Goal: Task Accomplishment & Management: Complete application form

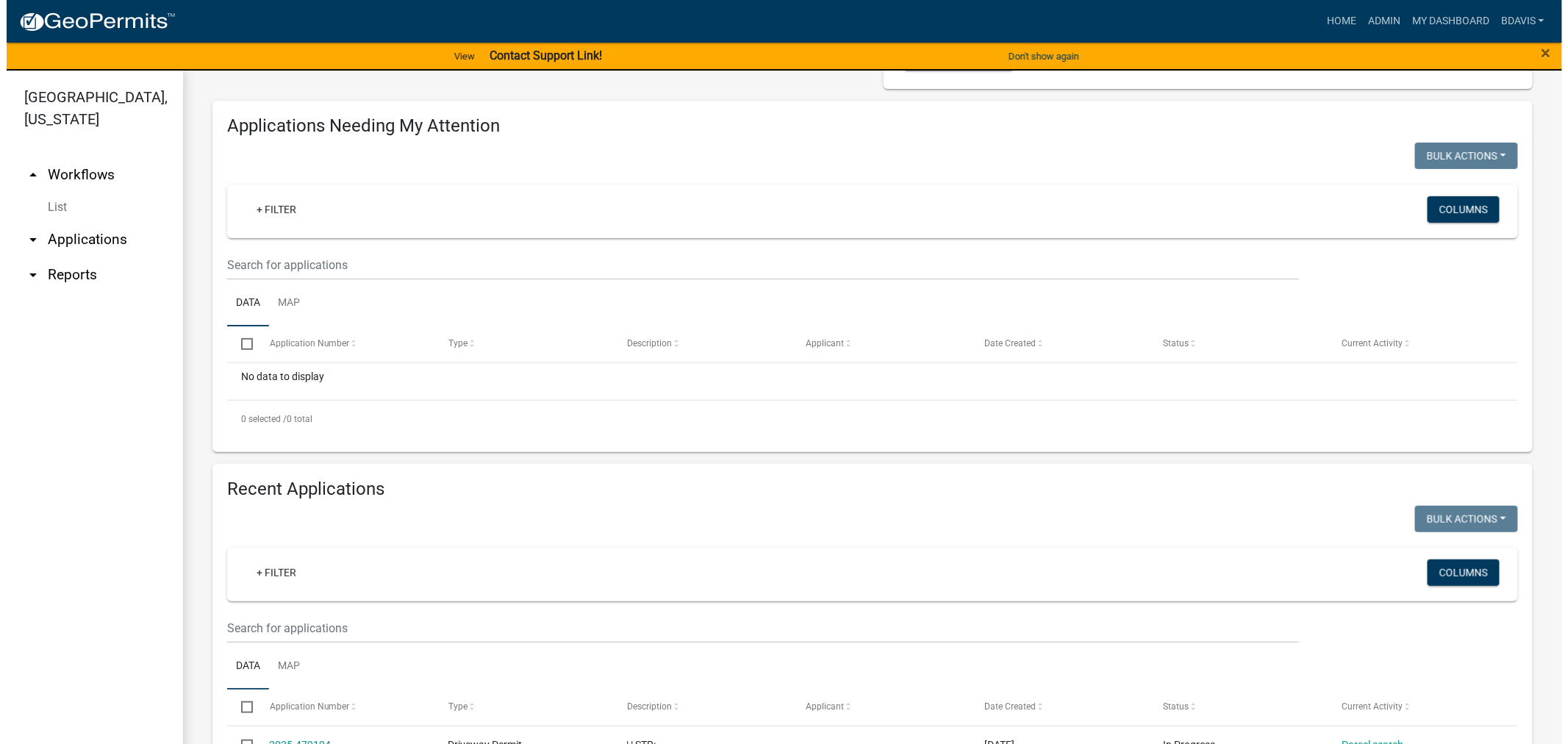
scroll to position [179, 0]
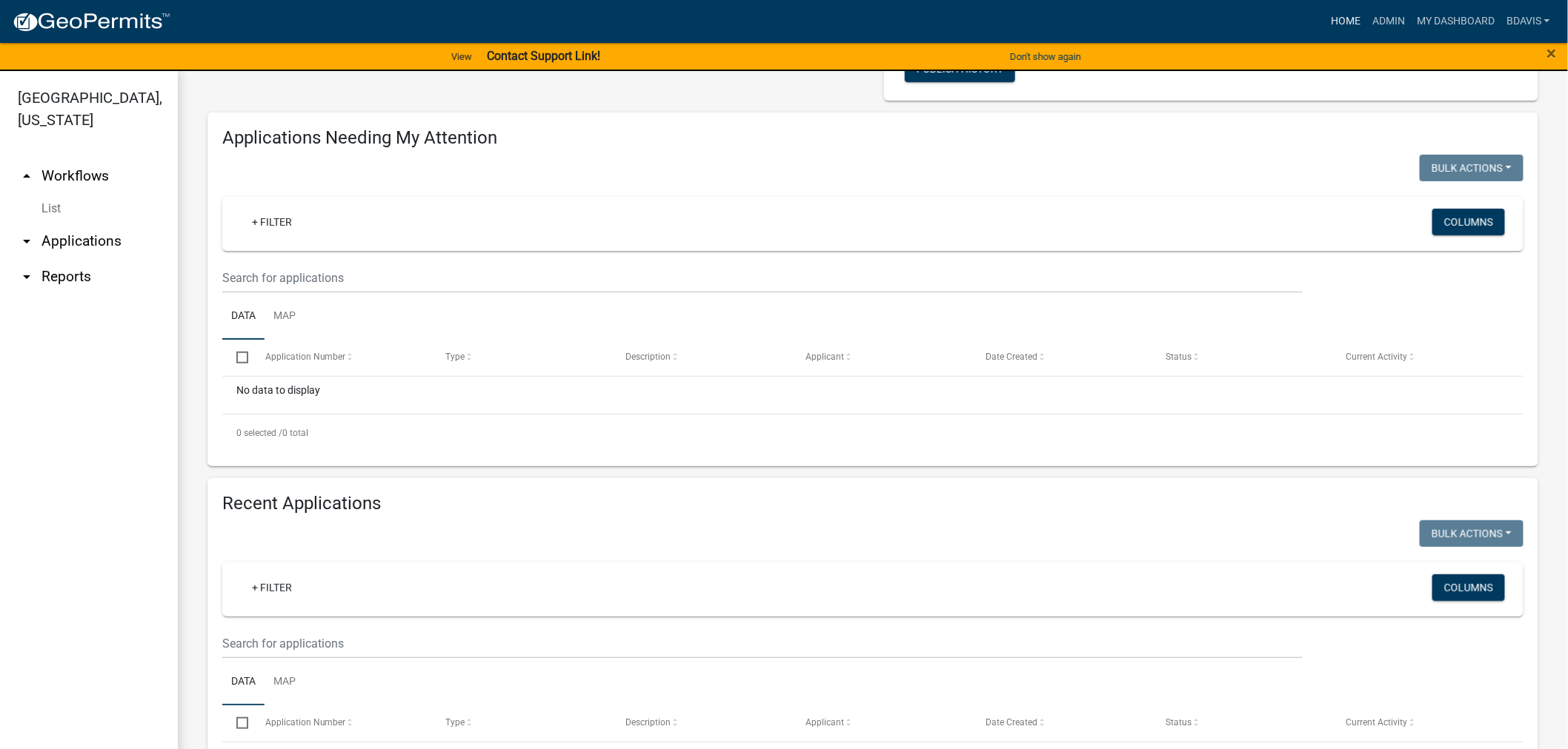
click at [1350, 22] on link "Home" at bounding box center [1346, 21] width 42 height 28
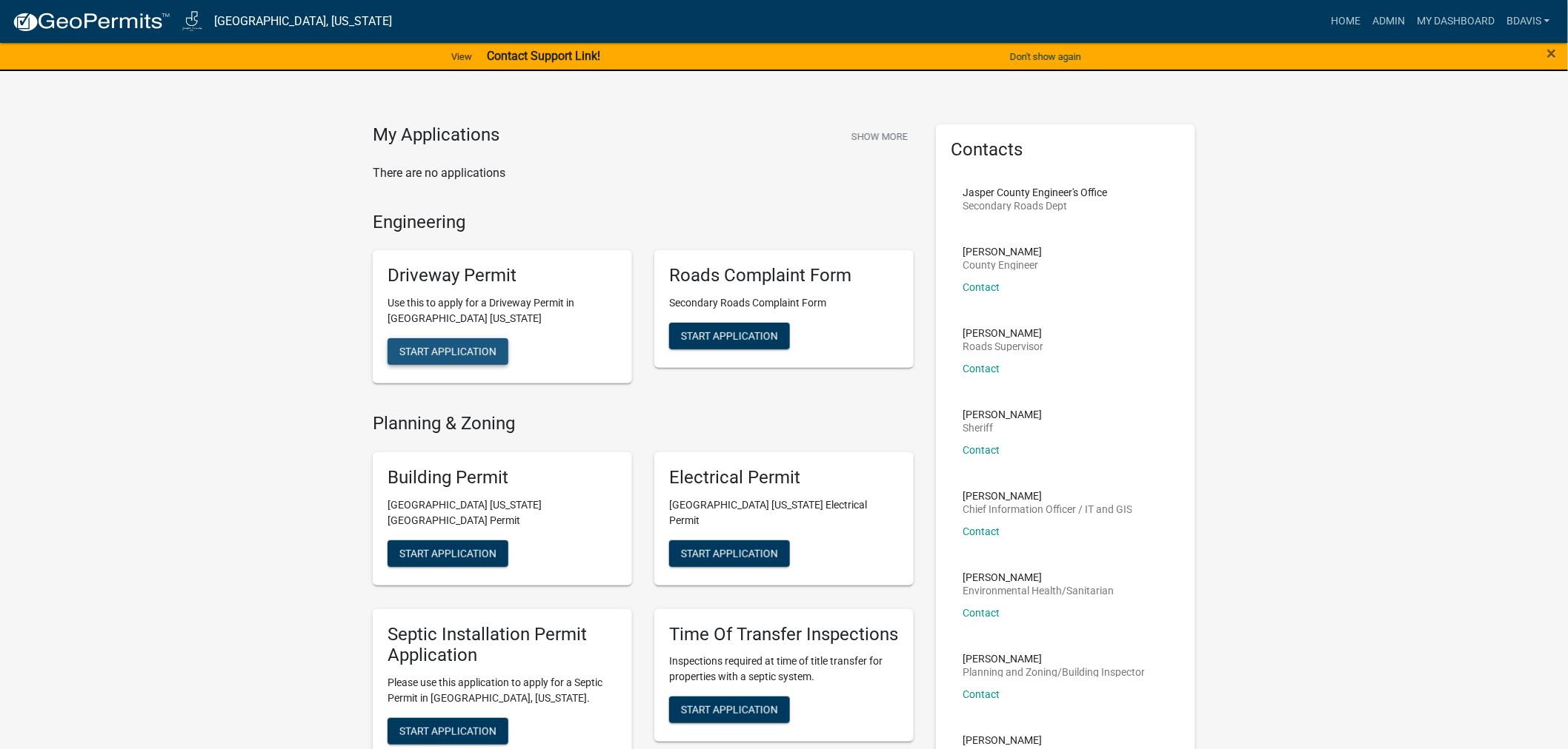
click at [493, 350] on span "Start Application" at bounding box center [448, 352] width 97 height 12
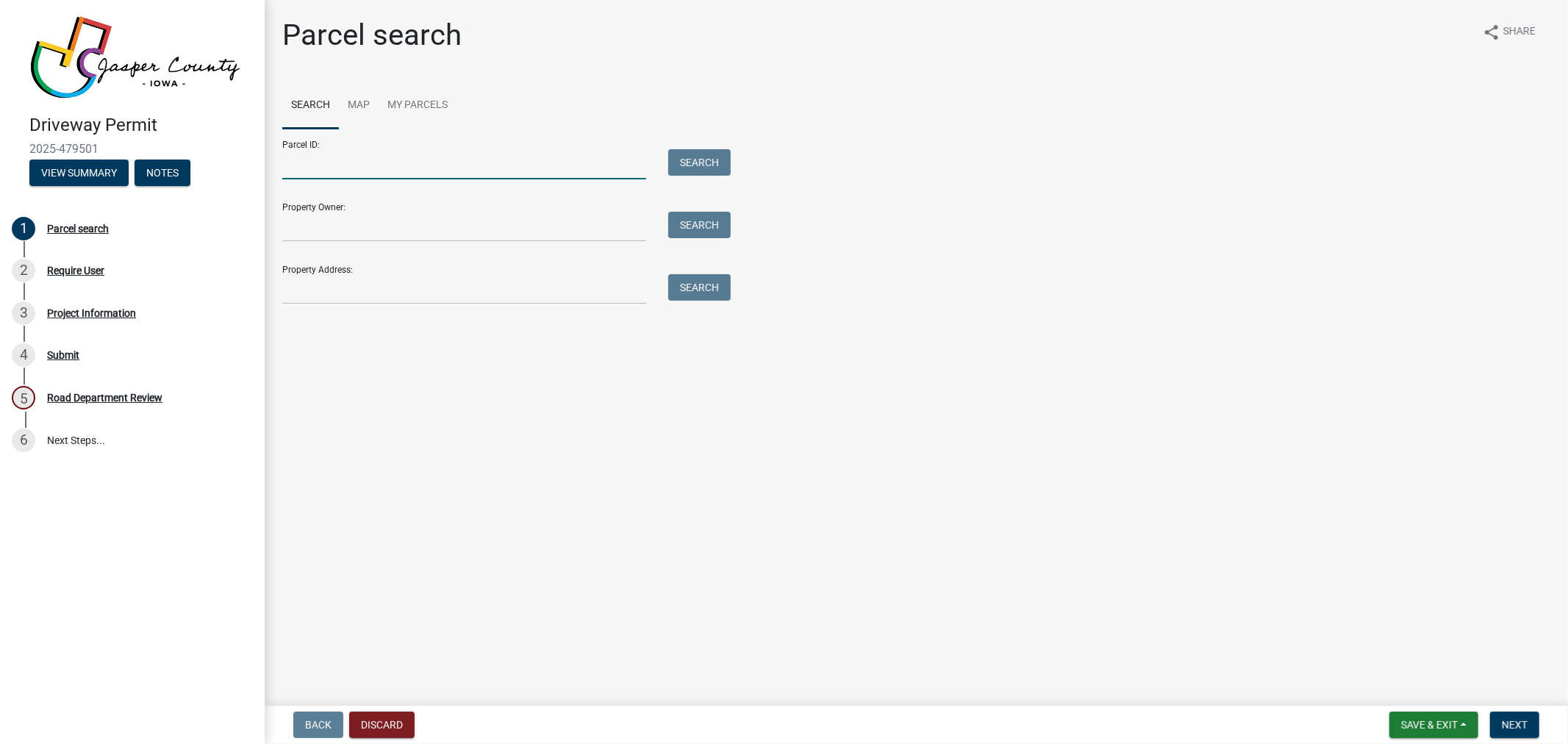
click at [362, 160] on input "Parcel ID:" at bounding box center [464, 164] width 364 height 30
click at [700, 157] on button "Search" at bounding box center [700, 162] width 63 height 27
click at [500, 166] on input "1106100002" at bounding box center [464, 164] width 364 height 30
type input "1126100002"
click at [686, 162] on button "Search" at bounding box center [700, 162] width 63 height 27
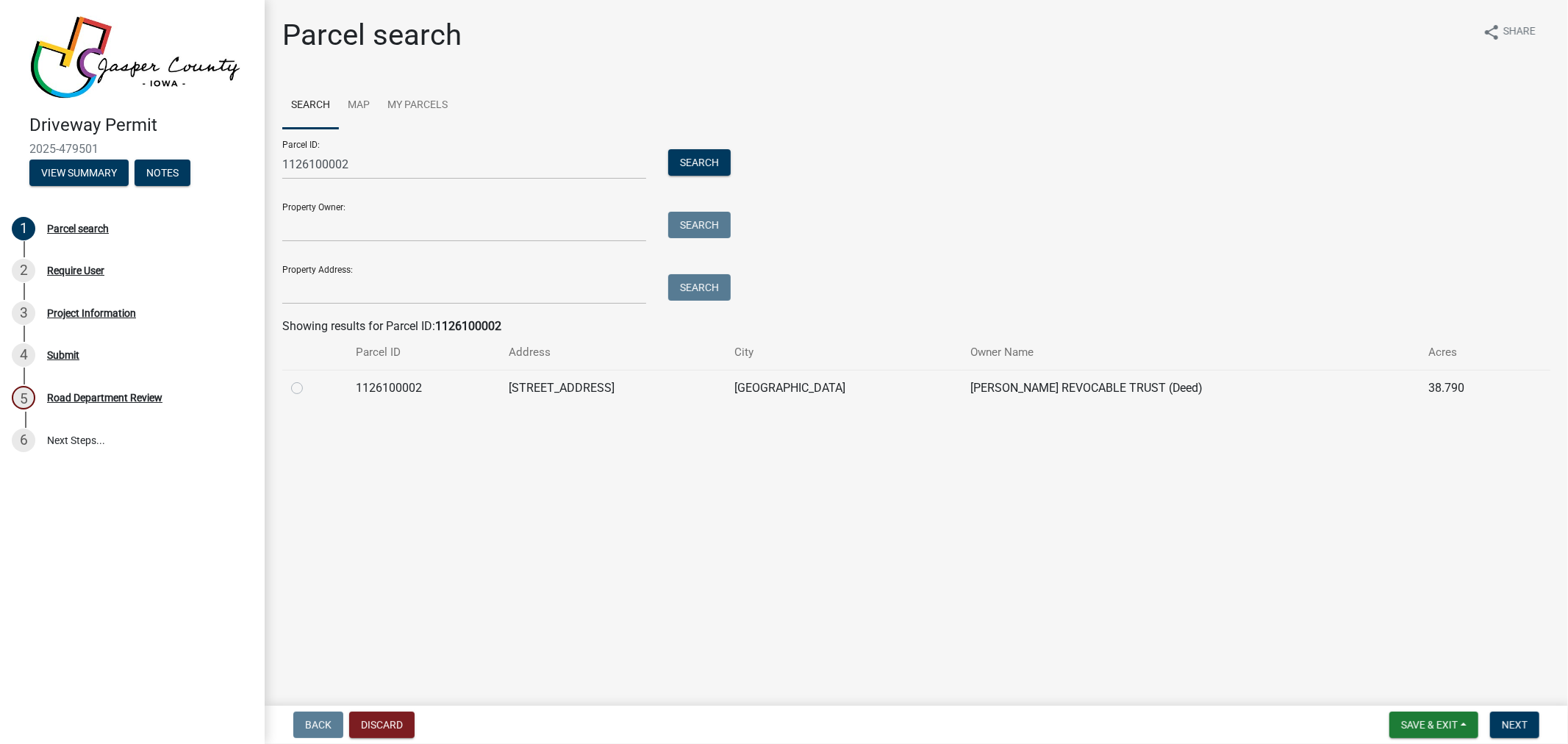
click at [309, 380] on label at bounding box center [309, 380] width 0 height 0
click at [309, 388] on input "radio" at bounding box center [314, 385] width 10 height 10
radio input "true"
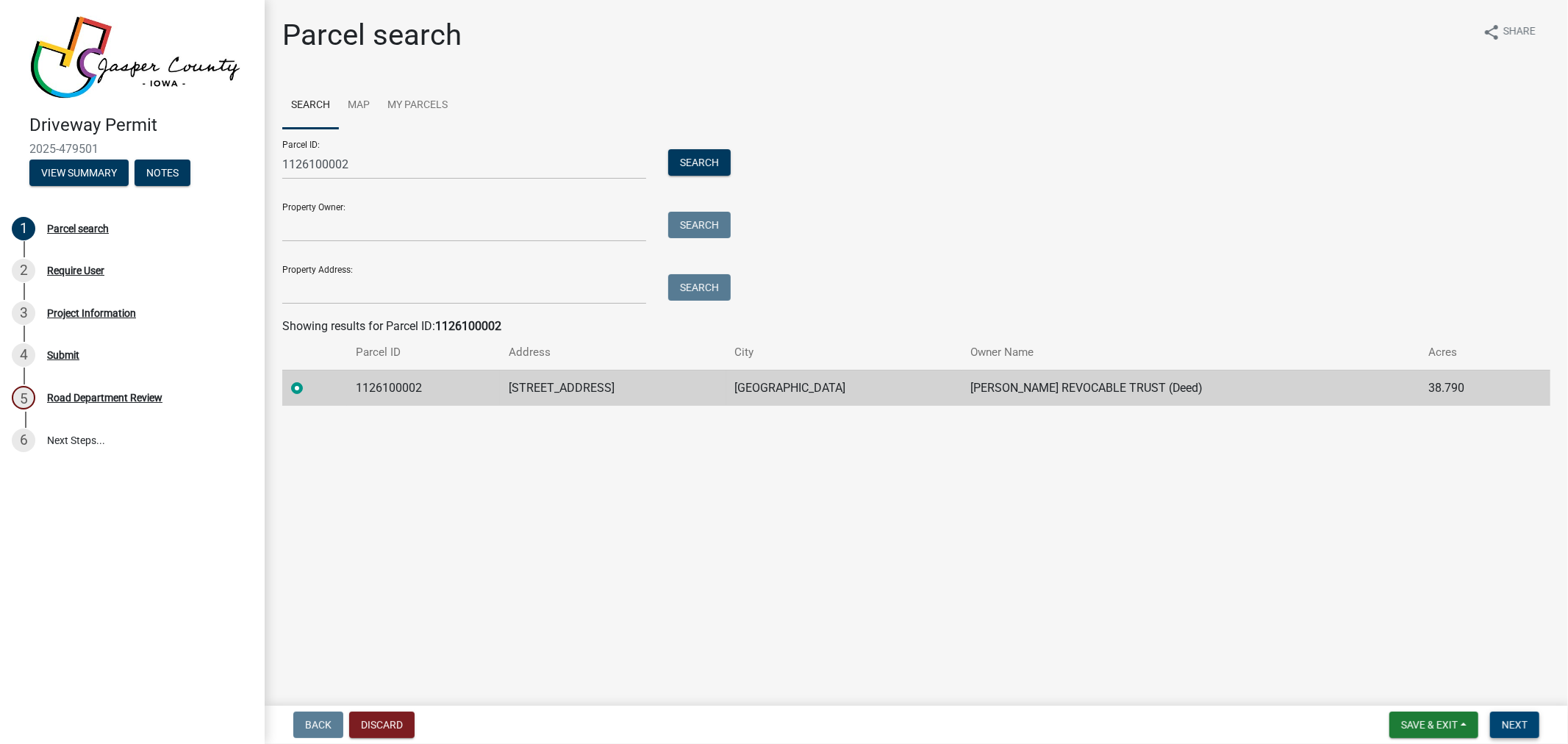
click at [1522, 730] on button "Next" at bounding box center [1515, 724] width 49 height 27
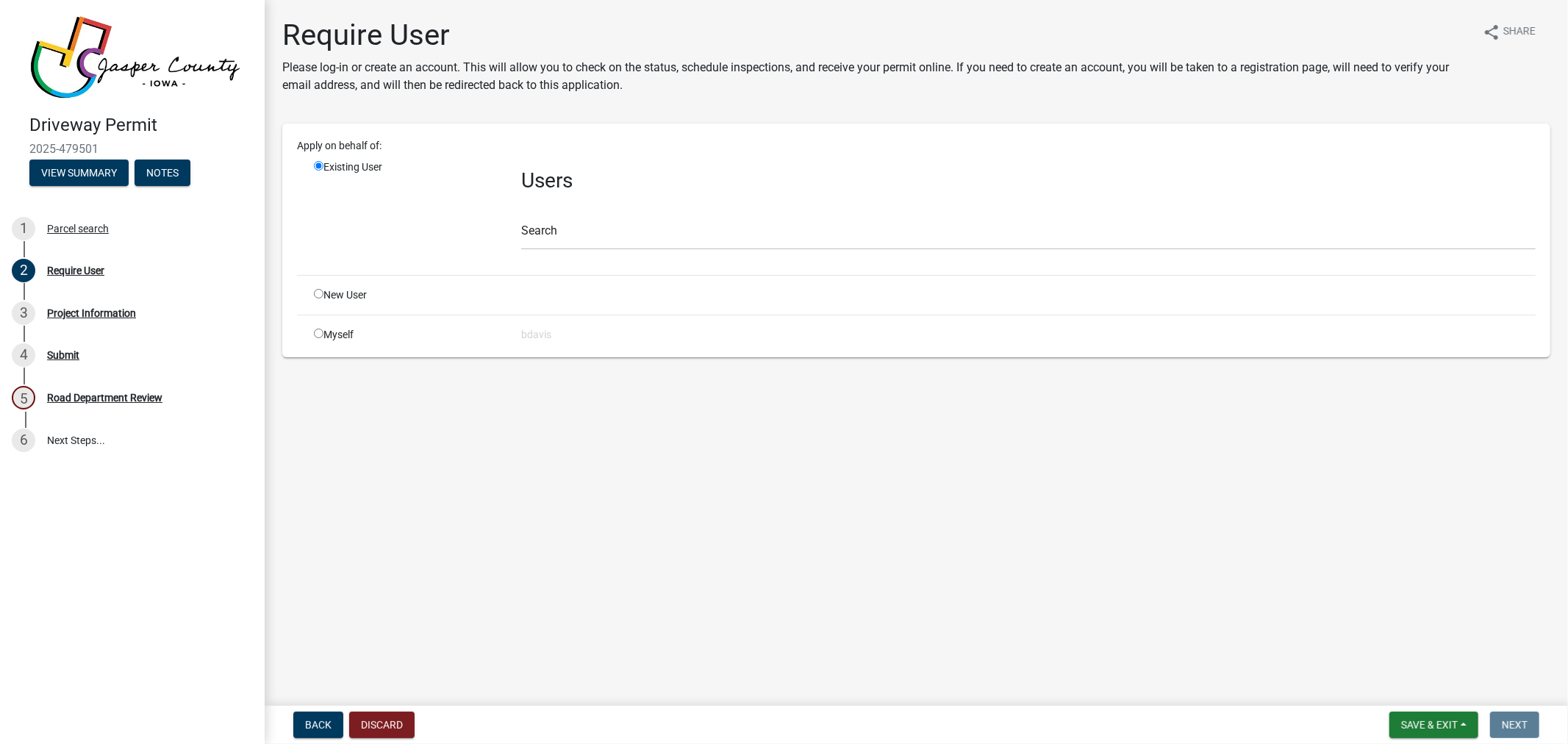
click at [318, 294] on input "radio" at bounding box center [319, 294] width 10 height 10
radio input "true"
radio input "false"
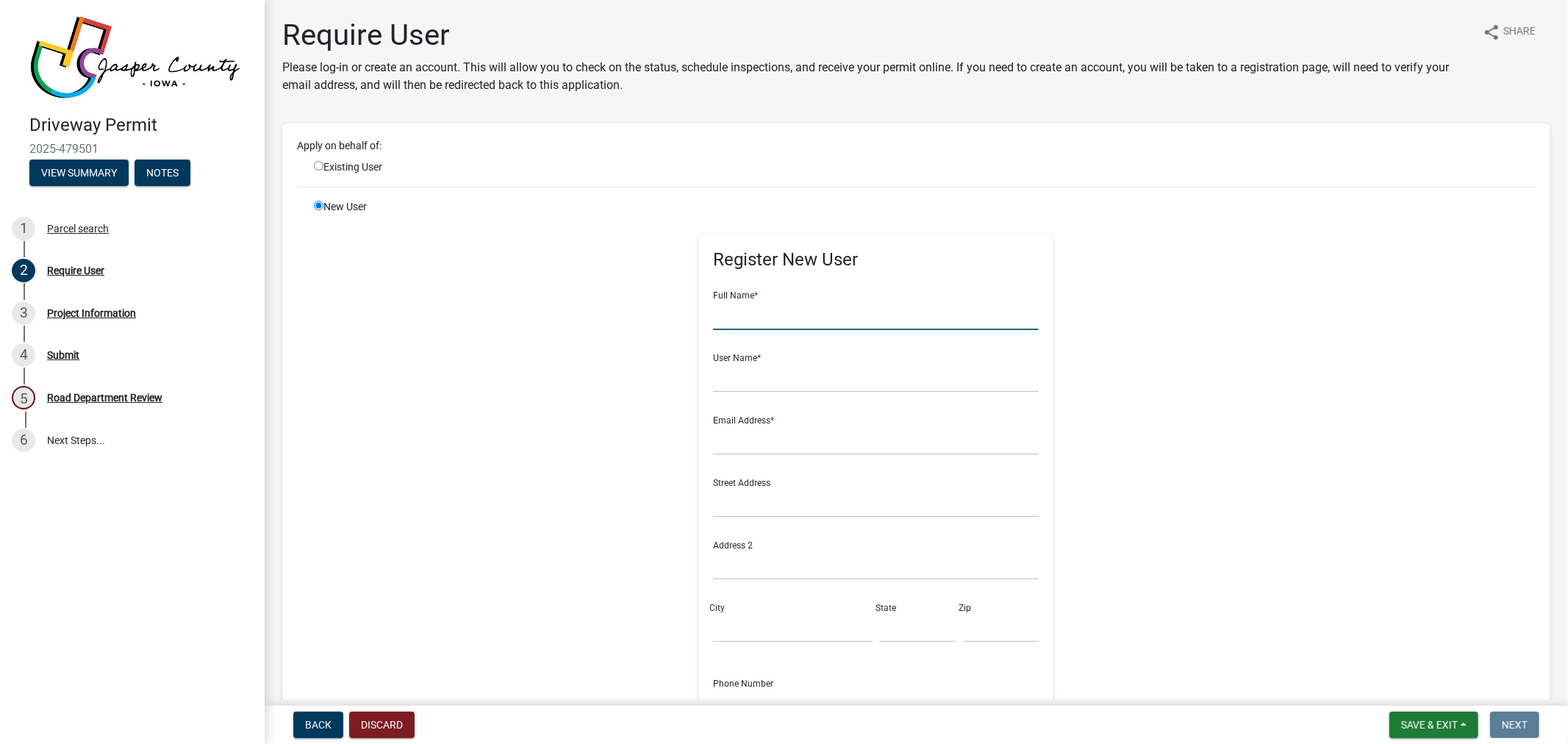
click at [760, 318] on input "text" at bounding box center [876, 315] width 326 height 30
type input "[PERSON_NAME]"
click at [763, 364] on input "text" at bounding box center [876, 377] width 326 height 30
click at [764, 380] on input "[PERSON_NAME]" at bounding box center [876, 377] width 326 height 30
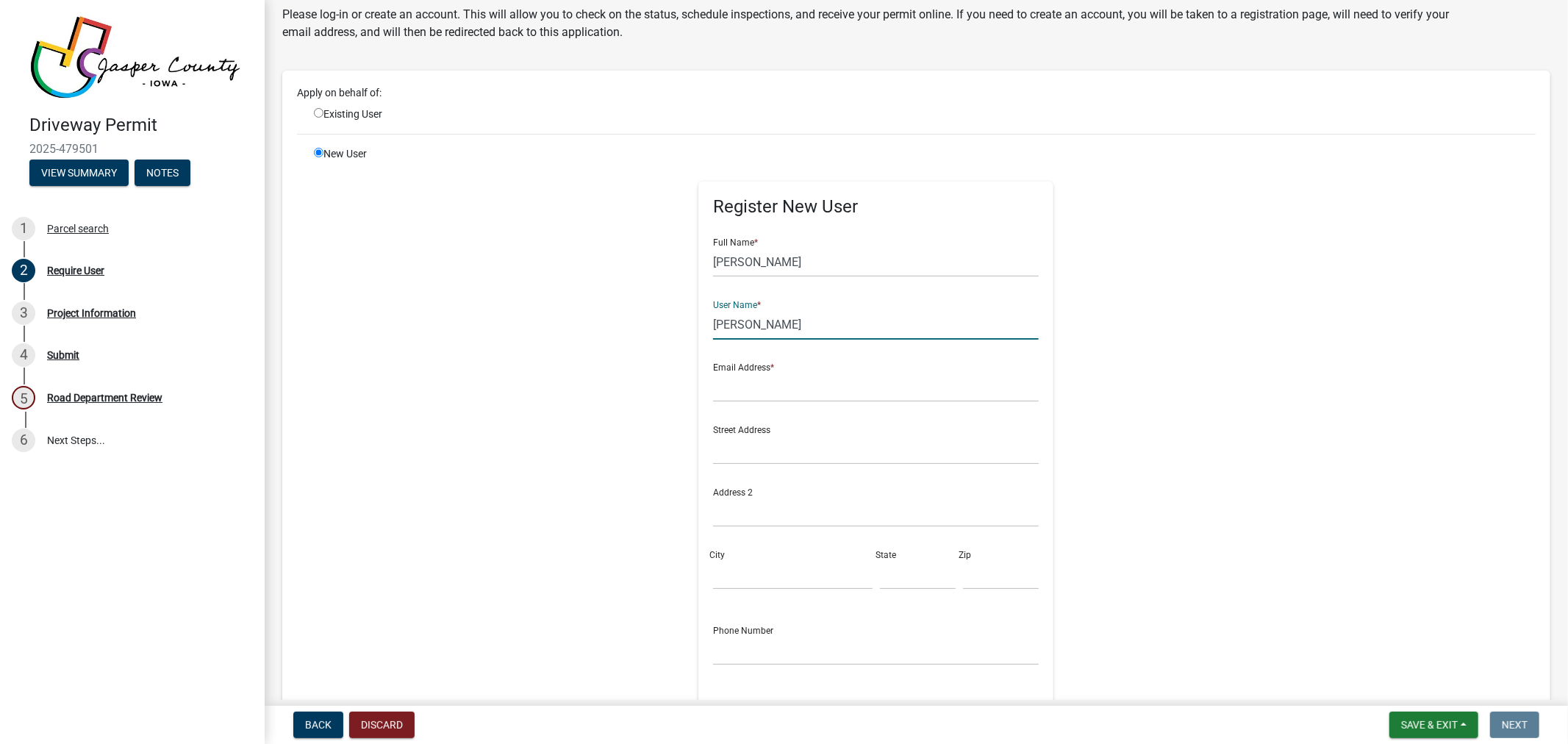
scroll to position [81, 0]
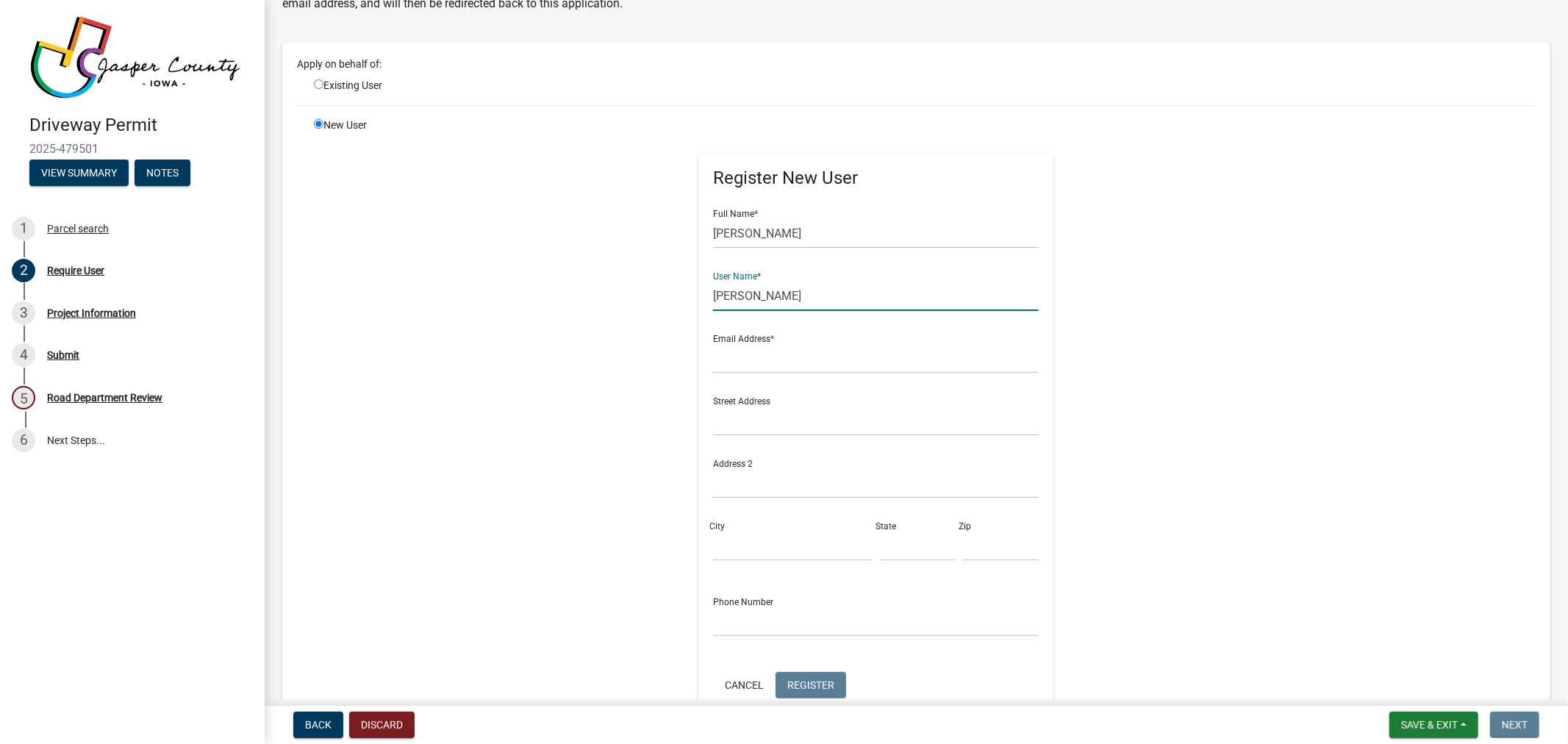
type input "[PERSON_NAME]"
click at [793, 353] on input "text" at bounding box center [876, 358] width 326 height 30
type input "j"
type input "[EMAIL_ADDRESS][DOMAIN_NAME]"
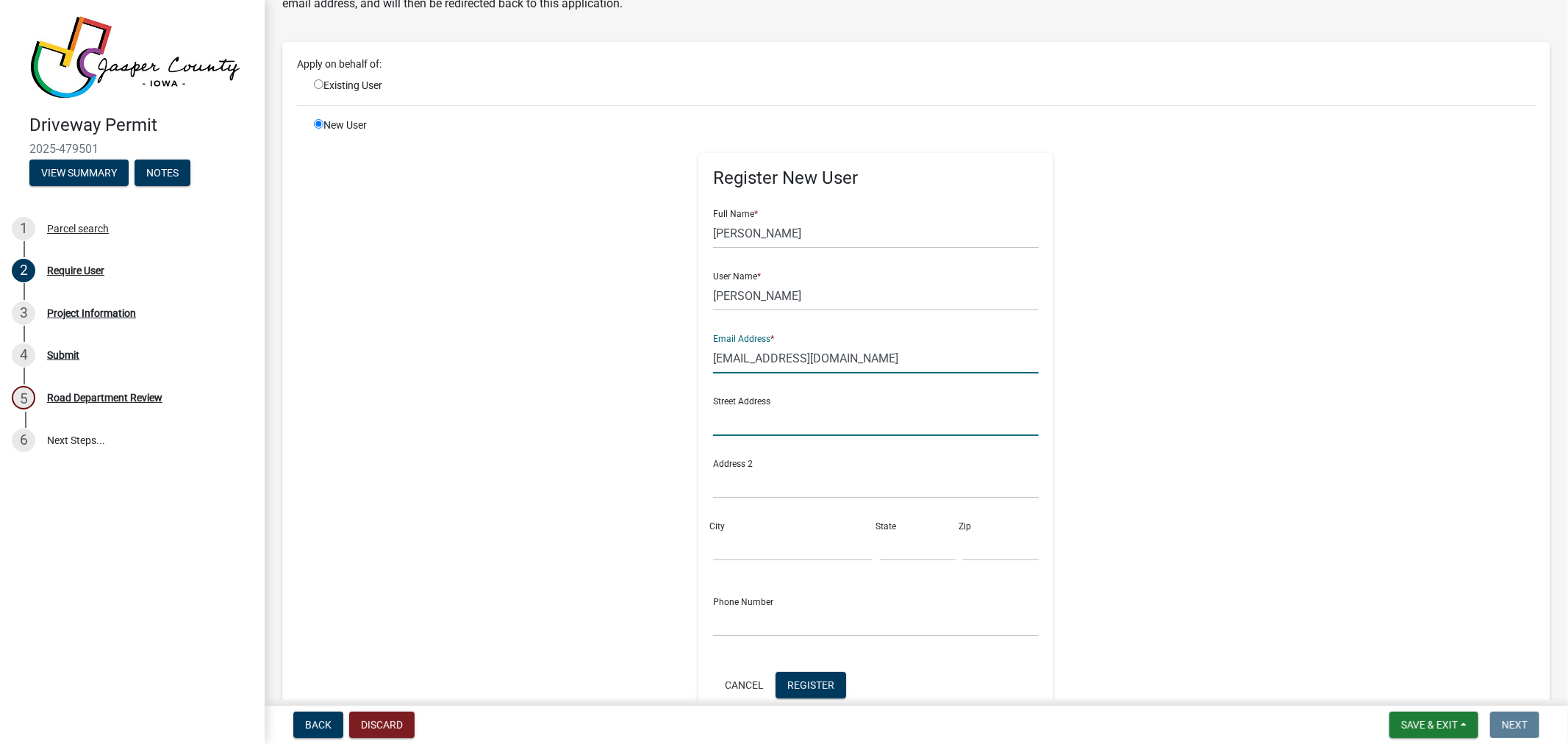
click at [814, 415] on input "text" at bounding box center [876, 421] width 326 height 30
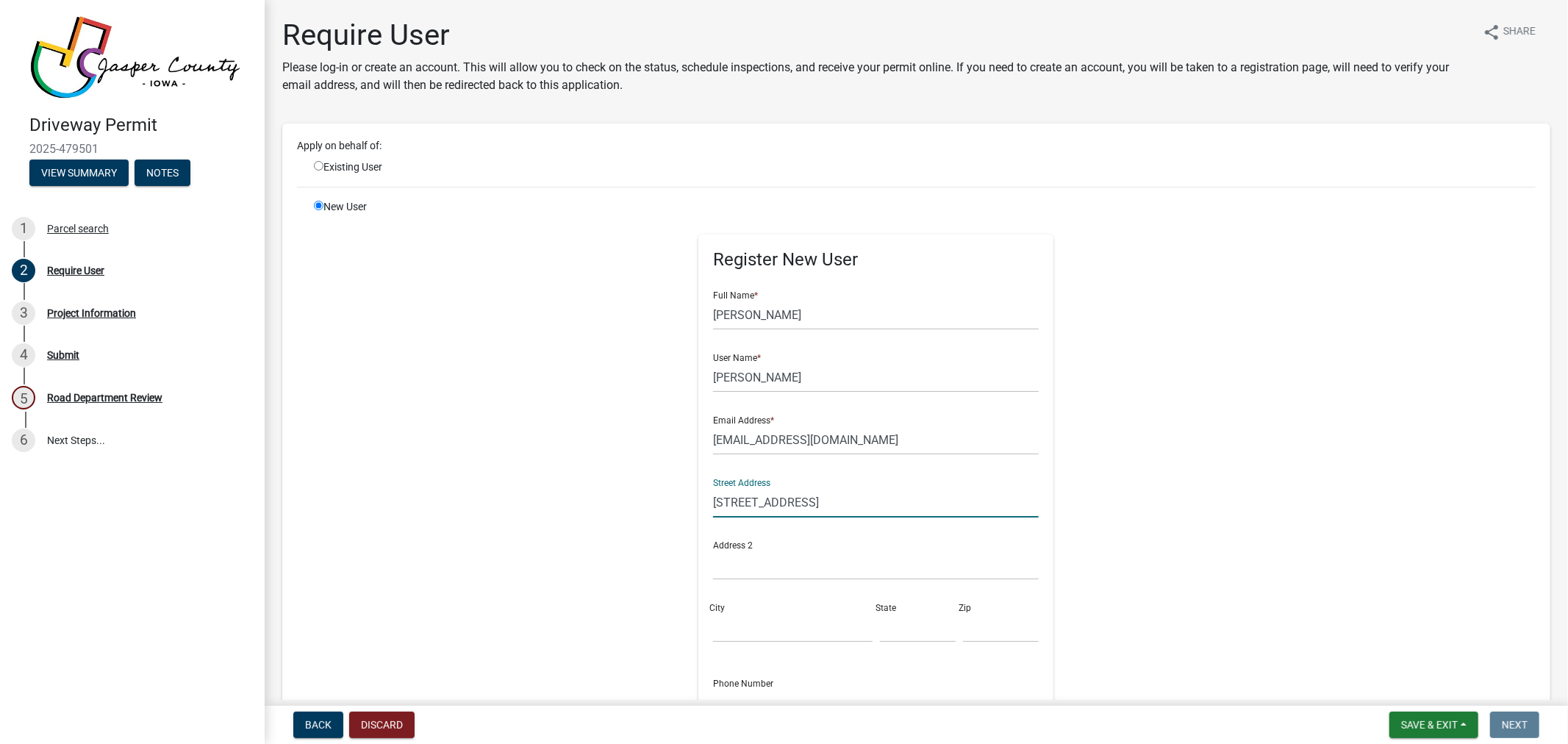
scroll to position [272, 0]
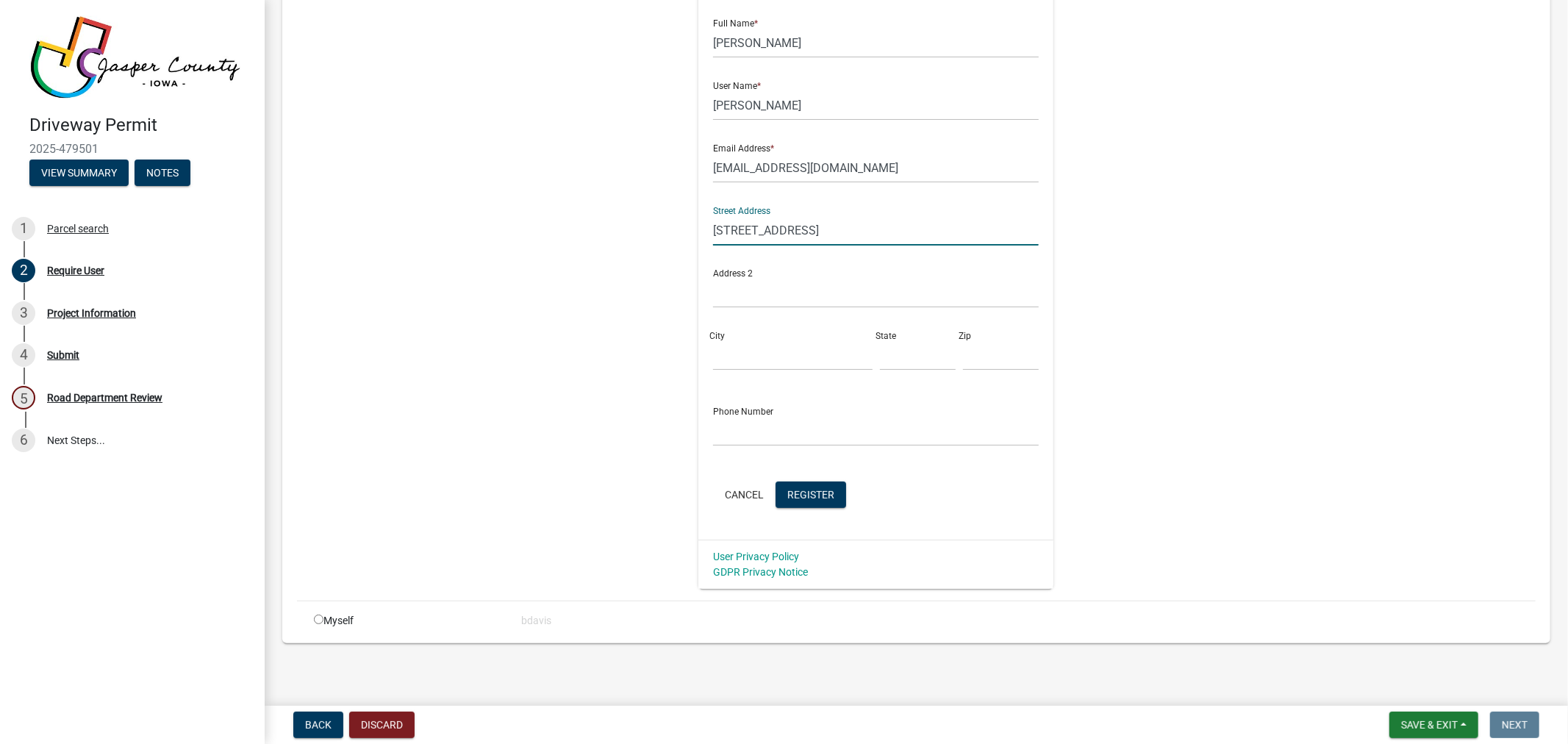
type input "[STREET_ADDRESS]"
click at [782, 350] on input "City" at bounding box center [793, 355] width 159 height 30
type input "[GEOGRAPHIC_DATA]"
click at [899, 356] on input "text" at bounding box center [917, 355] width 76 height 30
type input "[US_STATE]"
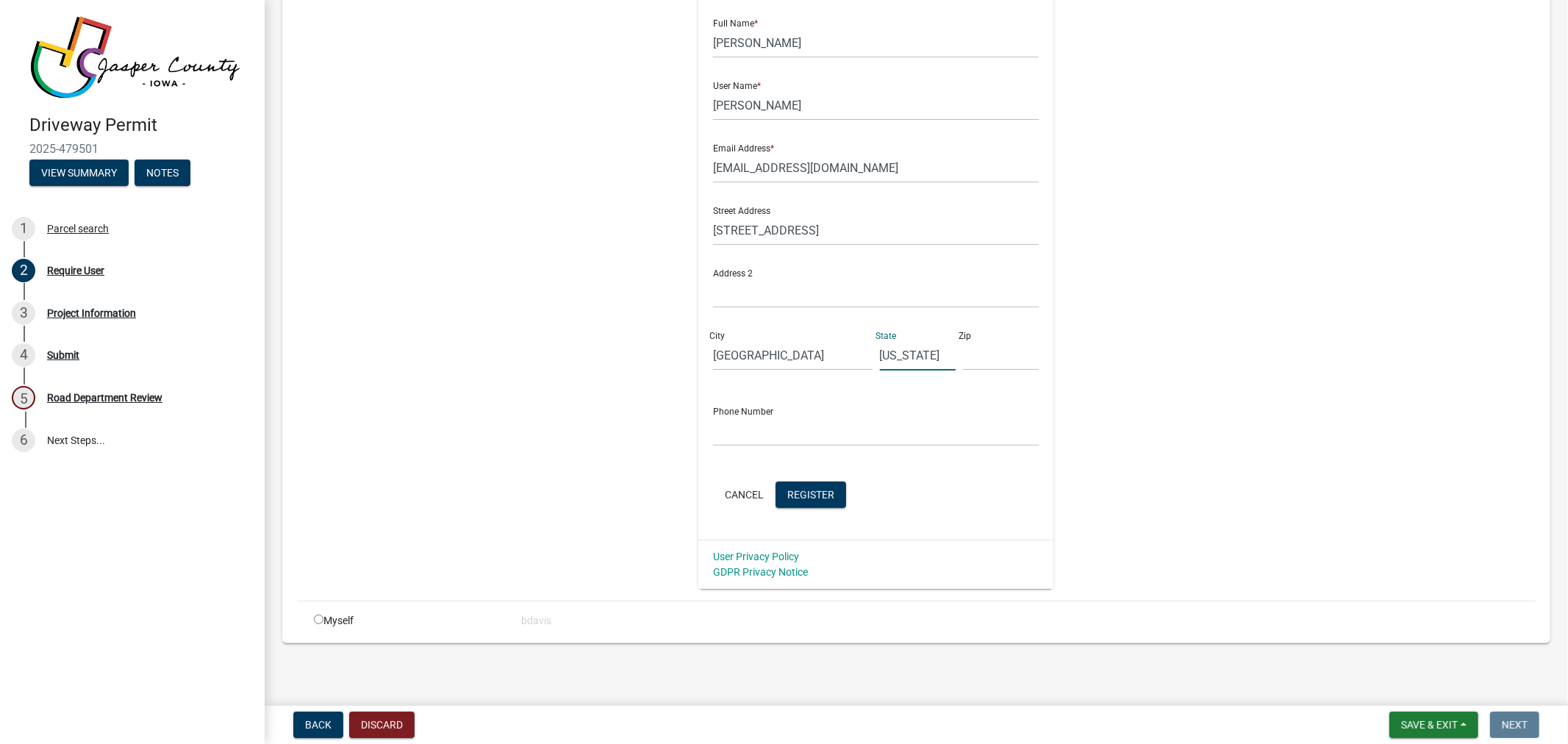
type input "50208"
type input "6417925862"
click at [976, 356] on input "50208" at bounding box center [1001, 355] width 76 height 30
type input "5"
type input "50228"
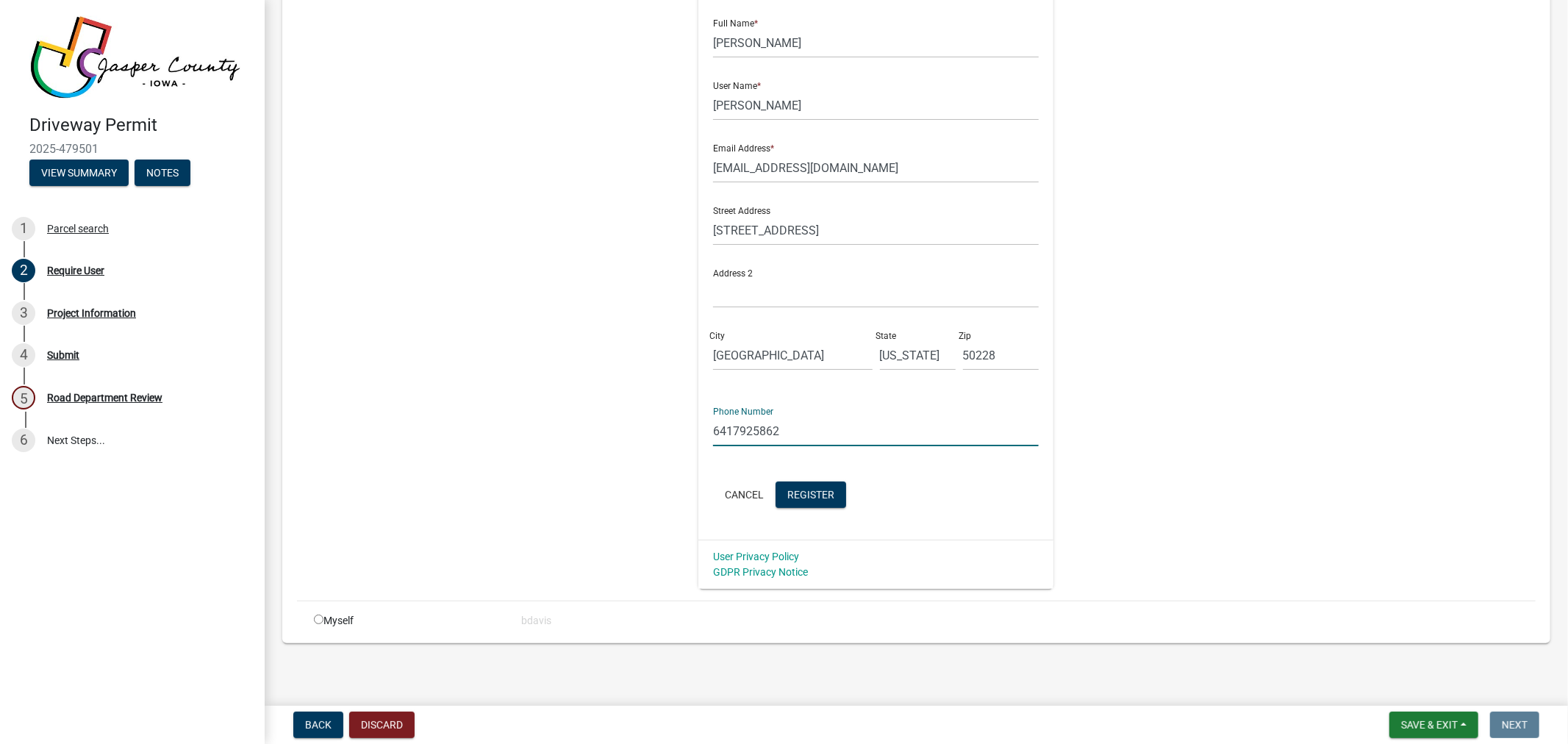
drag, startPoint x: 844, startPoint y: 428, endPoint x: 679, endPoint y: 433, distance: 165.1
click at [688, 433] on div "Register New User Full Name * [PERSON_NAME] User Name * [PERSON_NAME] Email Add…" at bounding box center [876, 258] width 377 height 662
type input "[PHONE_NUMBER]"
click at [789, 489] on span "Register" at bounding box center [811, 495] width 47 height 12
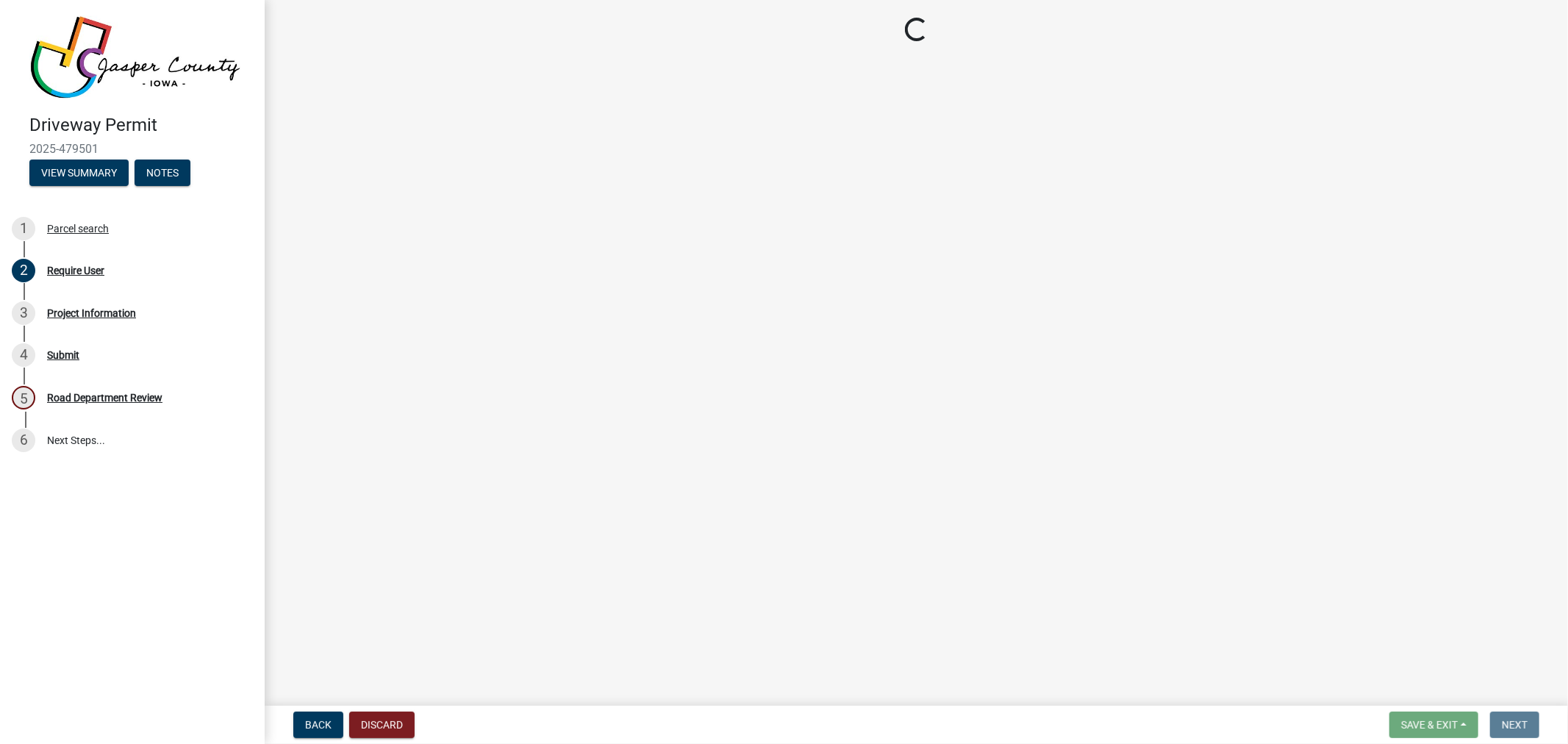
scroll to position [0, 0]
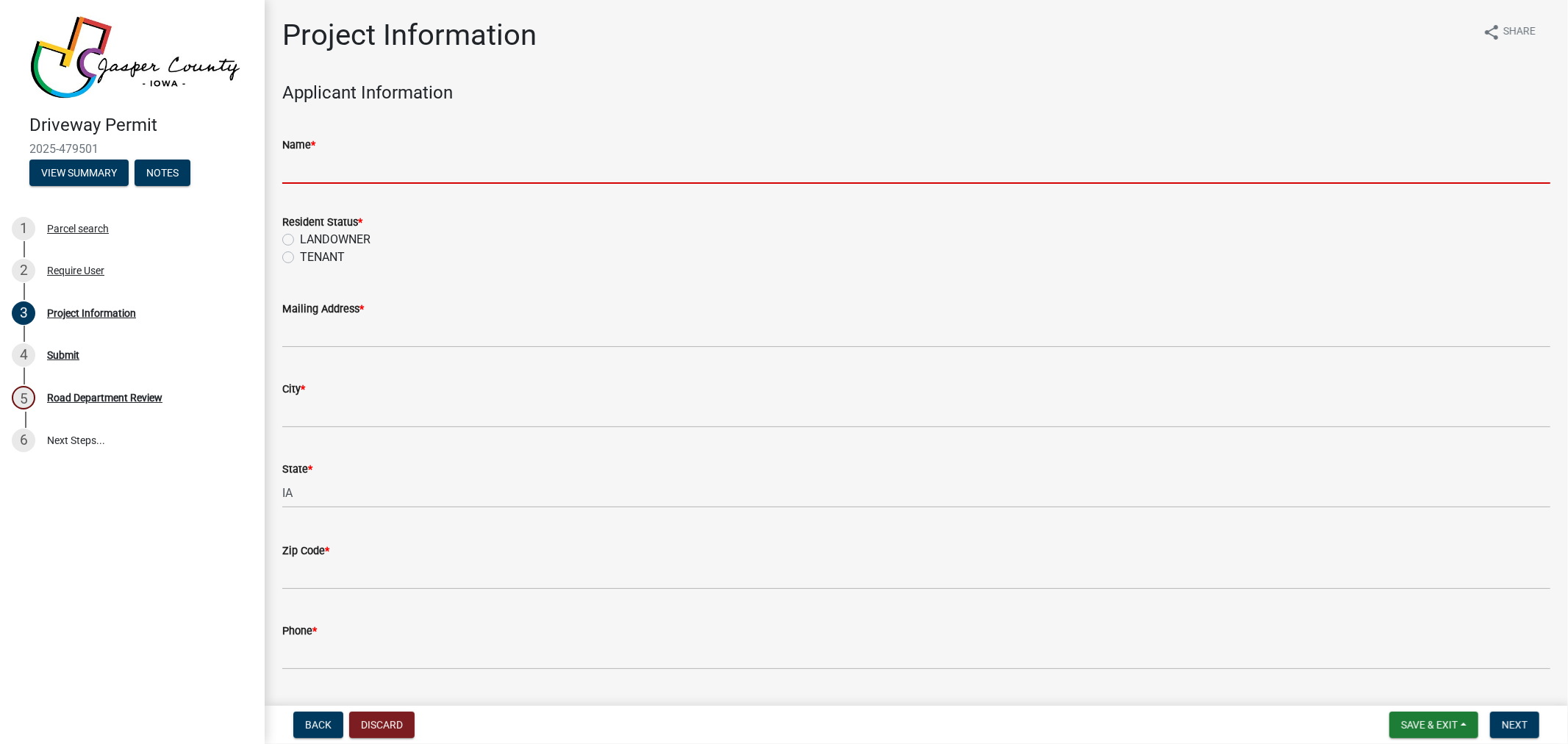
click at [358, 163] on input "Name *" at bounding box center [916, 169] width 1269 height 30
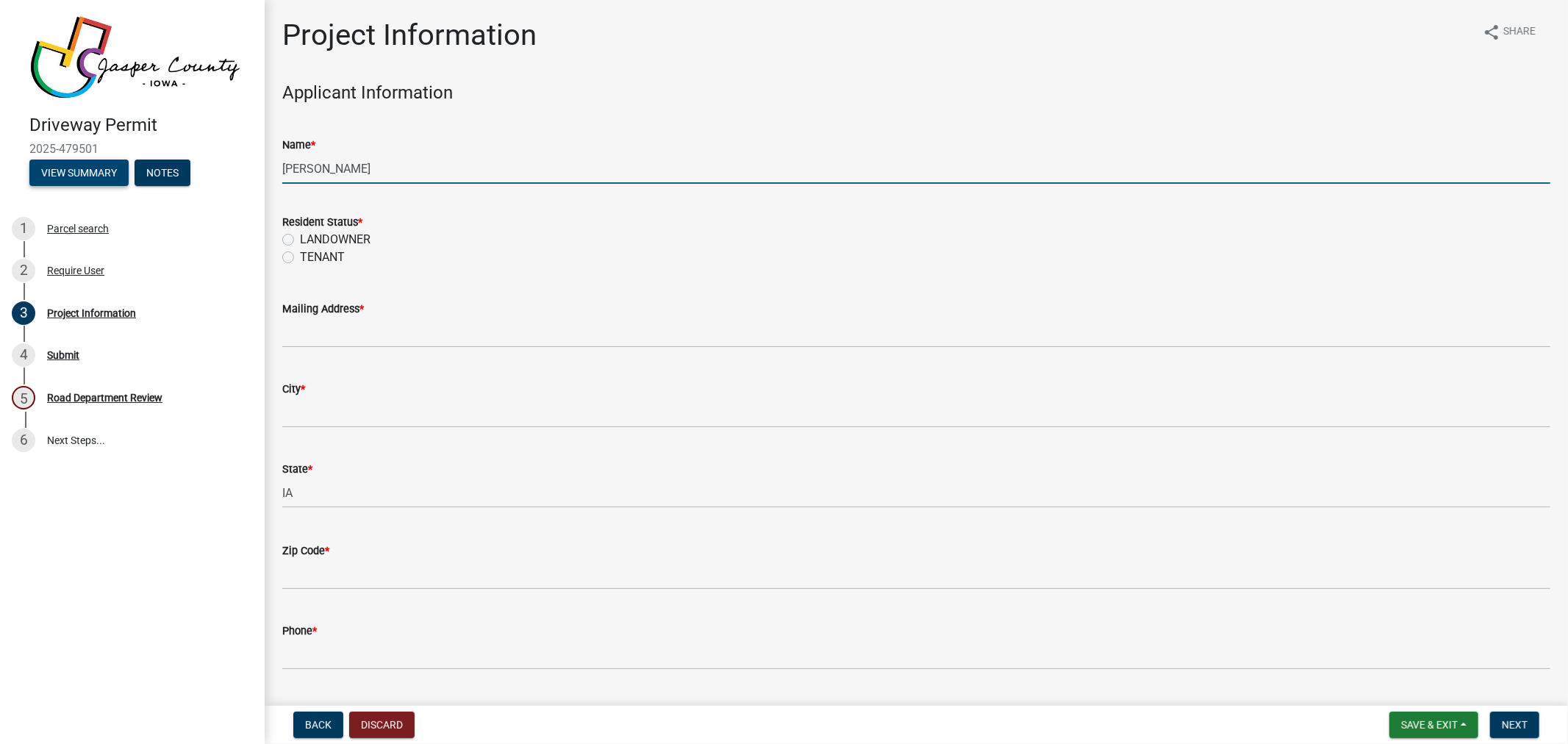
type input "[PERSON_NAME]"
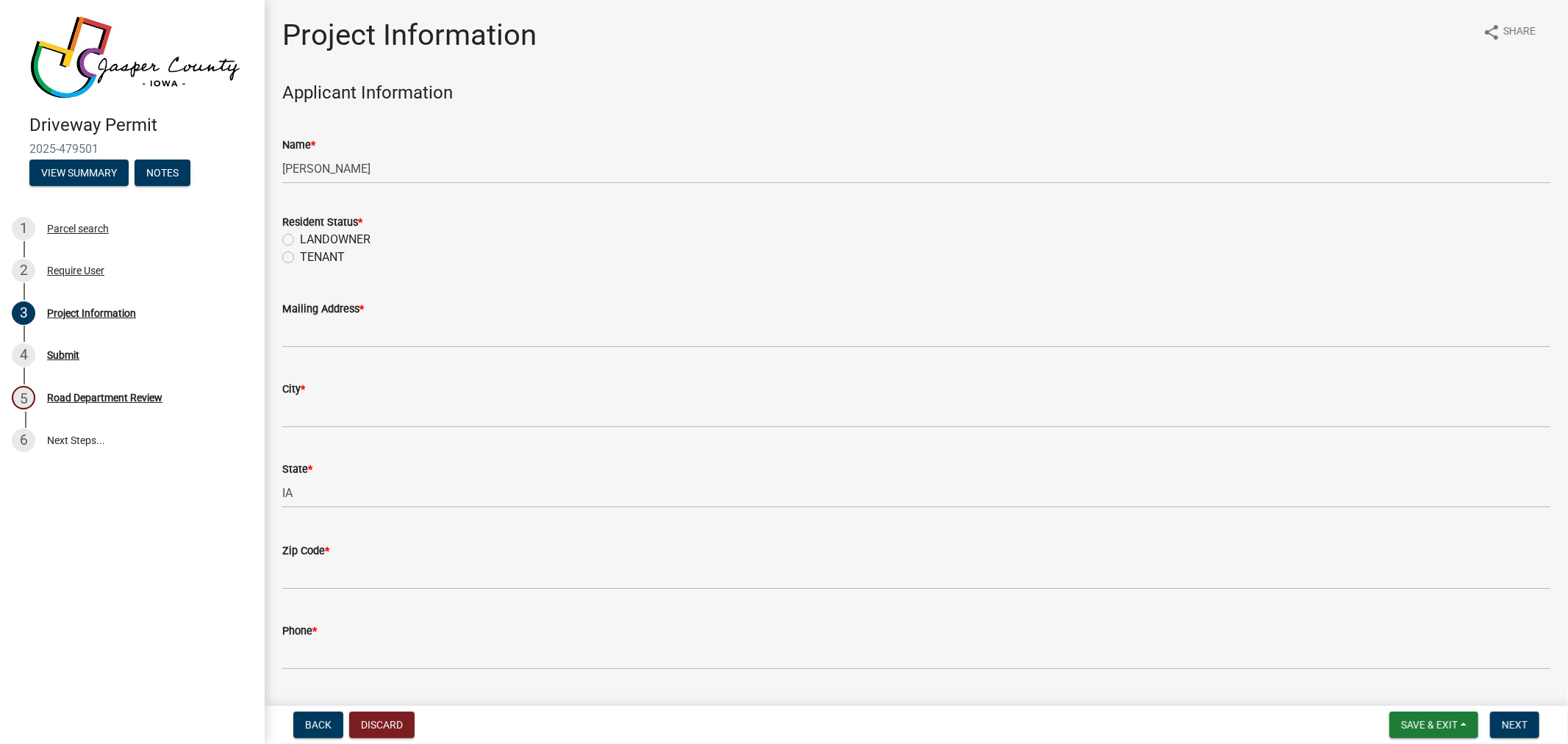
click at [300, 238] on label "LANDOWNER" at bounding box center [336, 239] width 71 height 18
click at [300, 238] on input "LANDOWNER" at bounding box center [305, 236] width 10 height 10
radio input "true"
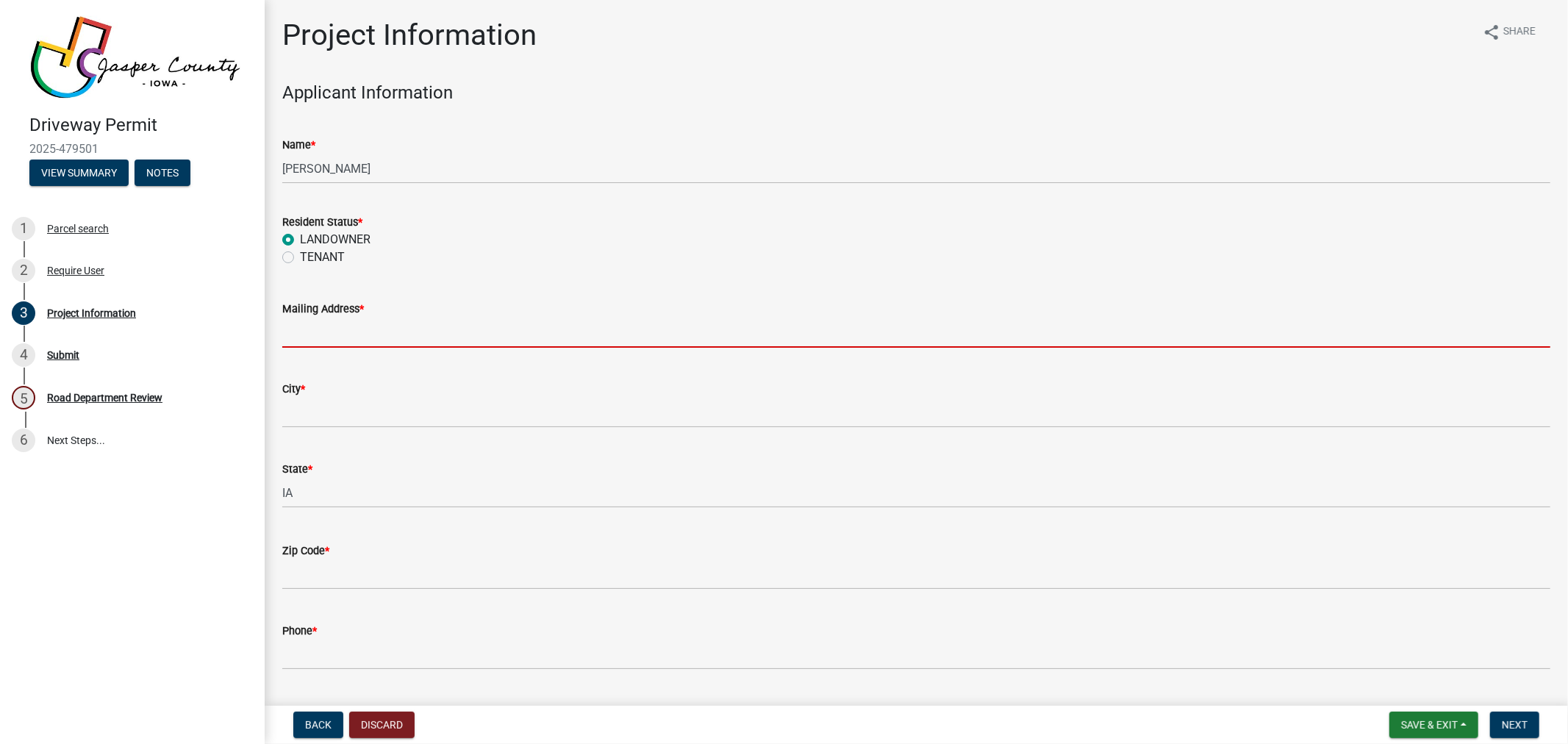
click at [304, 325] on input "Mailing Address *" at bounding box center [916, 333] width 1269 height 30
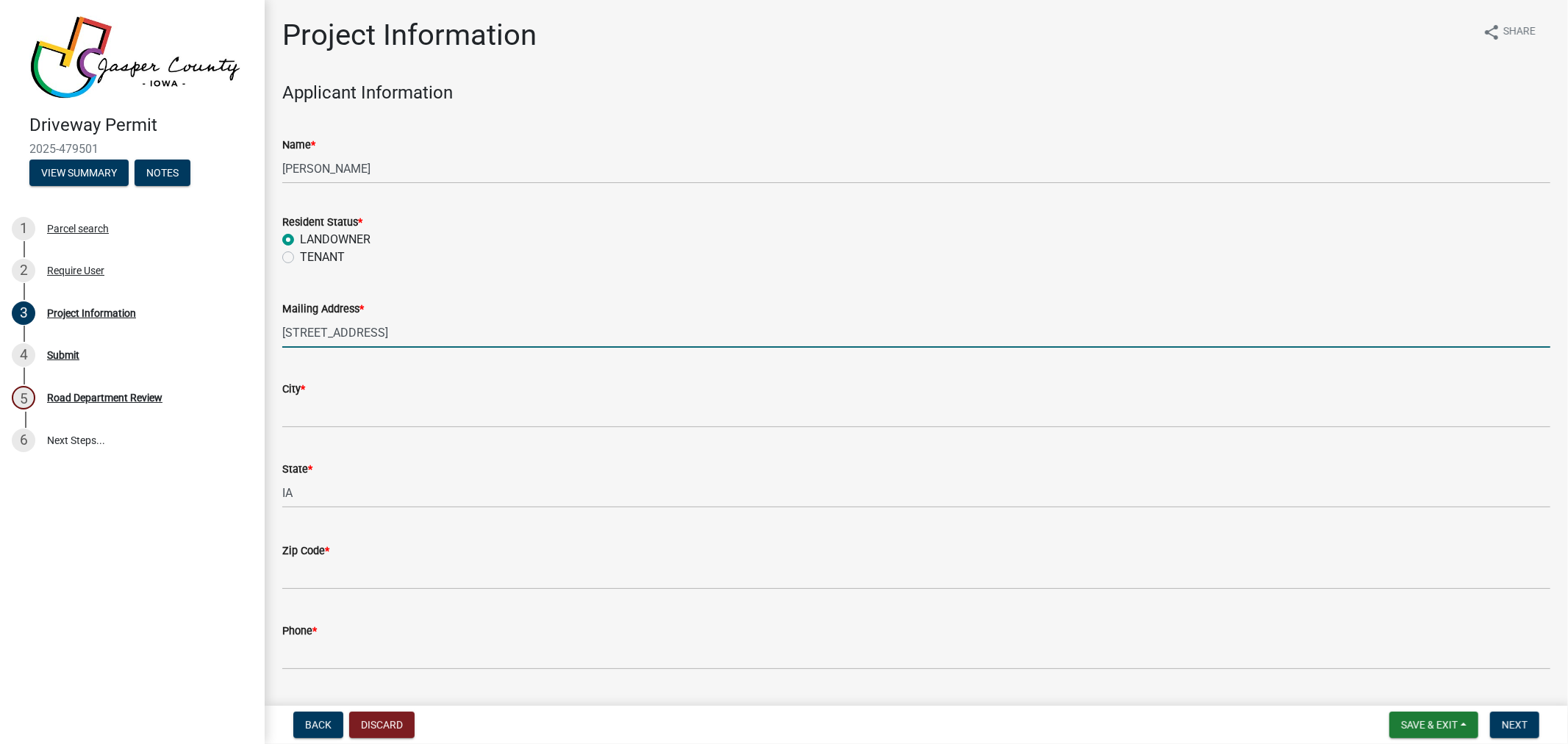
scroll to position [81, 0]
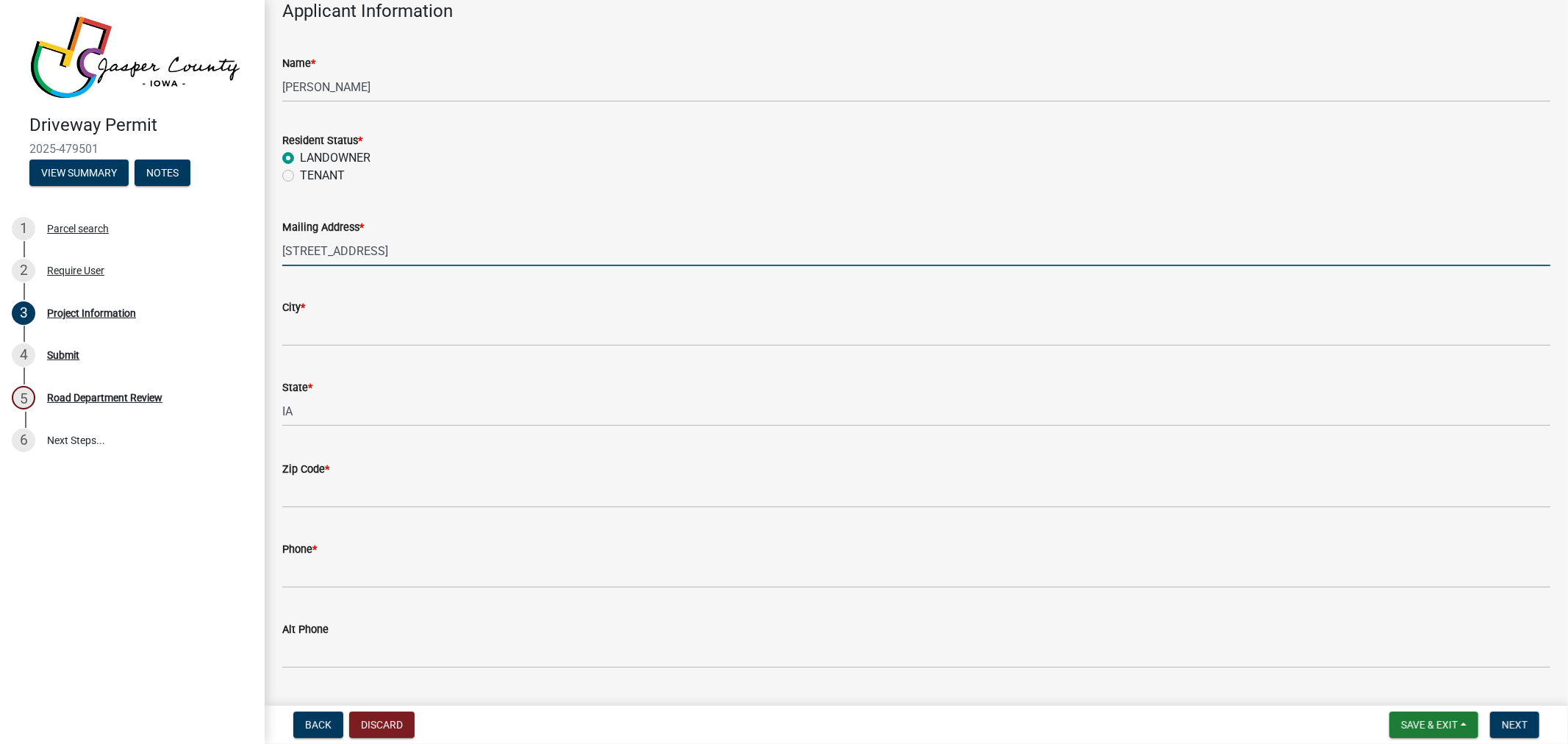
type input "[STREET_ADDRESS]"
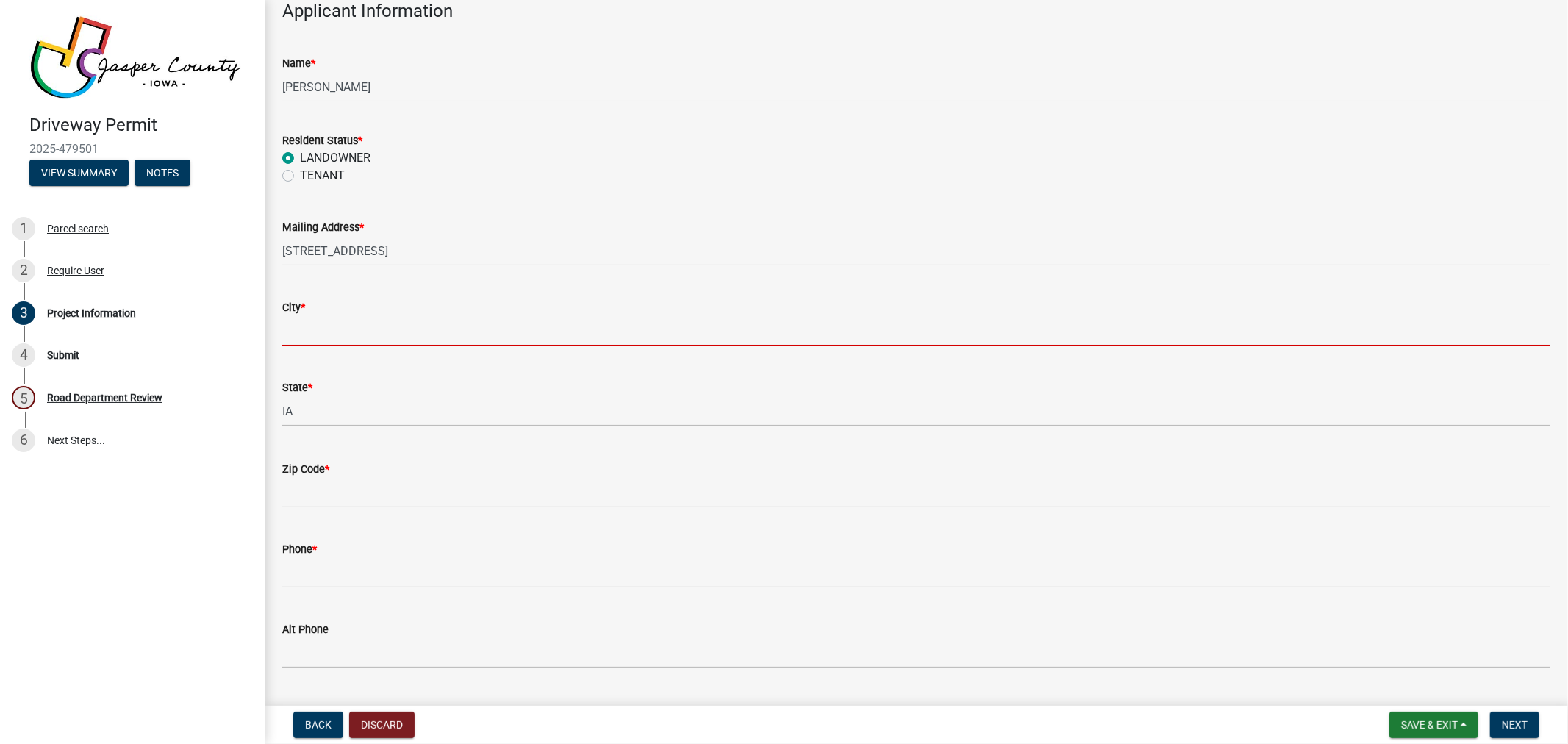
click at [312, 322] on input "City *" at bounding box center [916, 331] width 1269 height 30
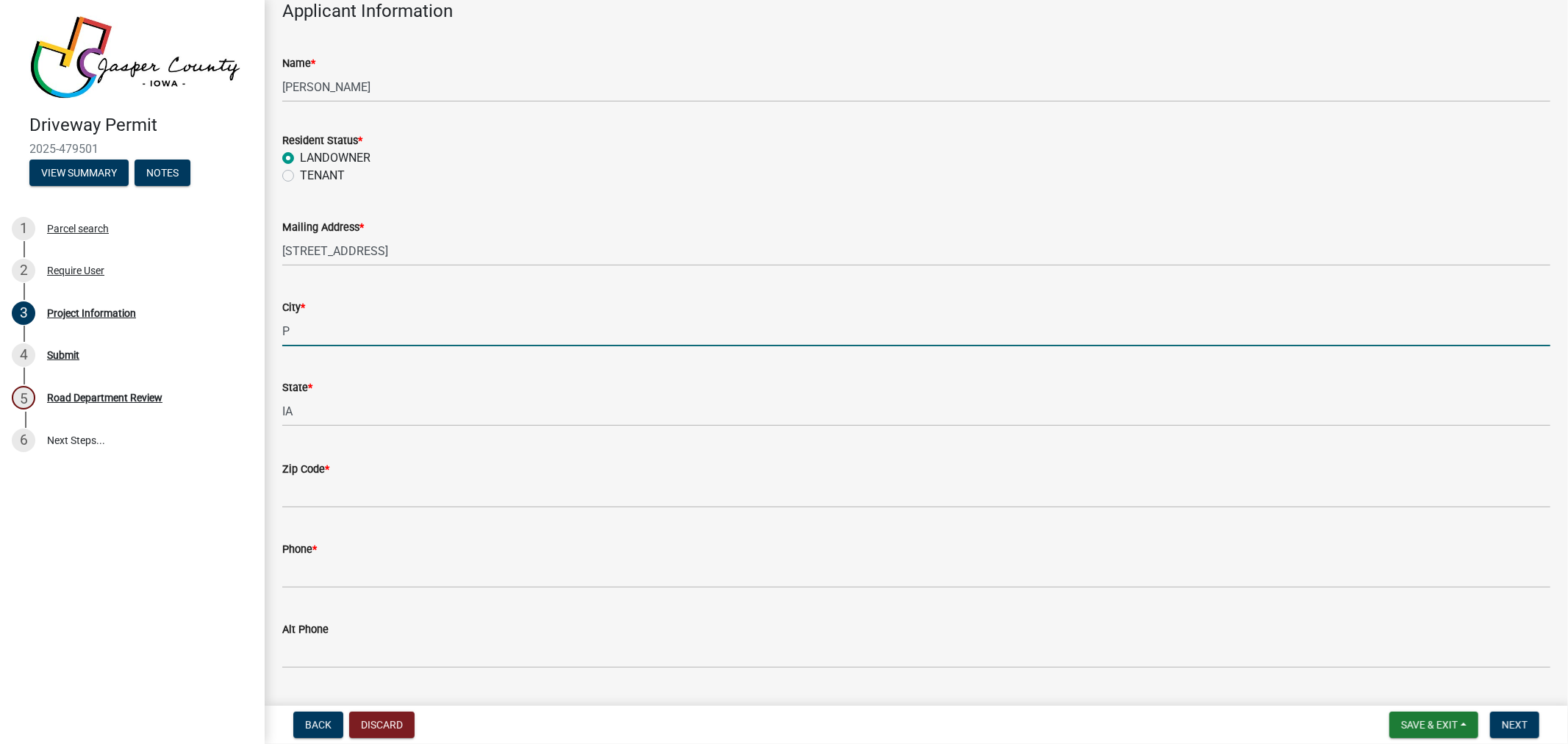
type input "[GEOGRAPHIC_DATA]"
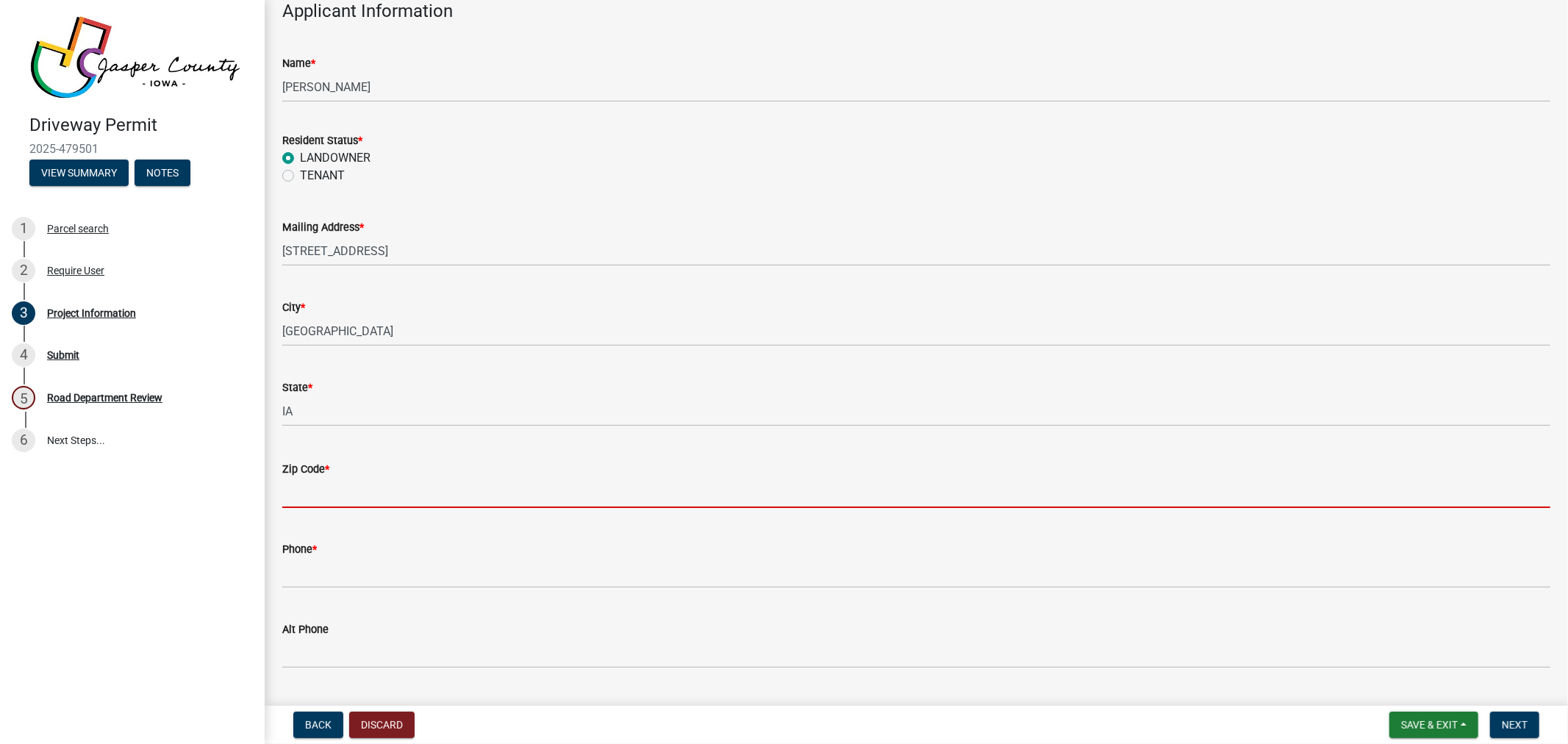
click at [339, 492] on input "Zip Code *" at bounding box center [916, 493] width 1269 height 30
click at [336, 494] on input "Zip Code *" at bounding box center [916, 493] width 1269 height 30
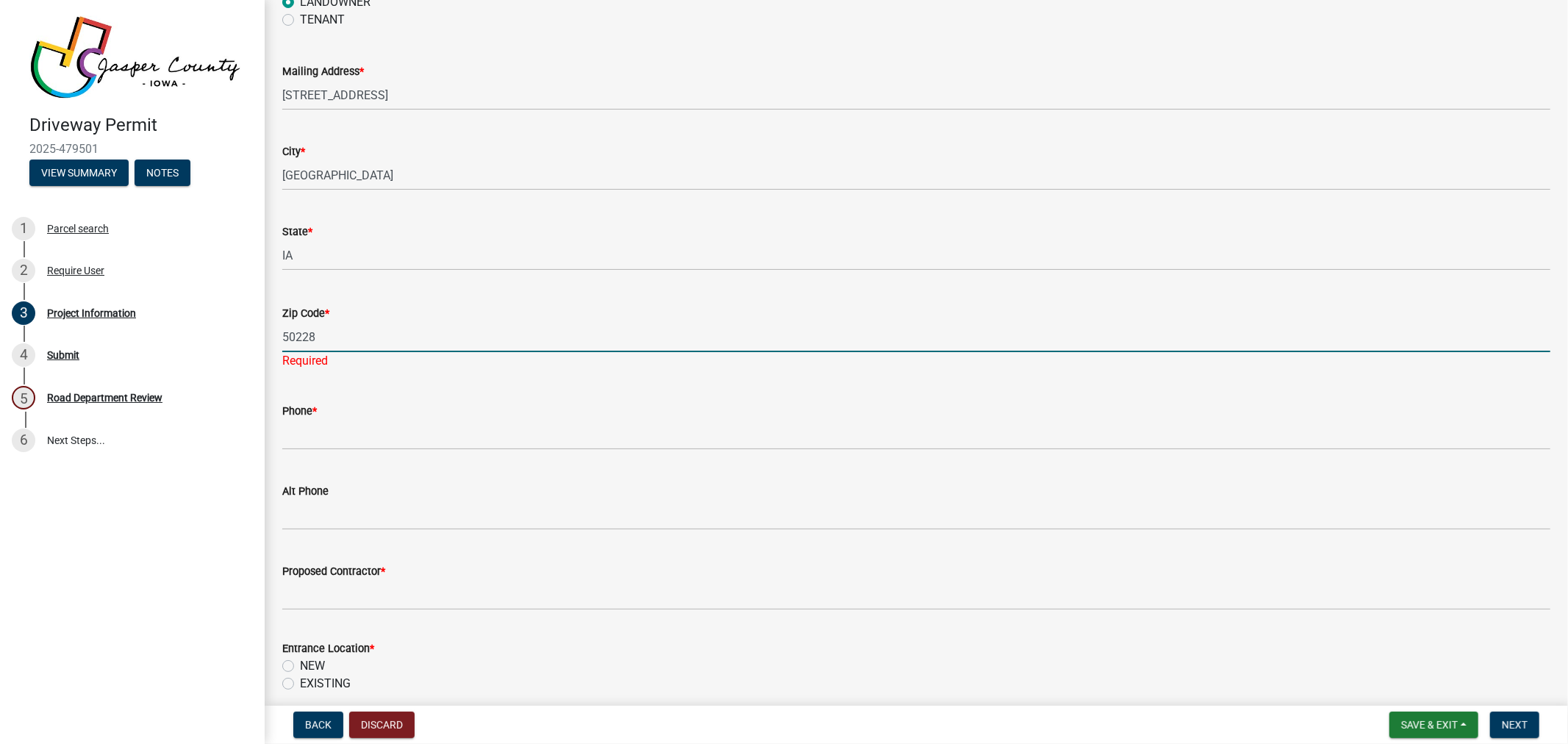
scroll to position [245, 0]
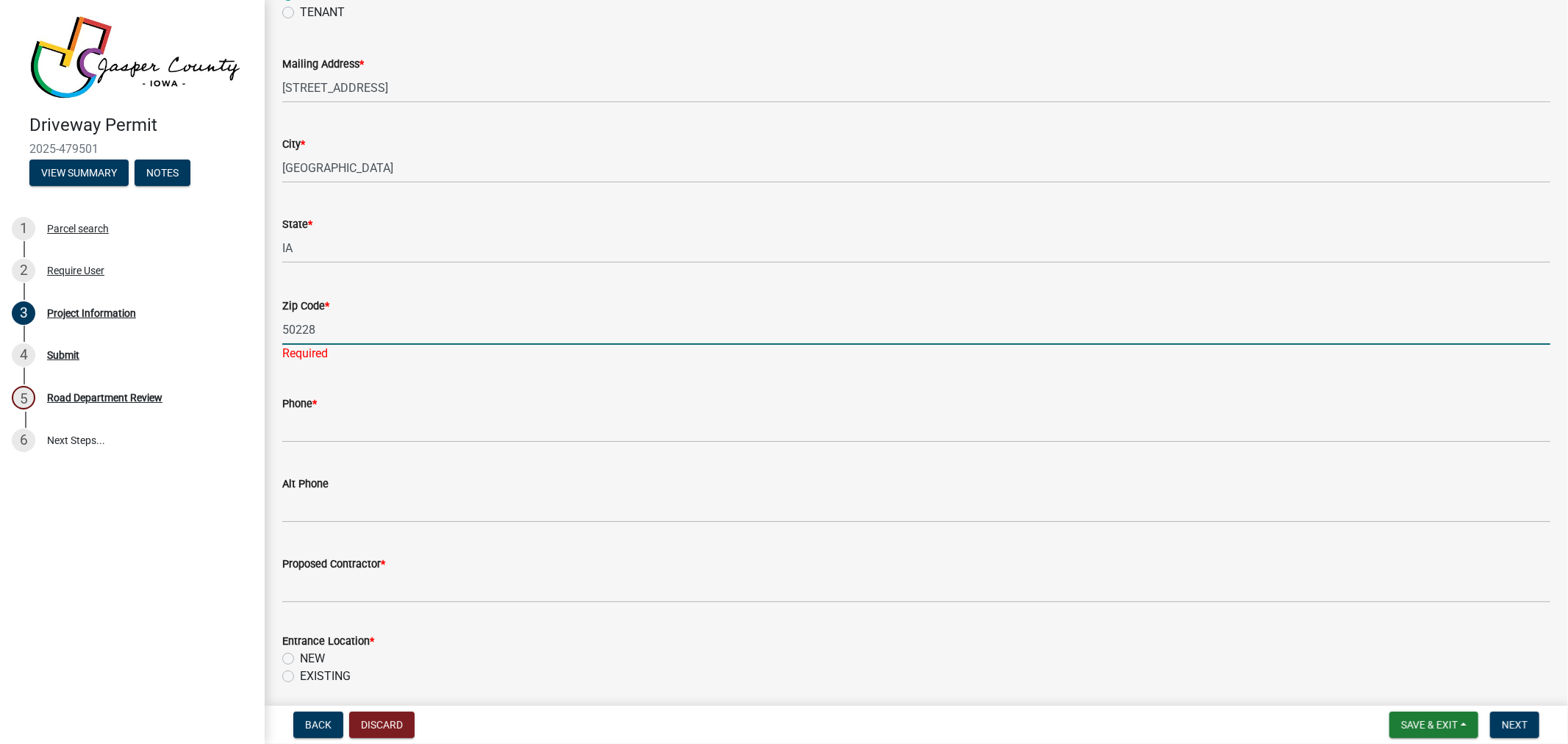
type input "50228"
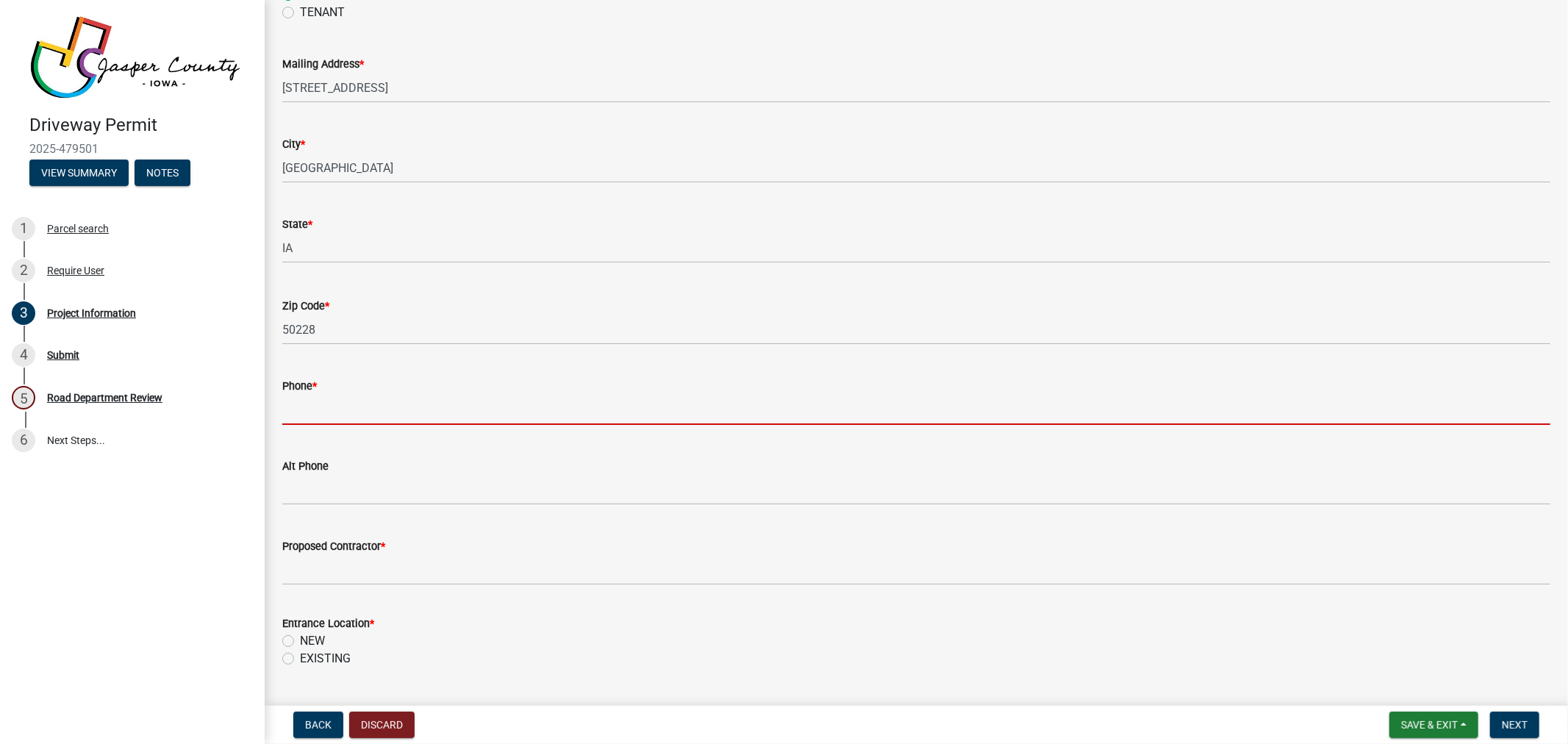
click at [340, 421] on input "Phone *" at bounding box center [916, 409] width 1269 height 30
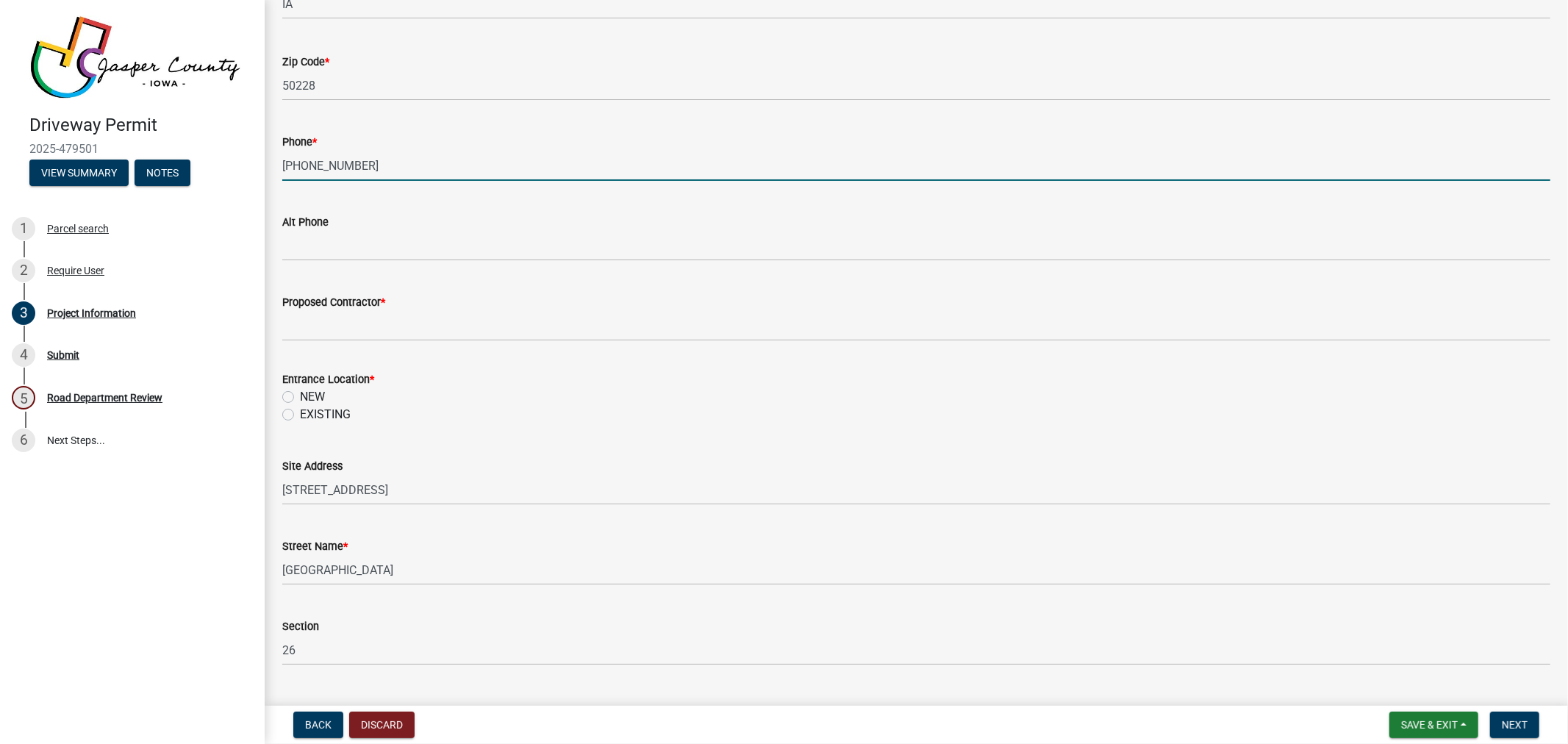
scroll to position [490, 0]
type input "[PHONE_NUMBER]"
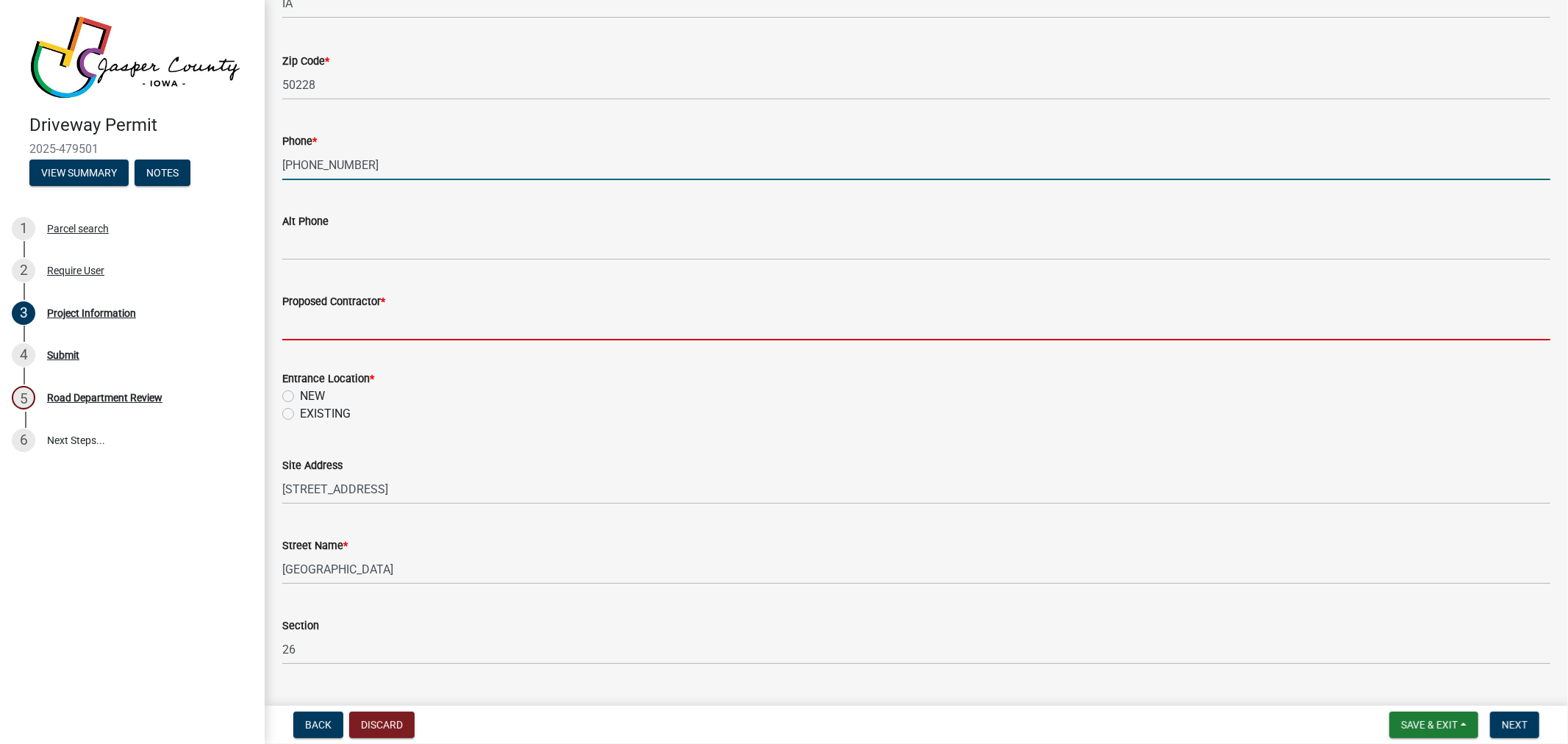
click at [342, 326] on input "Proposed Contractor *" at bounding box center [916, 325] width 1269 height 30
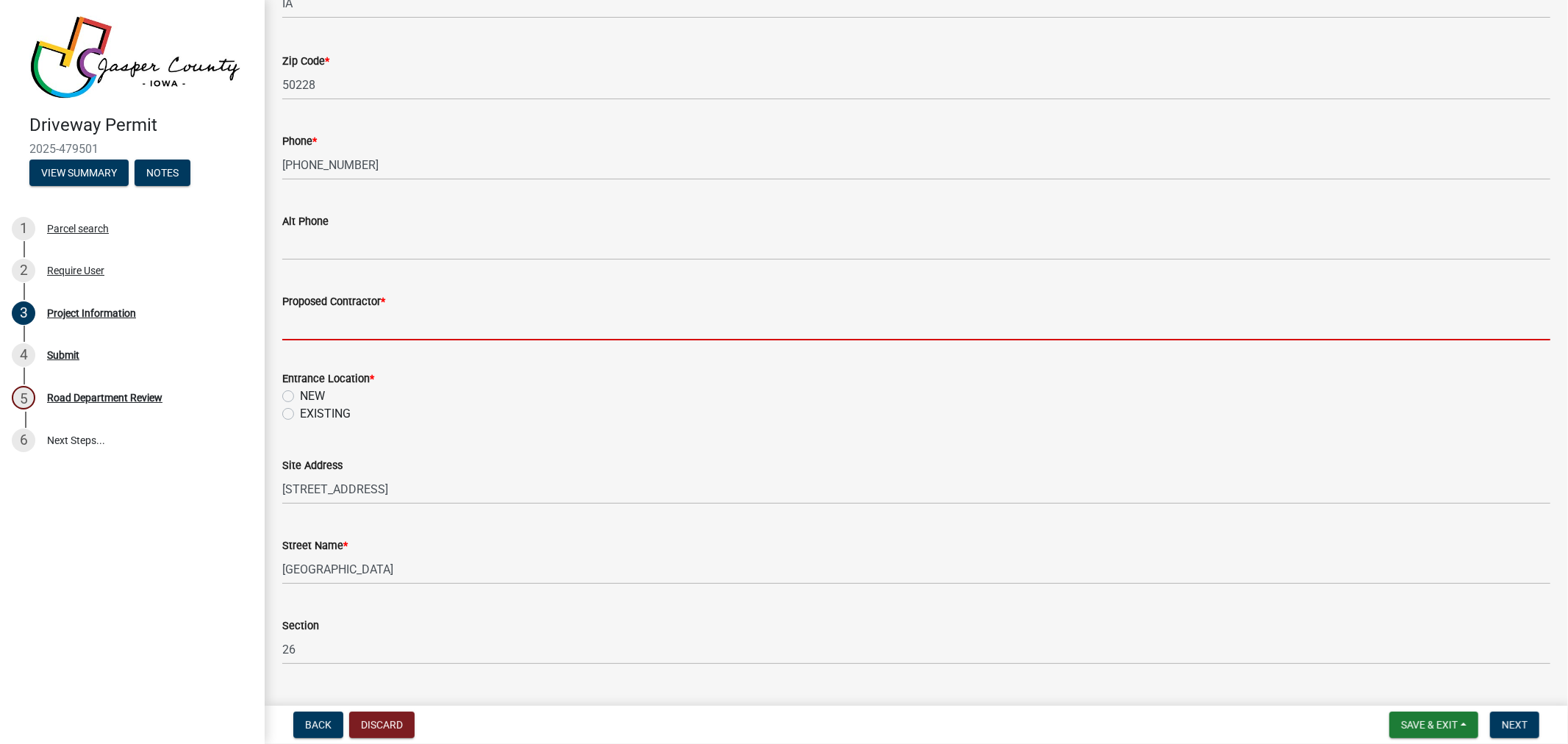
type input "Self"
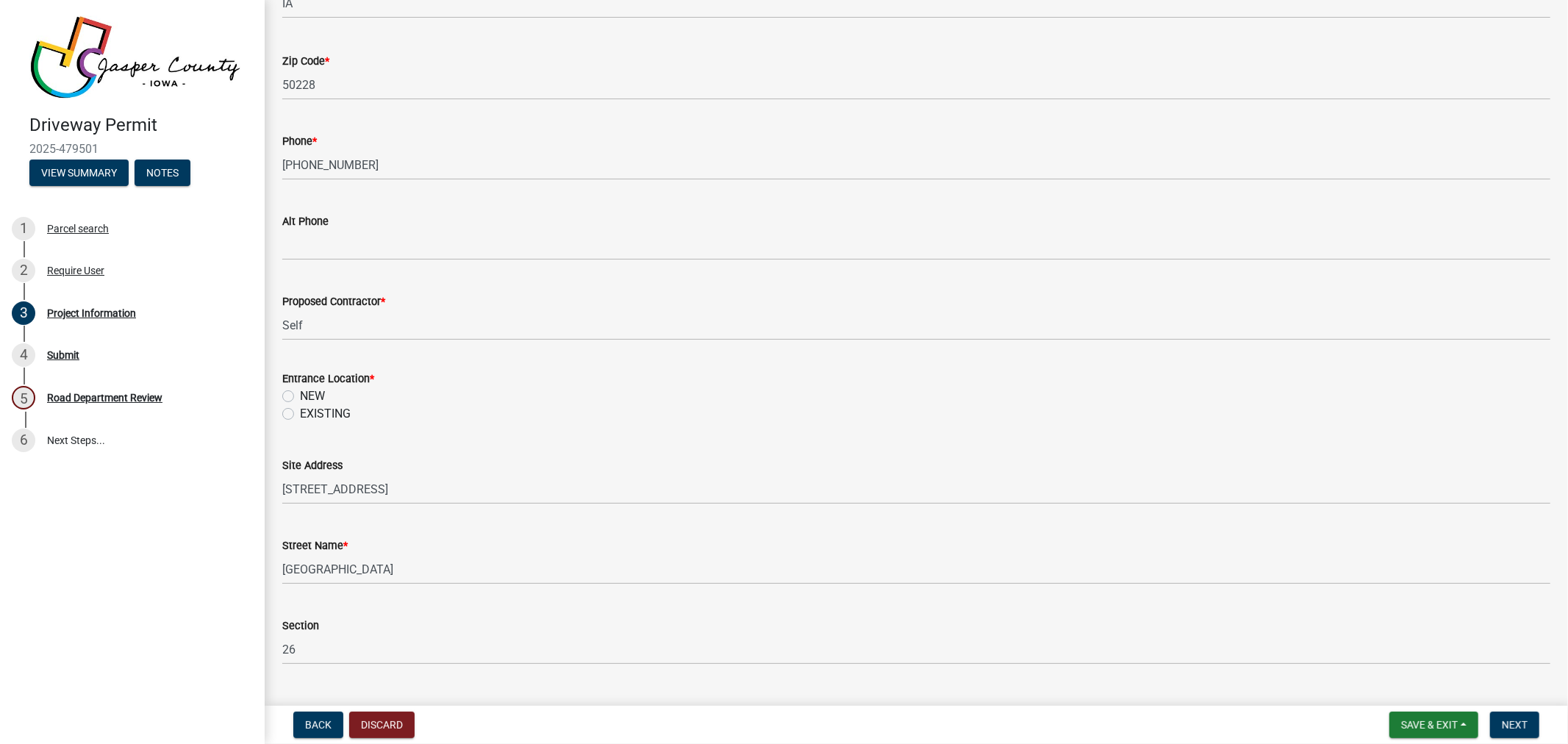
click at [300, 395] on label "NEW" at bounding box center [312, 397] width 25 height 18
click at [300, 395] on input "NEW" at bounding box center [305, 393] width 10 height 10
radio input "true"
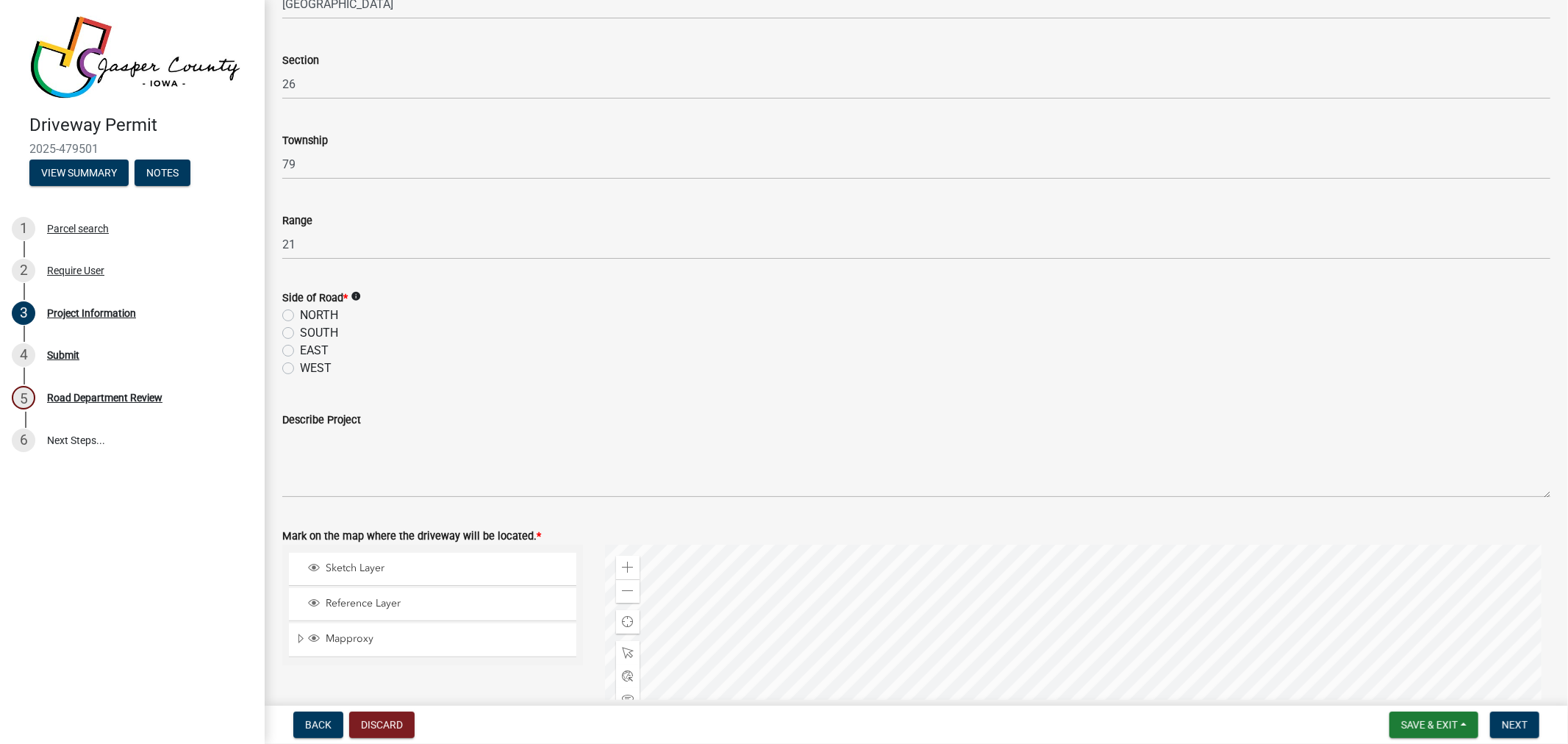
scroll to position [1062, 0]
click at [300, 324] on label "SOUTH" at bounding box center [319, 327] width 38 height 18
click at [300, 324] on input "SOUTH" at bounding box center [305, 323] width 10 height 10
radio input "true"
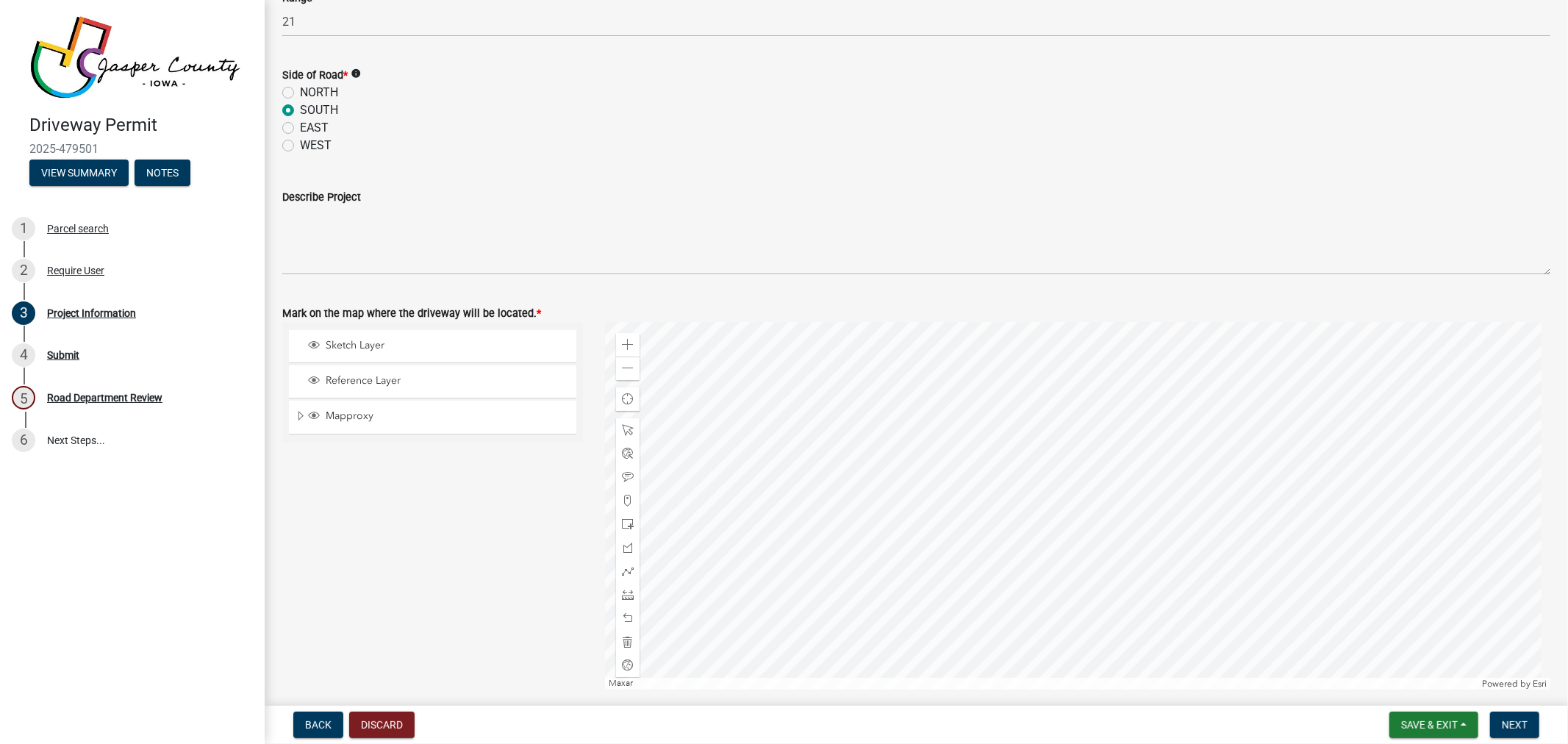
scroll to position [1307, 0]
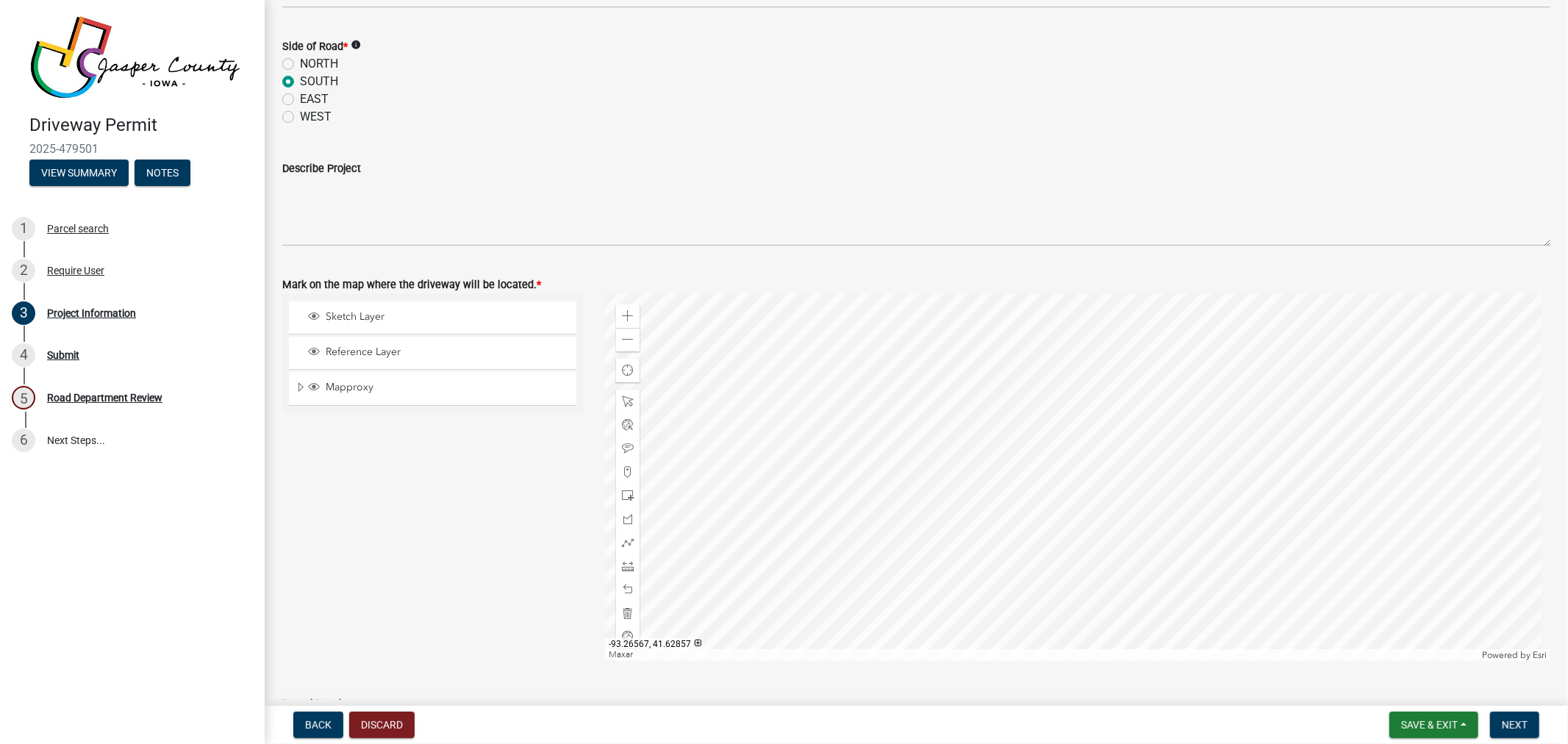
click at [682, 429] on div at bounding box center [1078, 477] width 946 height 368
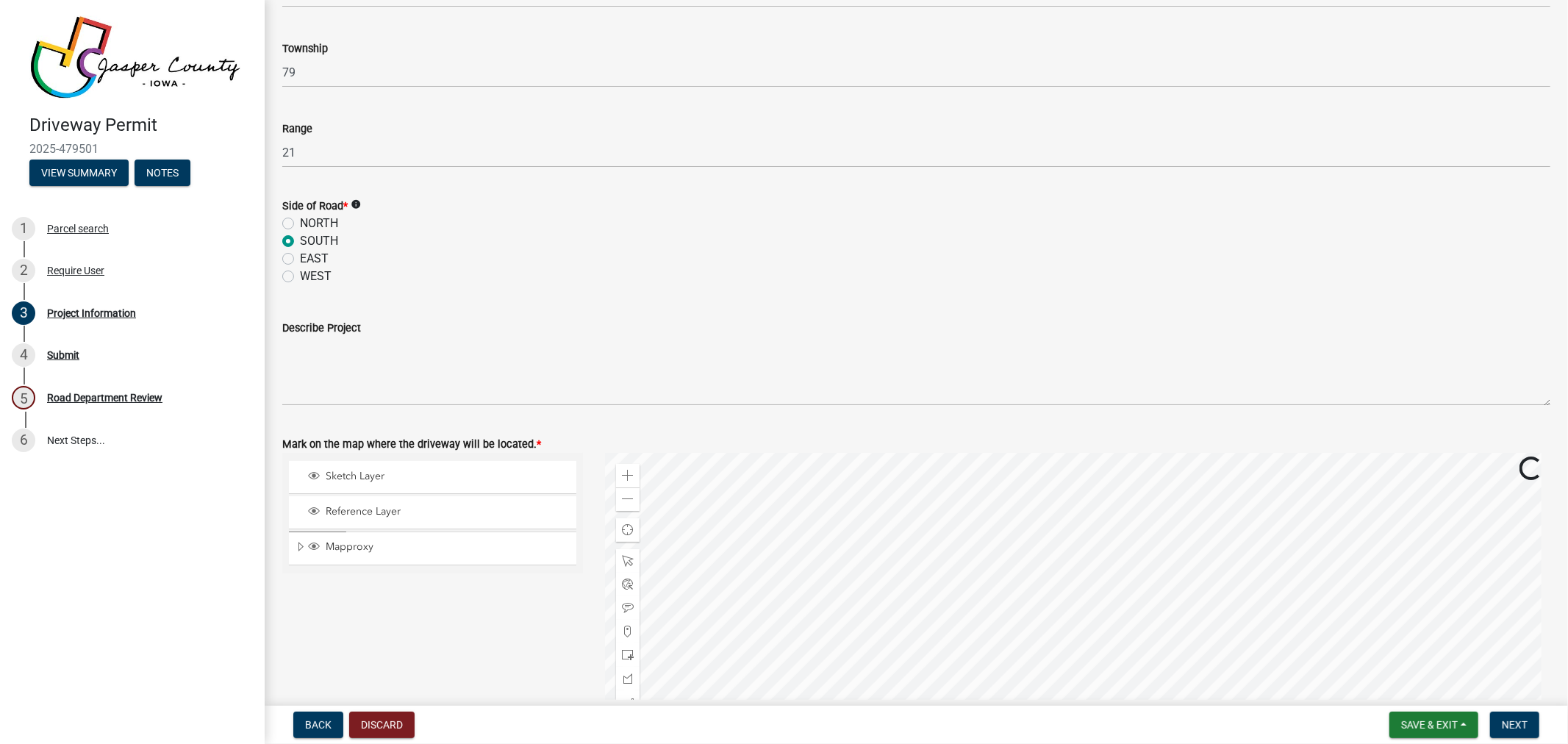
scroll to position [1225, 0]
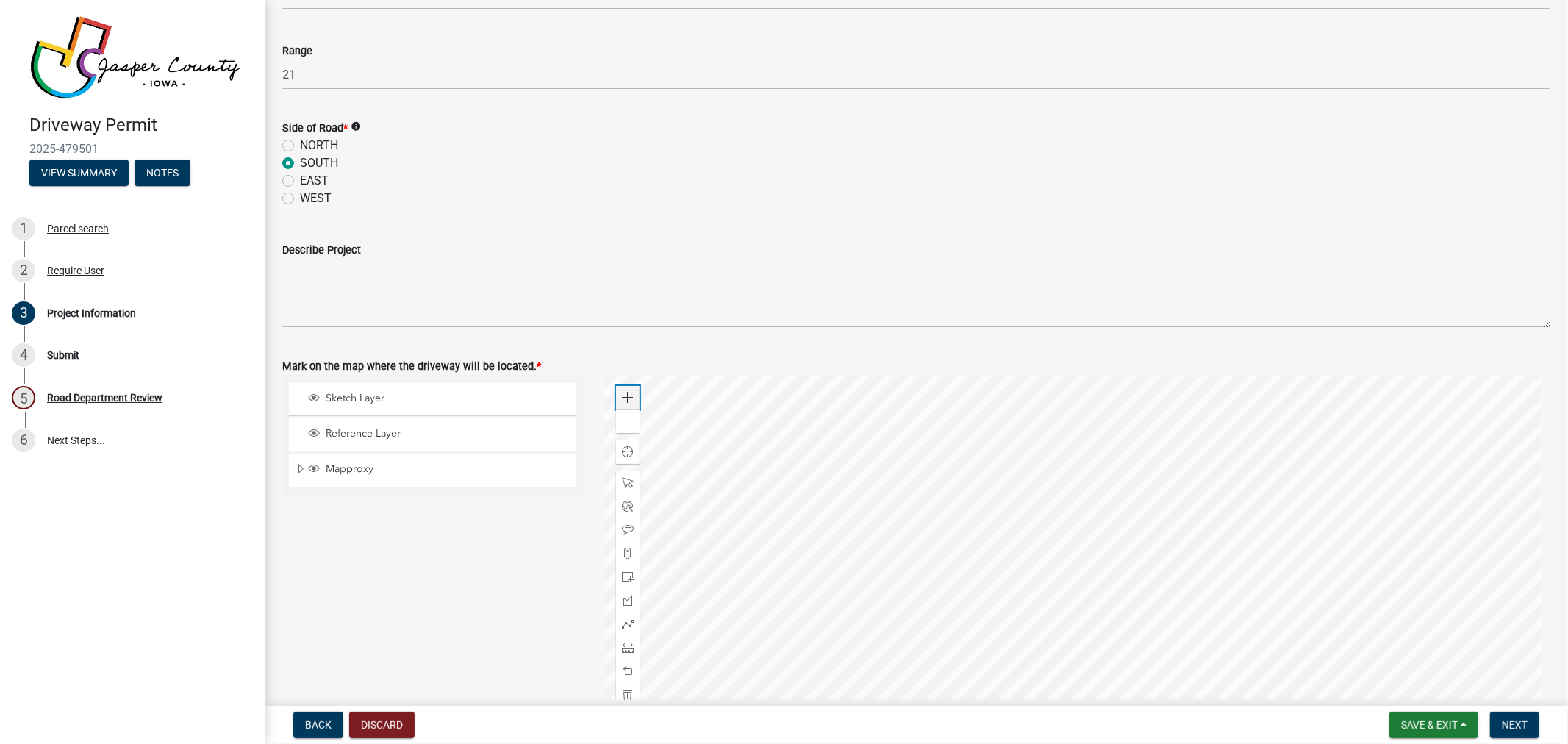
click at [622, 396] on span at bounding box center [628, 398] width 12 height 12
click at [1017, 562] on div at bounding box center [1078, 558] width 946 height 368
click at [783, 505] on div at bounding box center [1078, 558] width 946 height 368
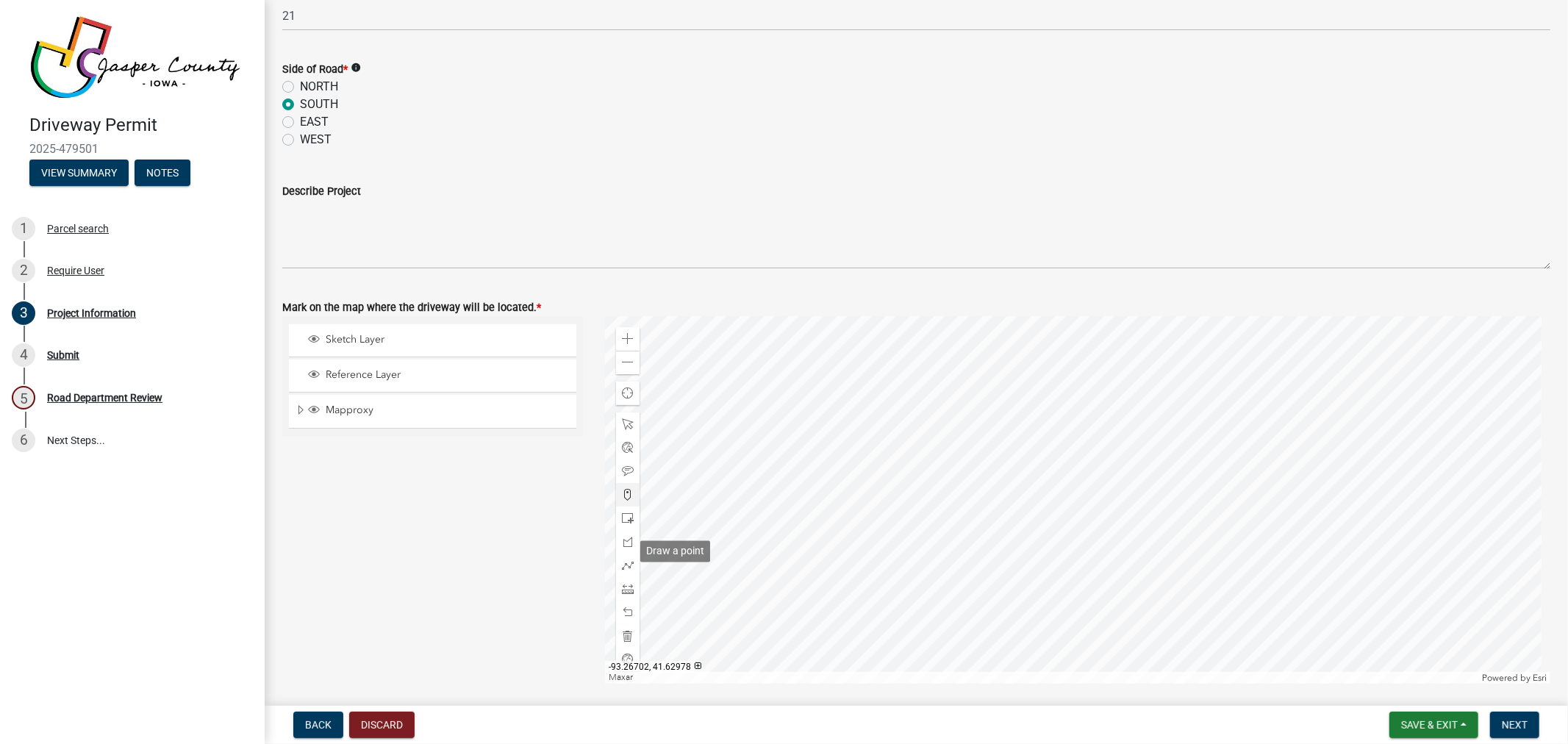
scroll to position [1307, 0]
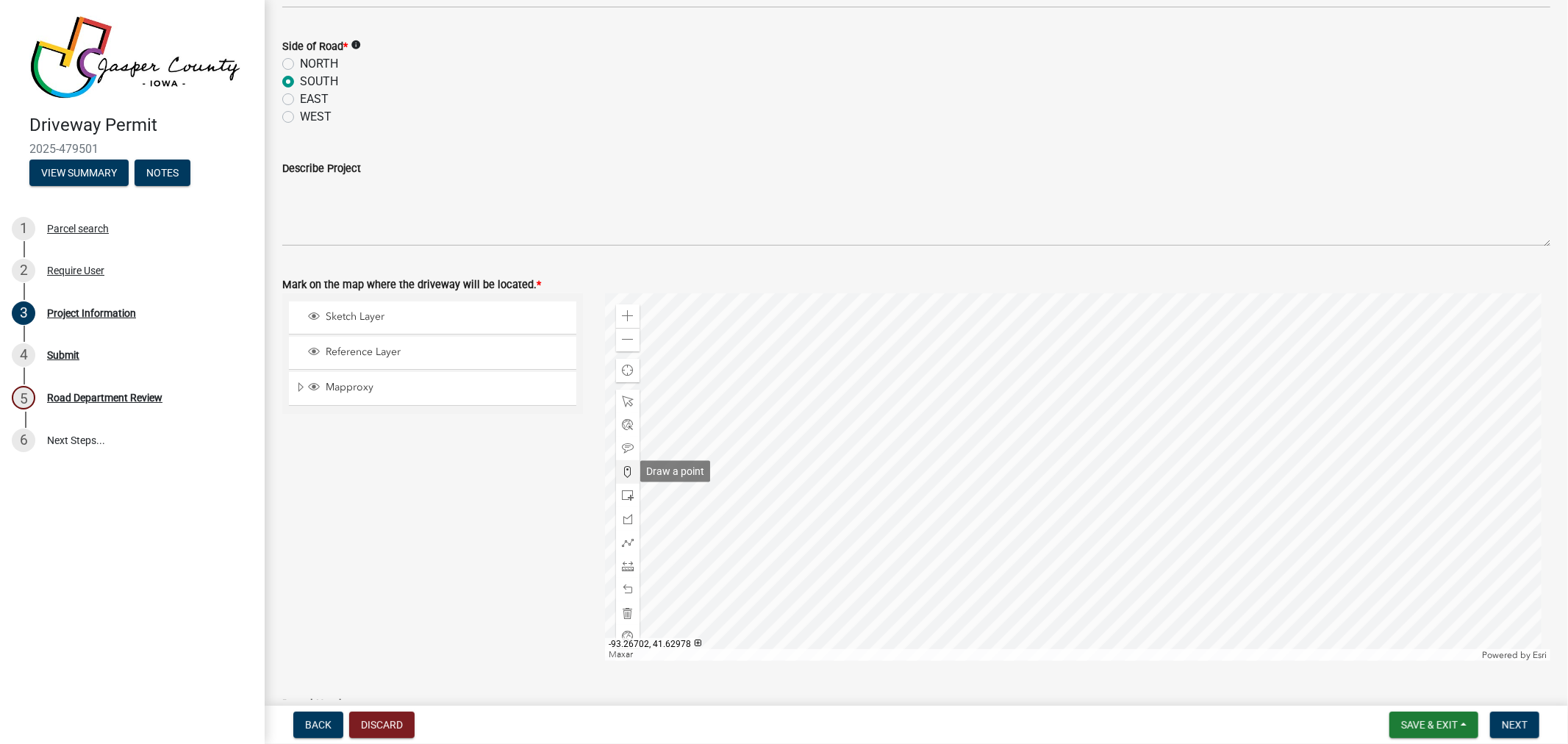
click at [625, 471] on span at bounding box center [628, 472] width 12 height 12
click at [634, 319] on div "Zoom in" at bounding box center [628, 316] width 24 height 24
click at [1064, 453] on div at bounding box center [1078, 477] width 946 height 368
click at [754, 357] on div at bounding box center [1078, 477] width 946 height 368
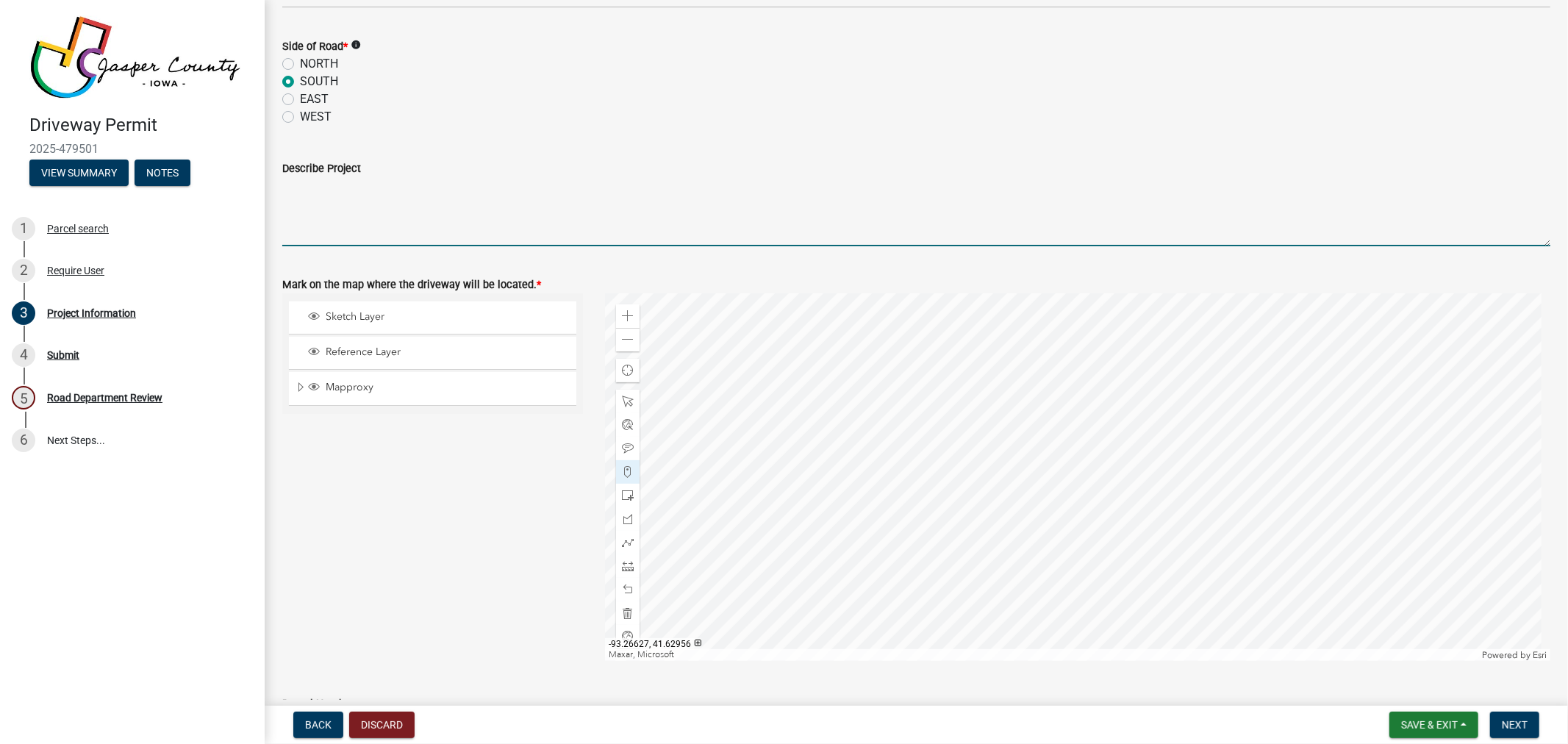
click at [306, 219] on textarea "Describe Project" at bounding box center [916, 212] width 1269 height 69
click at [300, 186] on textarea "Quater mile East of" at bounding box center [916, 212] width 1269 height 69
click at [397, 184] on textarea "Quarter mile East of" at bounding box center [916, 212] width 1269 height 69
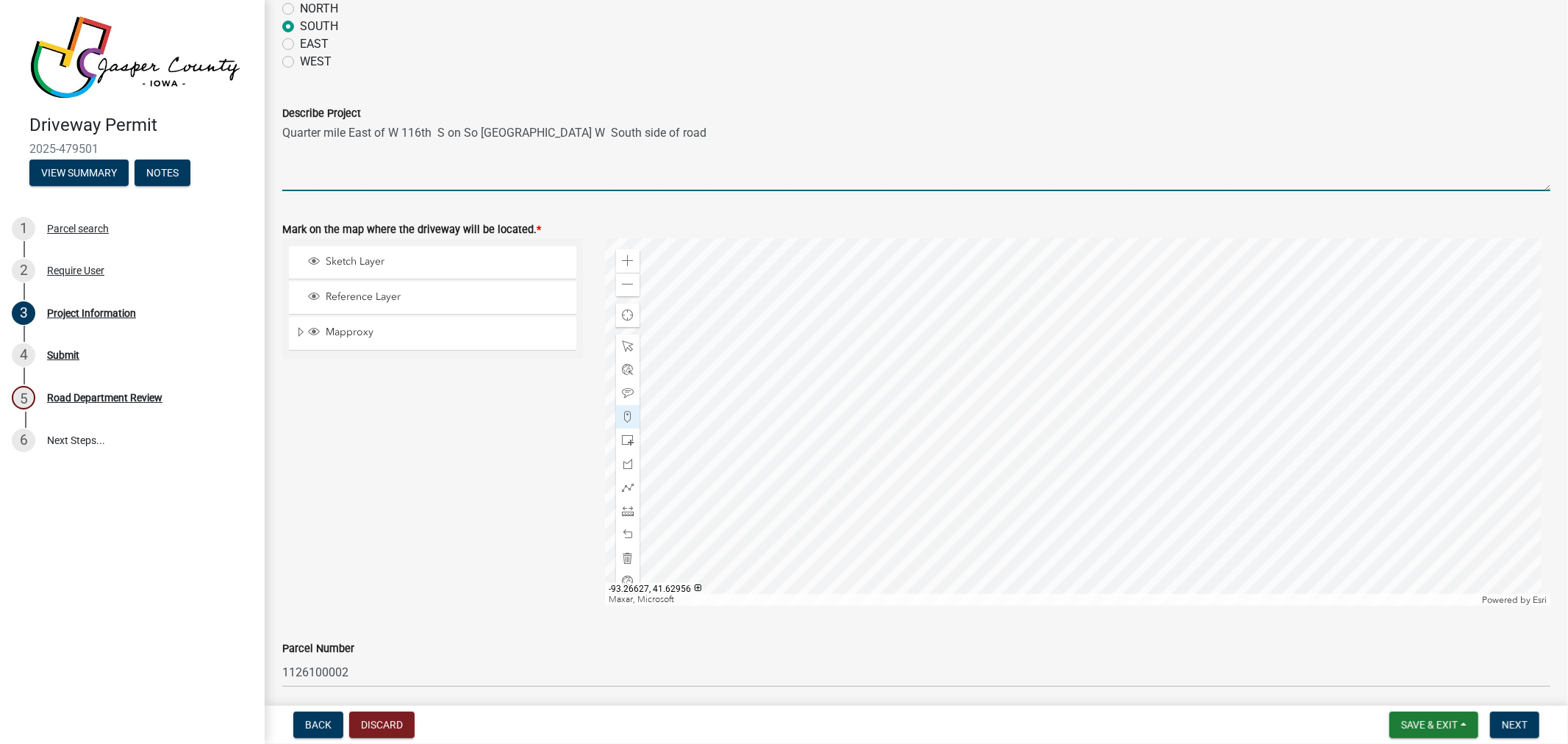
scroll to position [1417, 0]
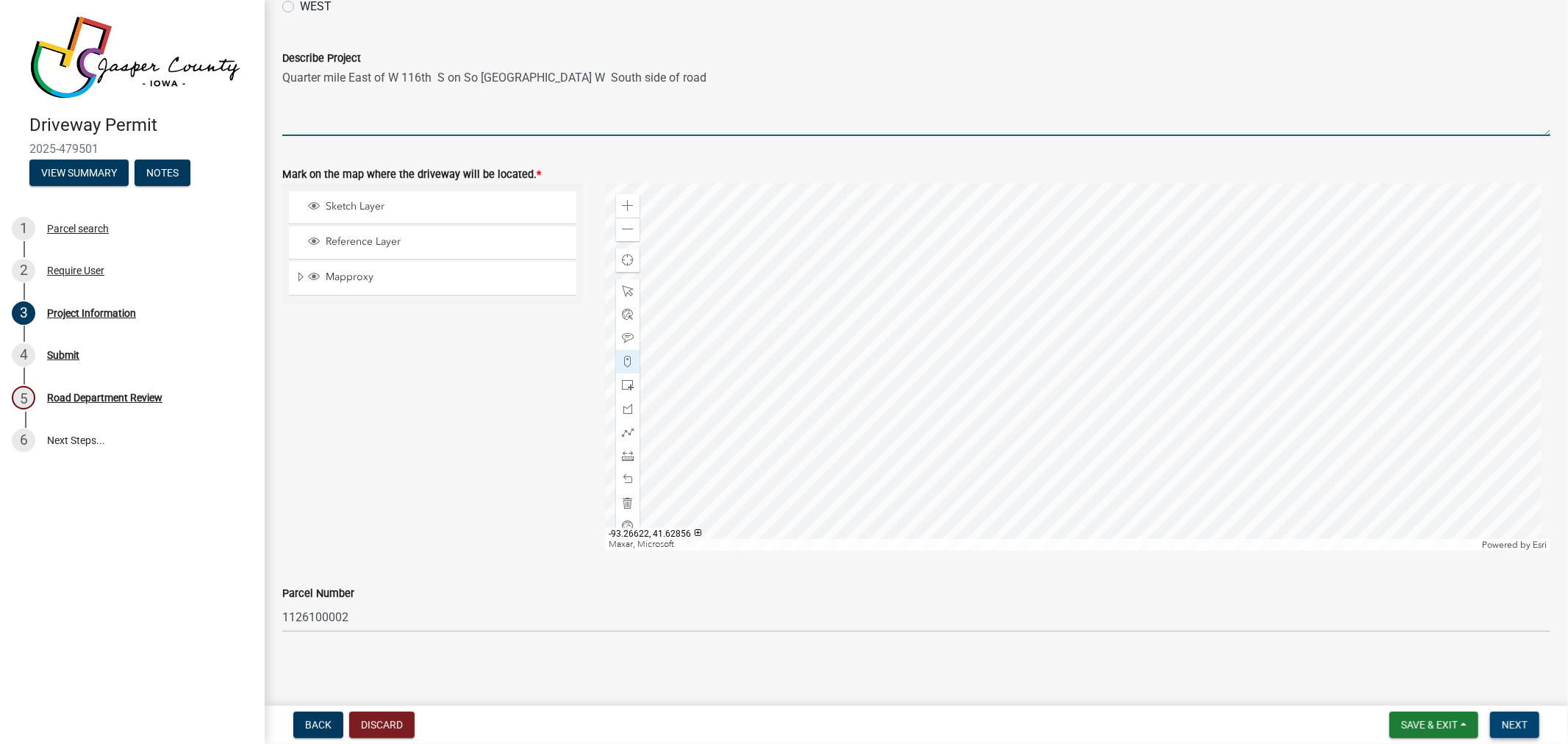
type textarea "Quarter mile East of W 116th S on So [GEOGRAPHIC_DATA] W South side of road"
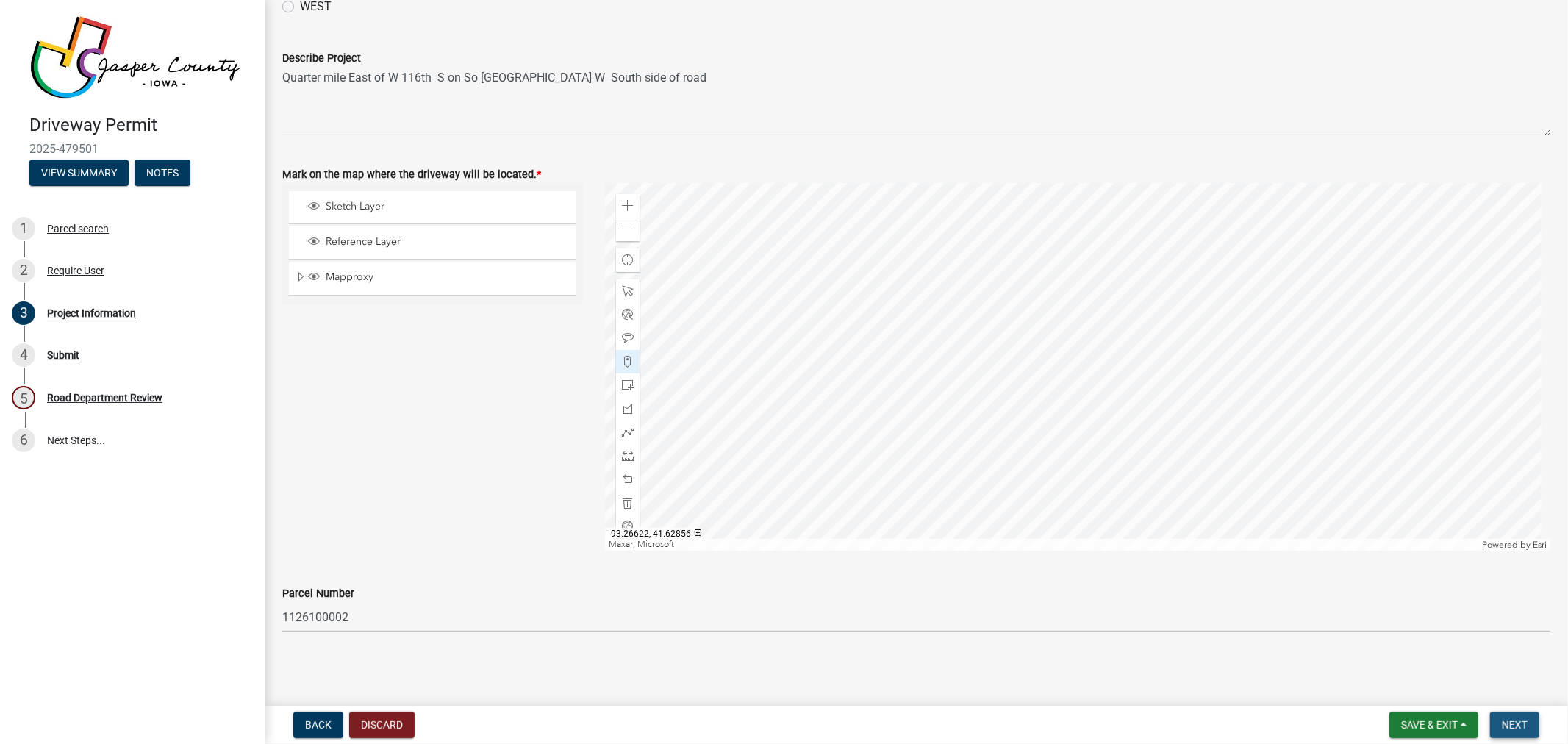
click at [1523, 720] on span "Next" at bounding box center [1515, 725] width 26 height 12
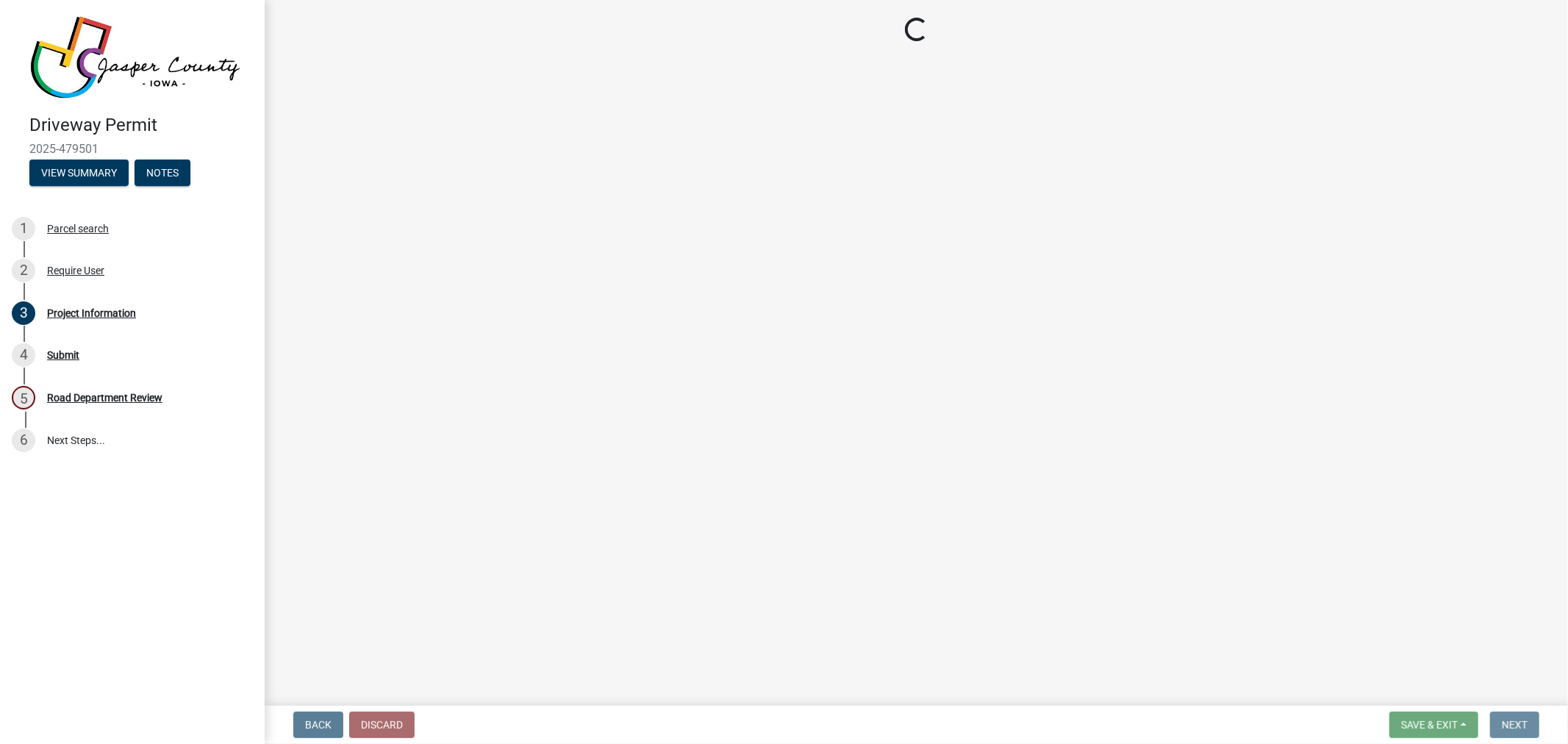
scroll to position [0, 0]
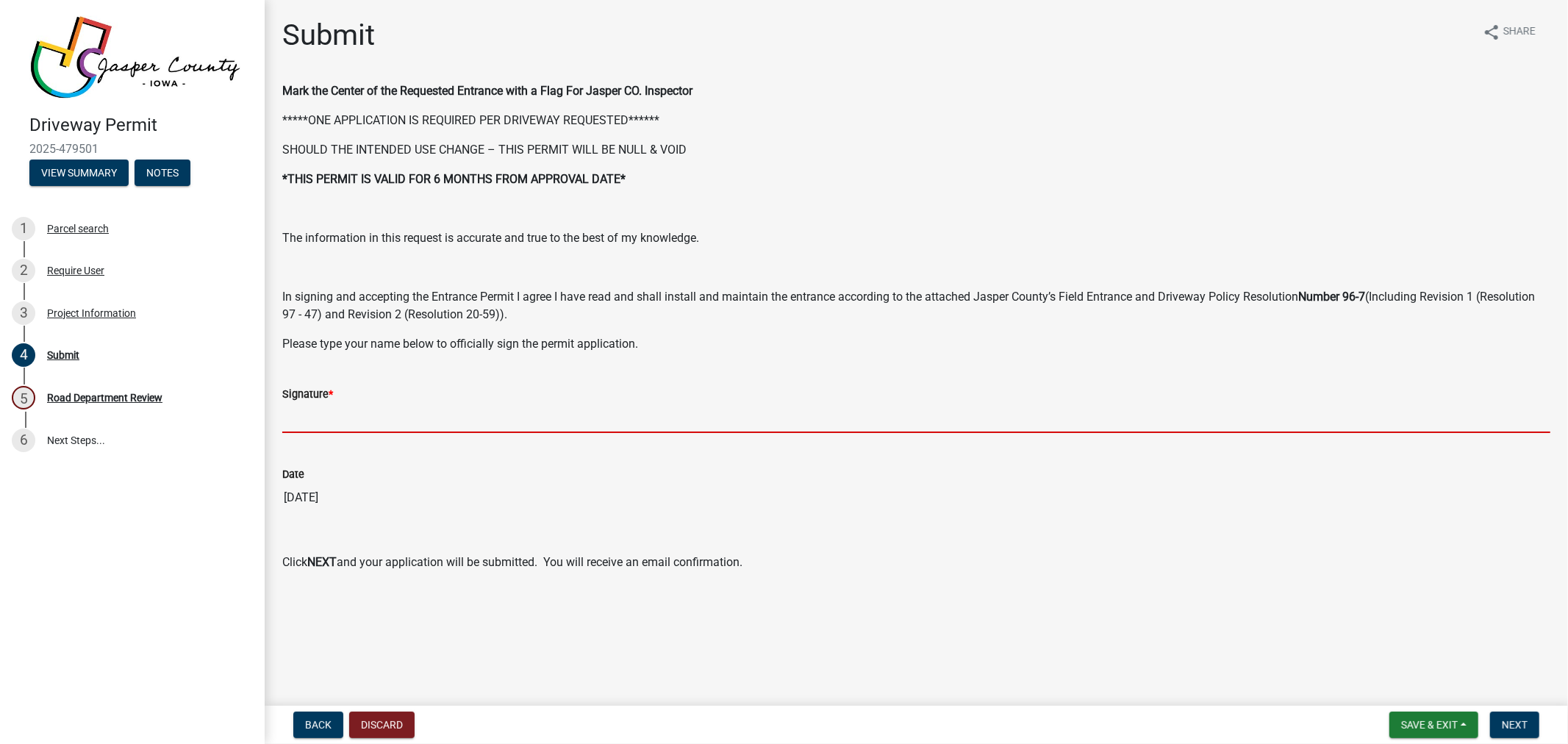
click at [451, 420] on input "Signature *" at bounding box center [916, 418] width 1269 height 30
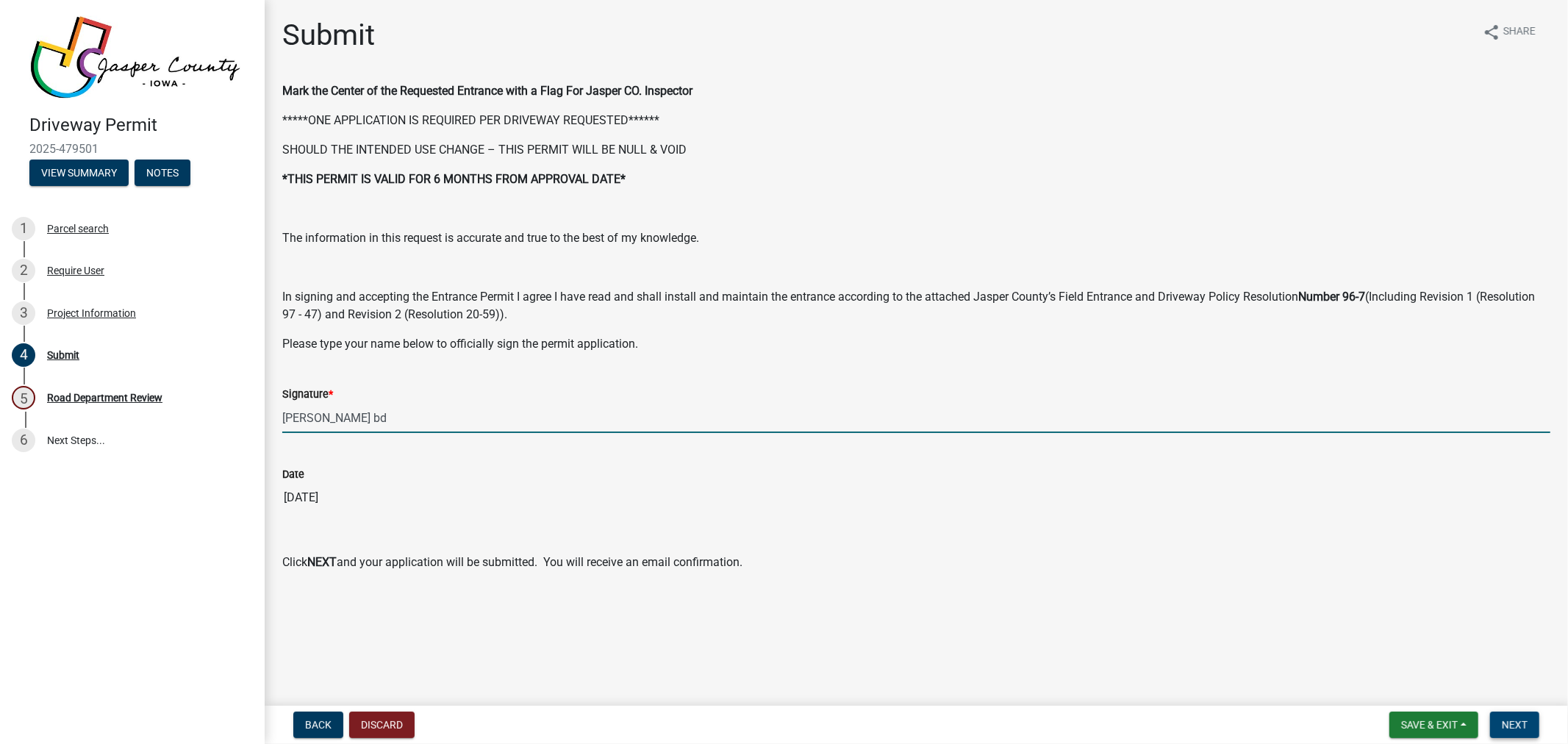
type input "[PERSON_NAME] bd"
click at [1512, 719] on span "Next" at bounding box center [1515, 725] width 26 height 12
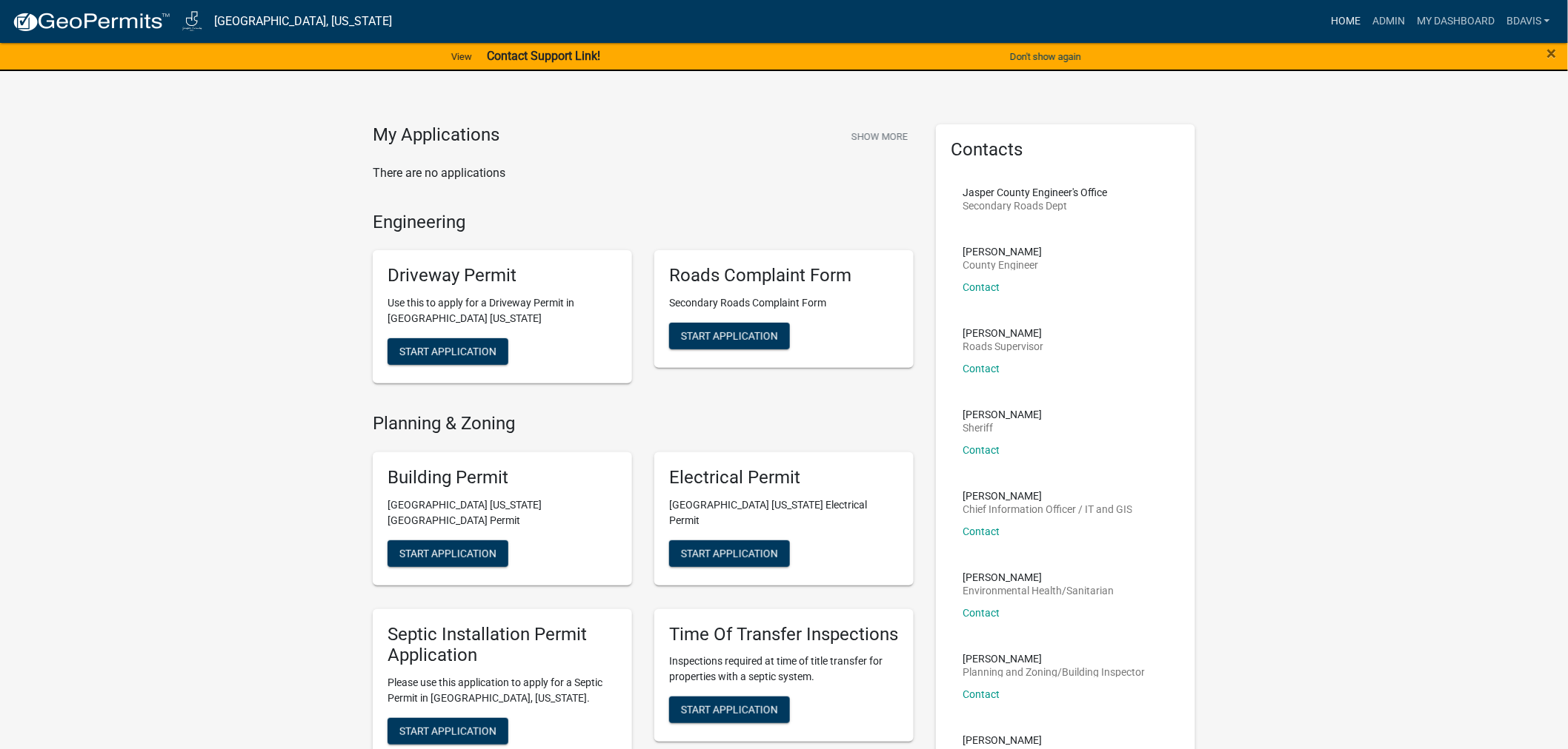
click at [1336, 16] on link "Home" at bounding box center [1346, 21] width 42 height 28
click at [1338, 22] on link "Home" at bounding box center [1346, 21] width 42 height 28
click at [479, 346] on span "Start Application" at bounding box center [448, 352] width 97 height 12
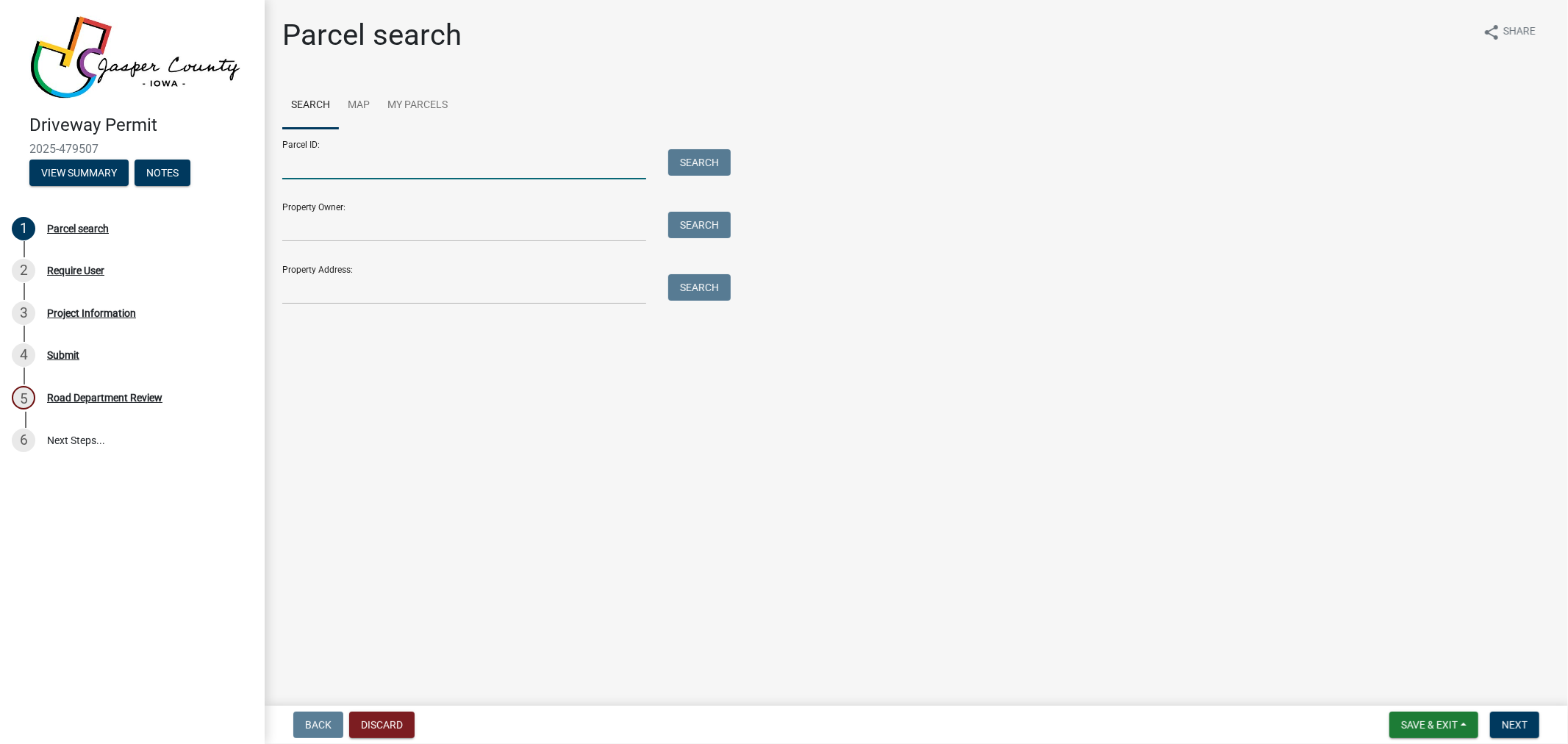
click at [446, 168] on input "Parcel ID:" at bounding box center [464, 164] width 364 height 30
click at [366, 166] on input "Parcel ID:" at bounding box center [464, 164] width 364 height 30
type input "1126200001"
click at [688, 163] on button "Search" at bounding box center [700, 162] width 63 height 27
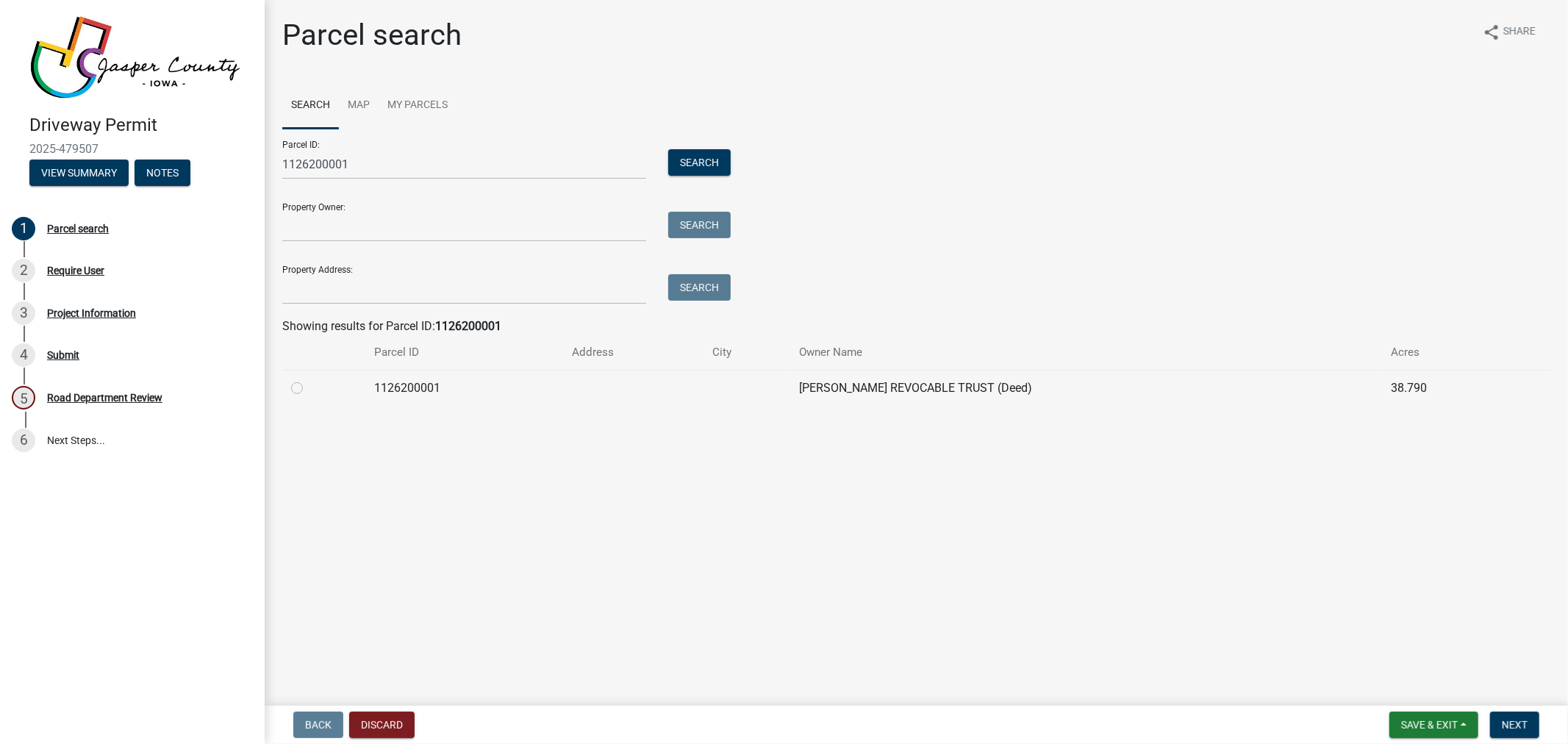
click at [309, 380] on label at bounding box center [309, 380] width 0 height 0
click at [309, 389] on input "radio" at bounding box center [314, 385] width 10 height 10
radio input "true"
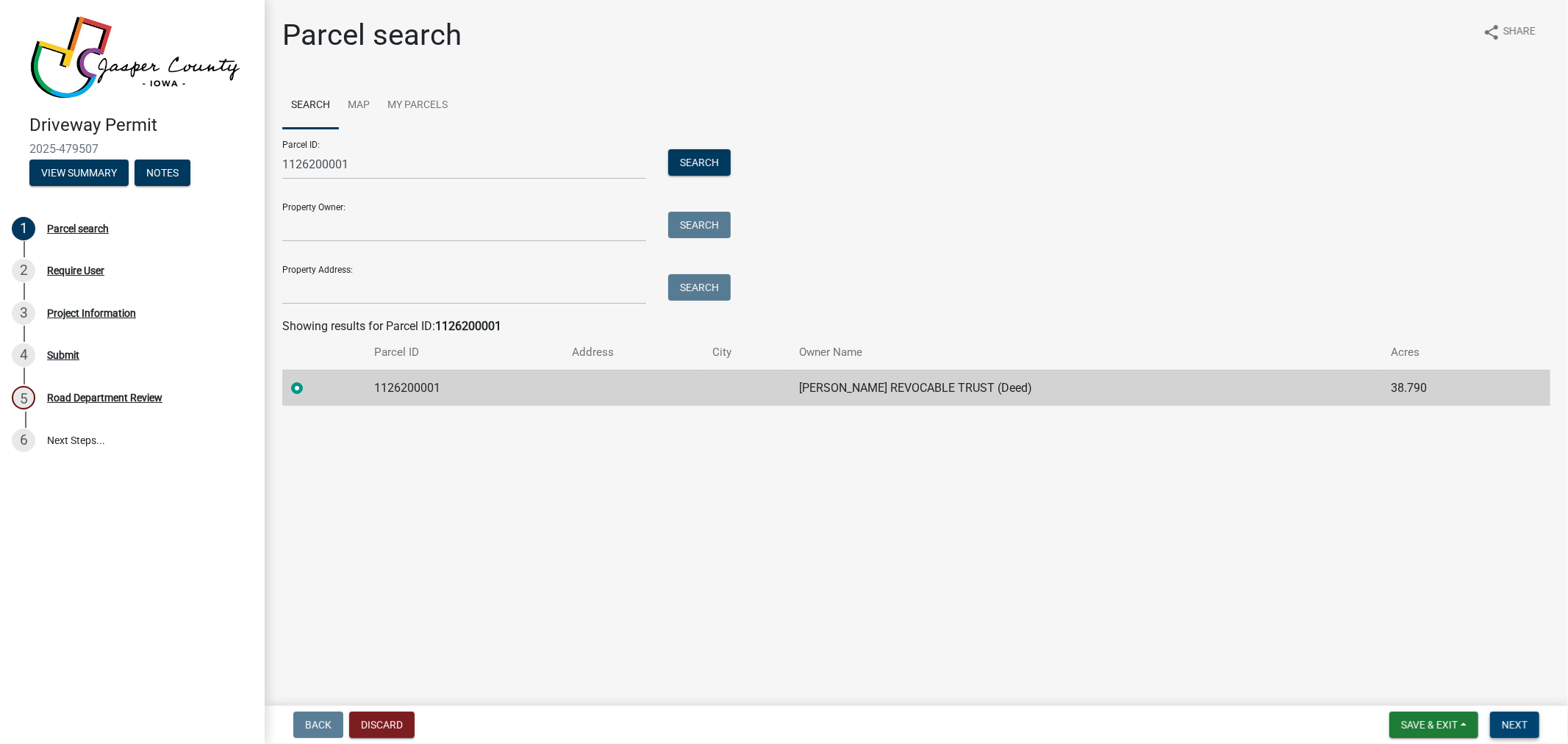
click at [1495, 719] on button "Next" at bounding box center [1515, 724] width 49 height 27
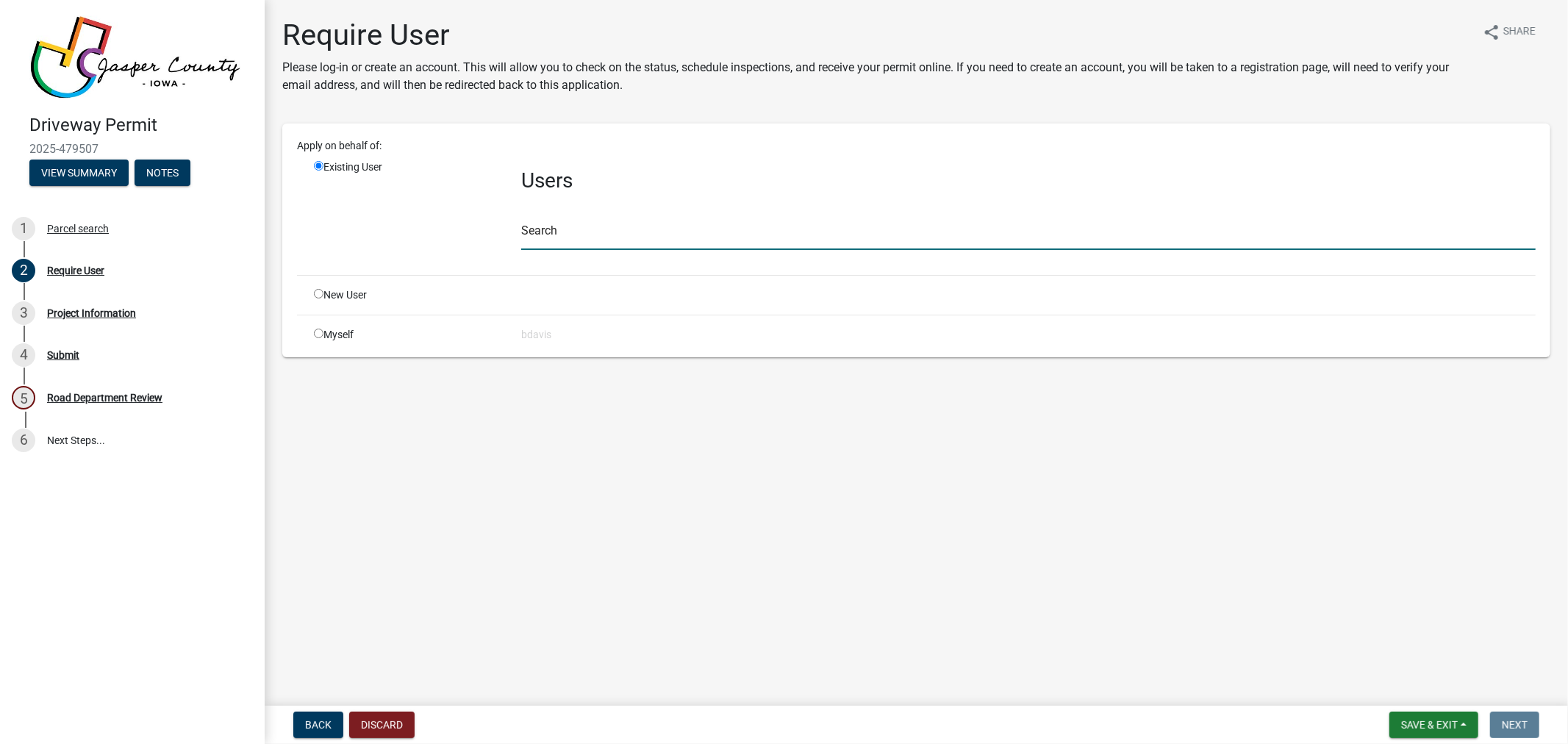
click at [568, 227] on input "text" at bounding box center [1028, 235] width 1015 height 30
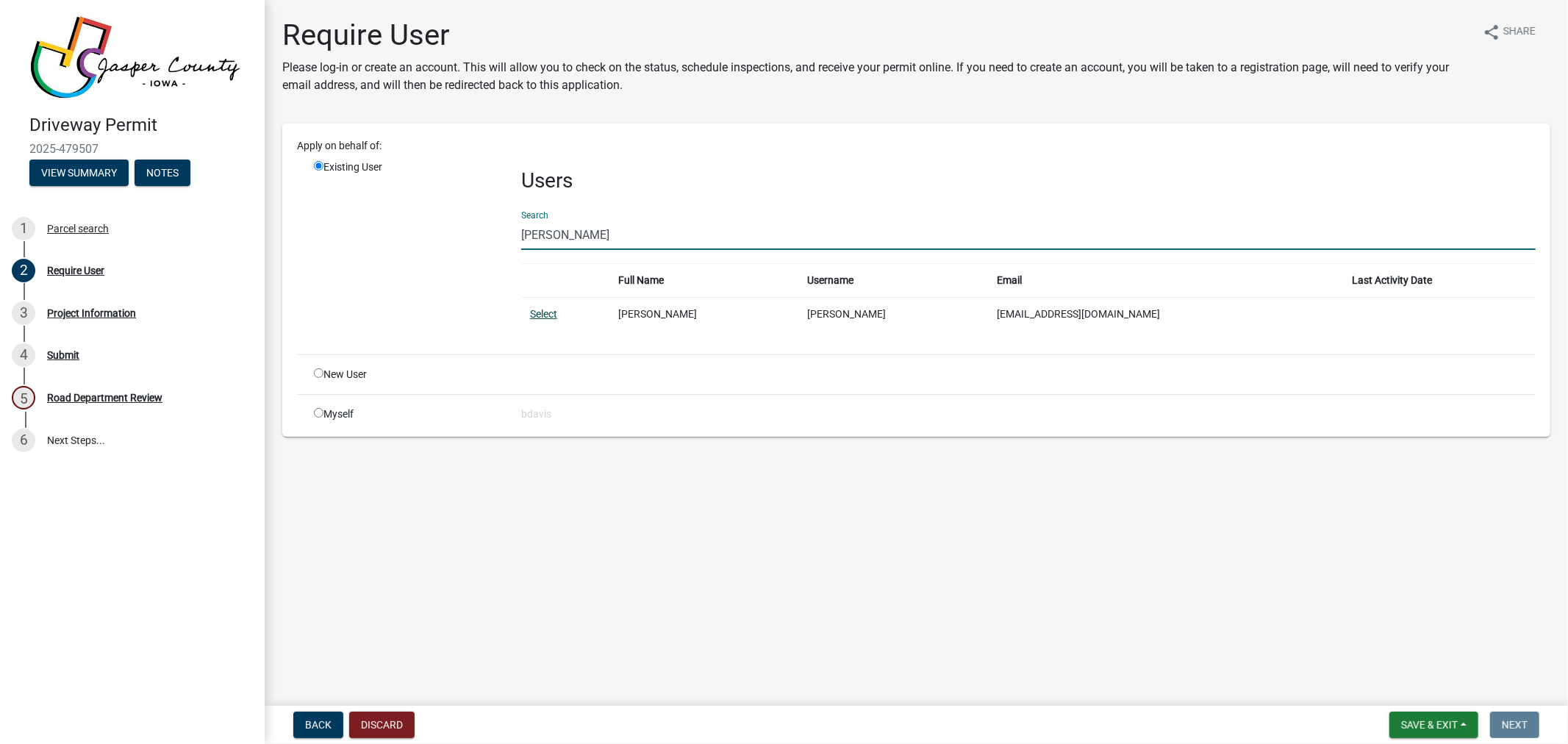
type input "[PERSON_NAME]"
click at [553, 311] on link "Select" at bounding box center [544, 314] width 27 height 12
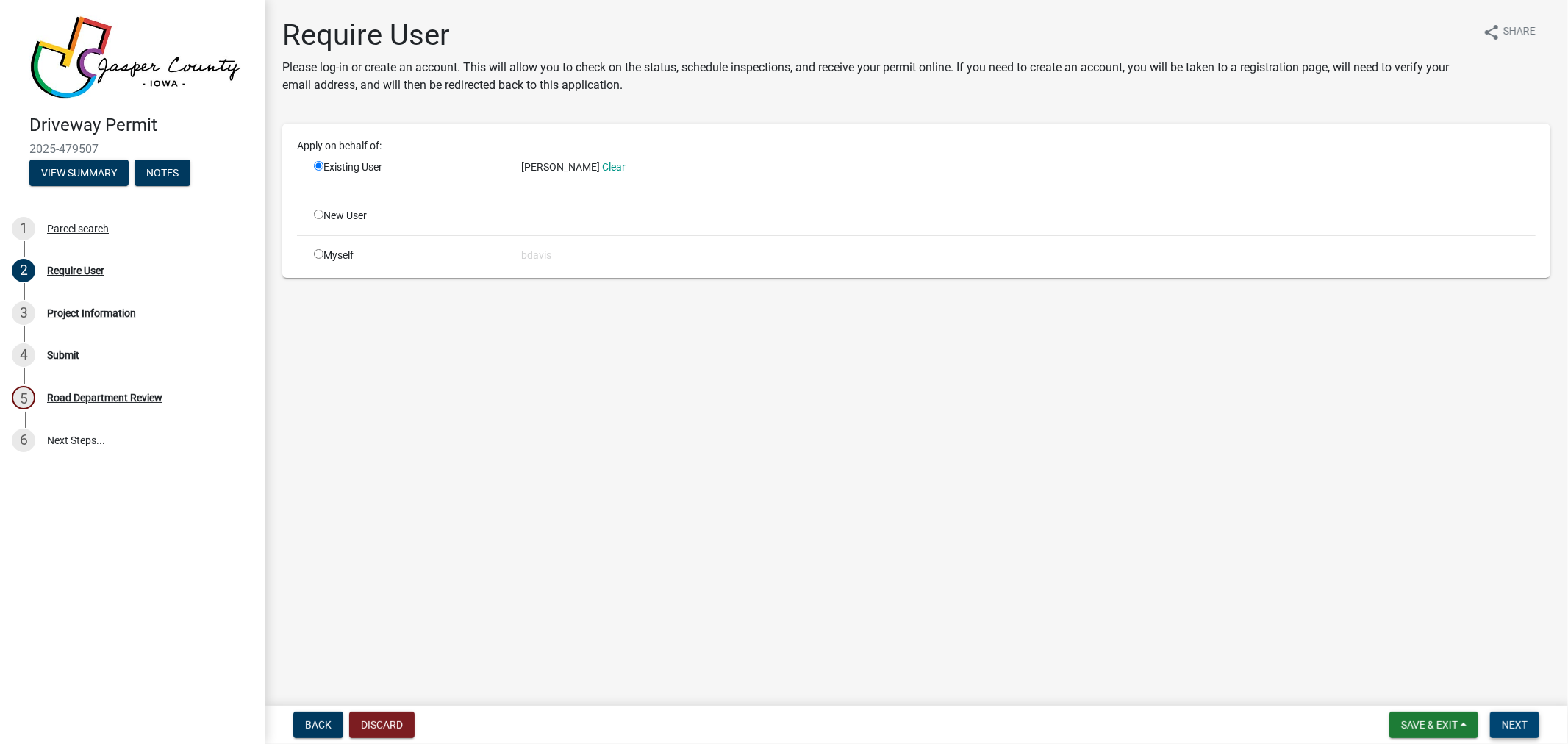
click at [1507, 716] on button "Next" at bounding box center [1515, 724] width 49 height 27
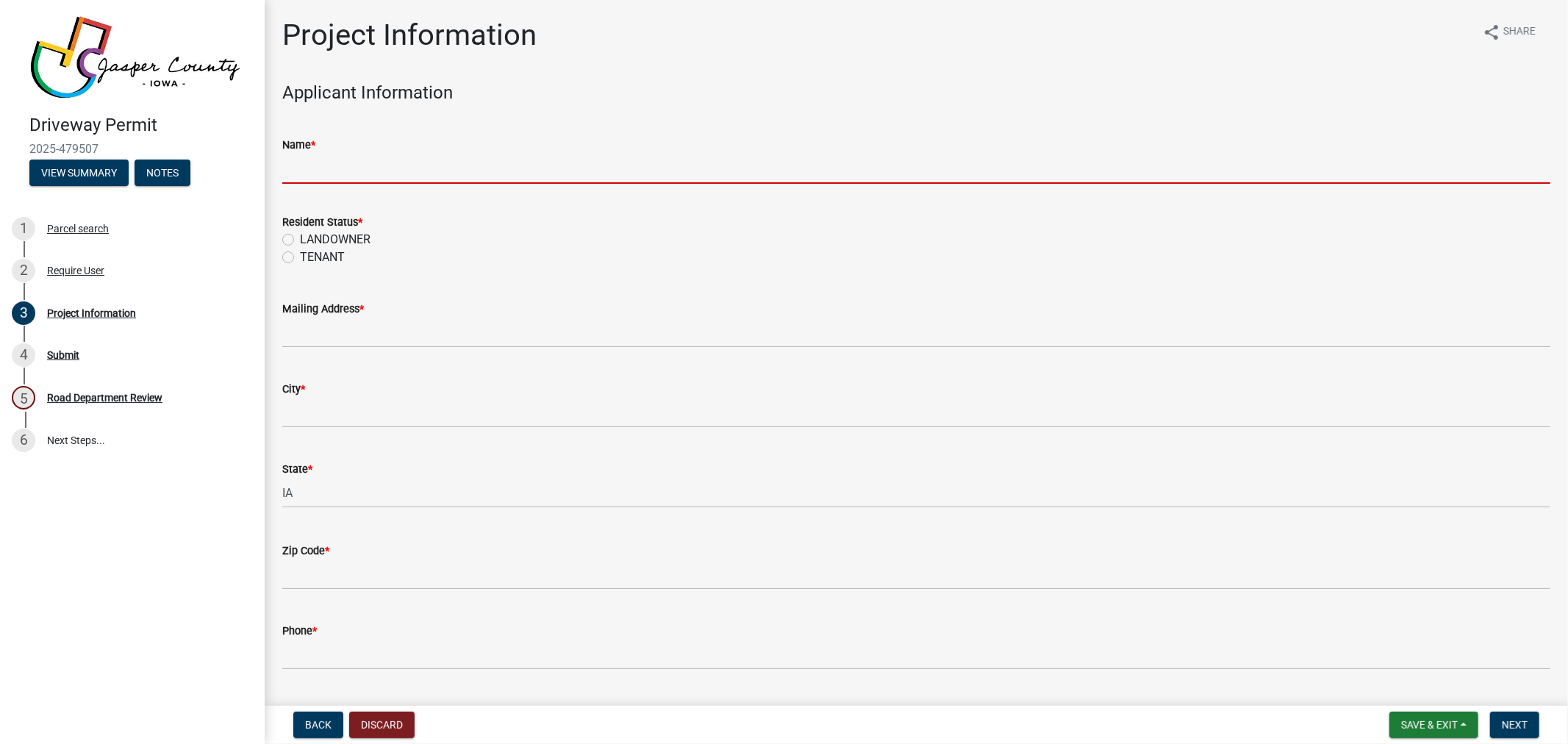
click at [330, 170] on input "Name *" at bounding box center [916, 169] width 1269 height 30
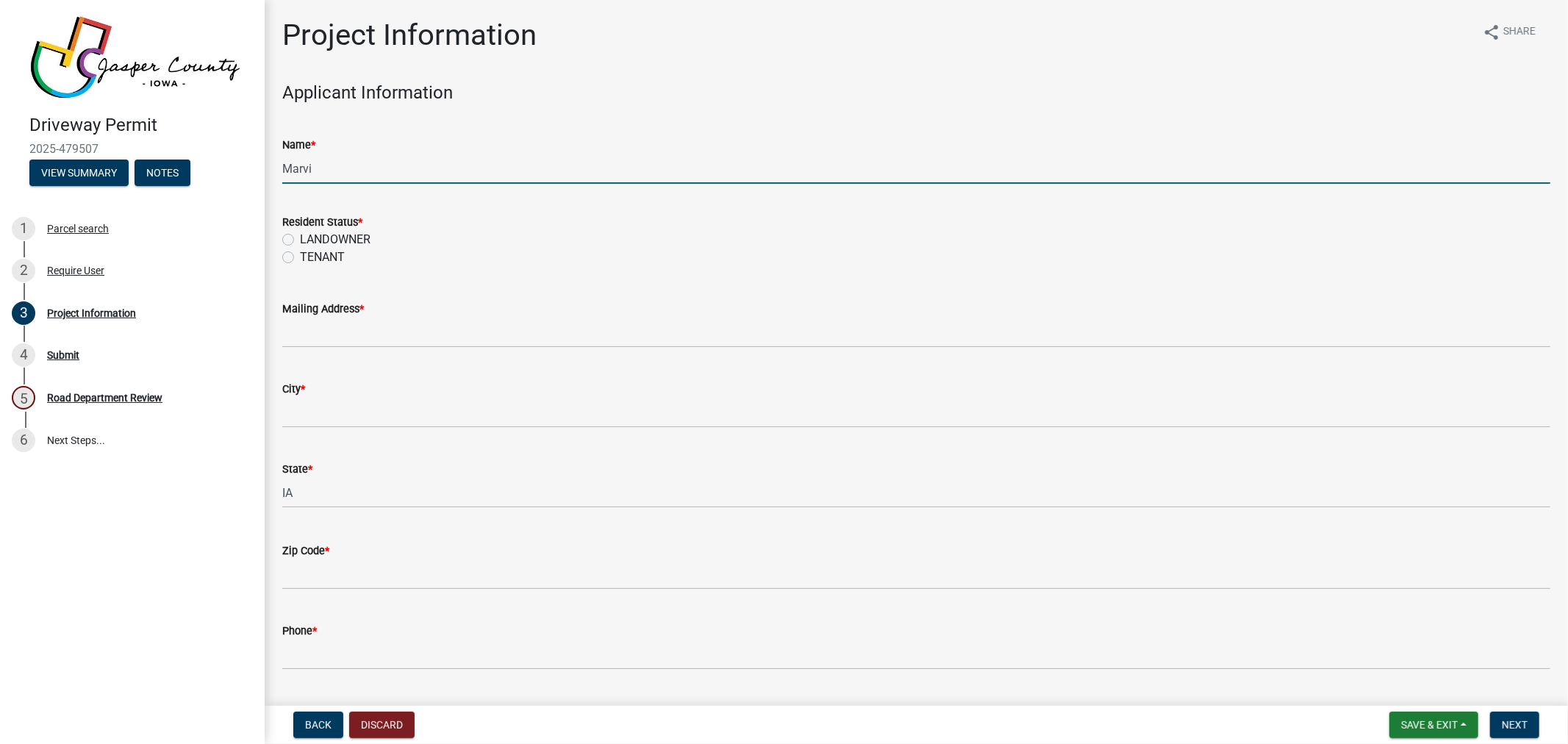
type input "[PERSON_NAME]"
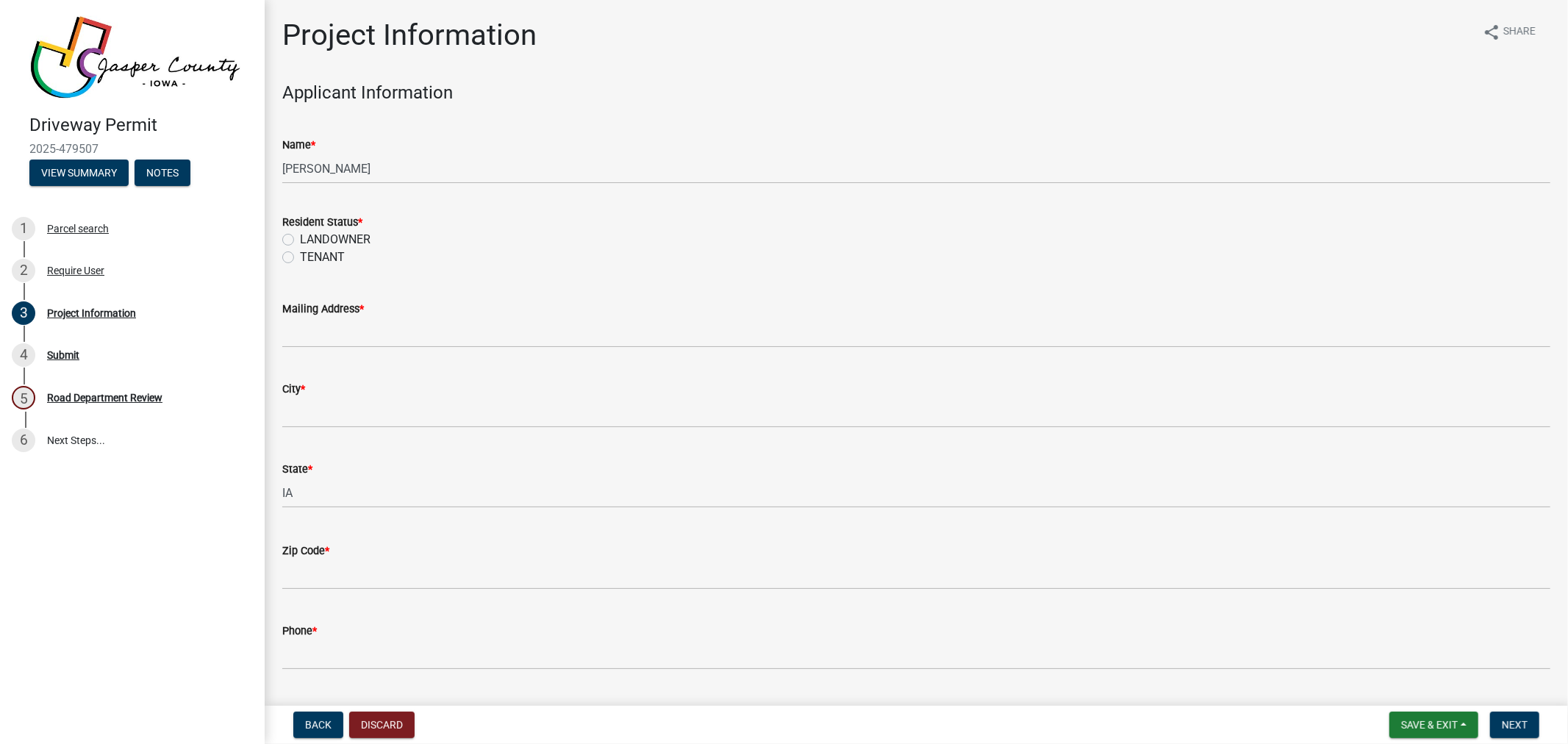
click at [300, 237] on label "LANDOWNER" at bounding box center [336, 239] width 71 height 18
click at [300, 237] on input "LANDOWNER" at bounding box center [305, 236] width 10 height 10
radio input "true"
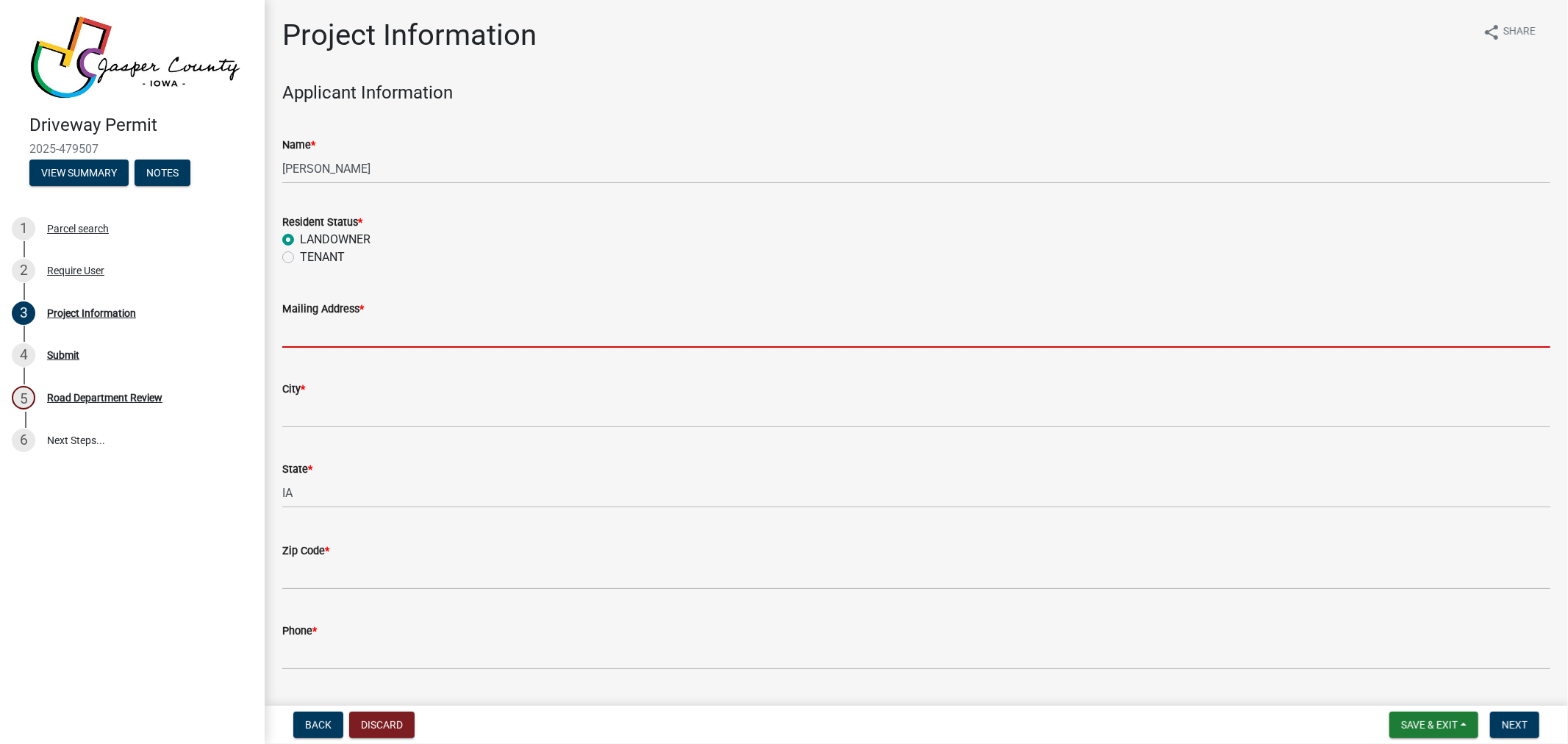
click at [313, 333] on input "Mailing Address *" at bounding box center [916, 333] width 1269 height 30
click at [339, 334] on input "Mailing Address *" at bounding box center [916, 333] width 1269 height 30
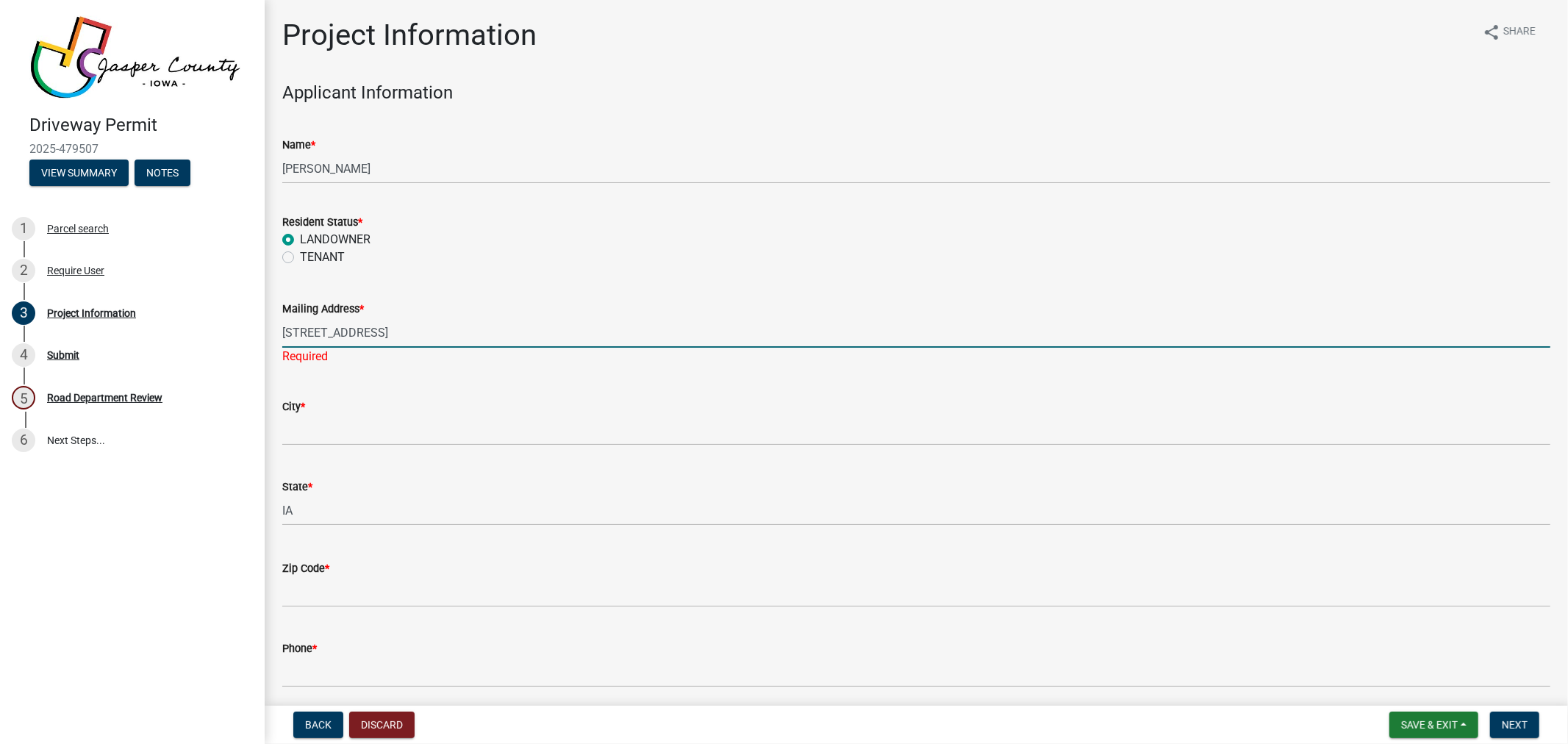
type input "[STREET_ADDRESS]"
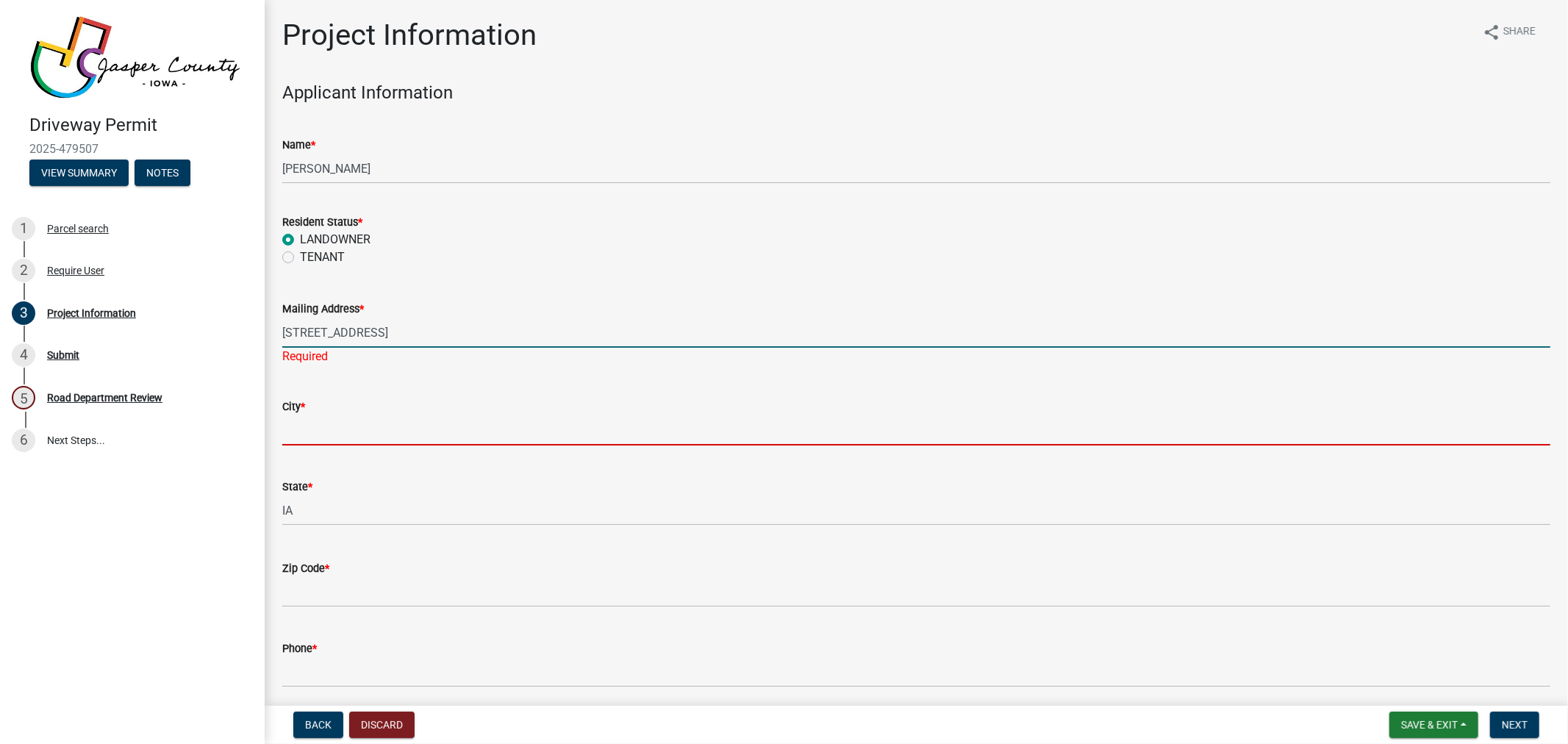
click at [334, 424] on input "City *" at bounding box center [916, 430] width 1269 height 30
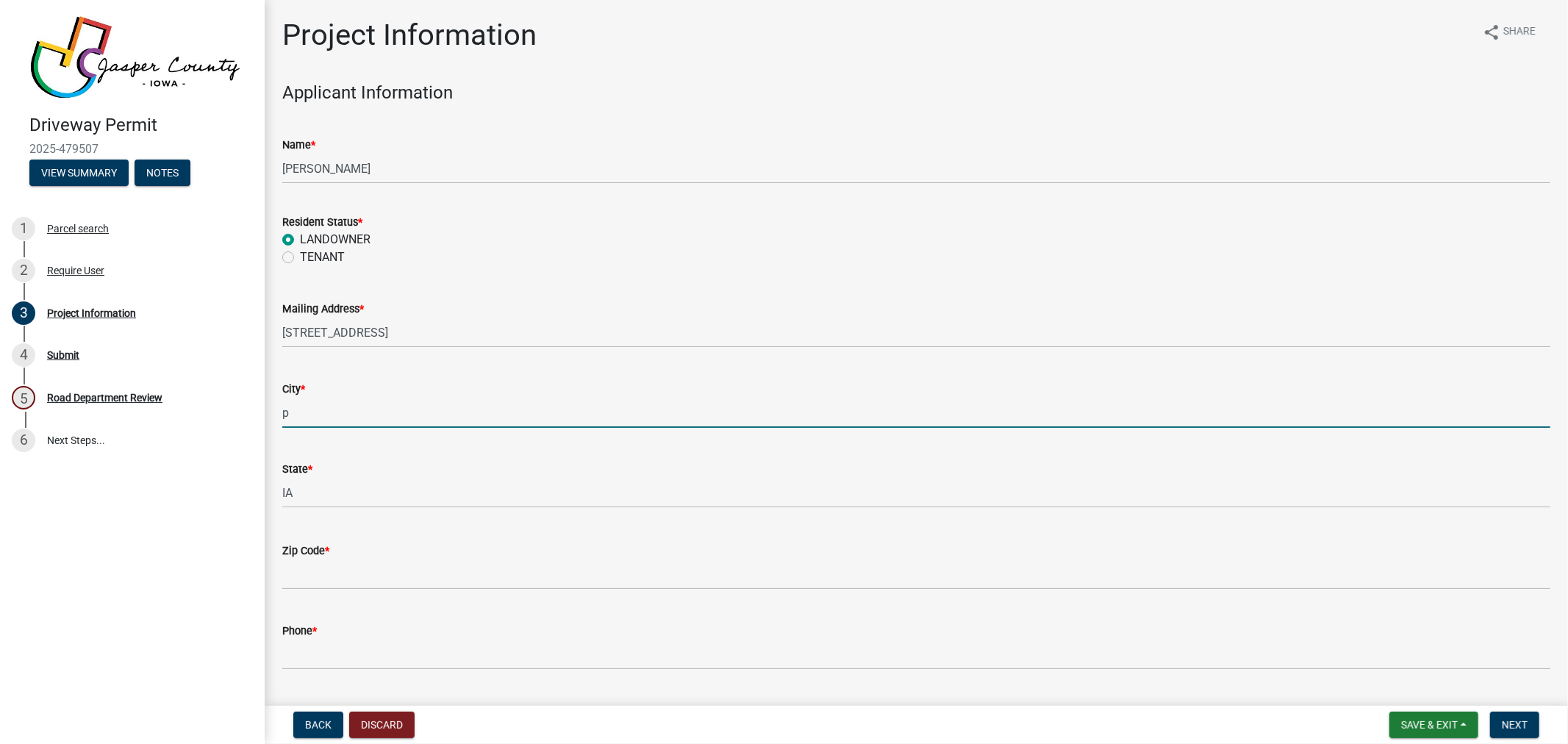
type input "[GEOGRAPHIC_DATA]"
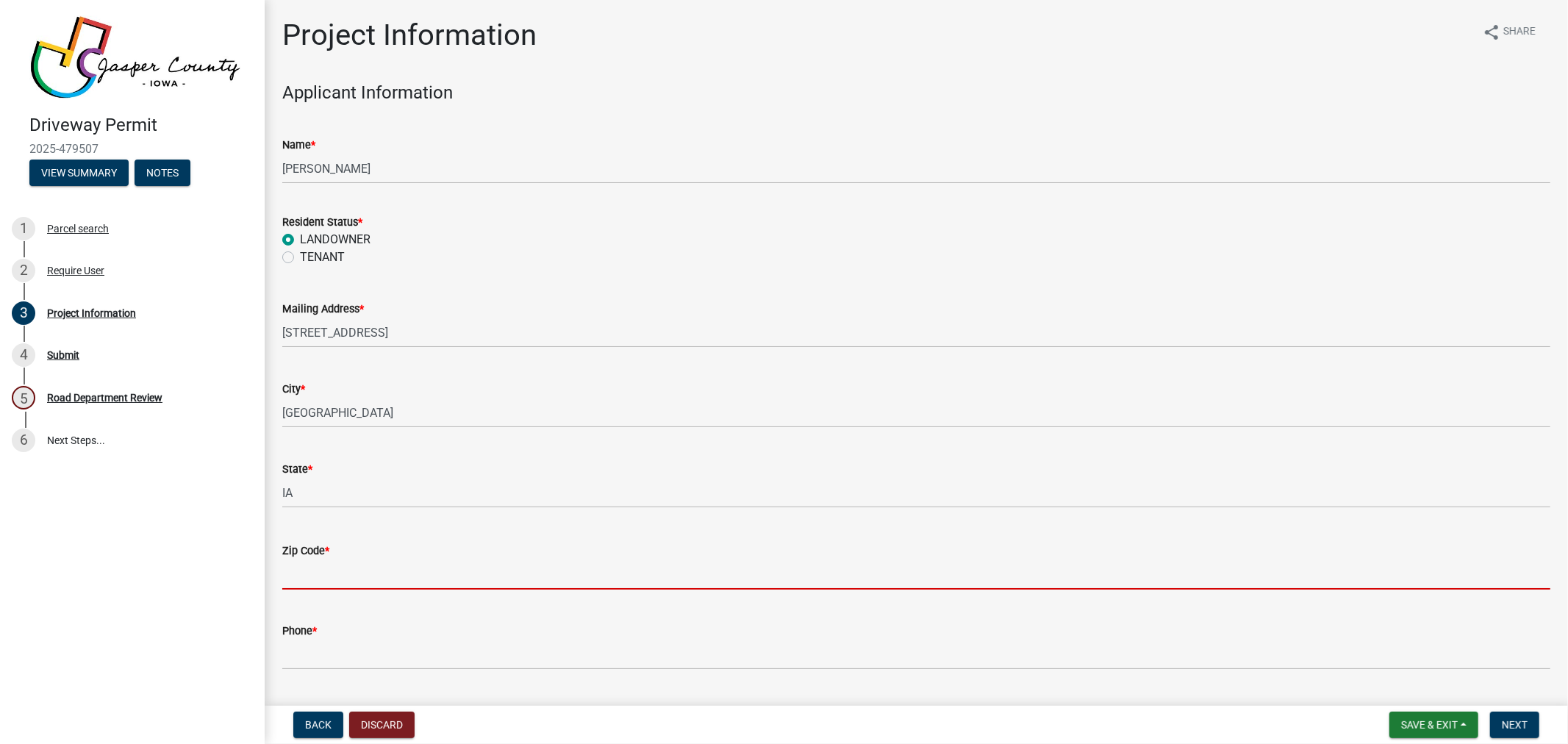
click at [341, 570] on input "Zip Code *" at bounding box center [916, 574] width 1269 height 30
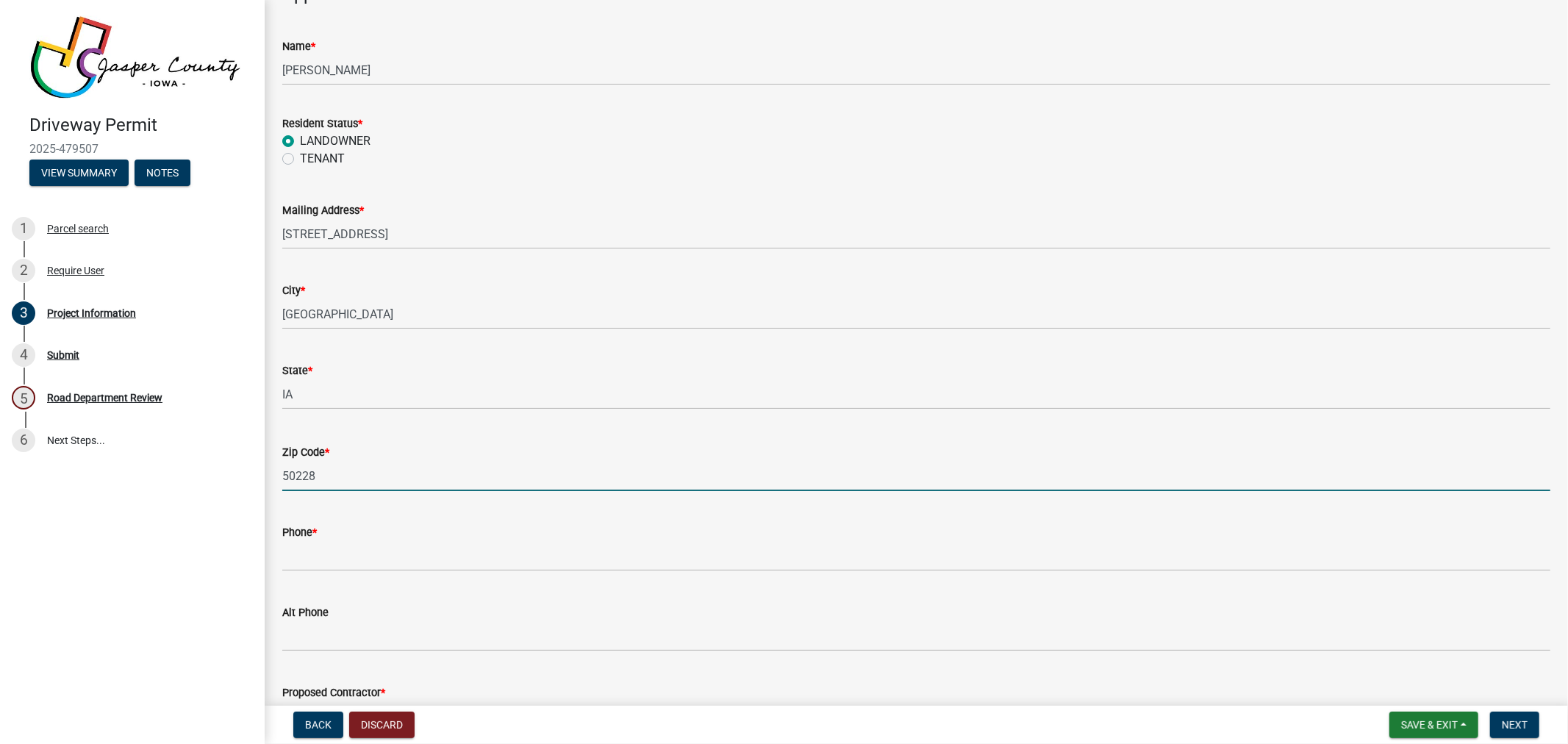
scroll to position [245, 0]
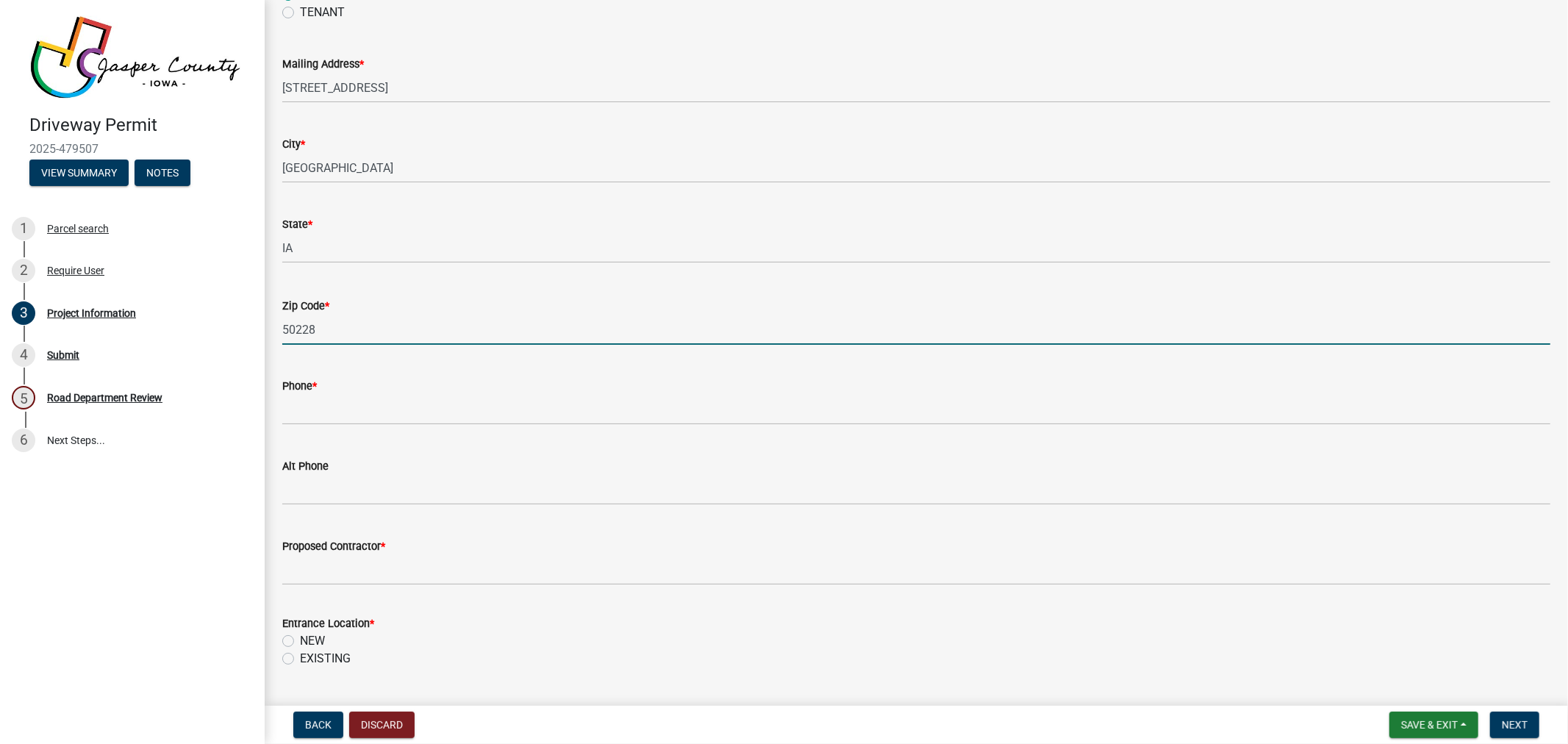
type input "50228"
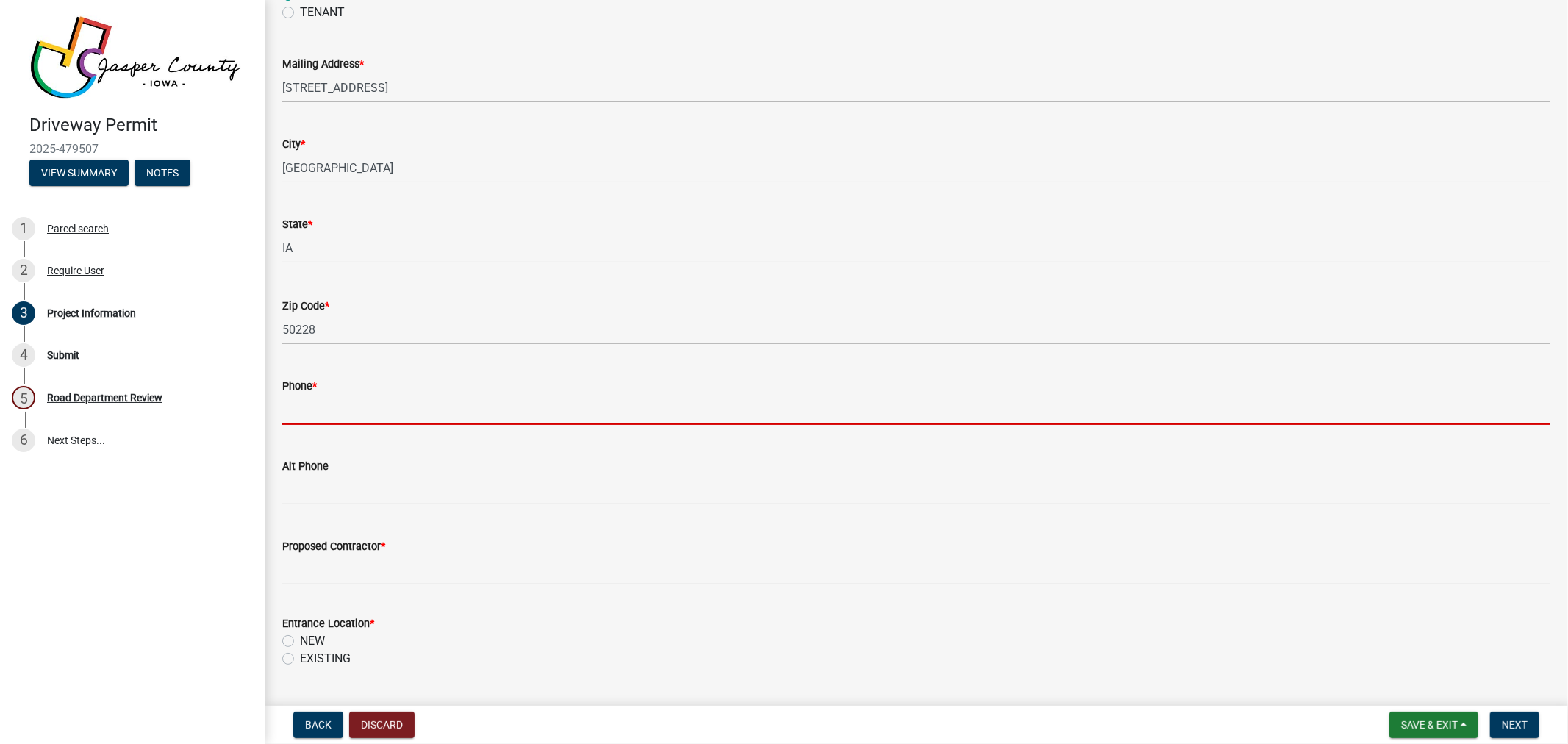
click at [350, 412] on input "Phone *" at bounding box center [916, 409] width 1269 height 30
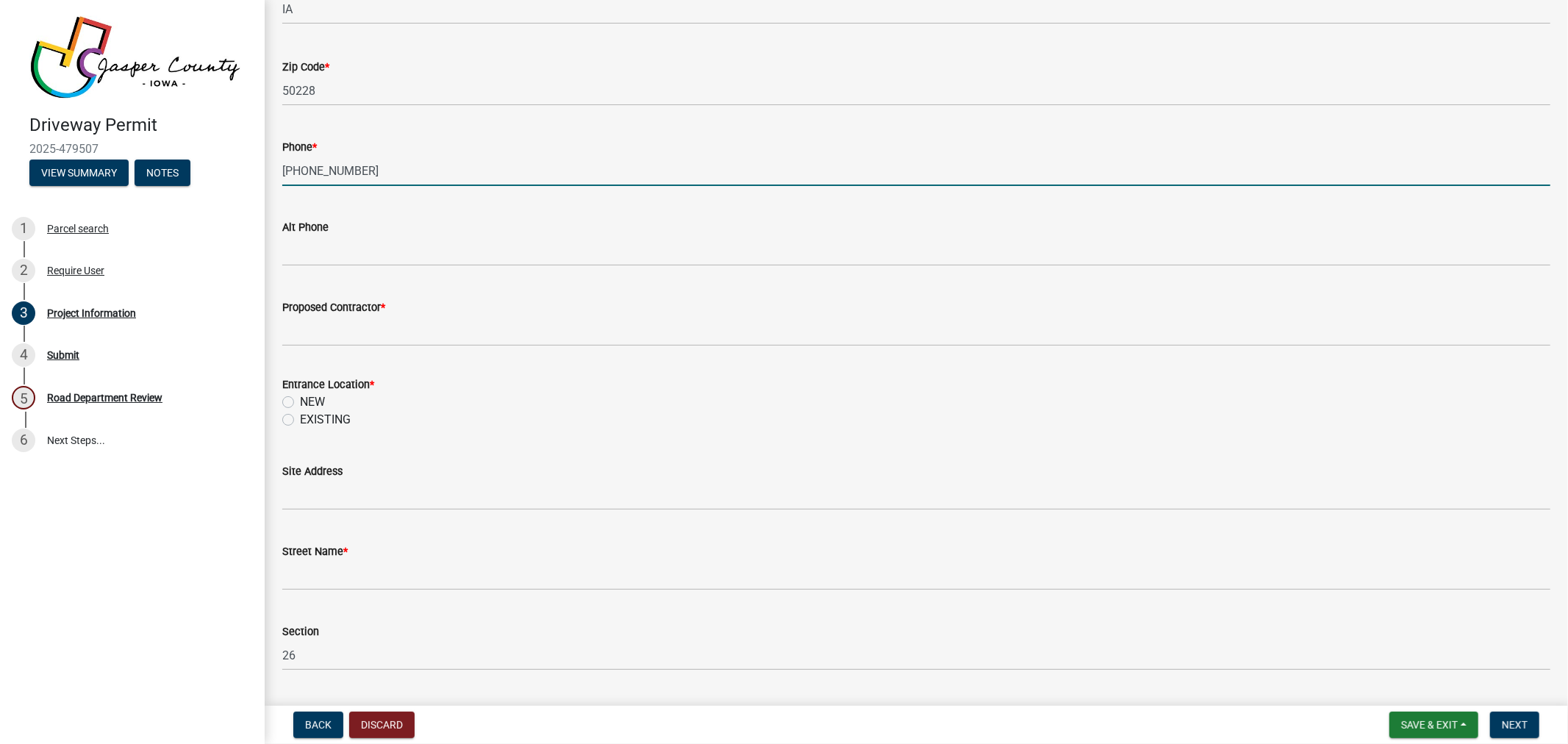
scroll to position [490, 0]
type input "[PHONE_NUMBER]"
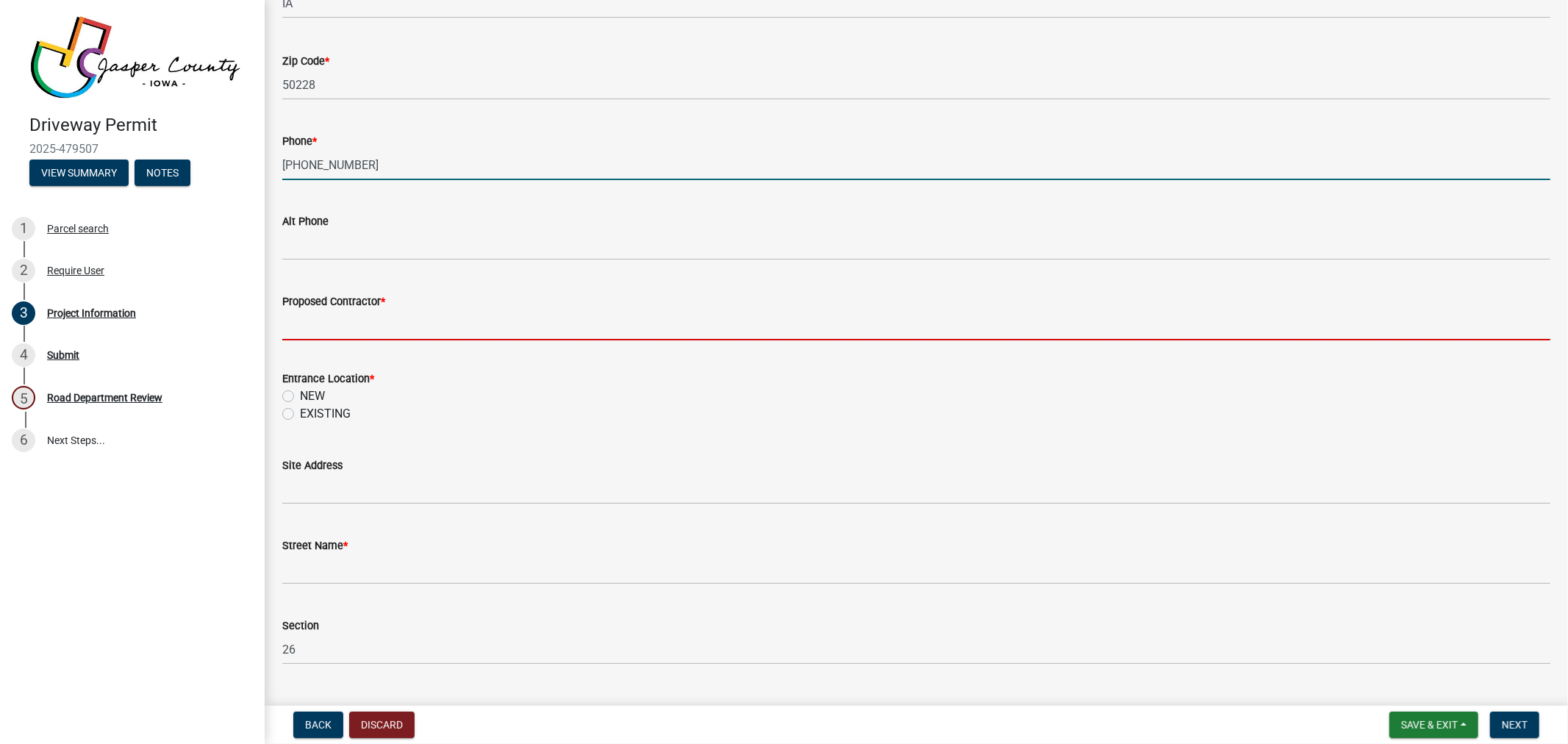
click at [356, 322] on input "Proposed Contractor *" at bounding box center [916, 325] width 1269 height 30
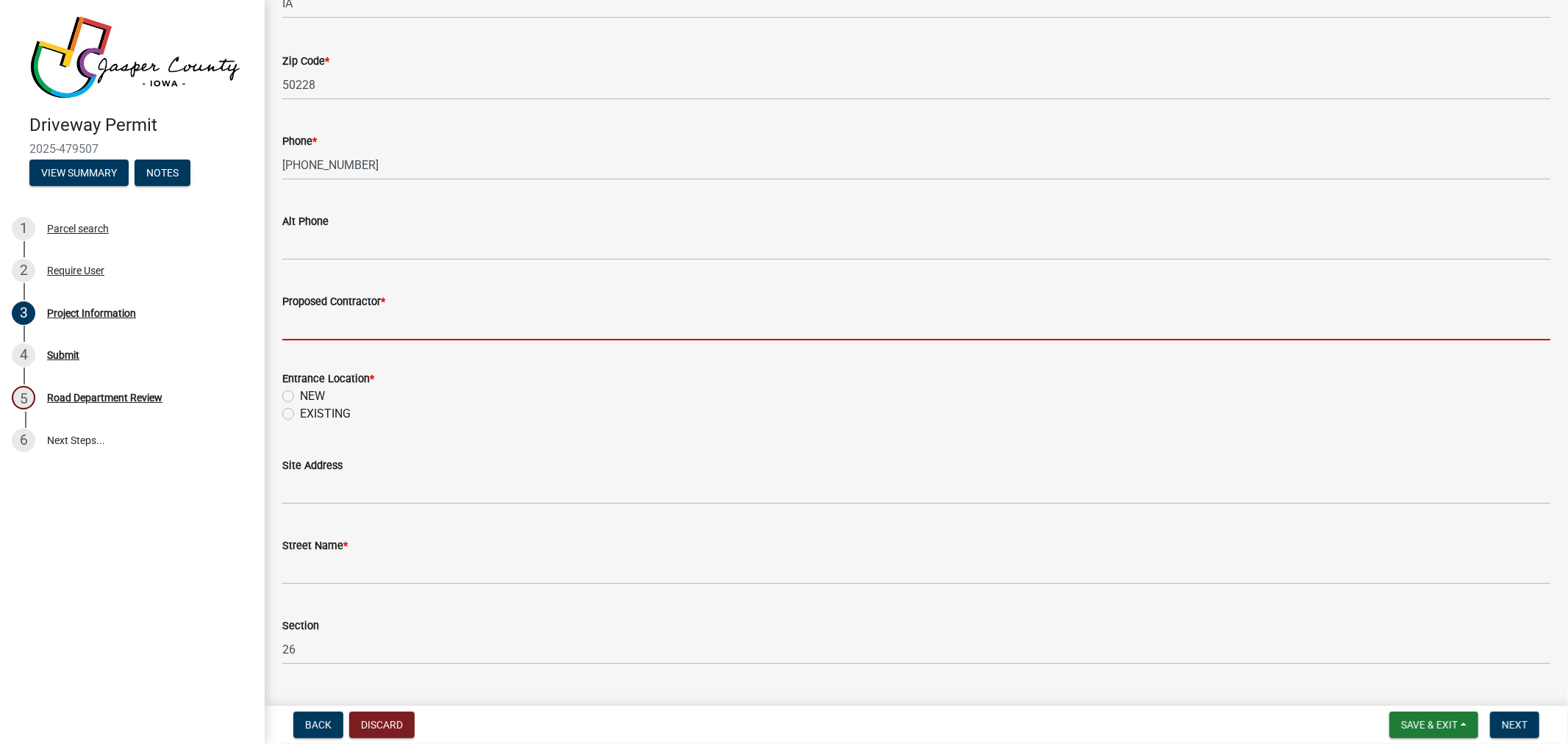
type input "Self"
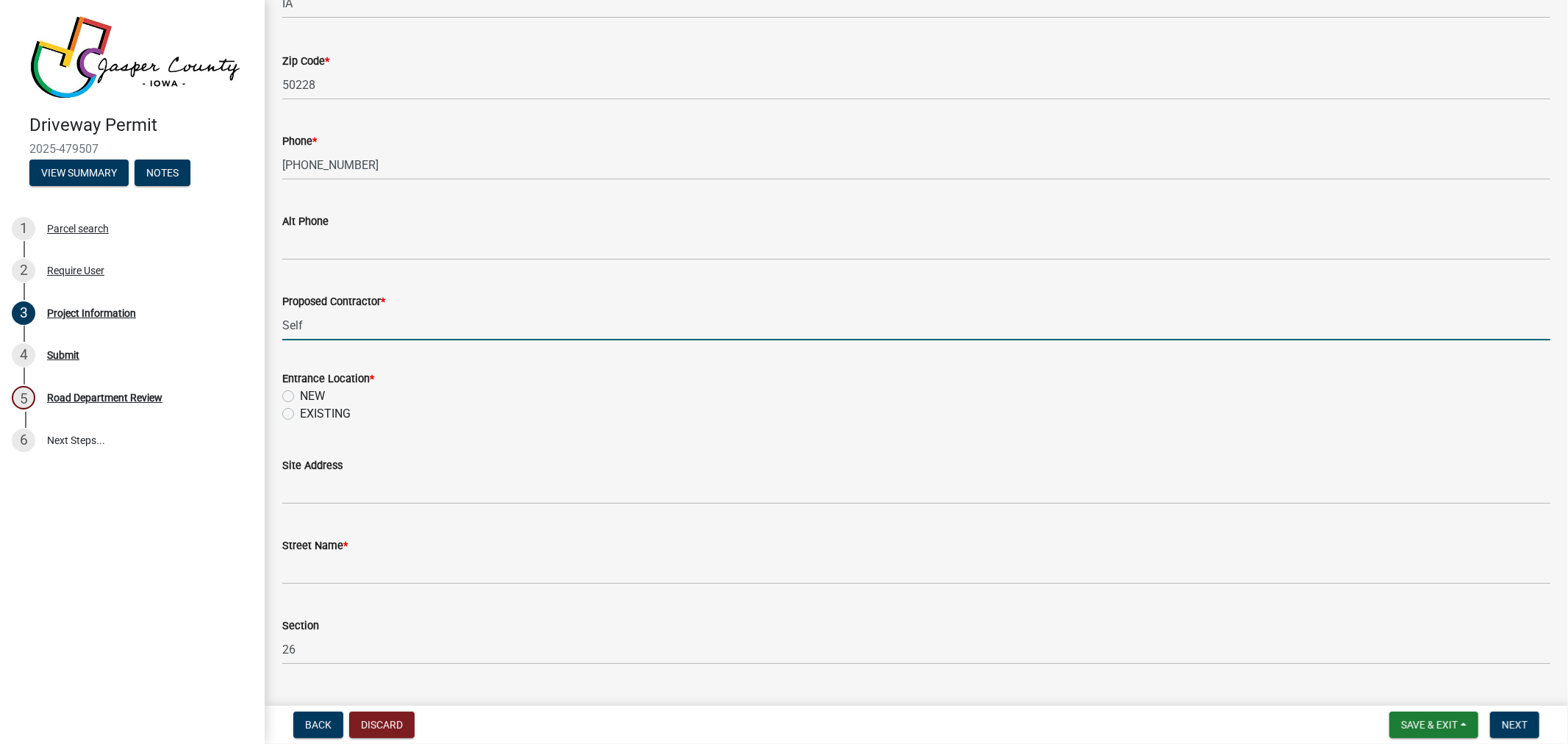
click at [300, 413] on label "EXISTING" at bounding box center [326, 414] width 51 height 18
click at [300, 413] on input "EXISTING" at bounding box center [305, 410] width 10 height 10
radio input "true"
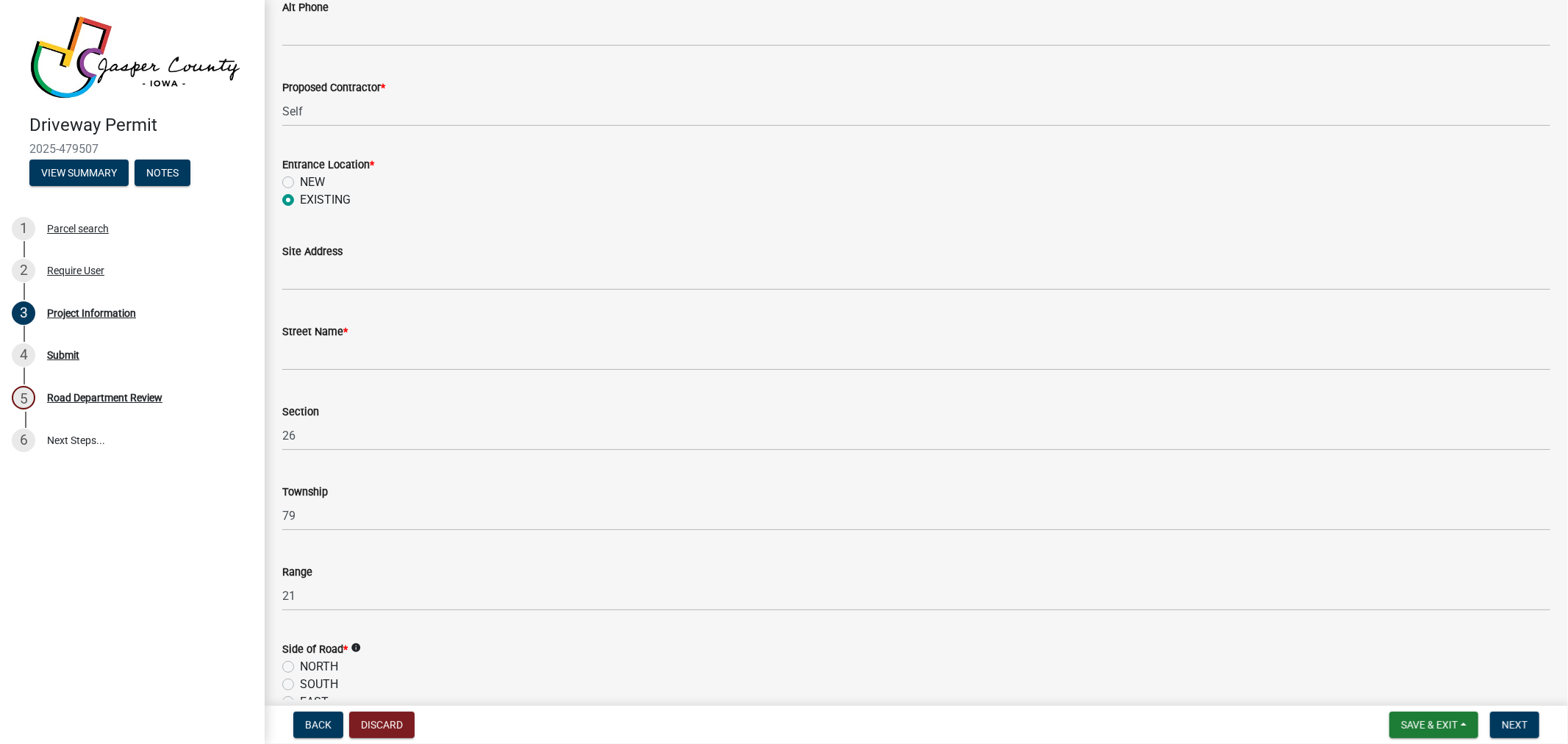
scroll to position [735, 0]
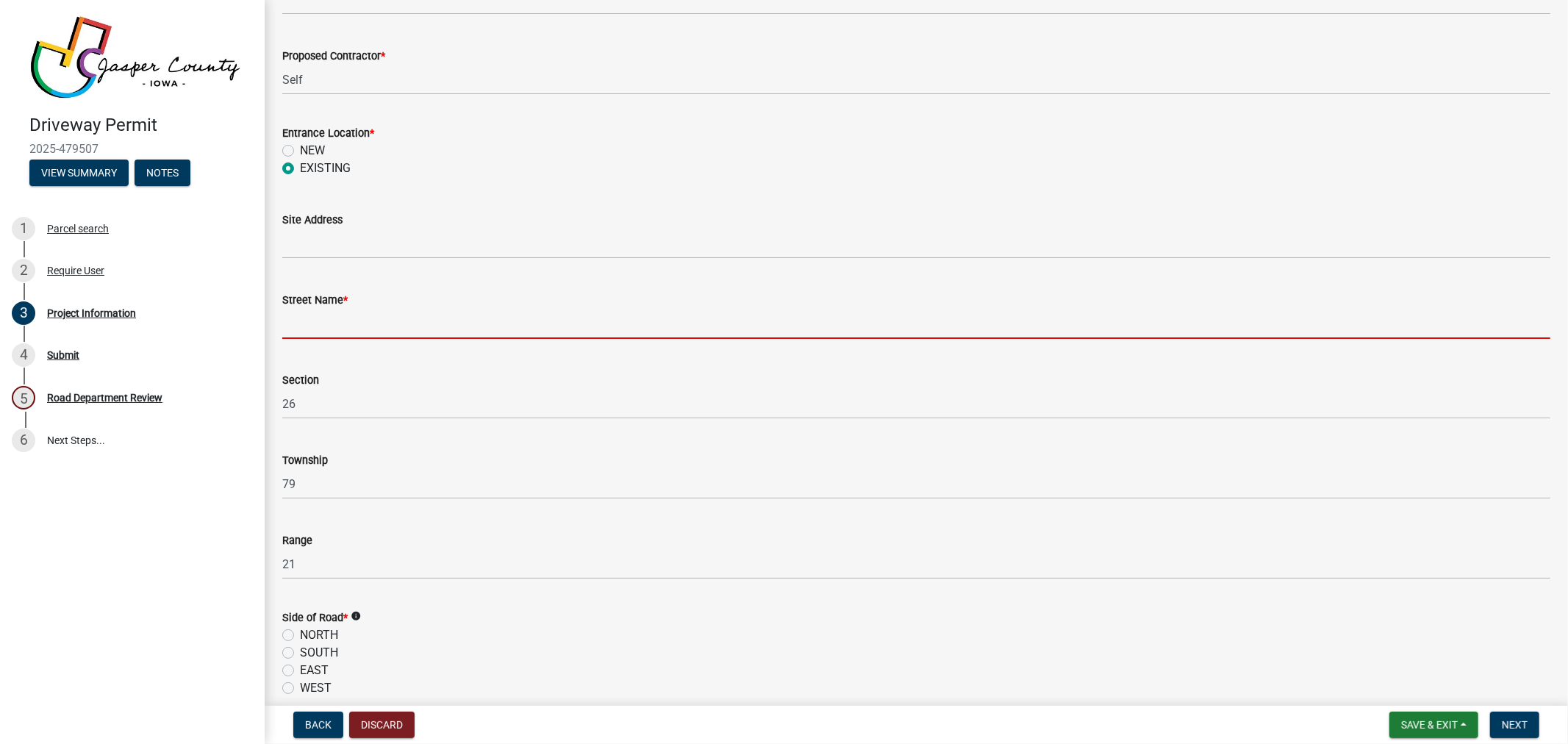
click at [343, 321] on input "Street Name *" at bounding box center [916, 324] width 1269 height 30
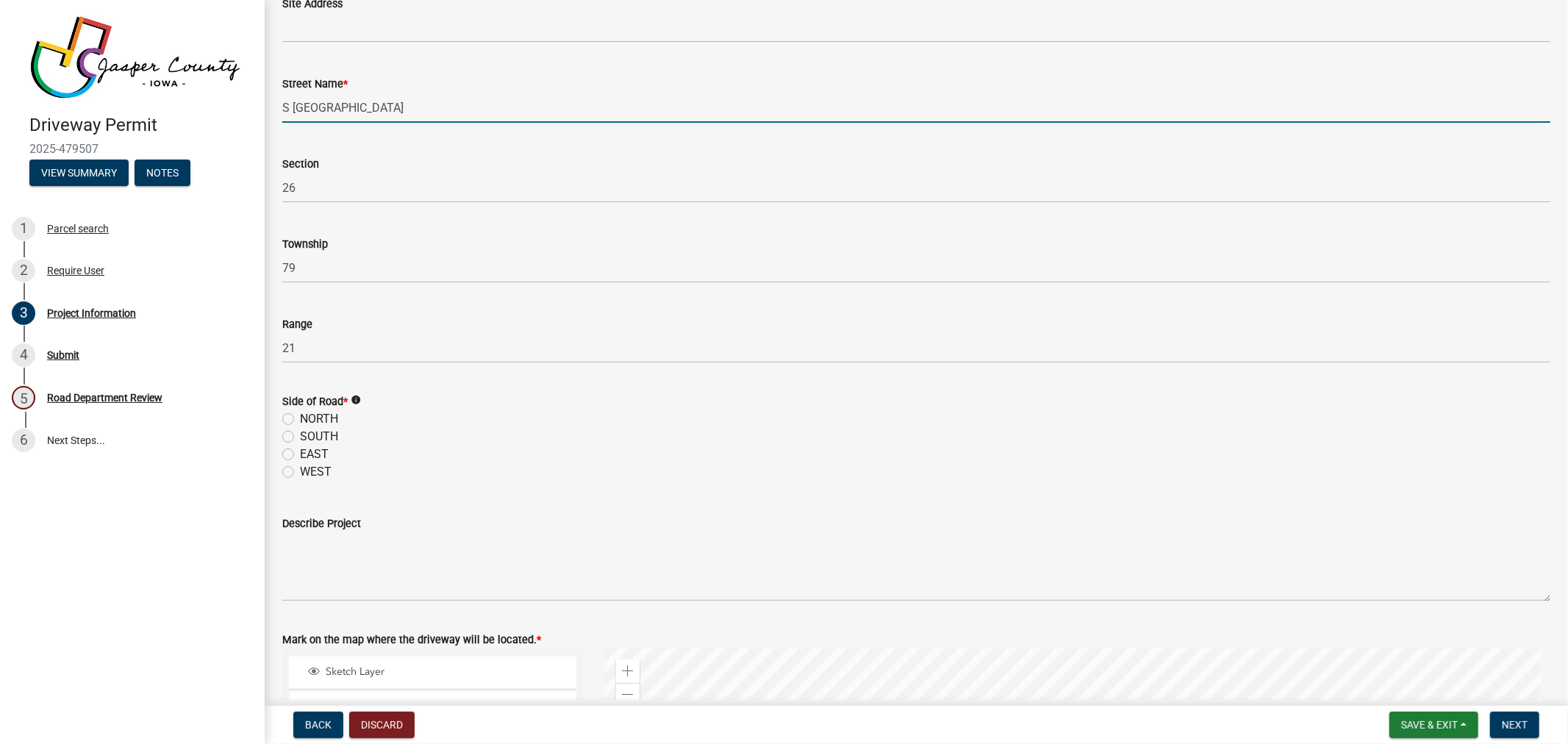
scroll to position [981, 0]
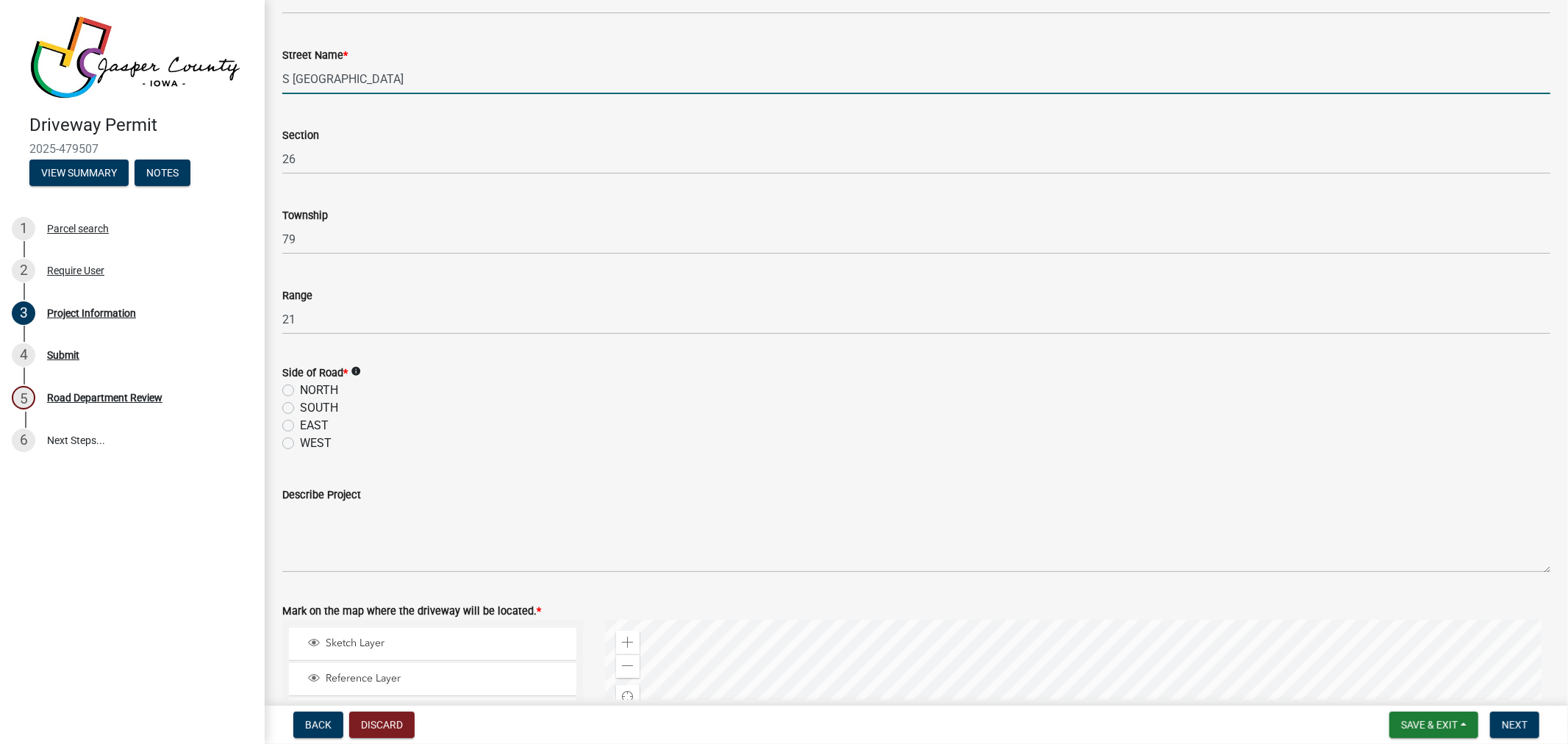
type input "S [GEOGRAPHIC_DATA]"
click at [300, 406] on label "SOUTH" at bounding box center [319, 408] width 38 height 18
click at [300, 406] on input "SOUTH" at bounding box center [305, 404] width 10 height 10
radio input "true"
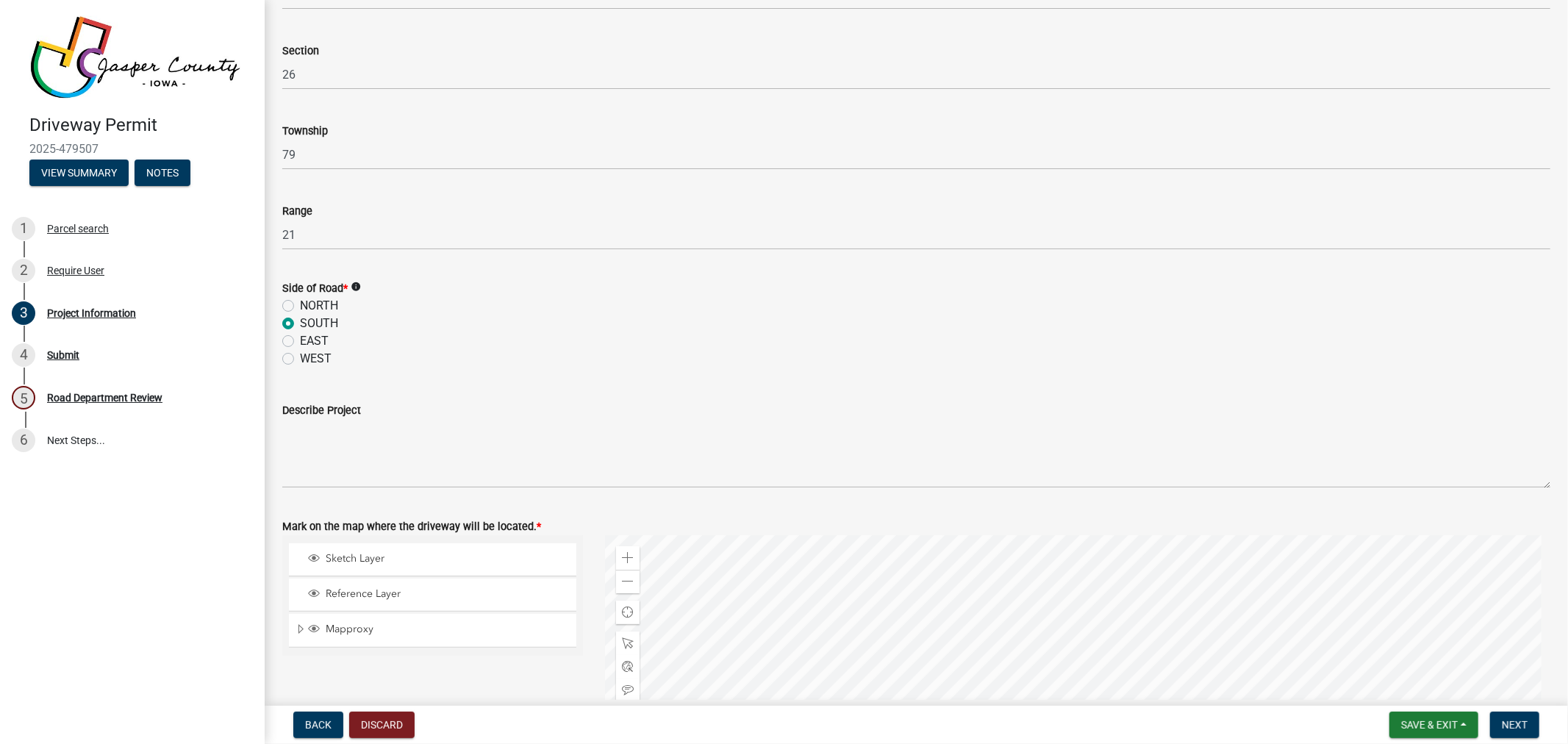
scroll to position [1143, 0]
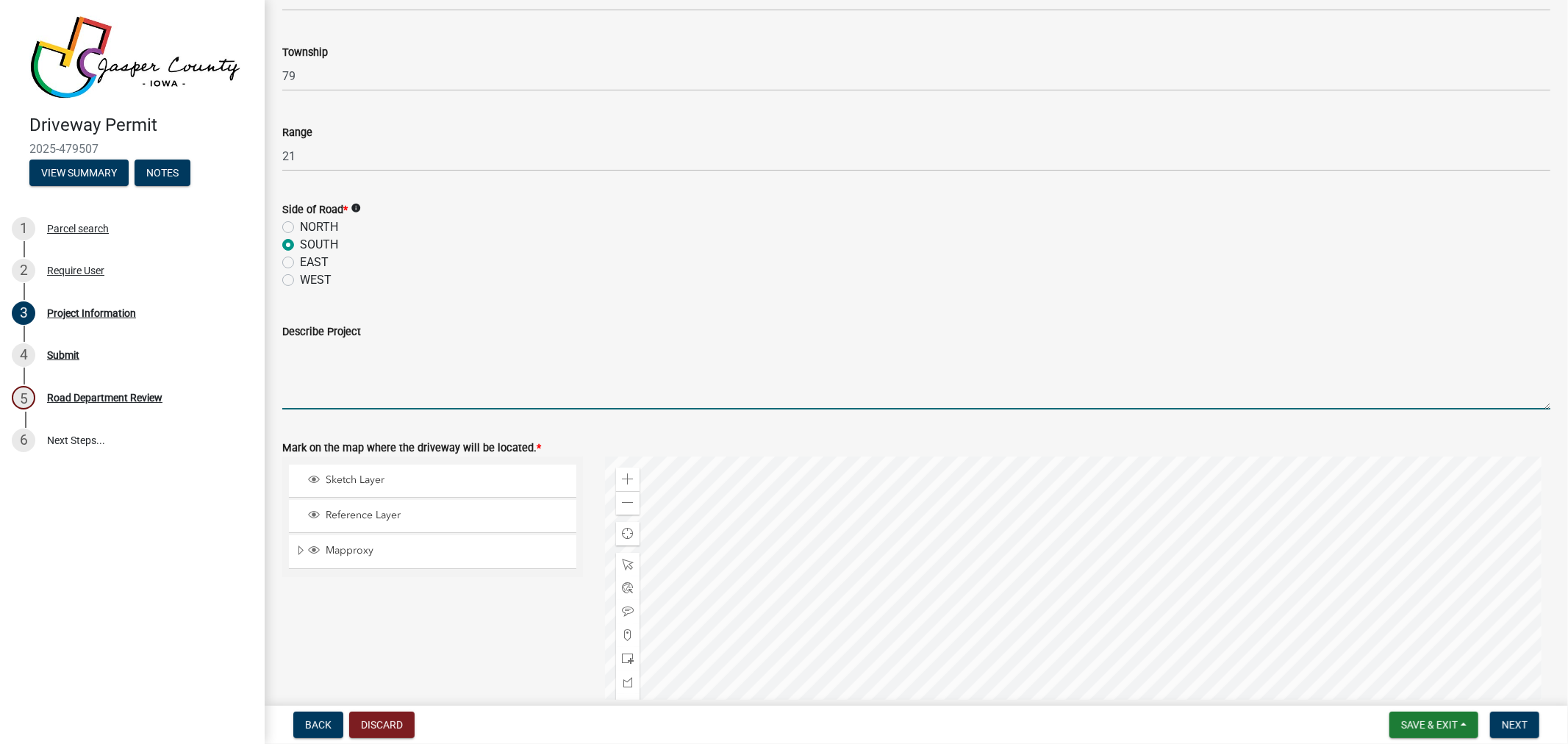
click at [354, 361] on textarea "Describe Project" at bounding box center [916, 375] width 1269 height 69
click at [307, 371] on textarea "Describe Project" at bounding box center [916, 375] width 1269 height 69
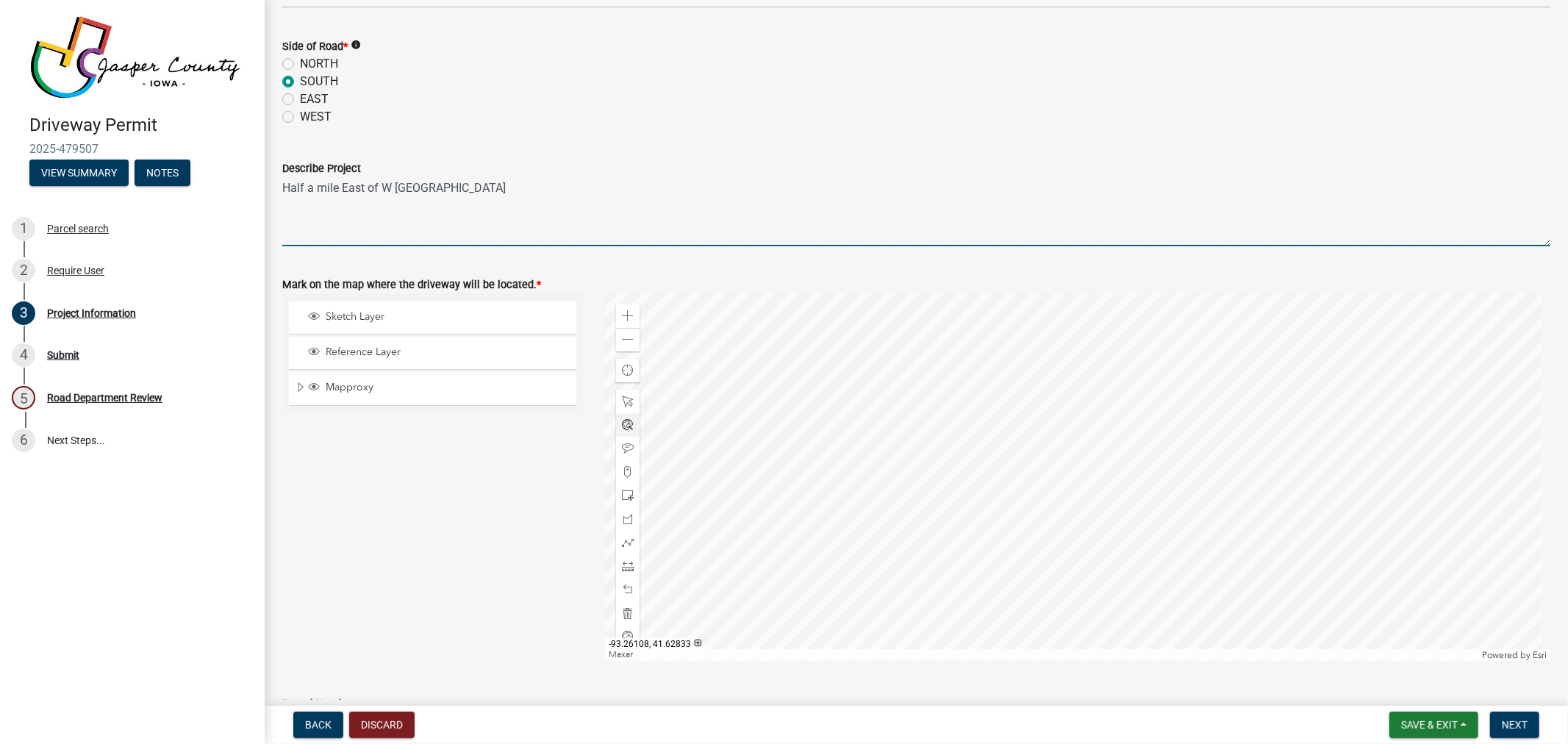
type textarea "Half a mile East of W [GEOGRAPHIC_DATA]"
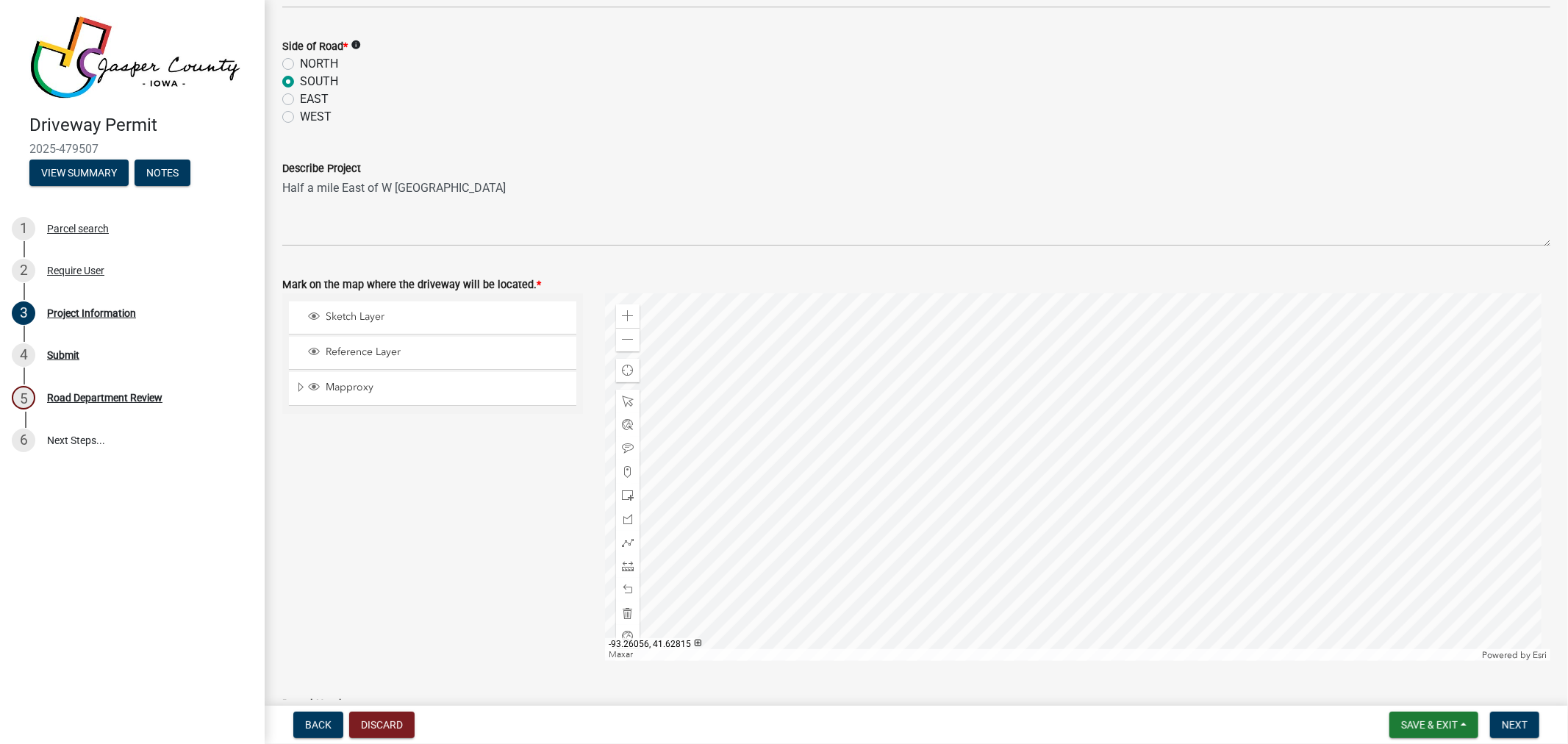
click at [774, 465] on div at bounding box center [1078, 477] width 946 height 368
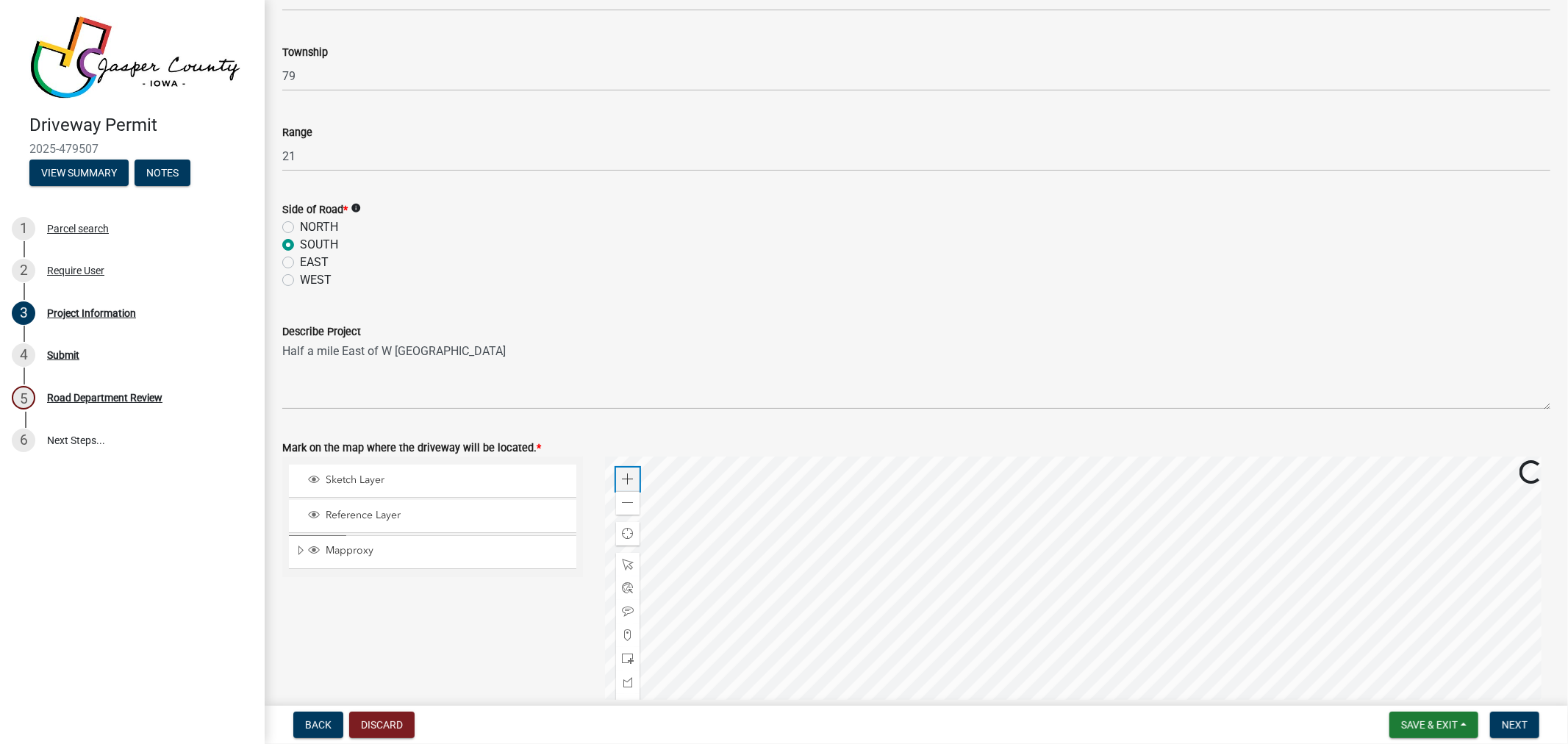
click at [626, 474] on span at bounding box center [628, 480] width 12 height 12
click at [928, 600] on div at bounding box center [1078, 640] width 946 height 368
click at [622, 477] on span at bounding box center [628, 480] width 12 height 12
click at [1203, 631] on div at bounding box center [1078, 640] width 946 height 368
click at [625, 631] on span at bounding box center [628, 635] width 12 height 12
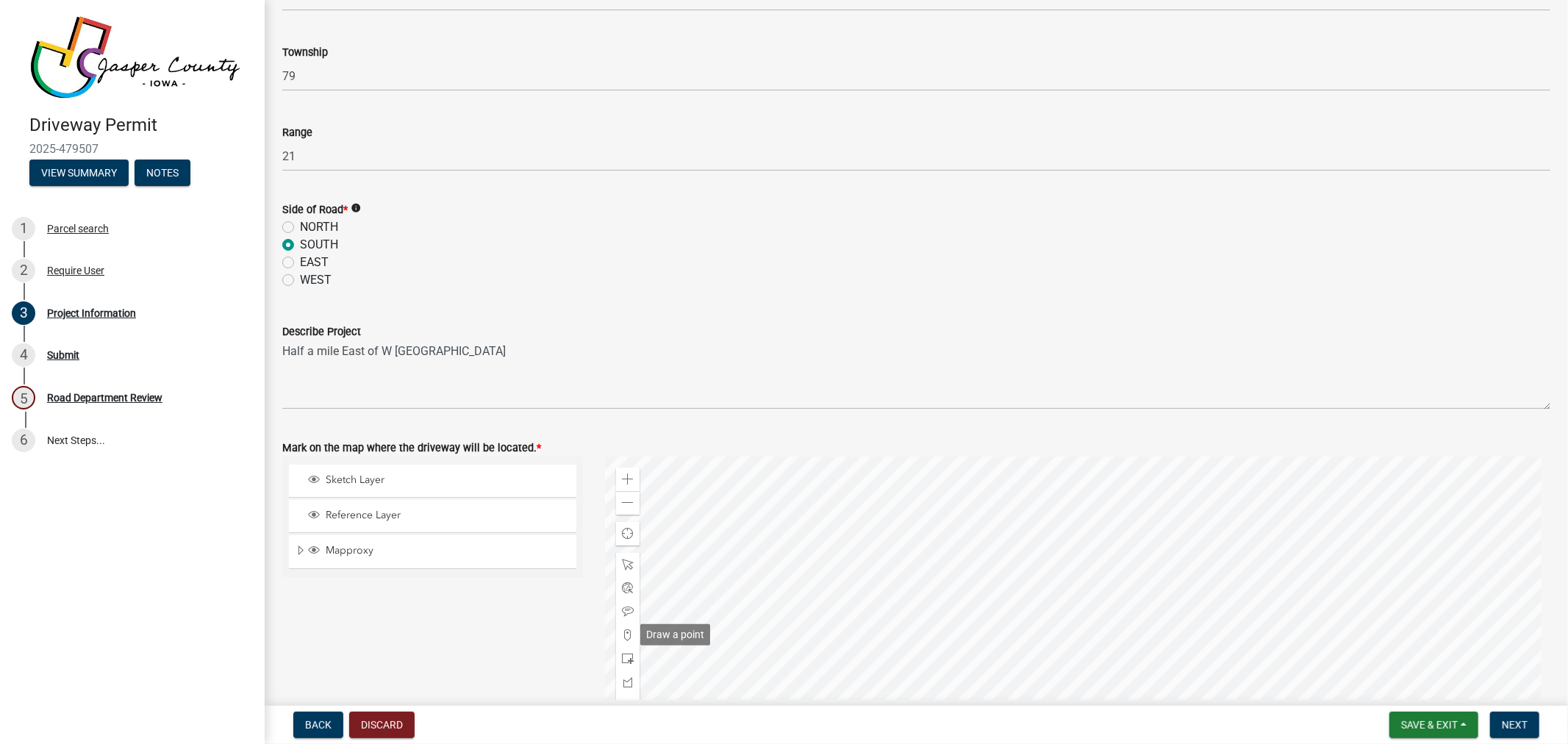
scroll to position [1267, 0]
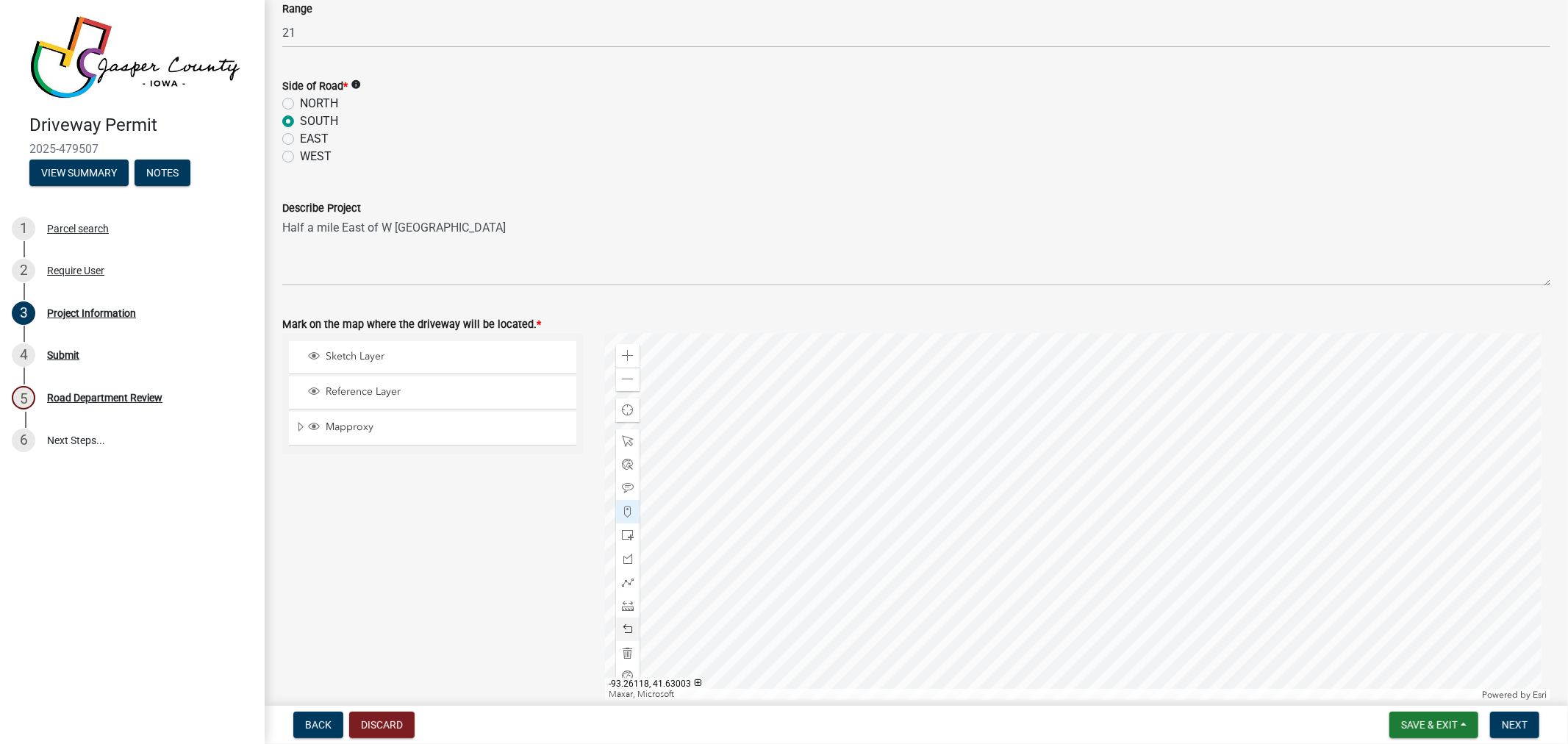
click at [833, 410] on div at bounding box center [1078, 516] width 946 height 368
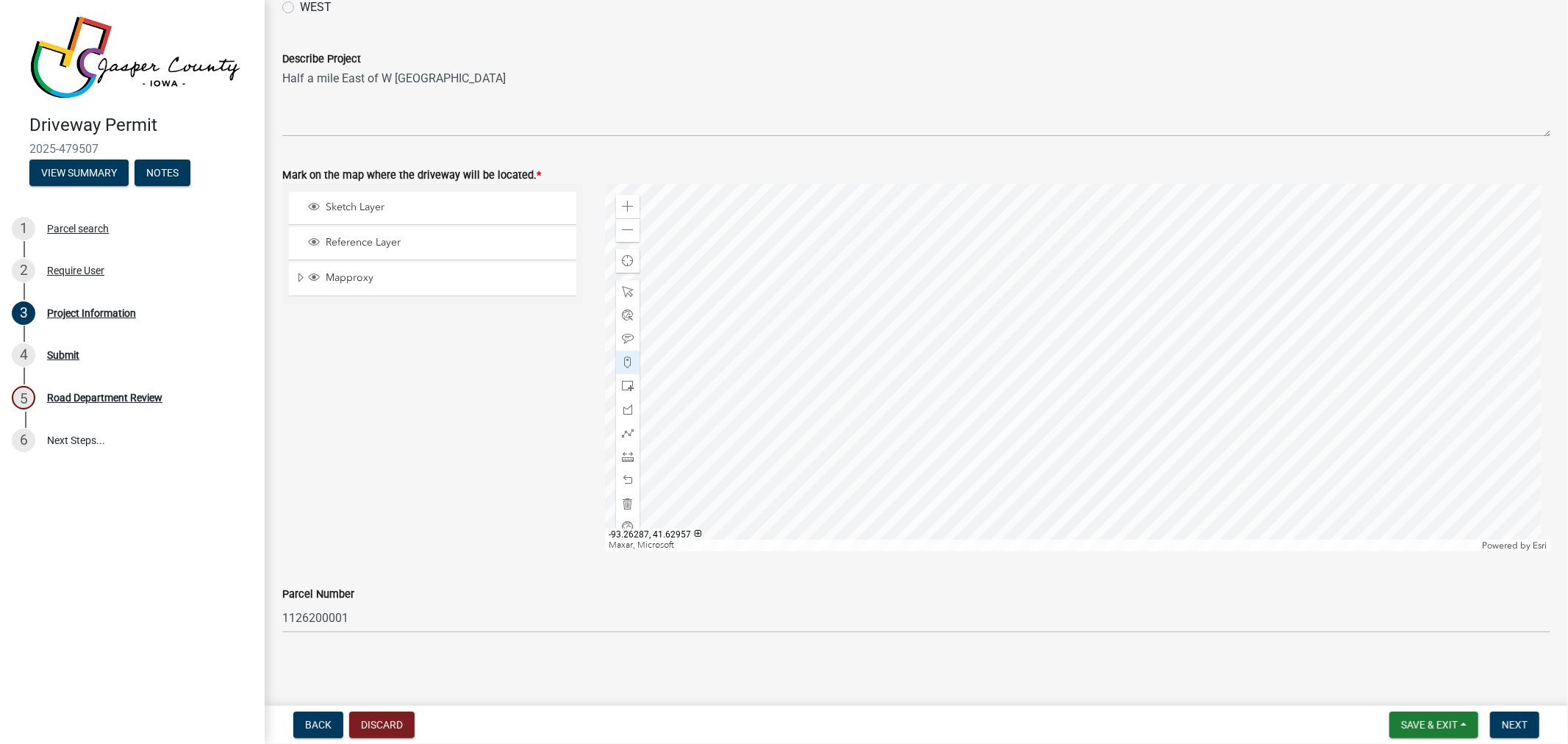
scroll to position [1417, 0]
click at [1513, 721] on span "Next" at bounding box center [1515, 725] width 26 height 12
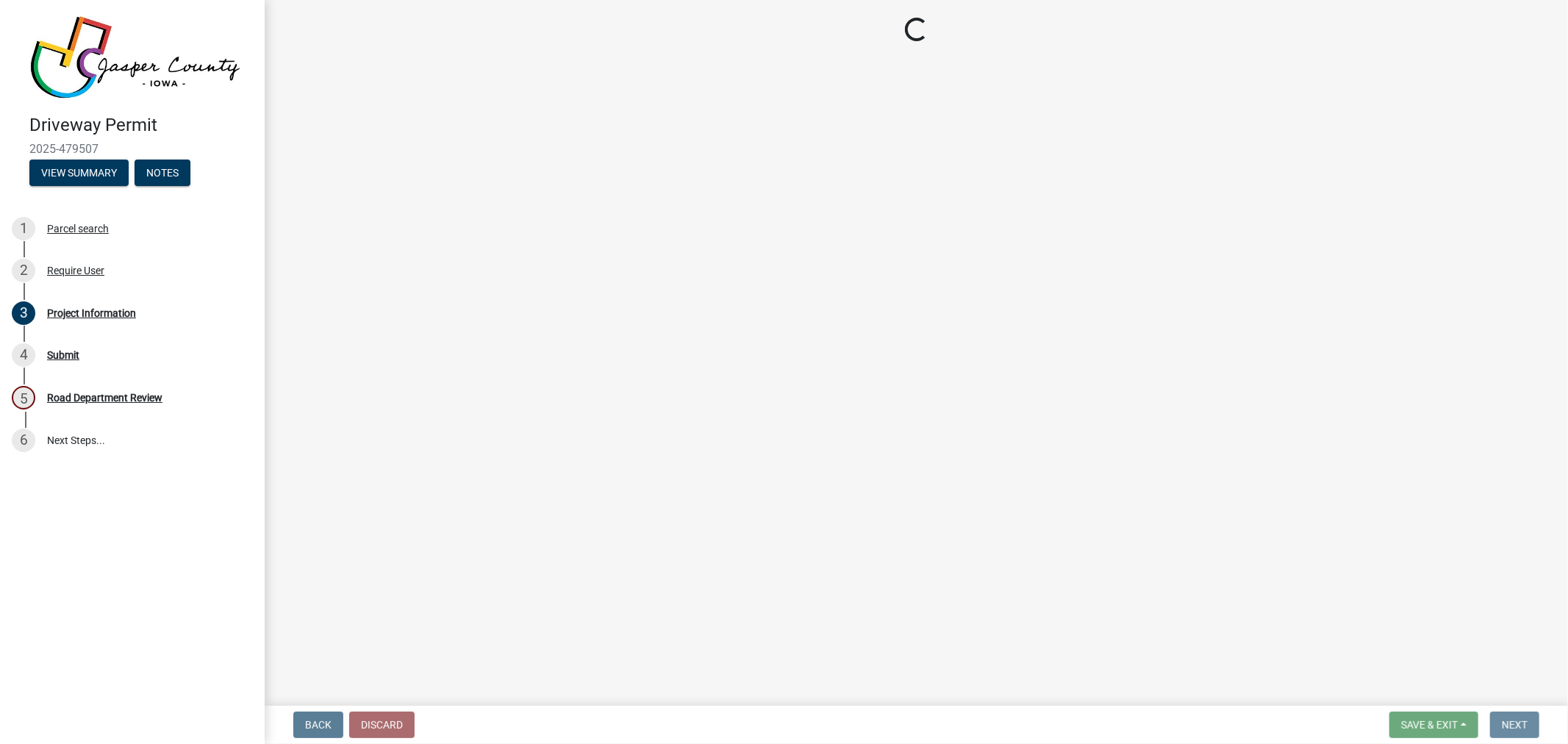
scroll to position [0, 0]
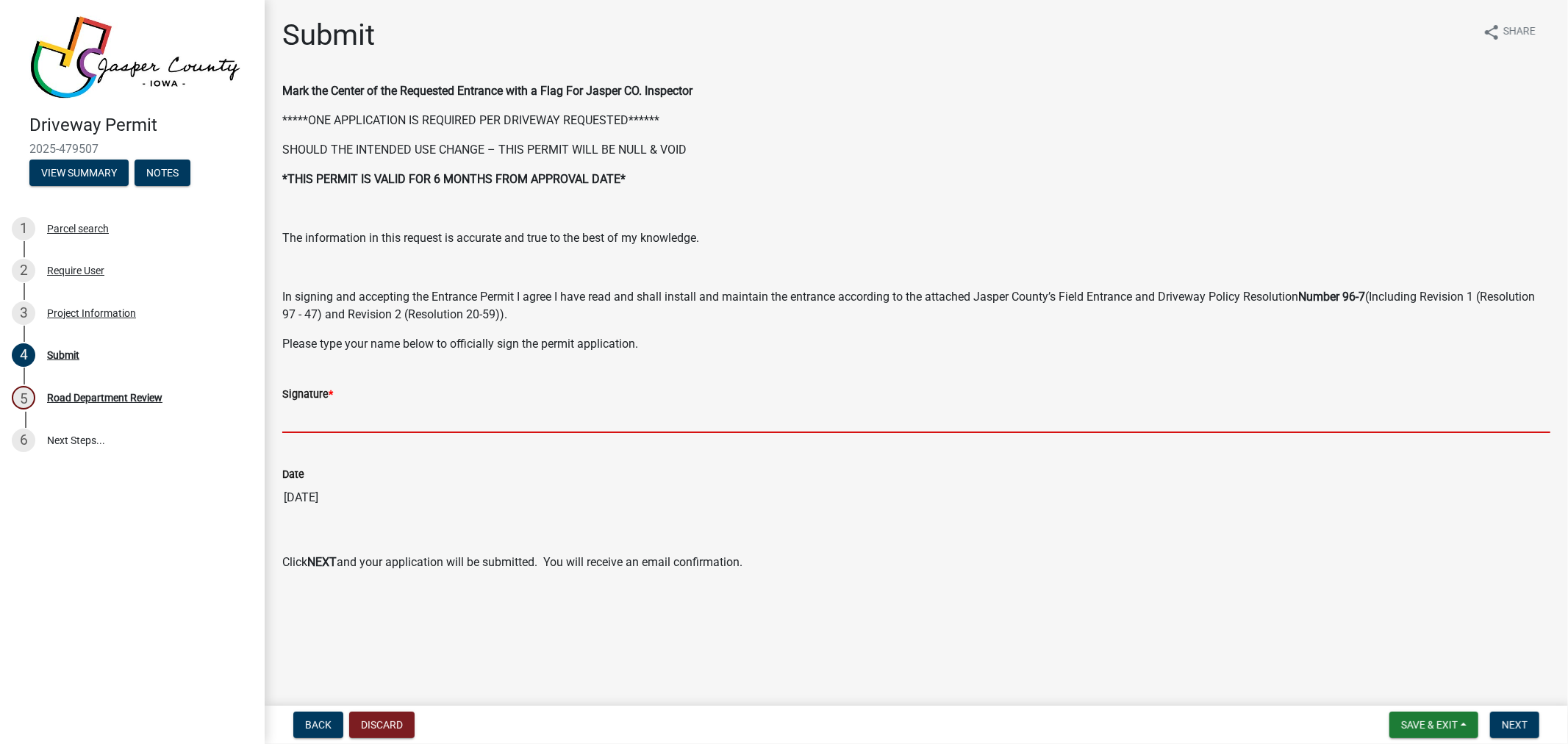
click at [637, 423] on input "Signature *" at bounding box center [916, 418] width 1269 height 30
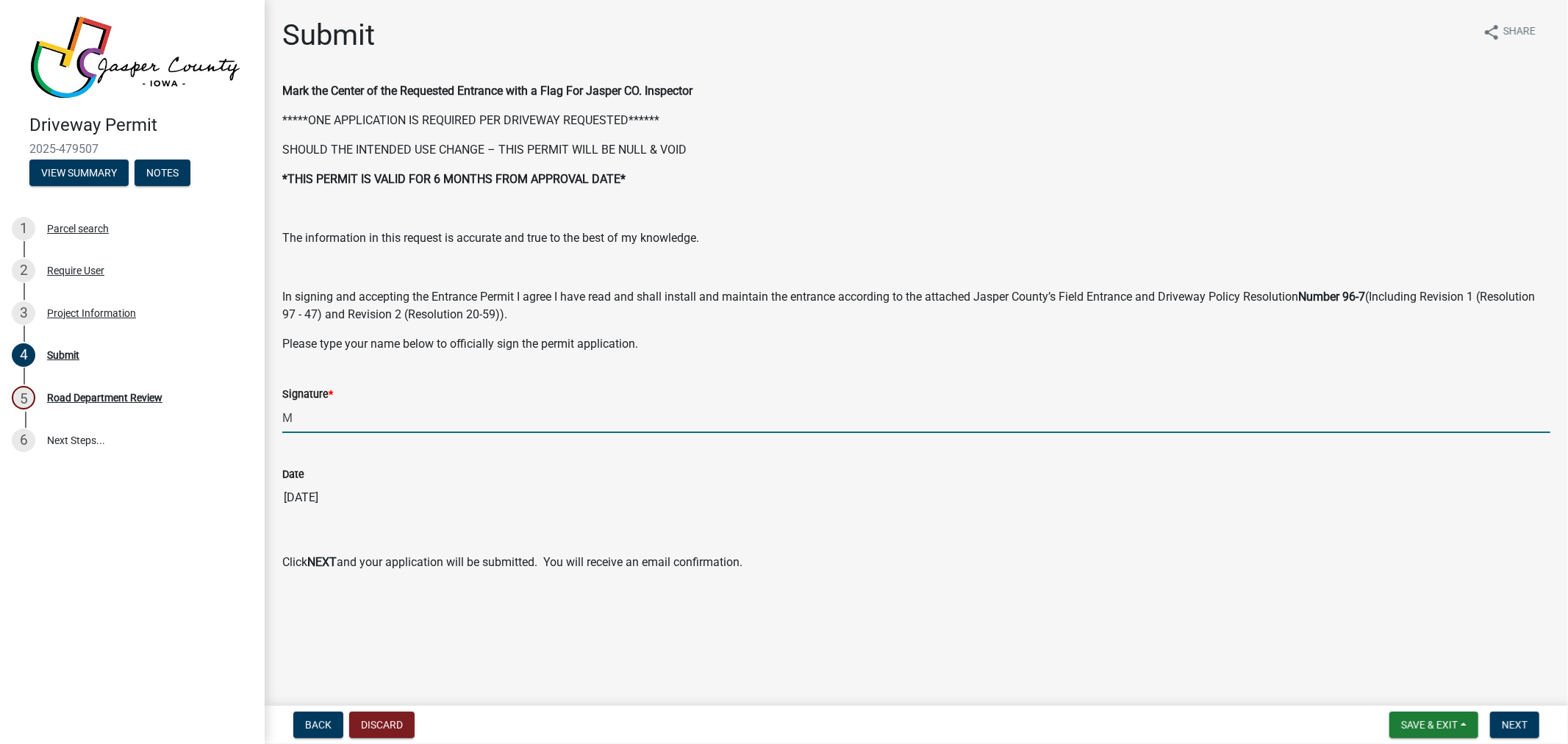
type input "[PERSON_NAME] bd"
click at [1508, 722] on span "Next" at bounding box center [1515, 725] width 26 height 12
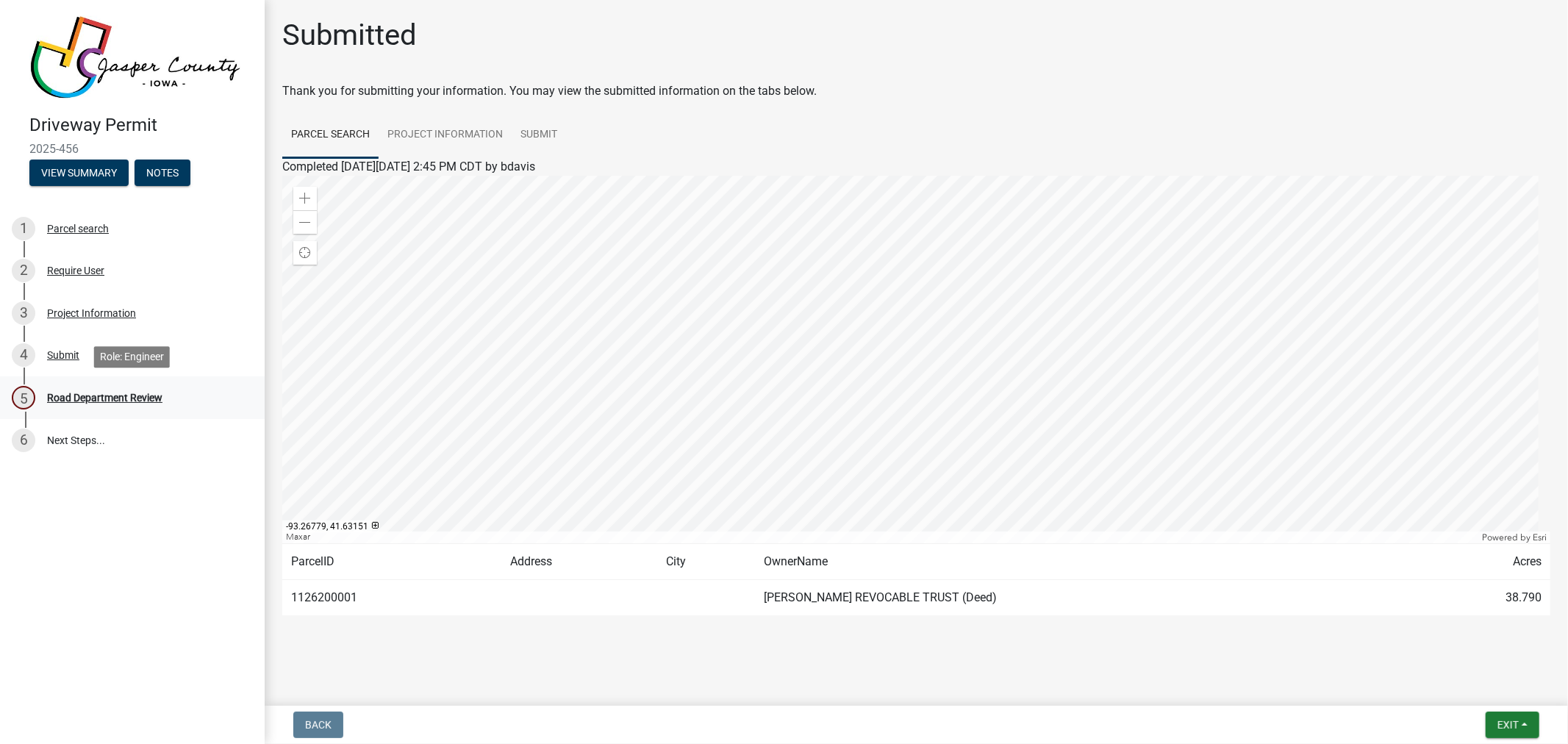
click at [123, 395] on div "Road Department Review" at bounding box center [105, 398] width 116 height 10
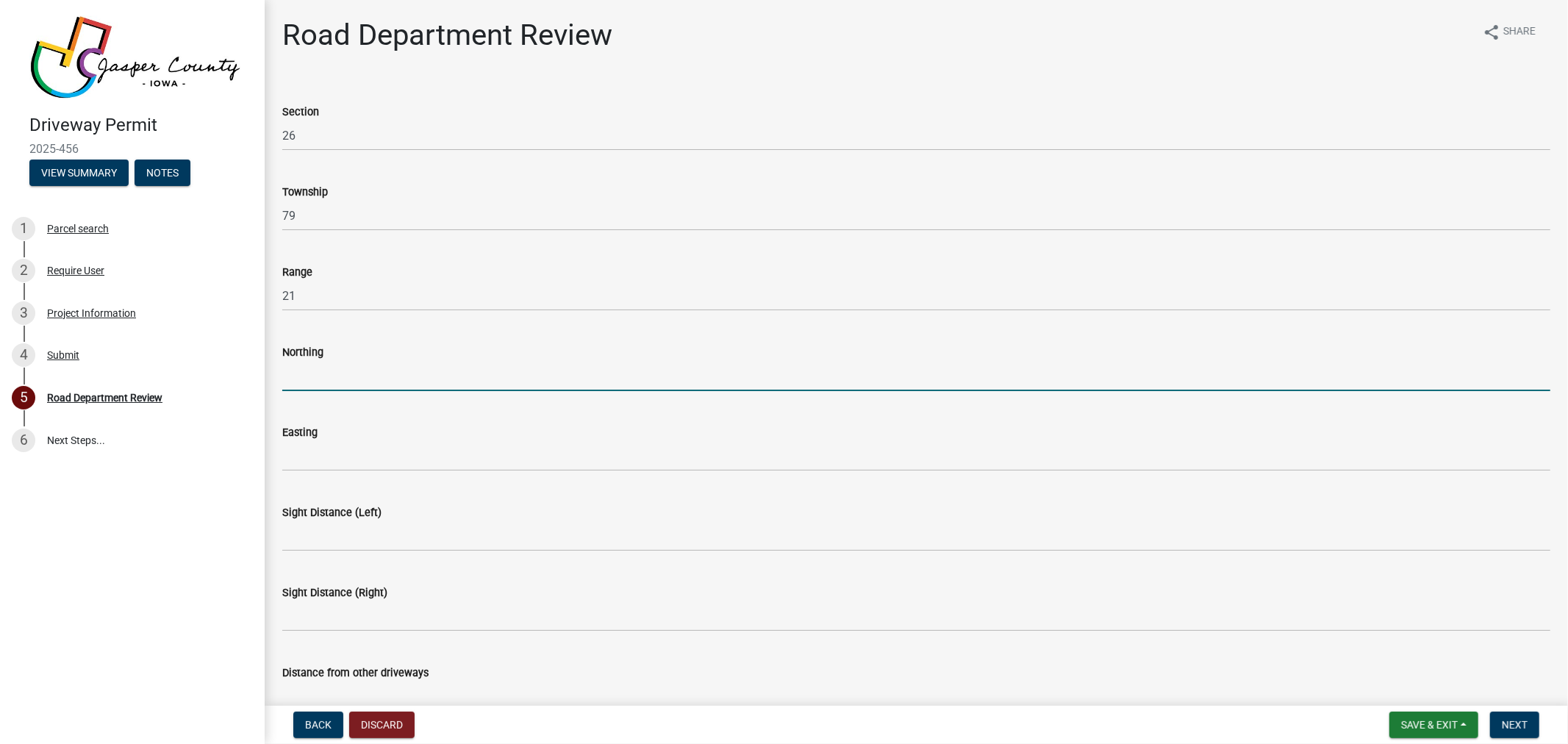
click at [391, 376] on input "Northing" at bounding box center [916, 376] width 1269 height 30
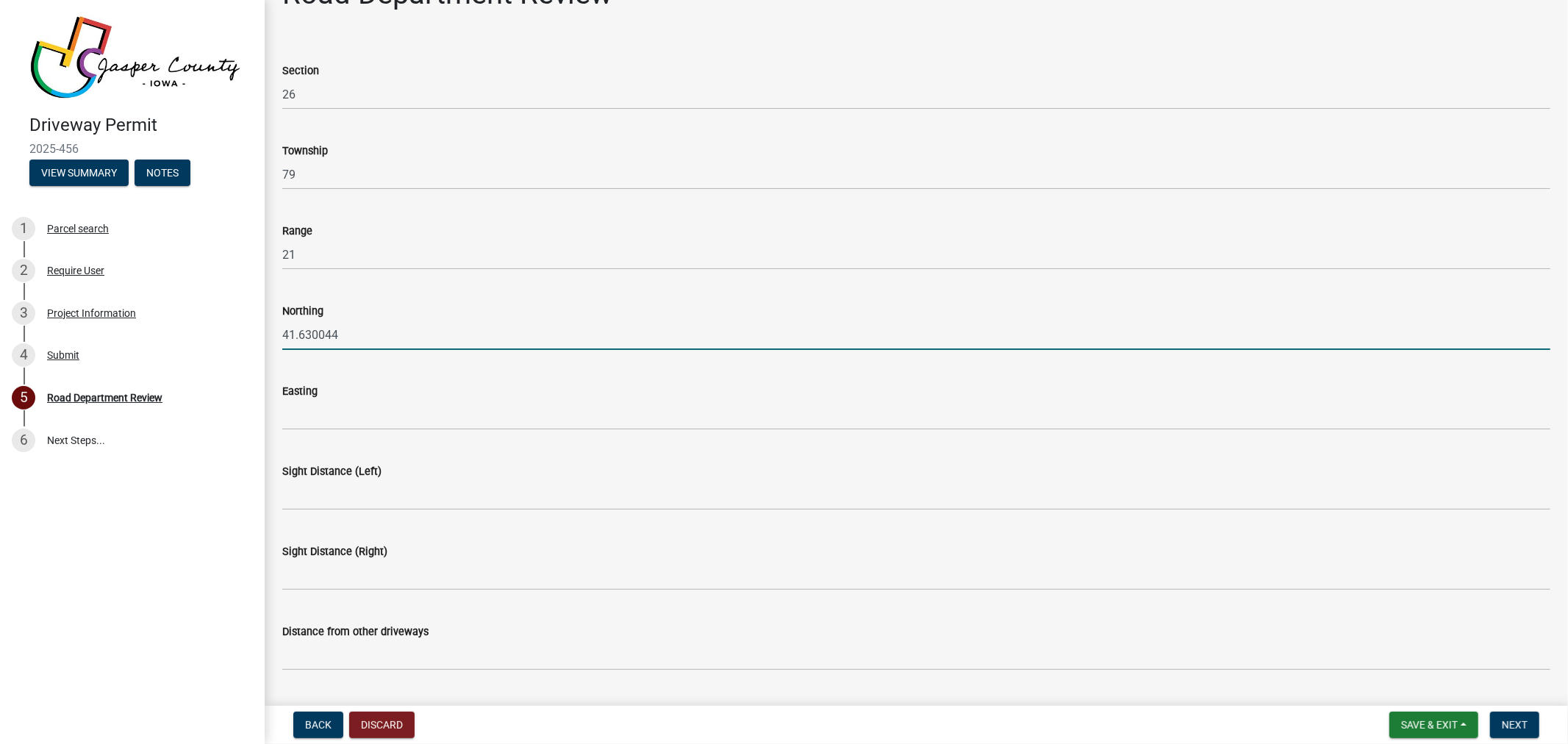
scroll to position [81, 0]
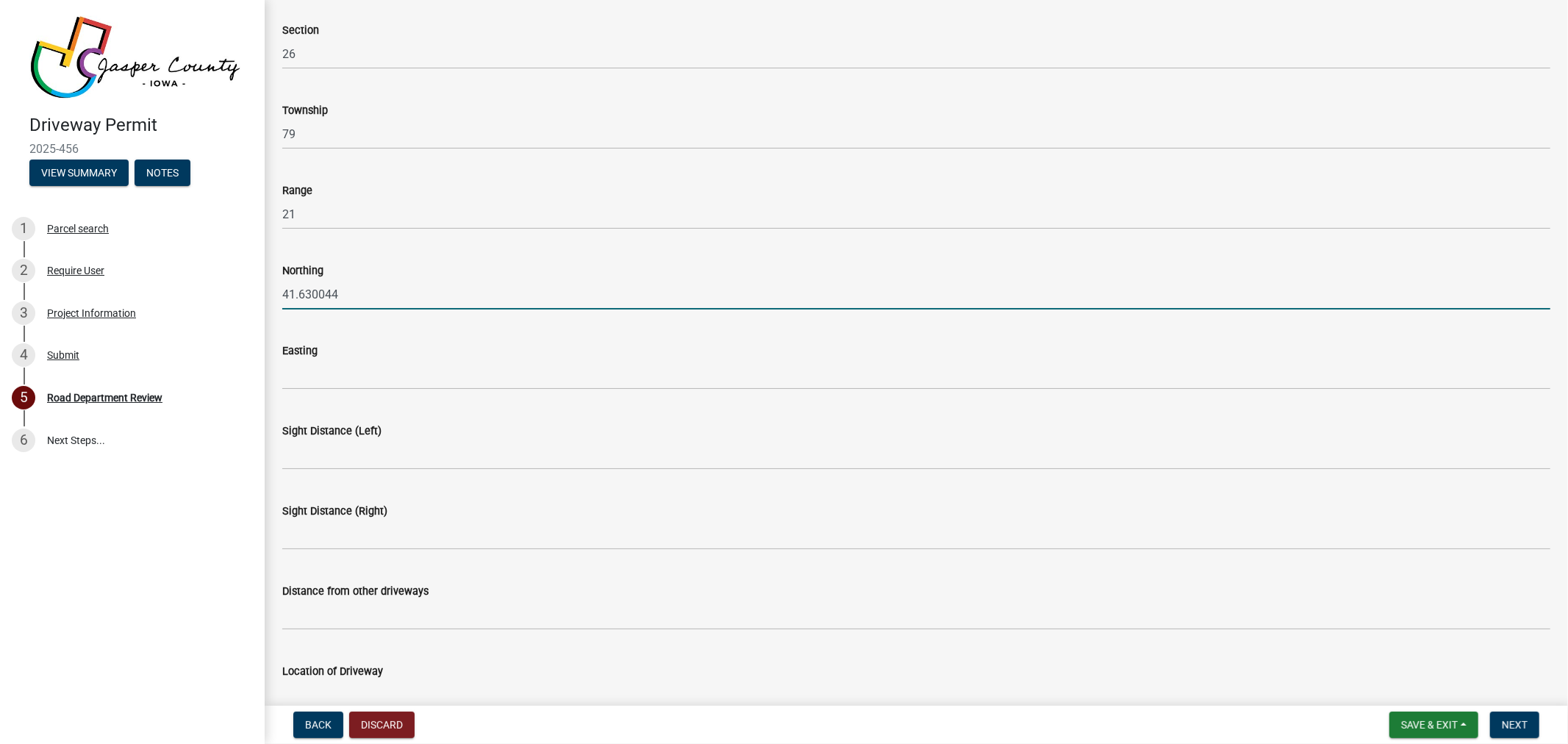
type input "41.630044"
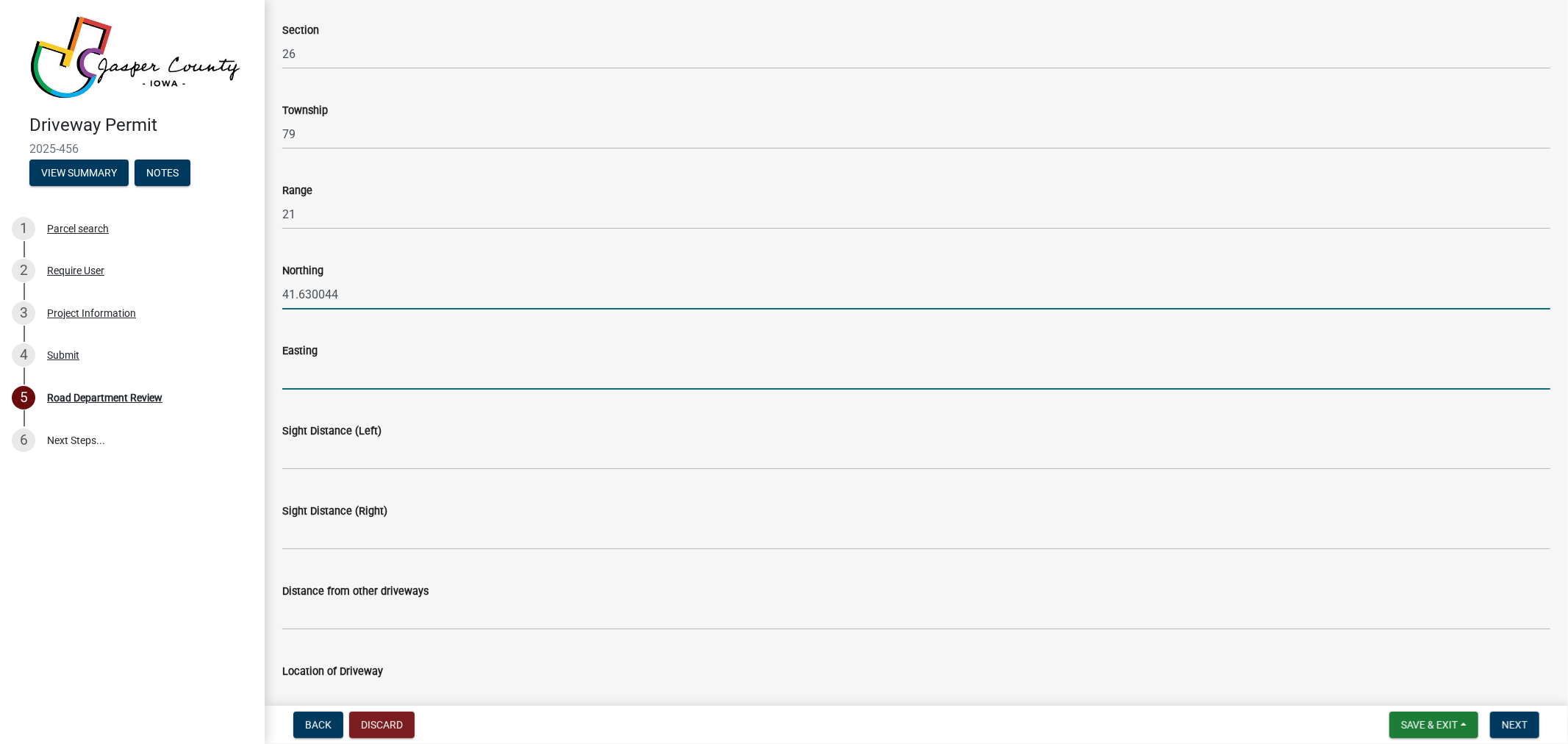
click at [388, 373] on input "Easting" at bounding box center [916, 374] width 1269 height 30
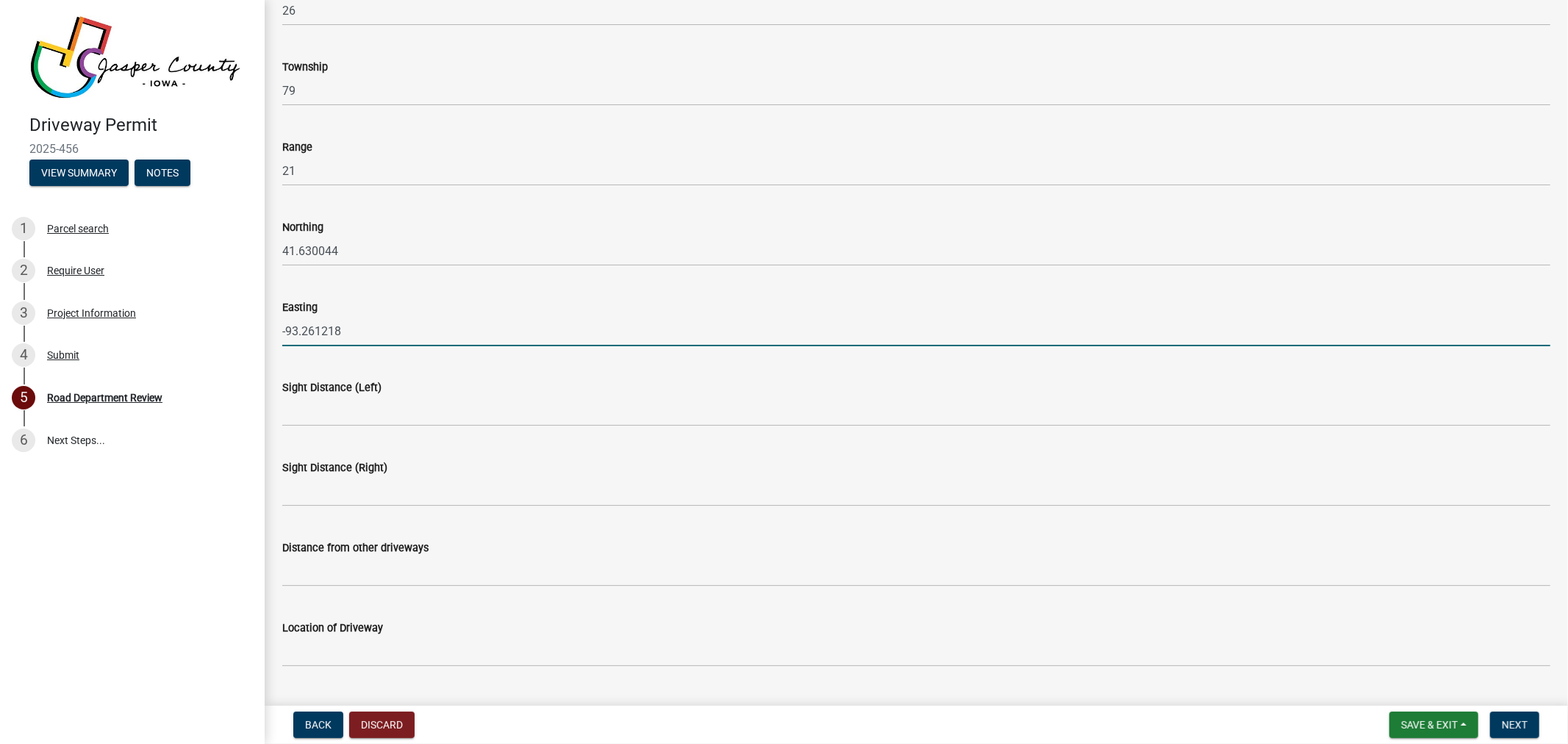
scroll to position [245, 0]
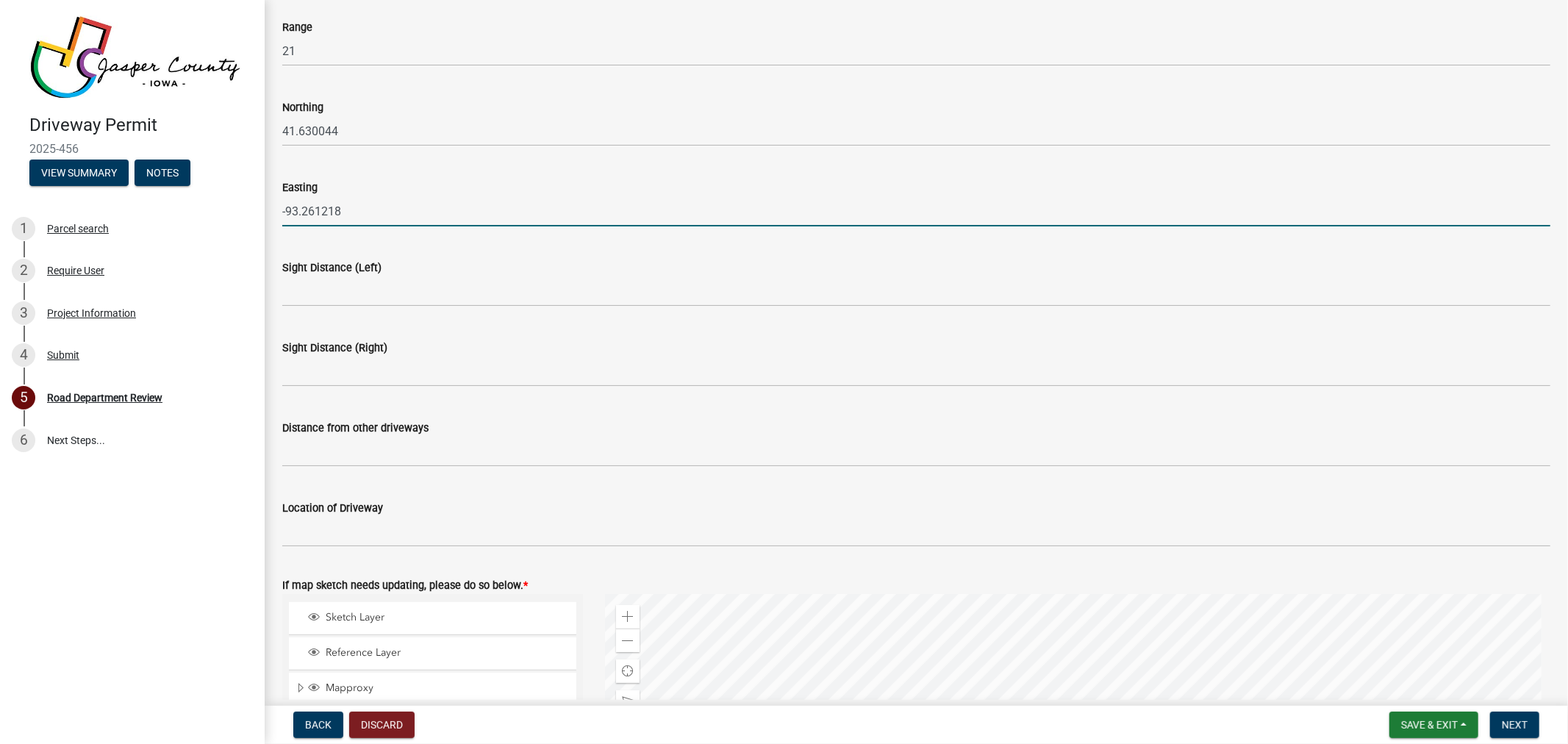
type input "-93.261218"
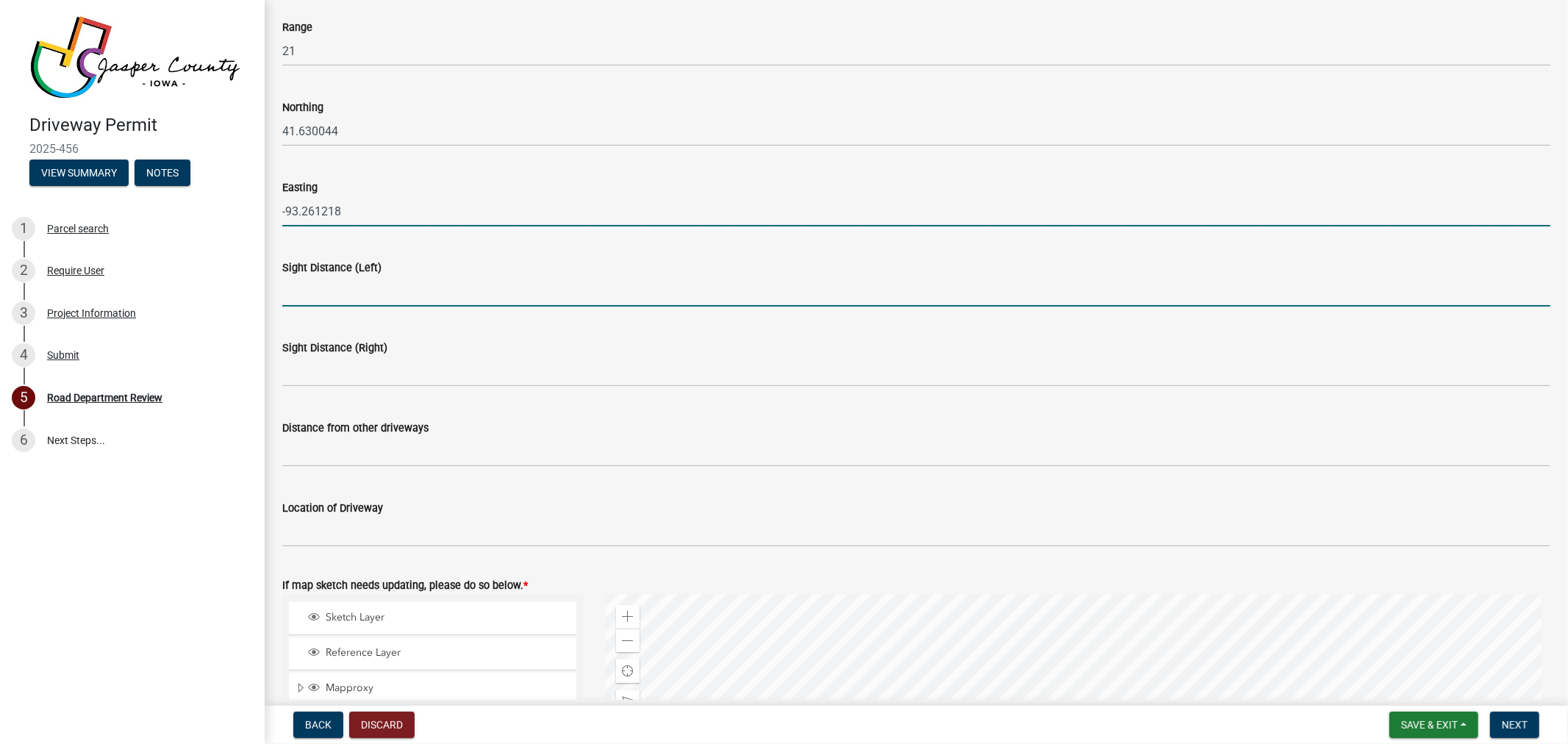
click at [373, 292] on input "Sight Distance (Left)" at bounding box center [916, 292] width 1269 height 30
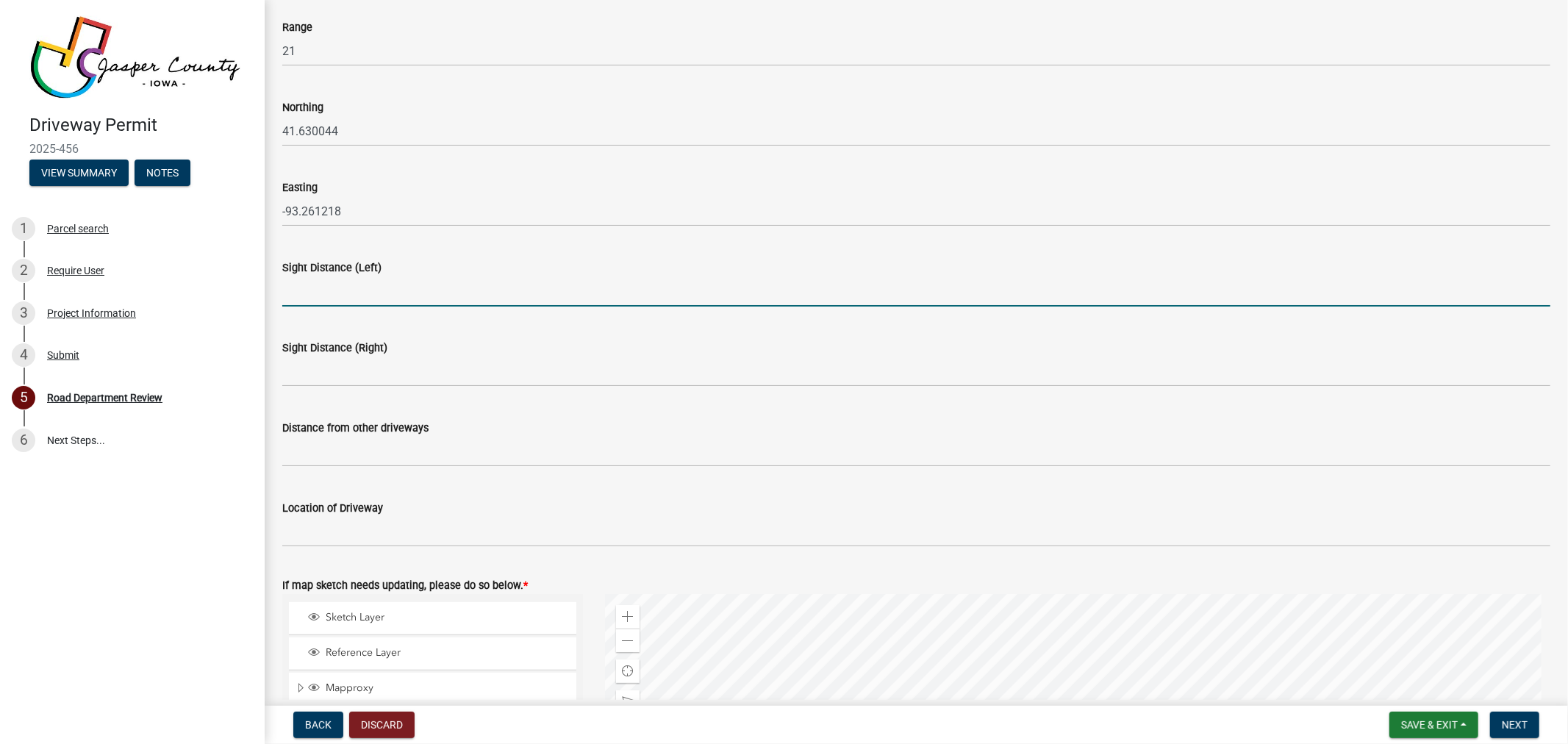
type input "Plus 500 ft"
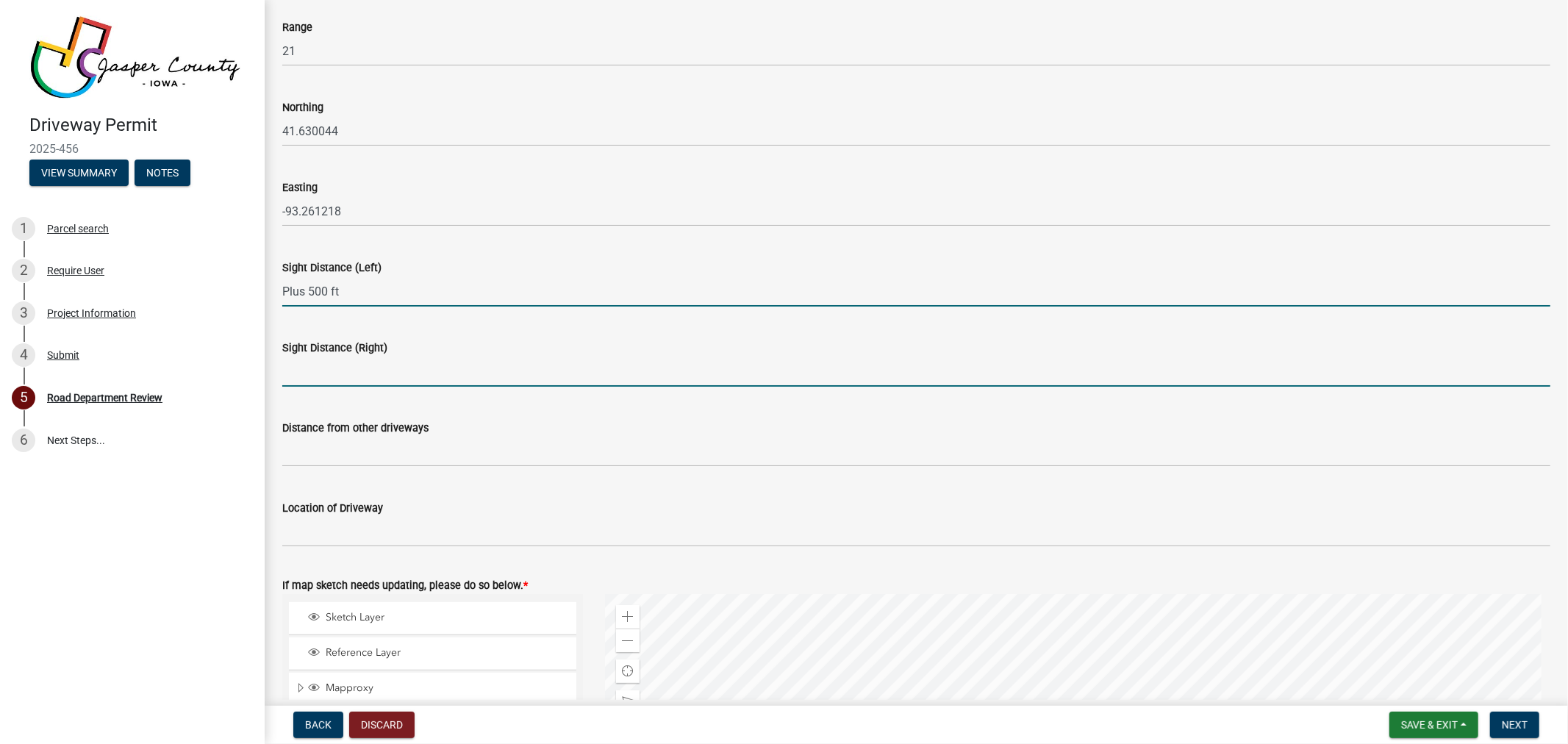
click at [373, 362] on input "Sight Distance (Right)" at bounding box center [916, 371] width 1269 height 30
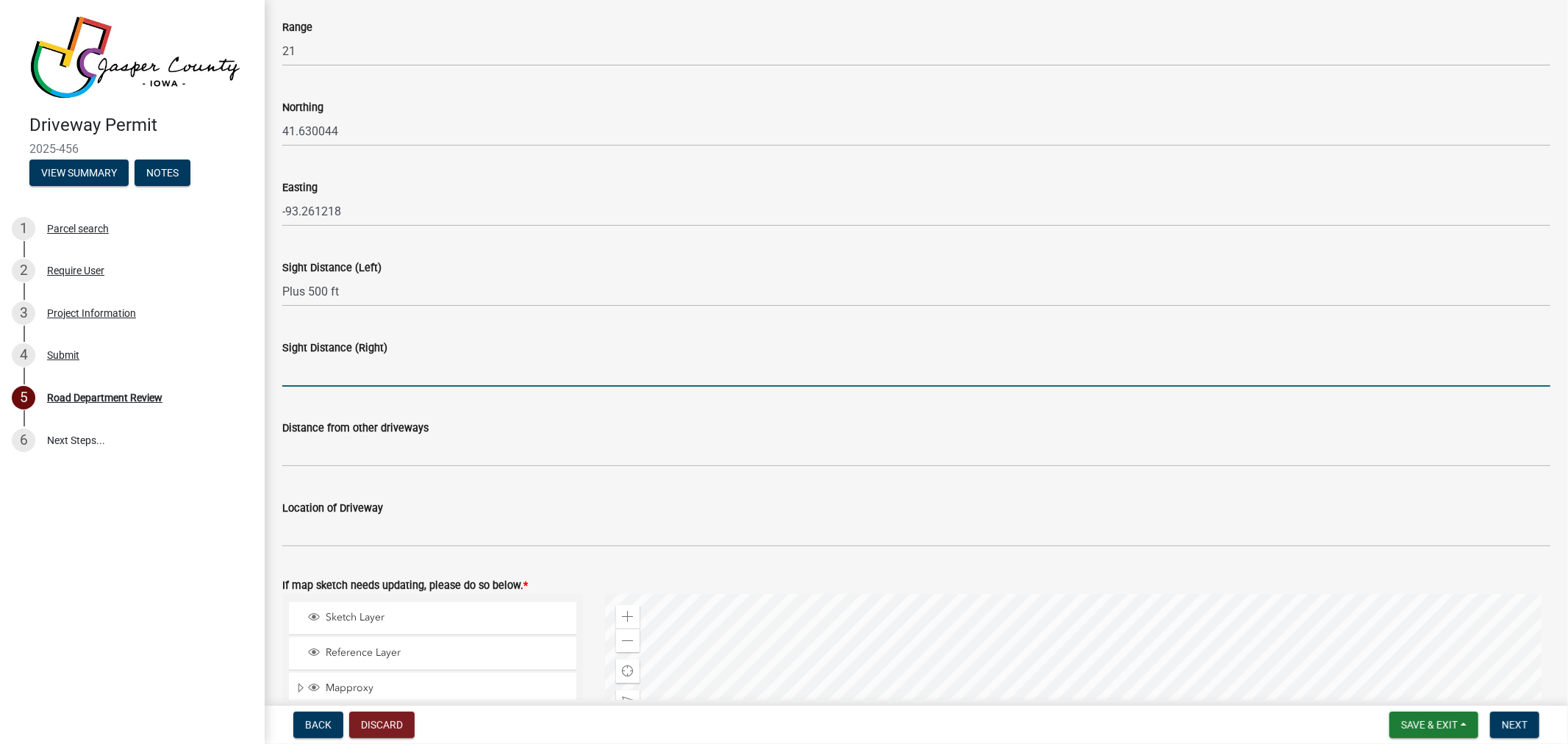
type input "Plus 500 ft"
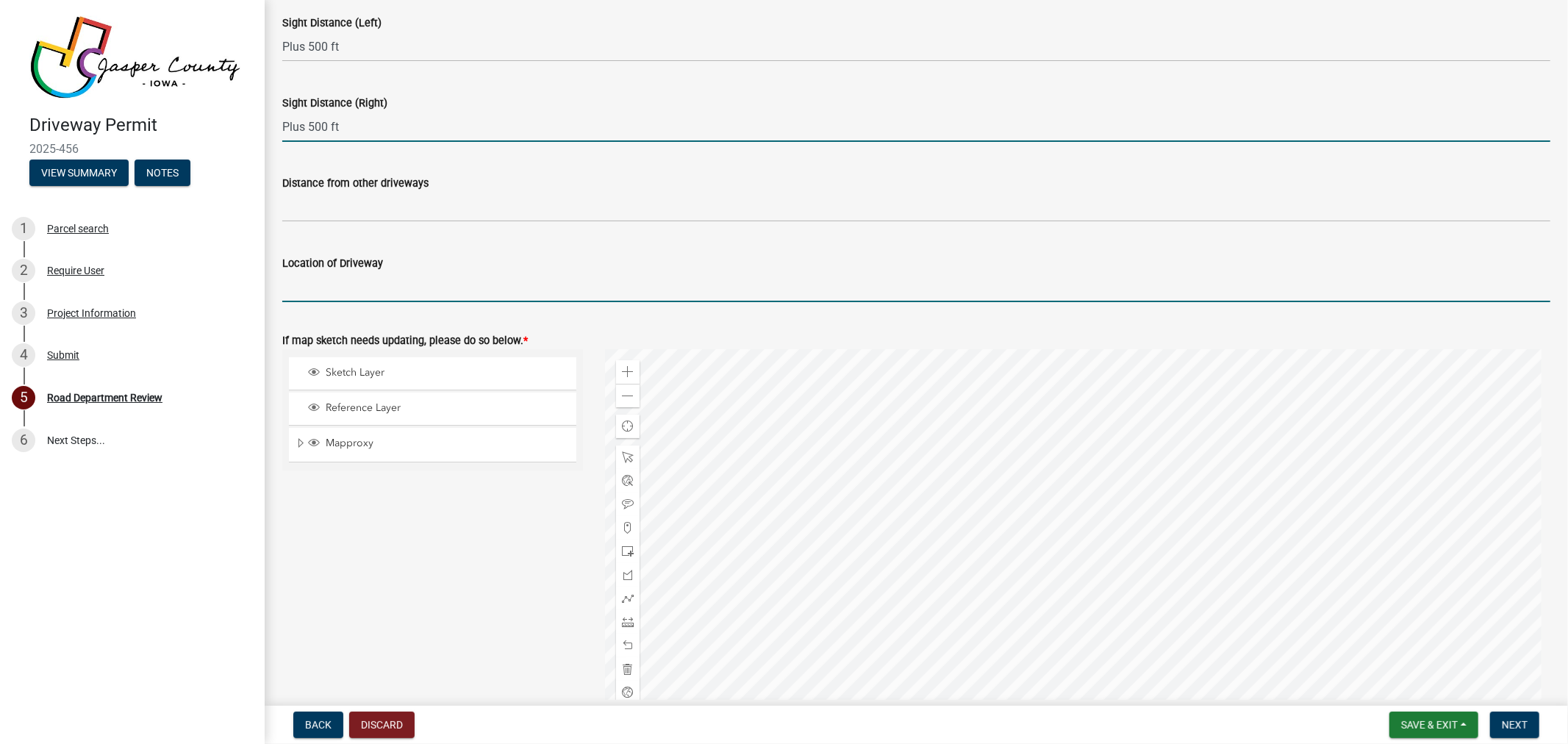
click at [384, 290] on input "Location of Driveway" at bounding box center [916, 287] width 1269 height 30
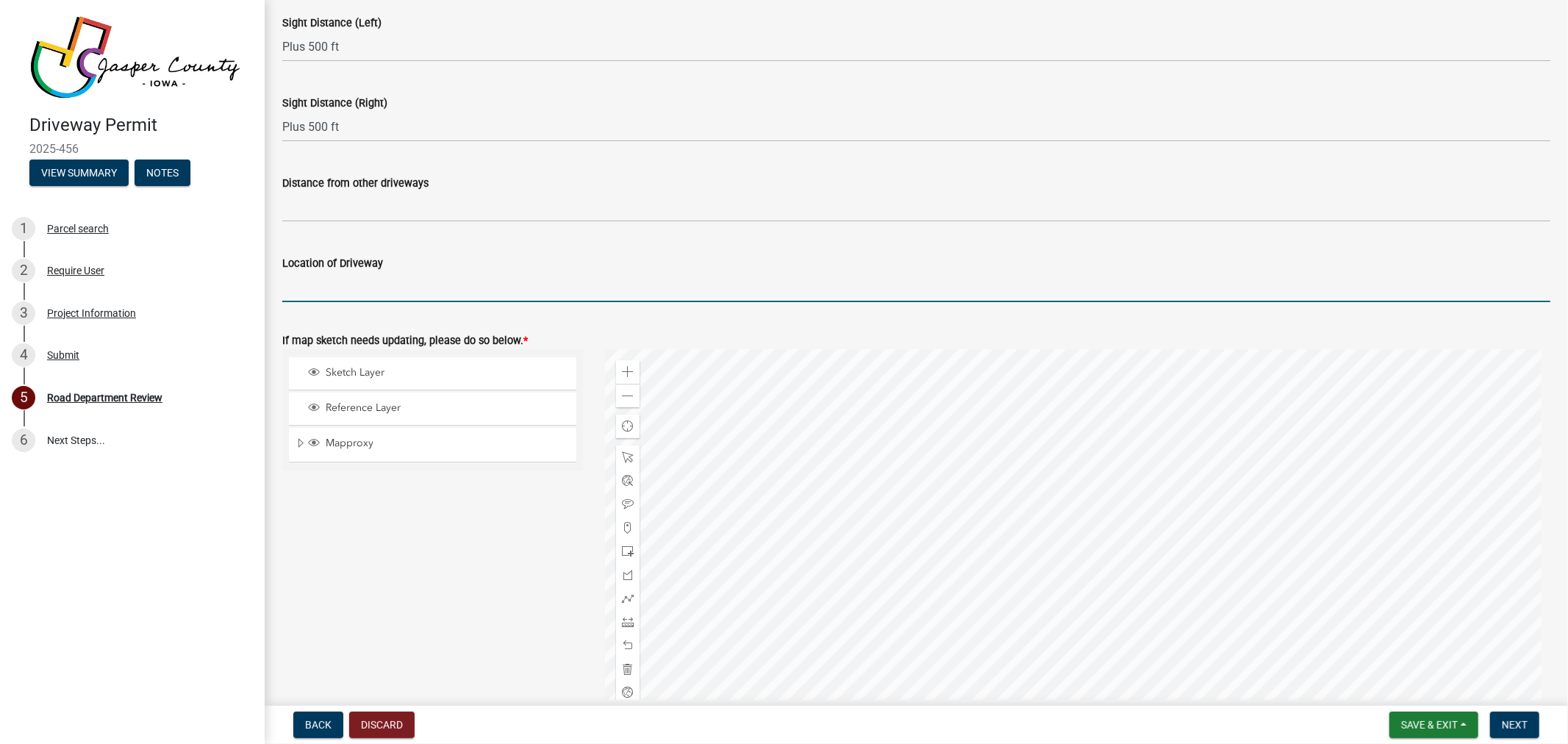
click at [494, 287] on input "Location of Driveway" at bounding box center [916, 287] width 1269 height 30
type input "2680 ft East of W [GEOGRAPHIC_DATA] on S [GEOGRAPHIC_DATA] W South side of road"
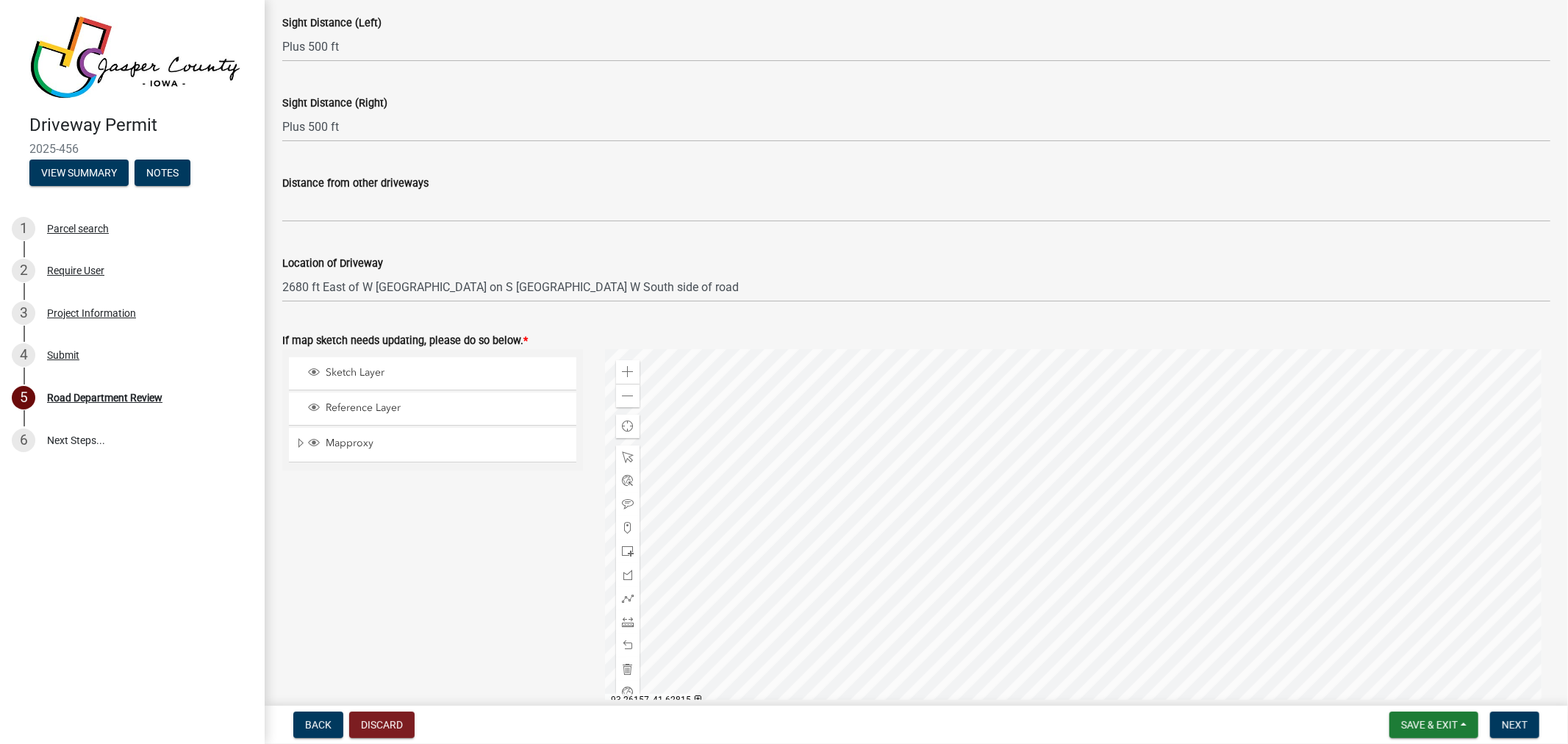
click at [653, 494] on div at bounding box center [1078, 533] width 946 height 368
click at [627, 369] on span at bounding box center [628, 372] width 12 height 12
click at [1155, 602] on div at bounding box center [1078, 533] width 946 height 368
click at [626, 371] on span at bounding box center [628, 372] width 12 height 12
click at [1057, 606] on div at bounding box center [1078, 533] width 946 height 368
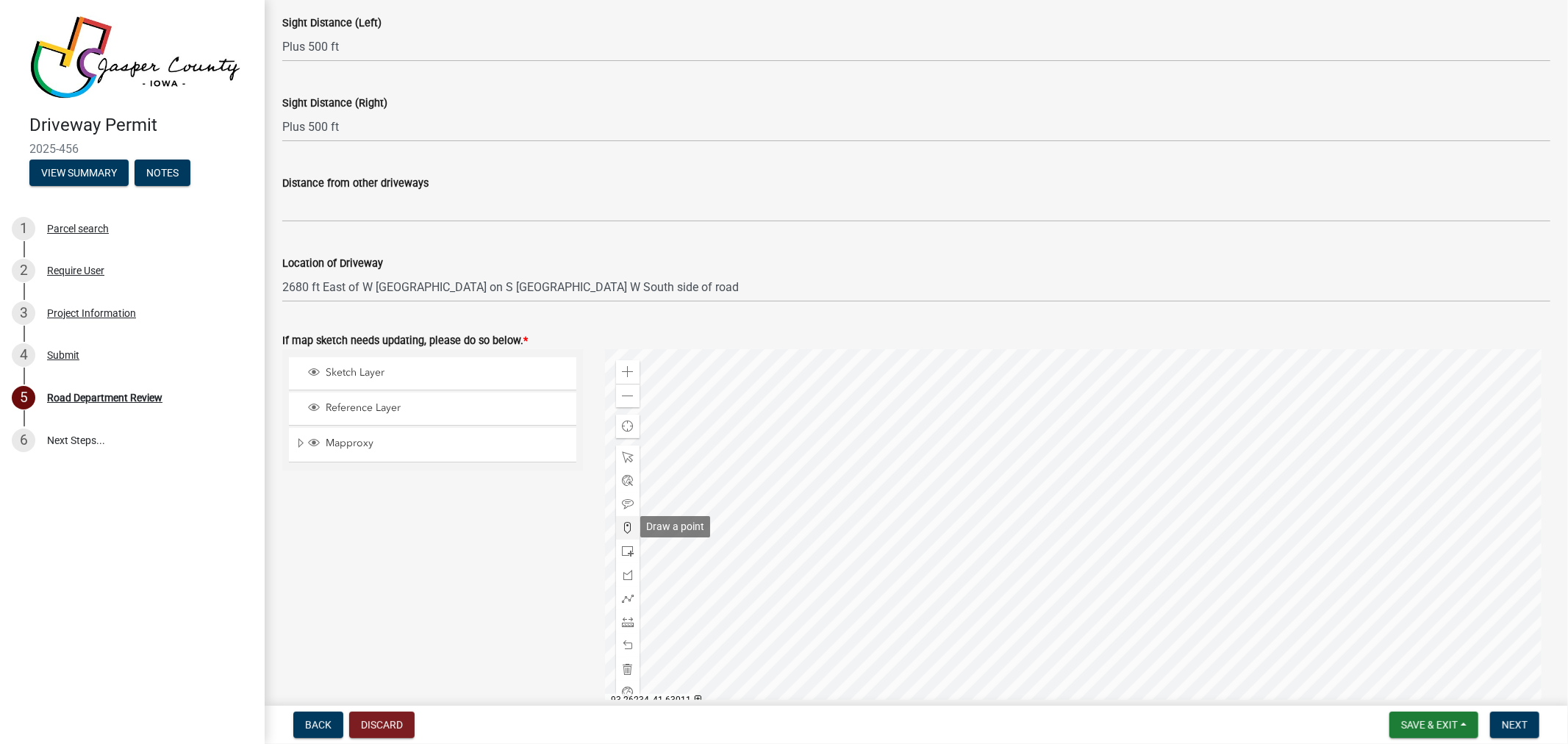
click at [623, 525] on span at bounding box center [628, 528] width 12 height 12
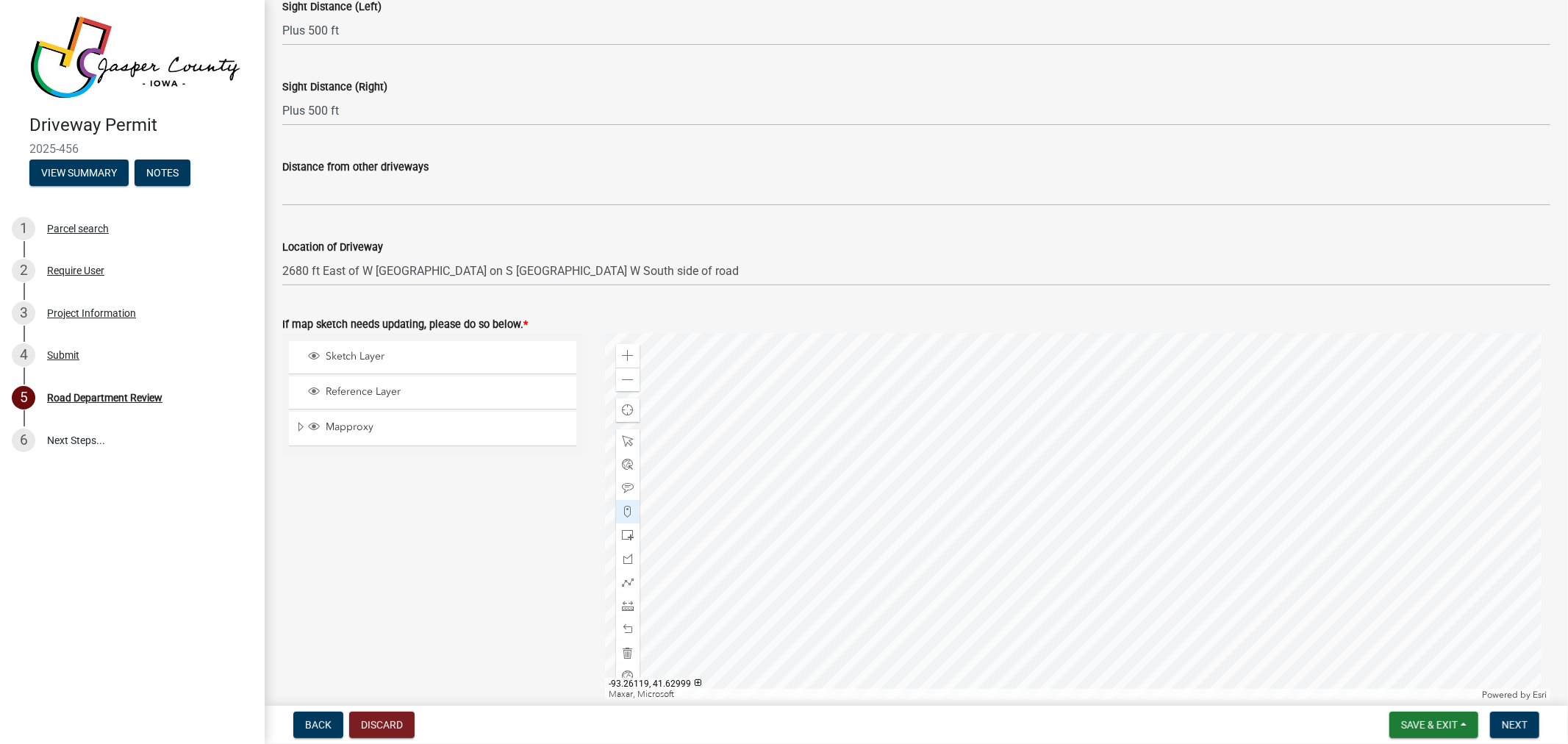
click at [766, 495] on div at bounding box center [1078, 516] width 946 height 368
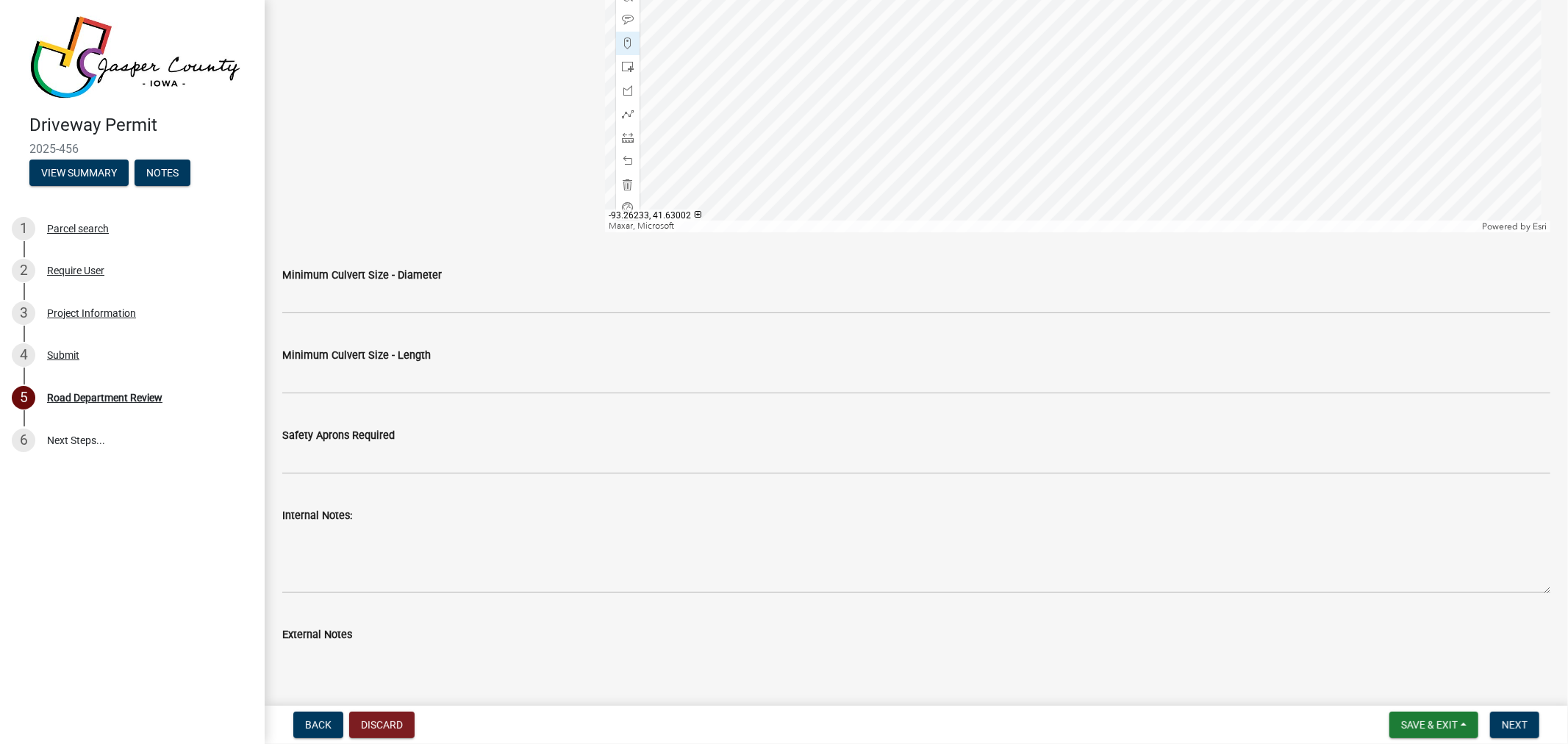
scroll to position [996, 0]
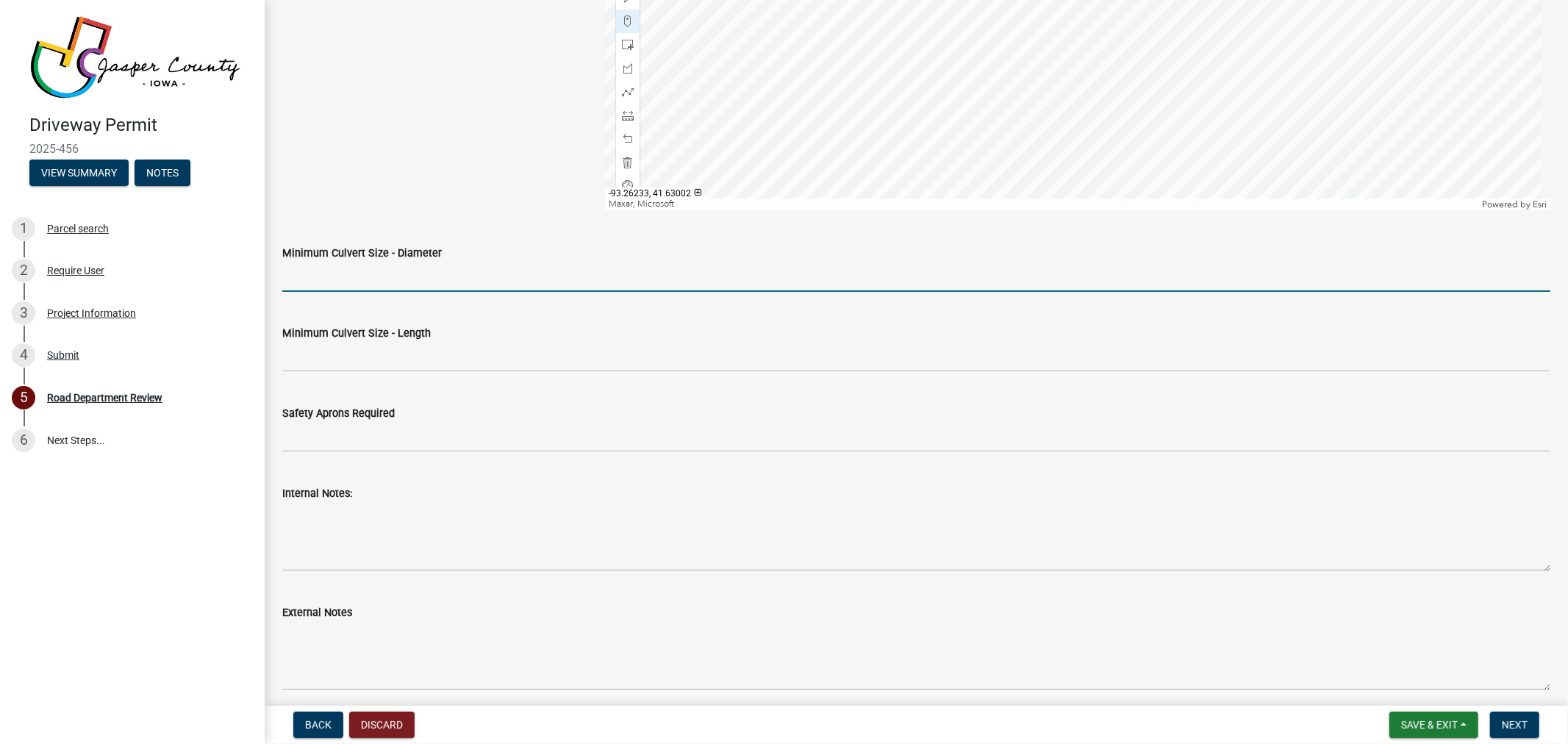
click at [401, 288] on input "Minimum Culvert Size - Diameter" at bounding box center [916, 277] width 1269 height 30
type input "Dryfill"
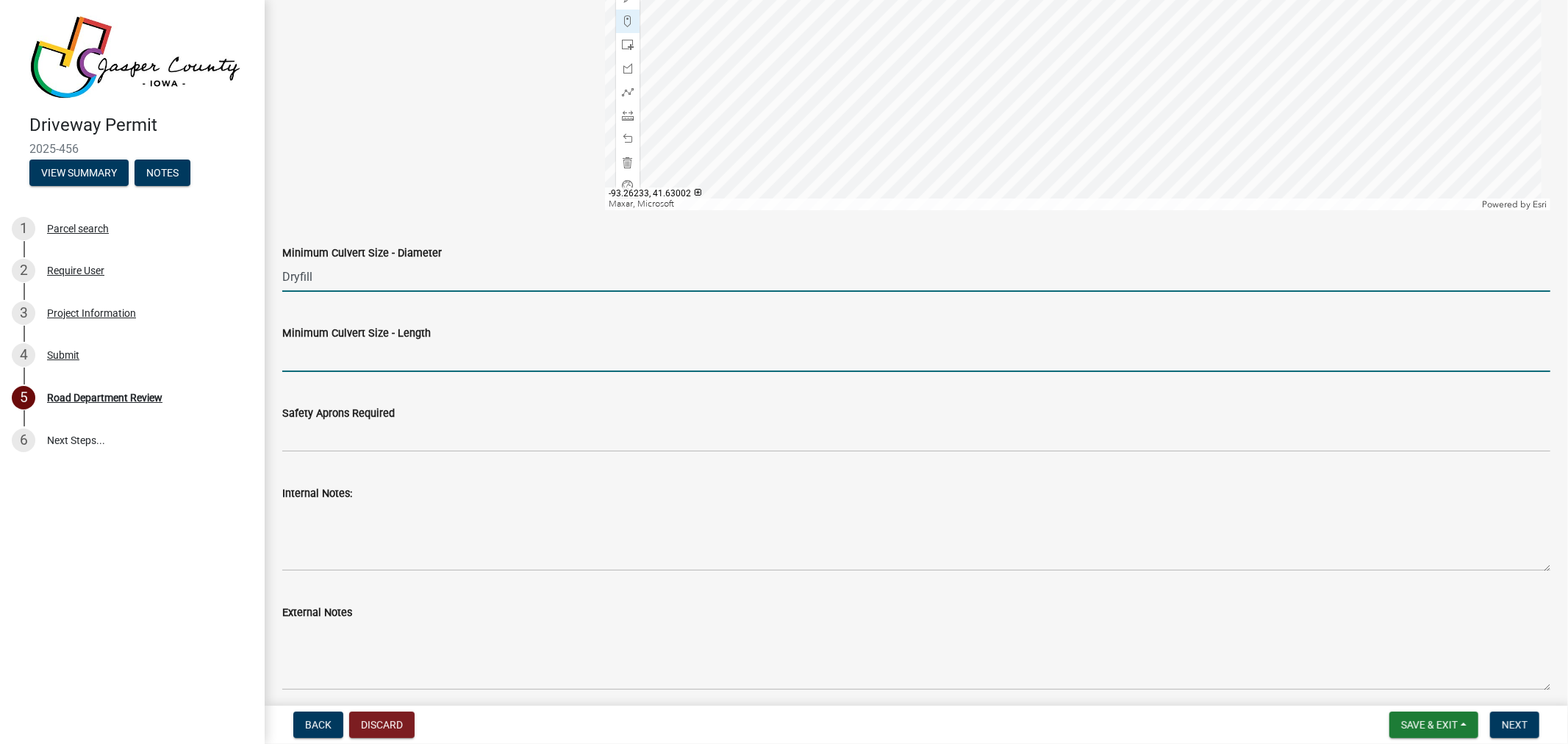
click at [399, 356] on input "Minimum Culvert Size - Length" at bounding box center [916, 356] width 1269 height 30
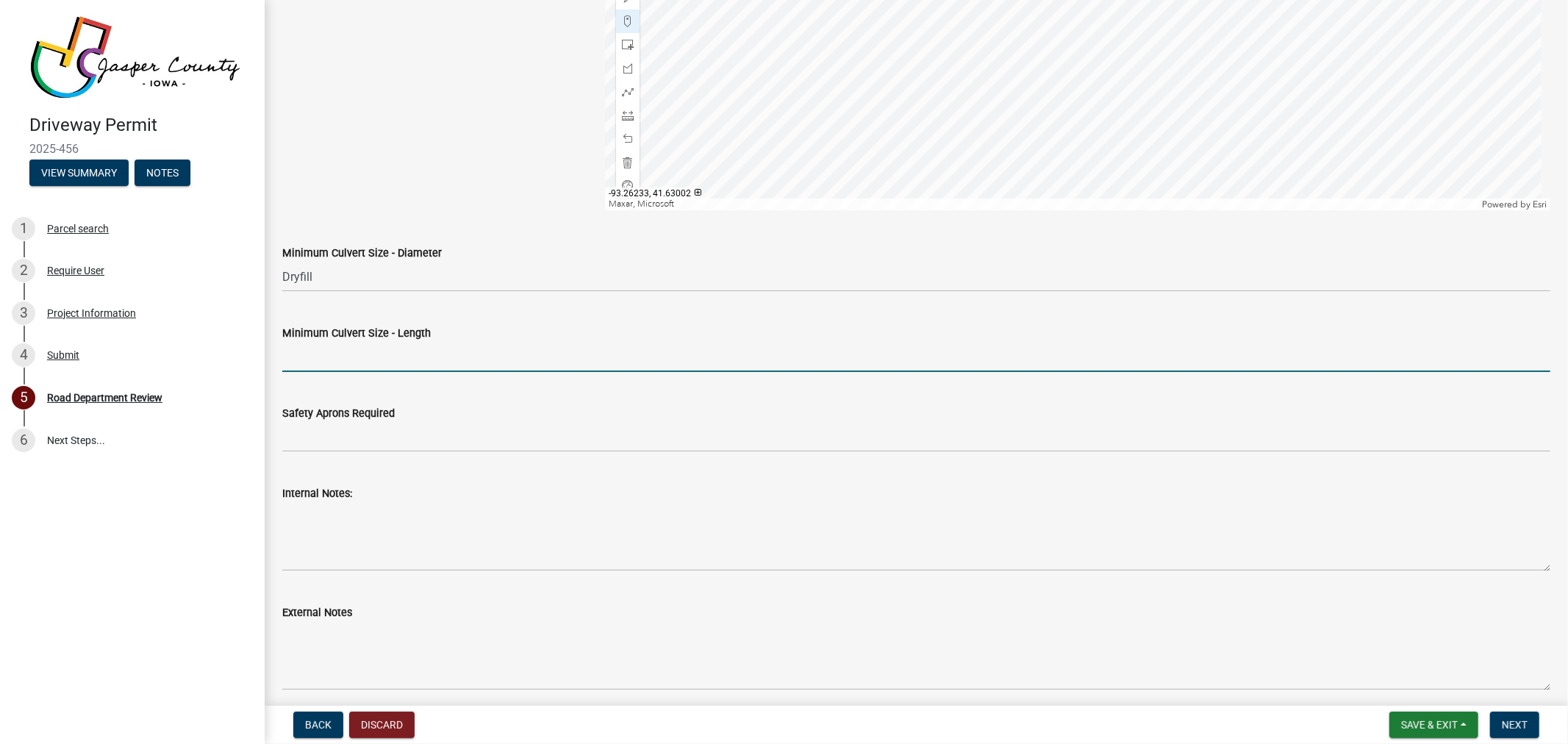
type input "NA"
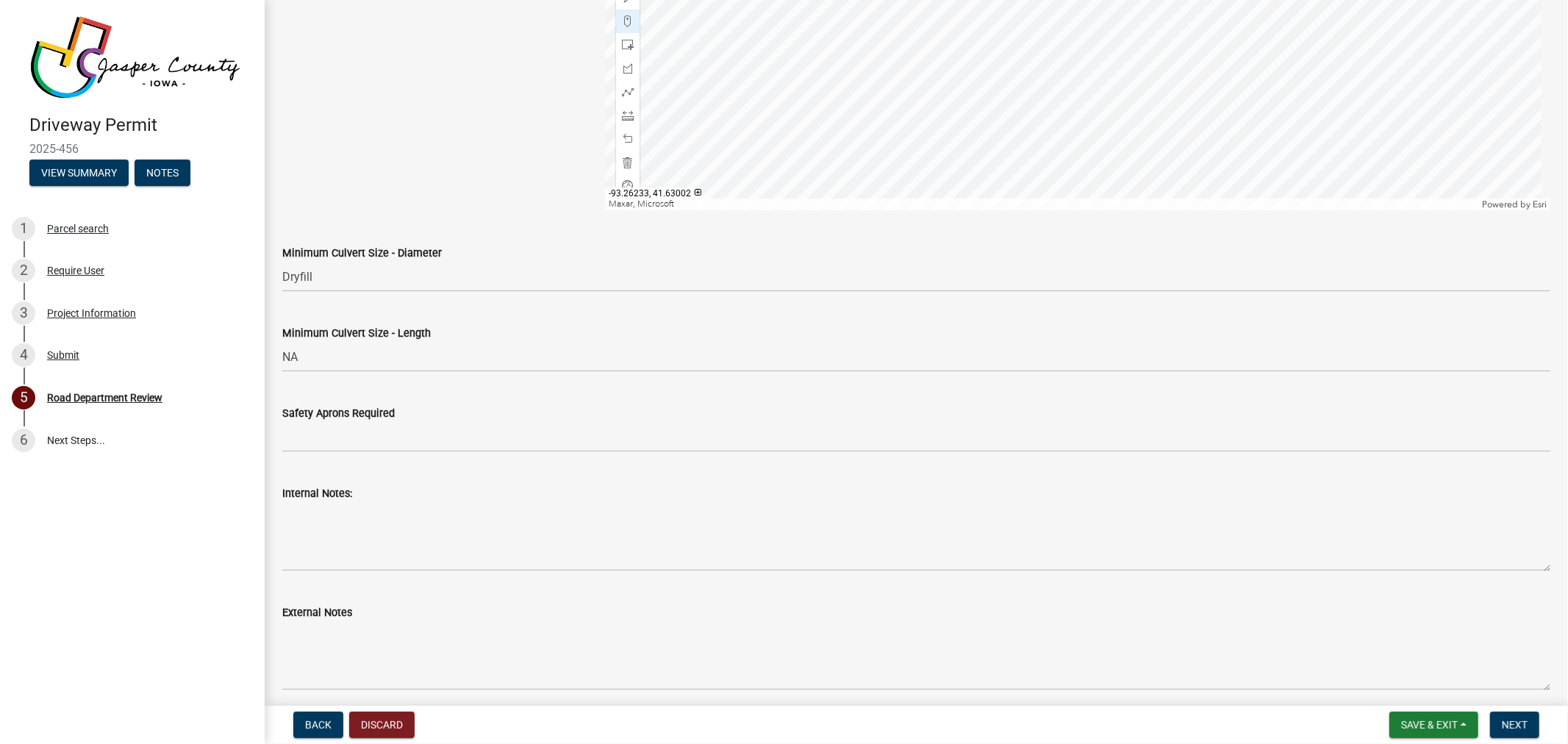
click at [383, 420] on div "Safety Aprons Required" at bounding box center [916, 413] width 1269 height 18
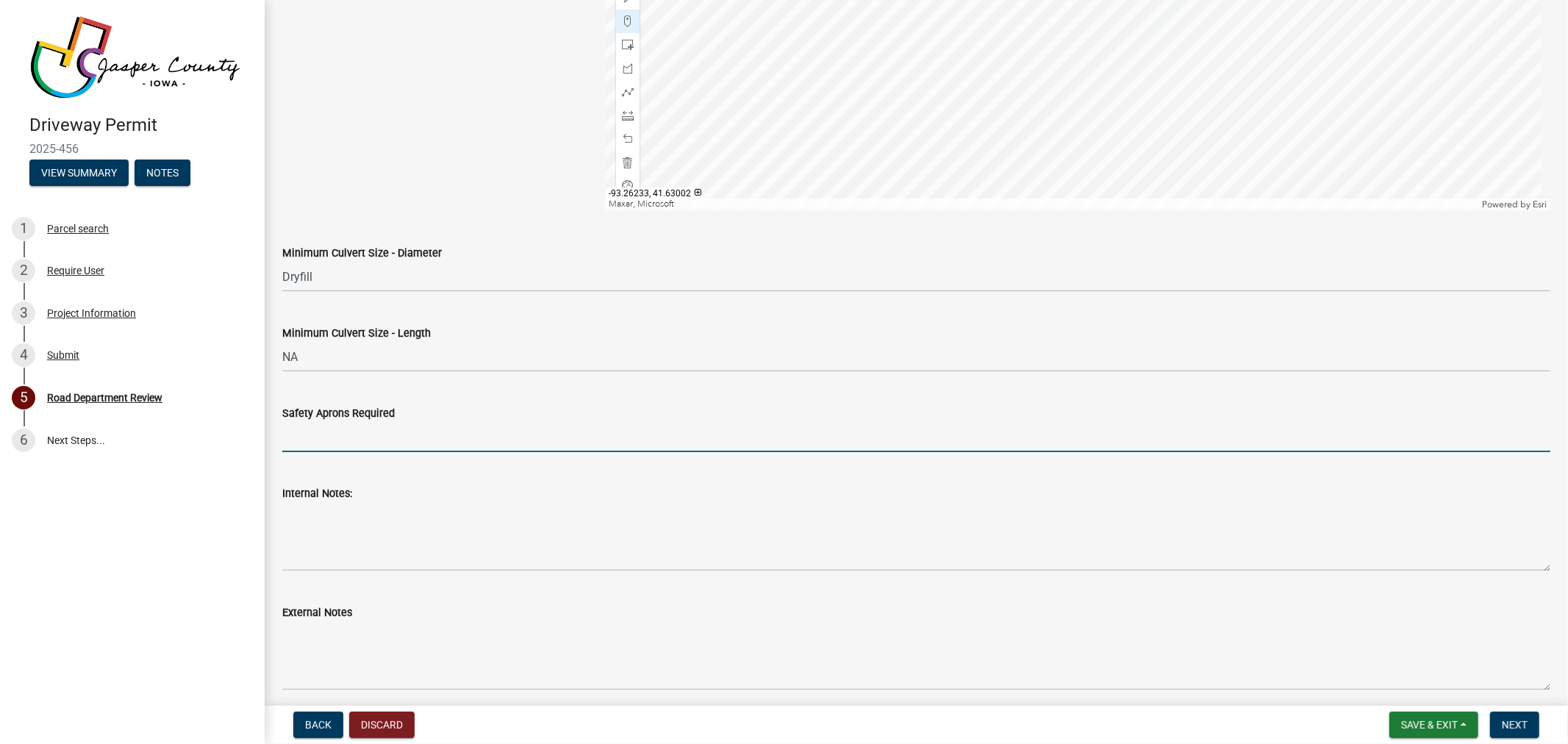
click at [380, 428] on input "Safety Aprons Required" at bounding box center [916, 437] width 1269 height 30
type input "No"
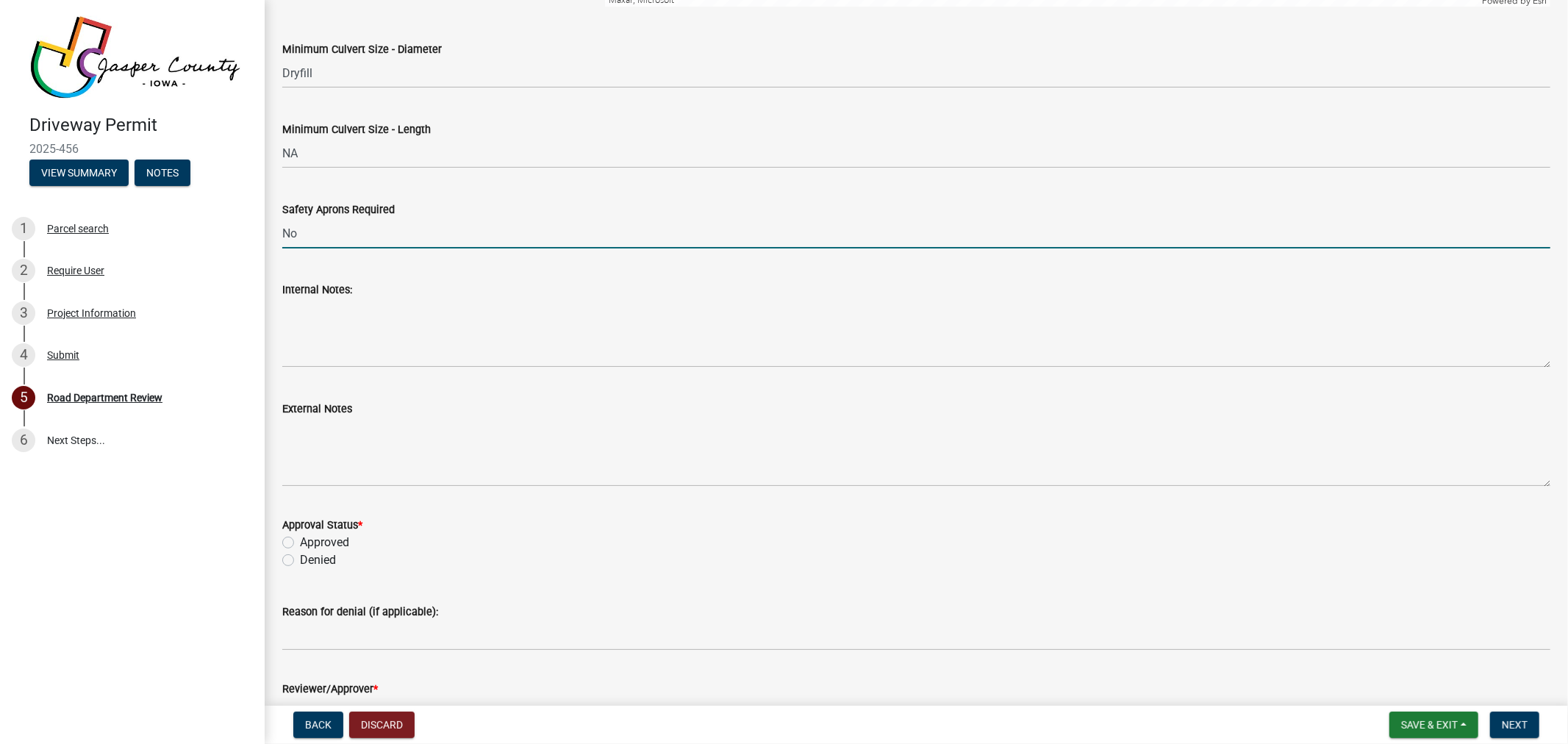
scroll to position [1242, 0]
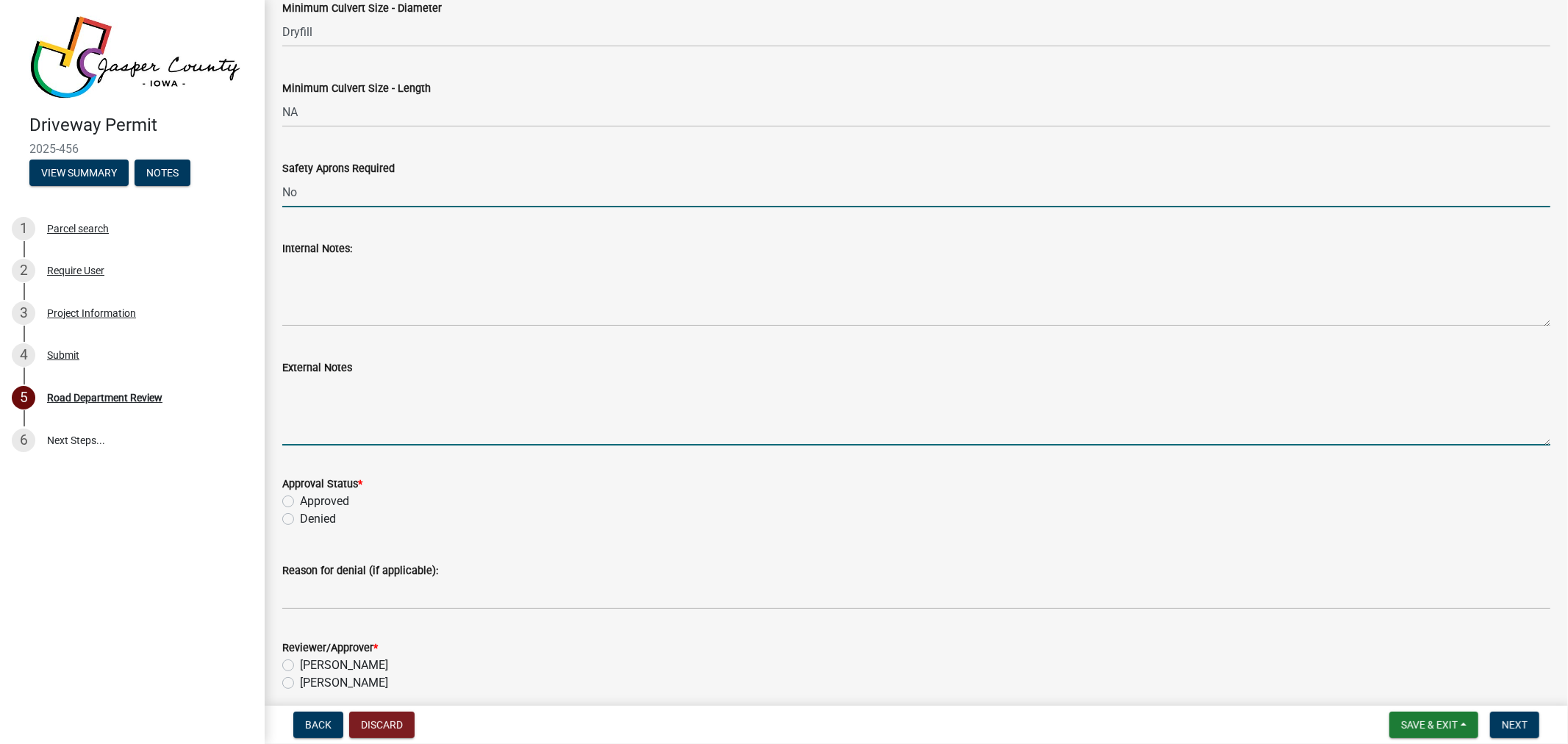
click at [356, 386] on textarea "External Notes" at bounding box center [916, 411] width 1269 height 69
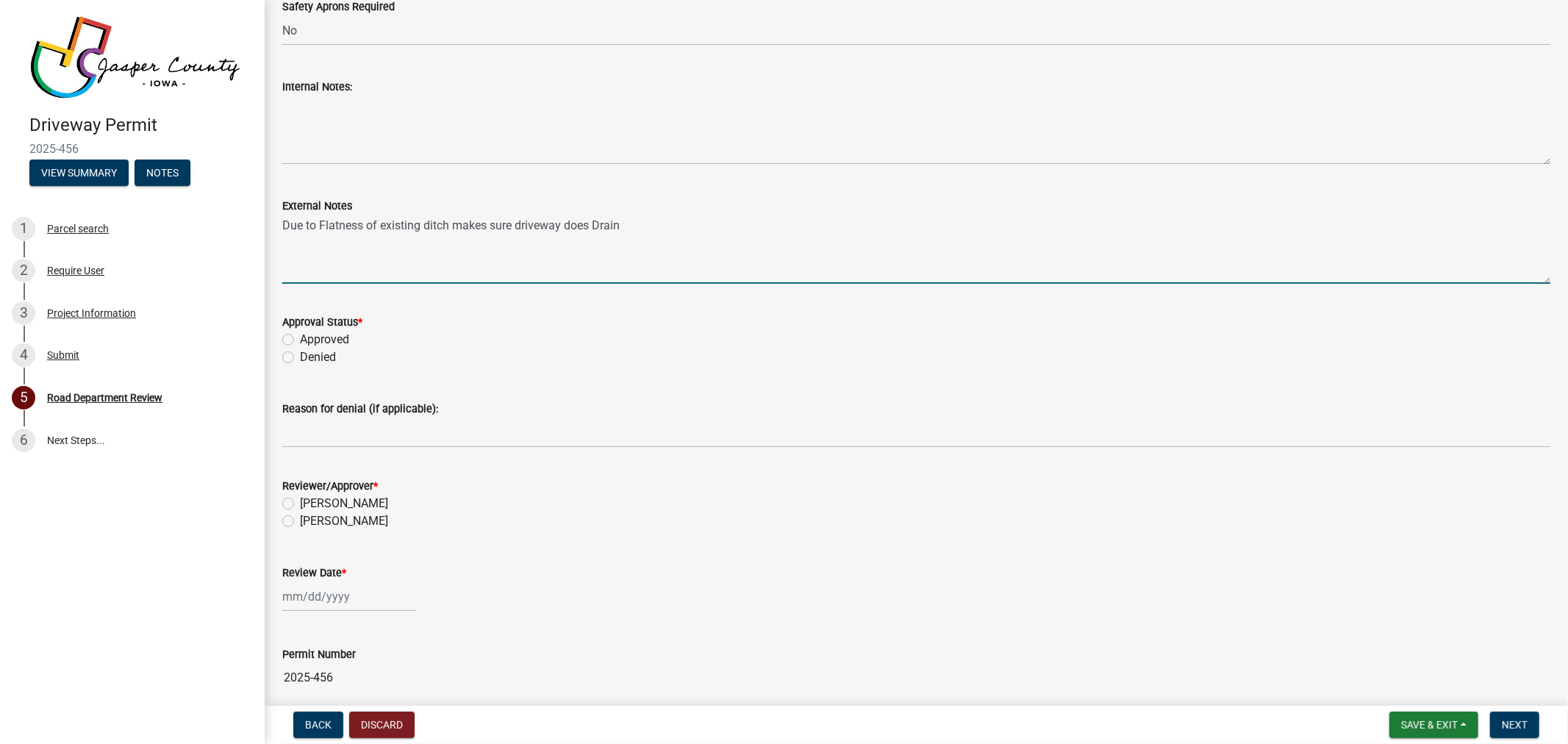
scroll to position [1406, 0]
type textarea "Due to Flatness of existing ditch makes sure driveway does Drain"
click at [300, 337] on label "Approved" at bounding box center [325, 338] width 49 height 18
click at [300, 337] on input "Approved" at bounding box center [305, 334] width 10 height 10
radio input "true"
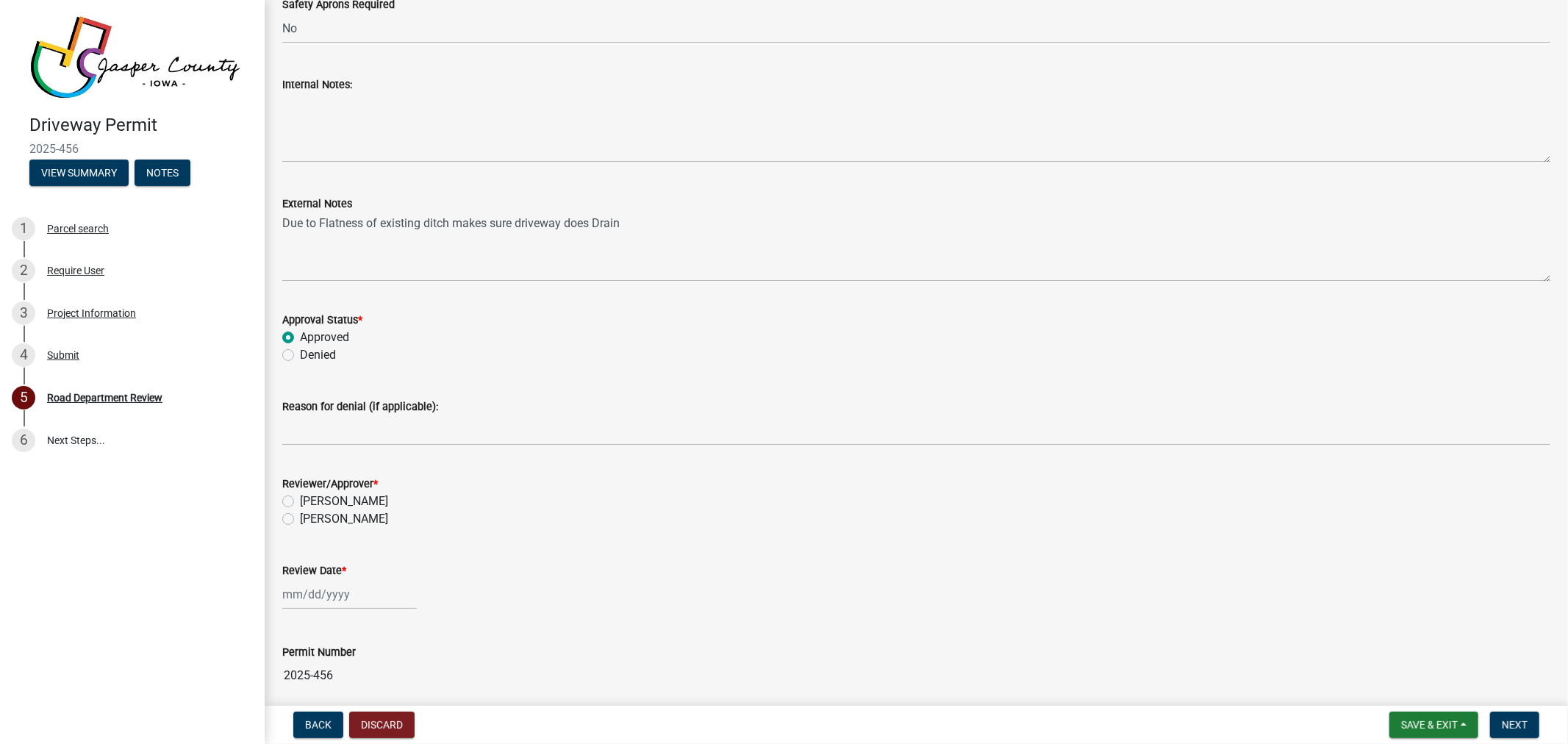
scroll to position [1464, 0]
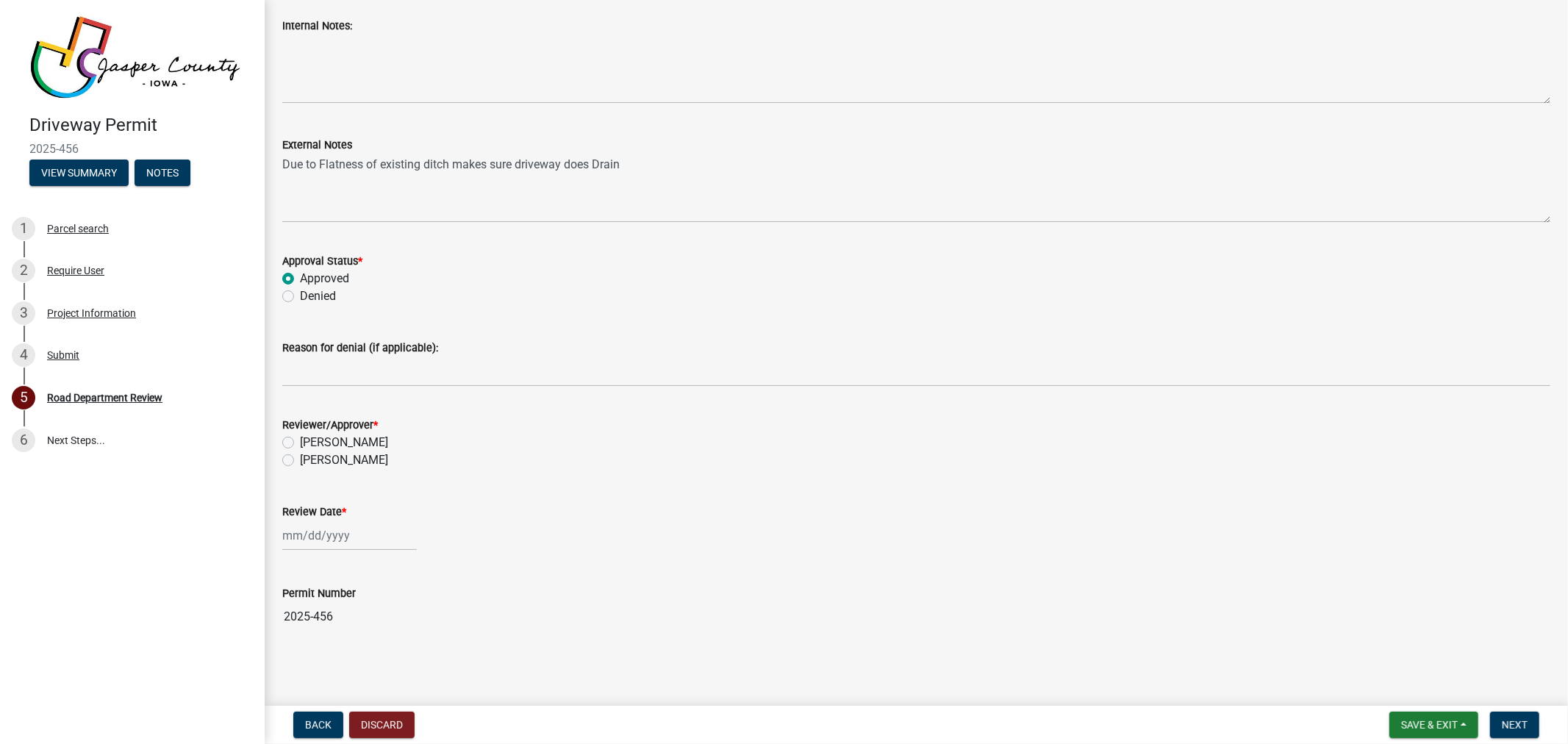
click at [300, 443] on label "[PERSON_NAME]" at bounding box center [344, 443] width 88 height 18
click at [300, 443] on input "[PERSON_NAME]" at bounding box center [305, 439] width 10 height 10
radio input "true"
click at [322, 531] on div at bounding box center [349, 536] width 134 height 30
select select "9"
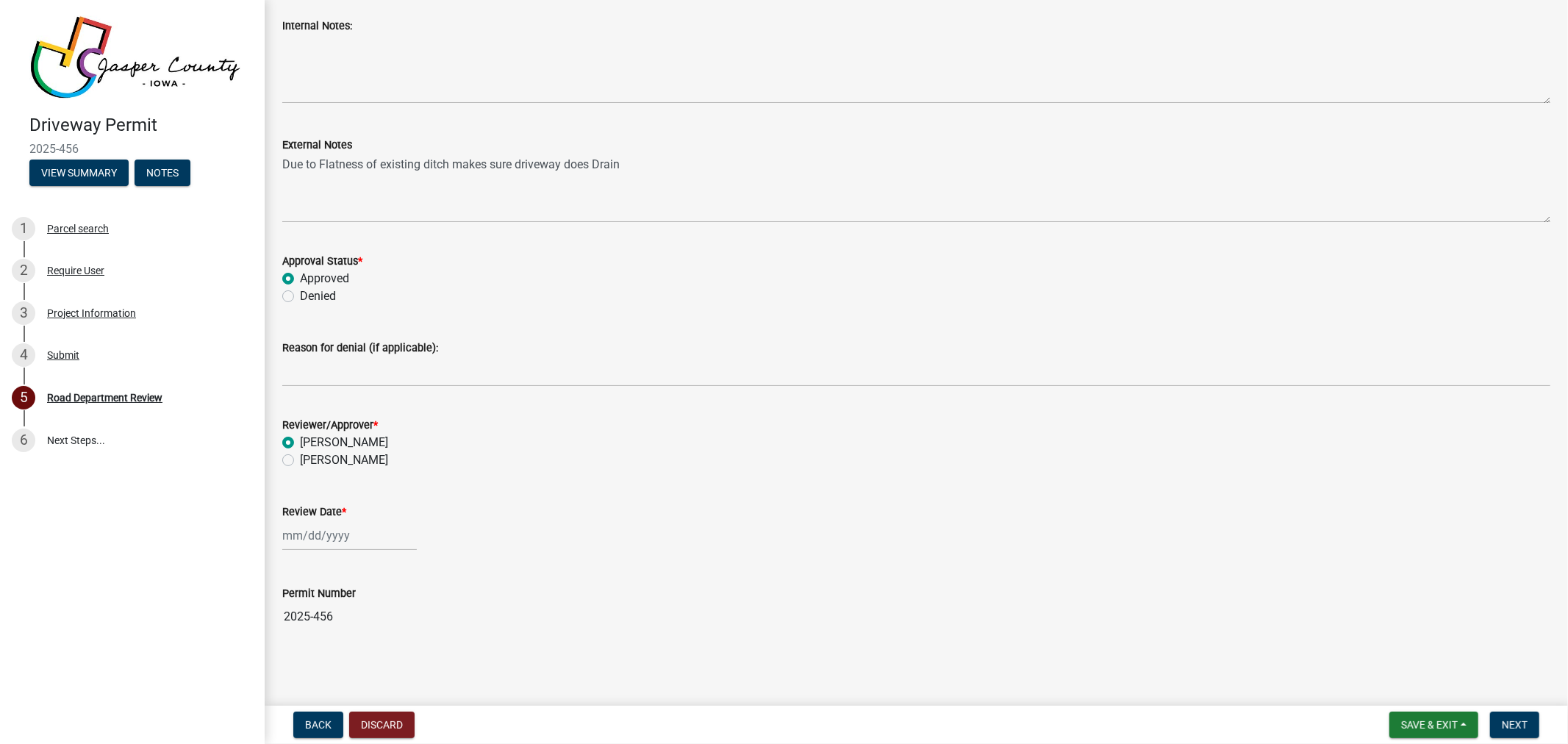
select select "2025"
click at [319, 435] on div "16" at bounding box center [321, 434] width 24 height 24
type input "[DATE]"
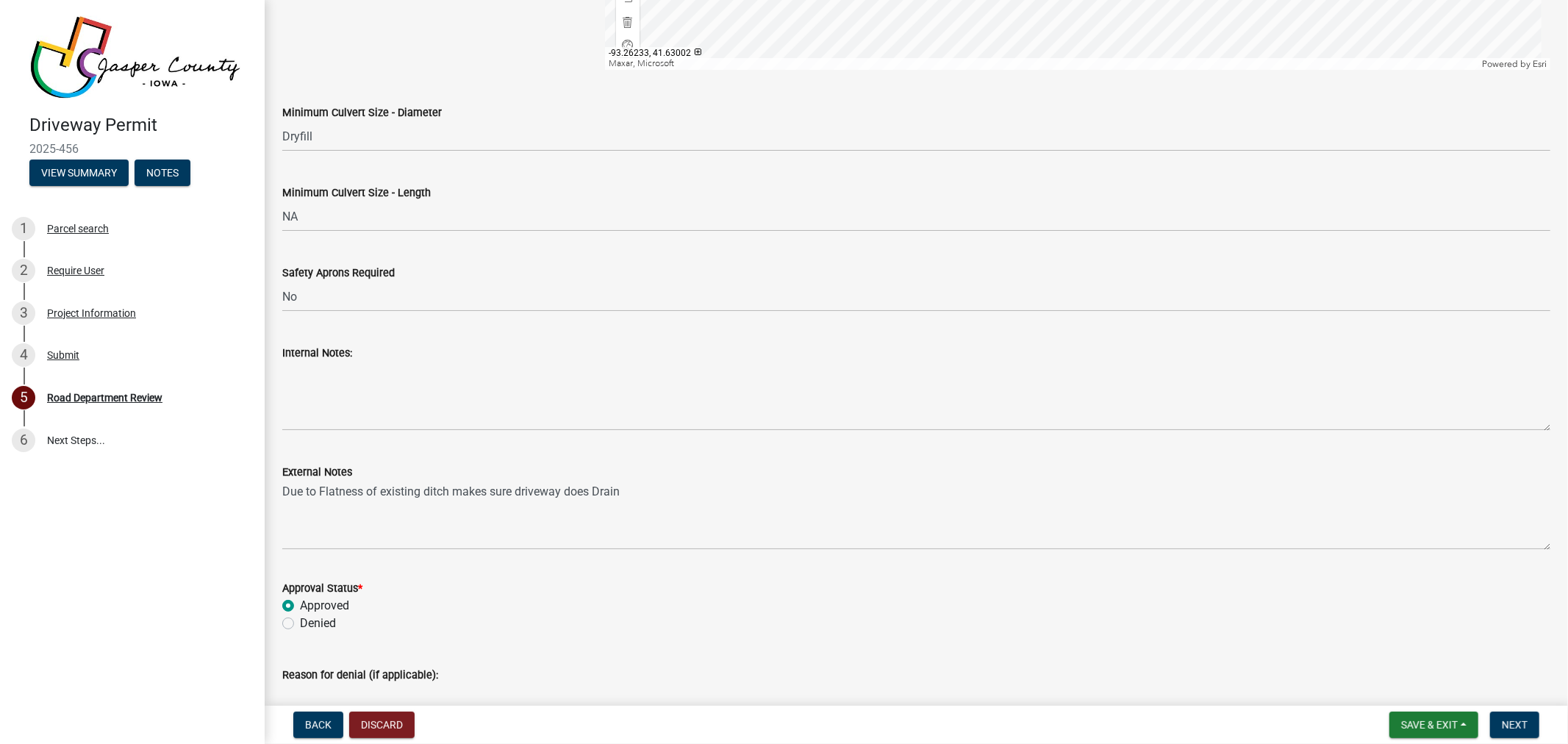
scroll to position [1383, 0]
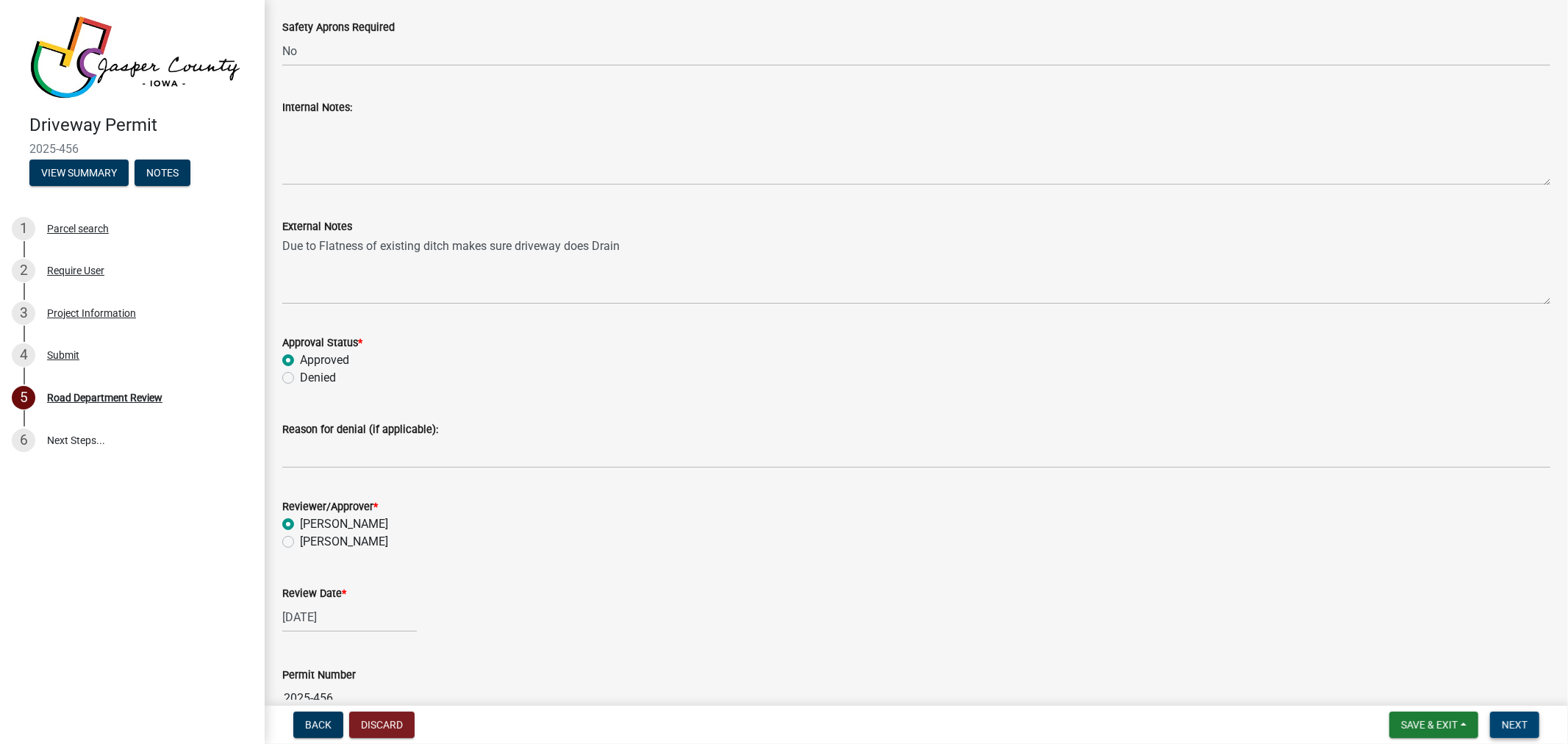
click at [1525, 729] on span "Next" at bounding box center [1515, 725] width 26 height 12
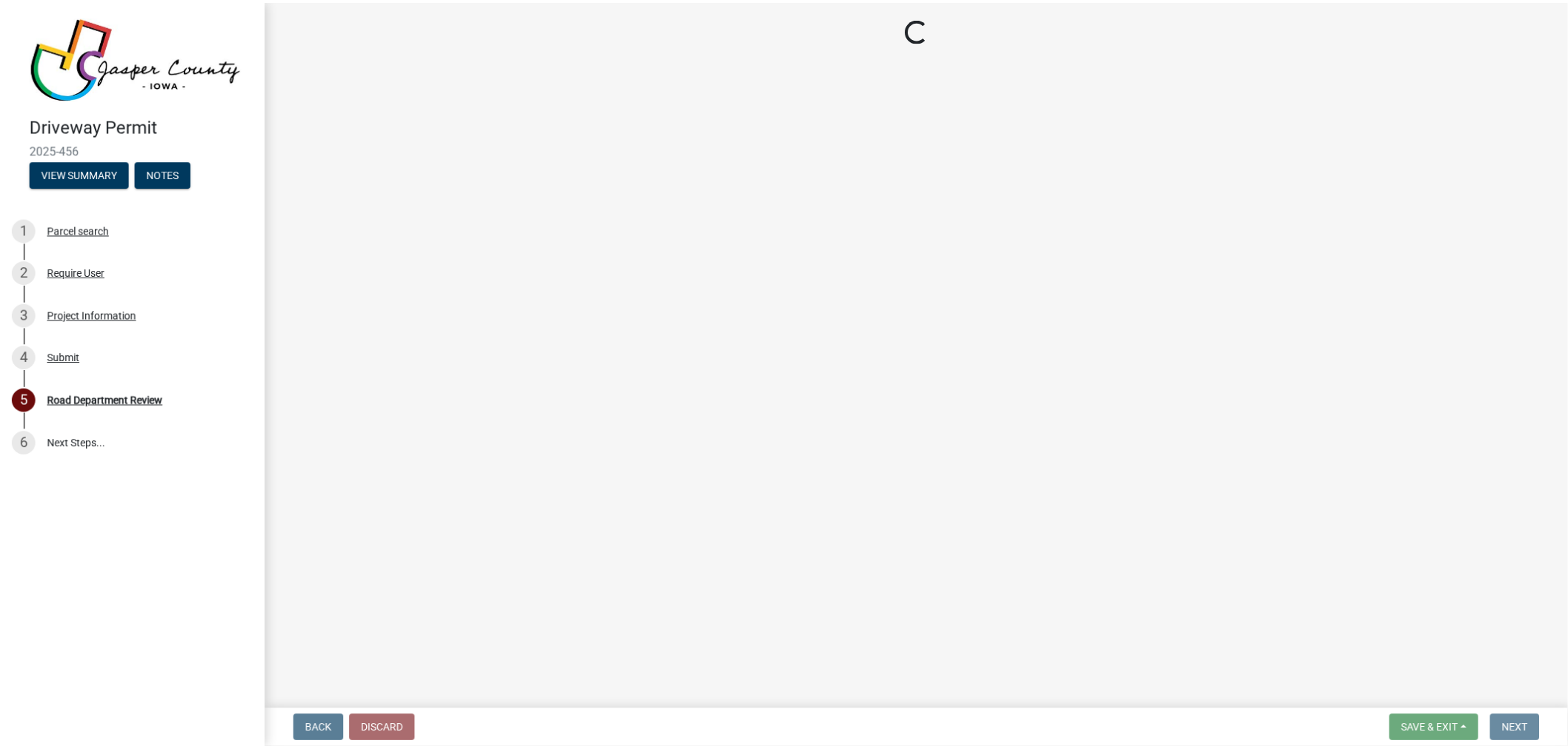
scroll to position [0, 0]
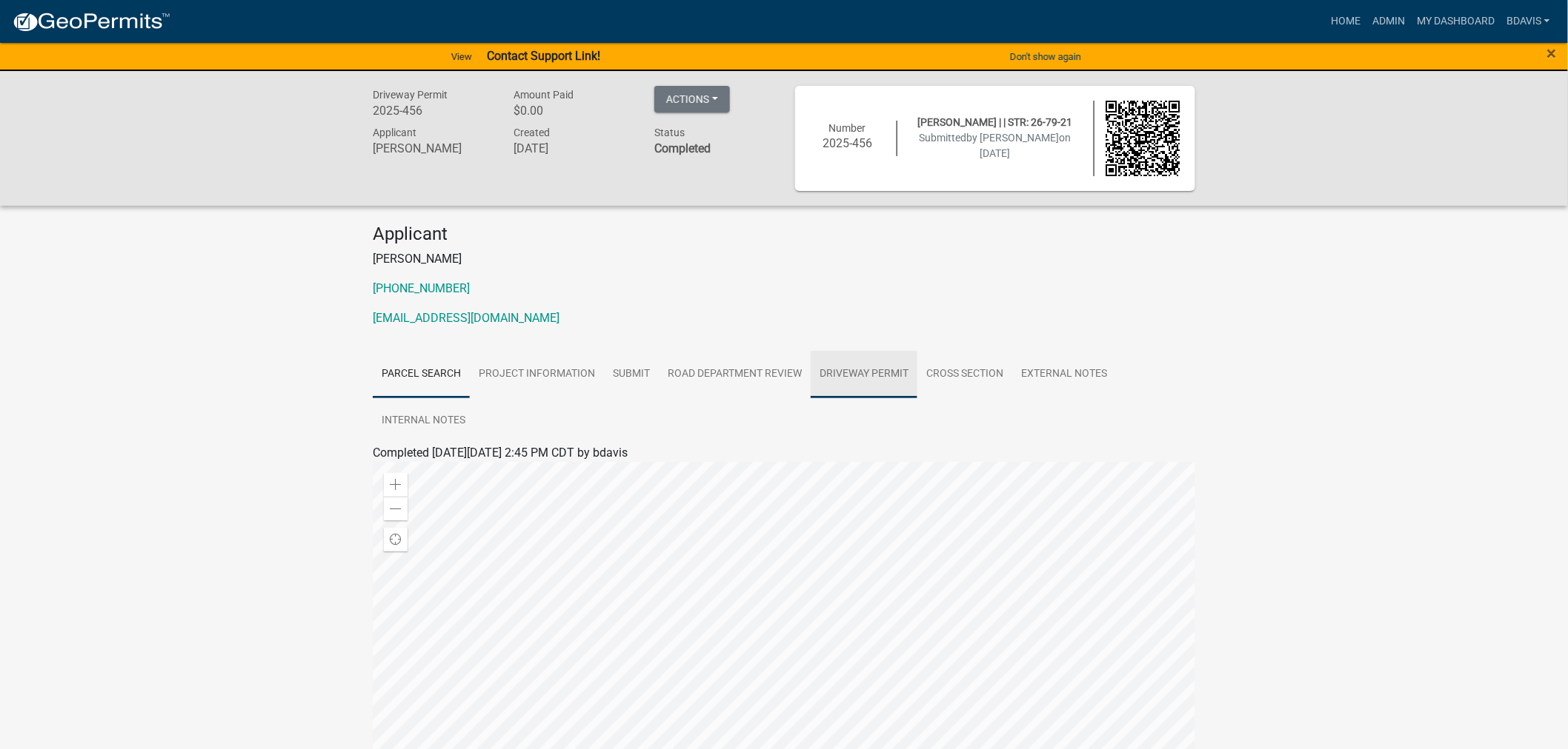
click at [867, 369] on link "Driveway Permit" at bounding box center [864, 374] width 107 height 47
click at [445, 467] on link "Driveway Permit" at bounding box center [422, 470] width 85 height 14
click at [1366, 21] on link "Home" at bounding box center [1358, 21] width 42 height 28
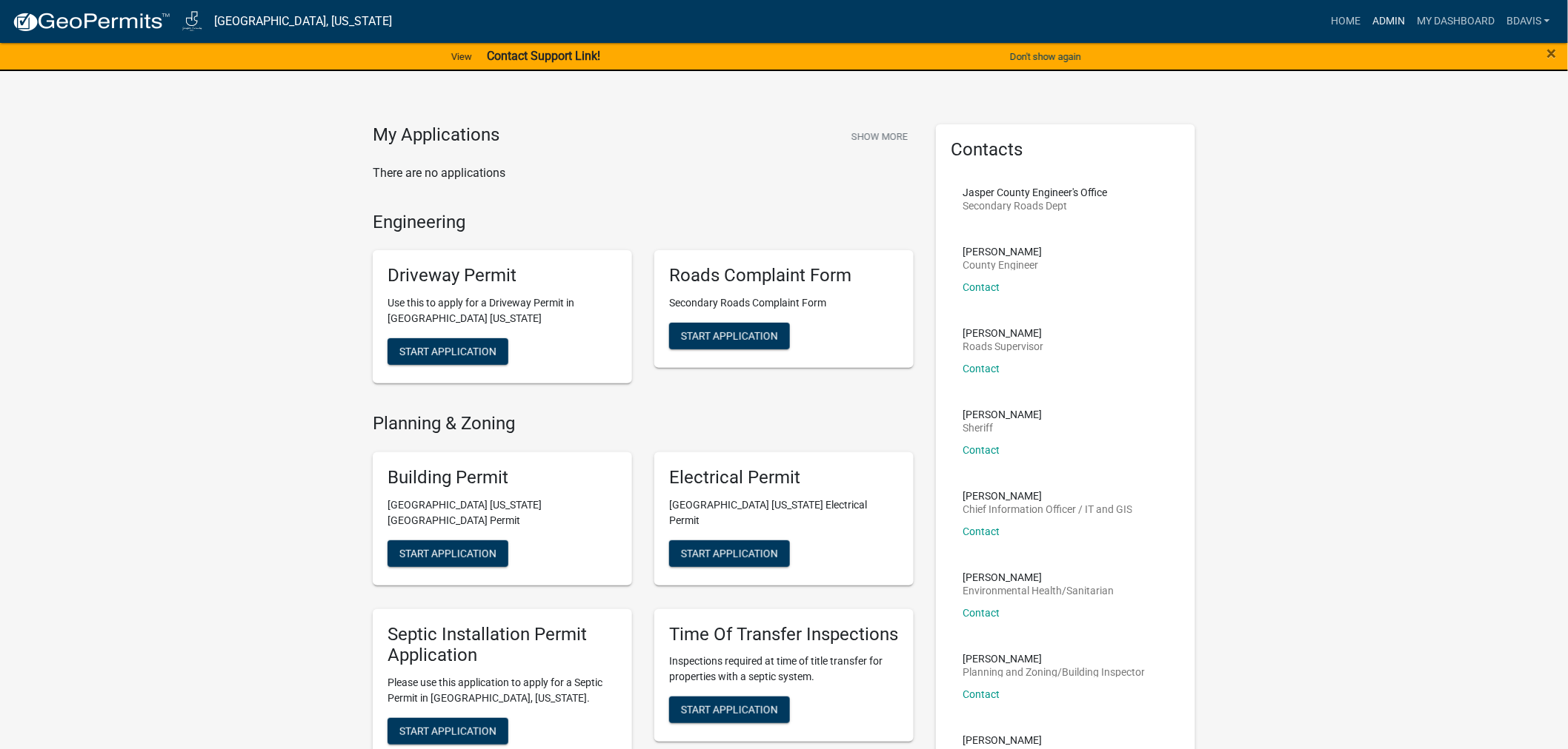
click at [1387, 16] on link "Admin" at bounding box center [1388, 21] width 44 height 28
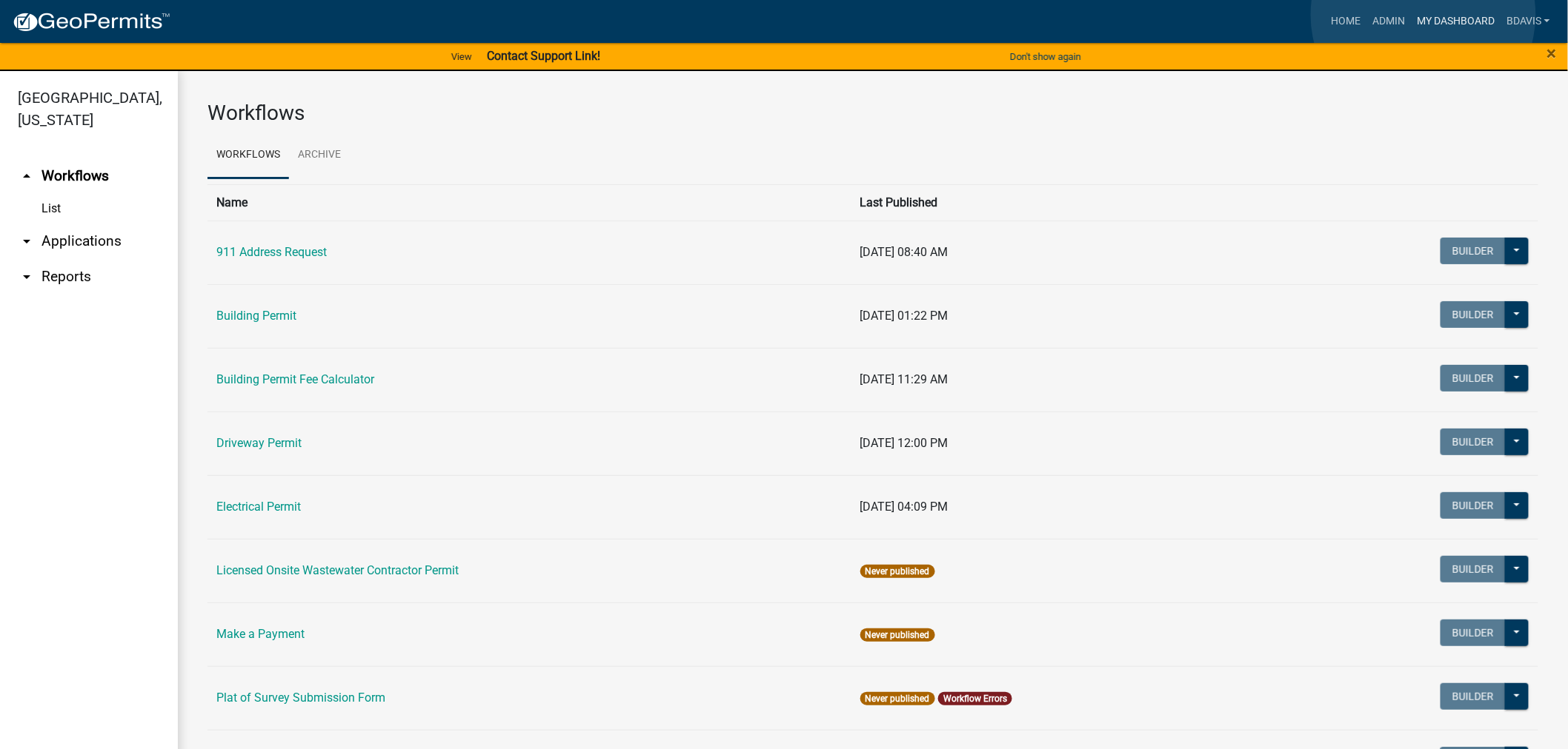
click at [1424, 15] on link "My Dashboard" at bounding box center [1455, 21] width 90 height 28
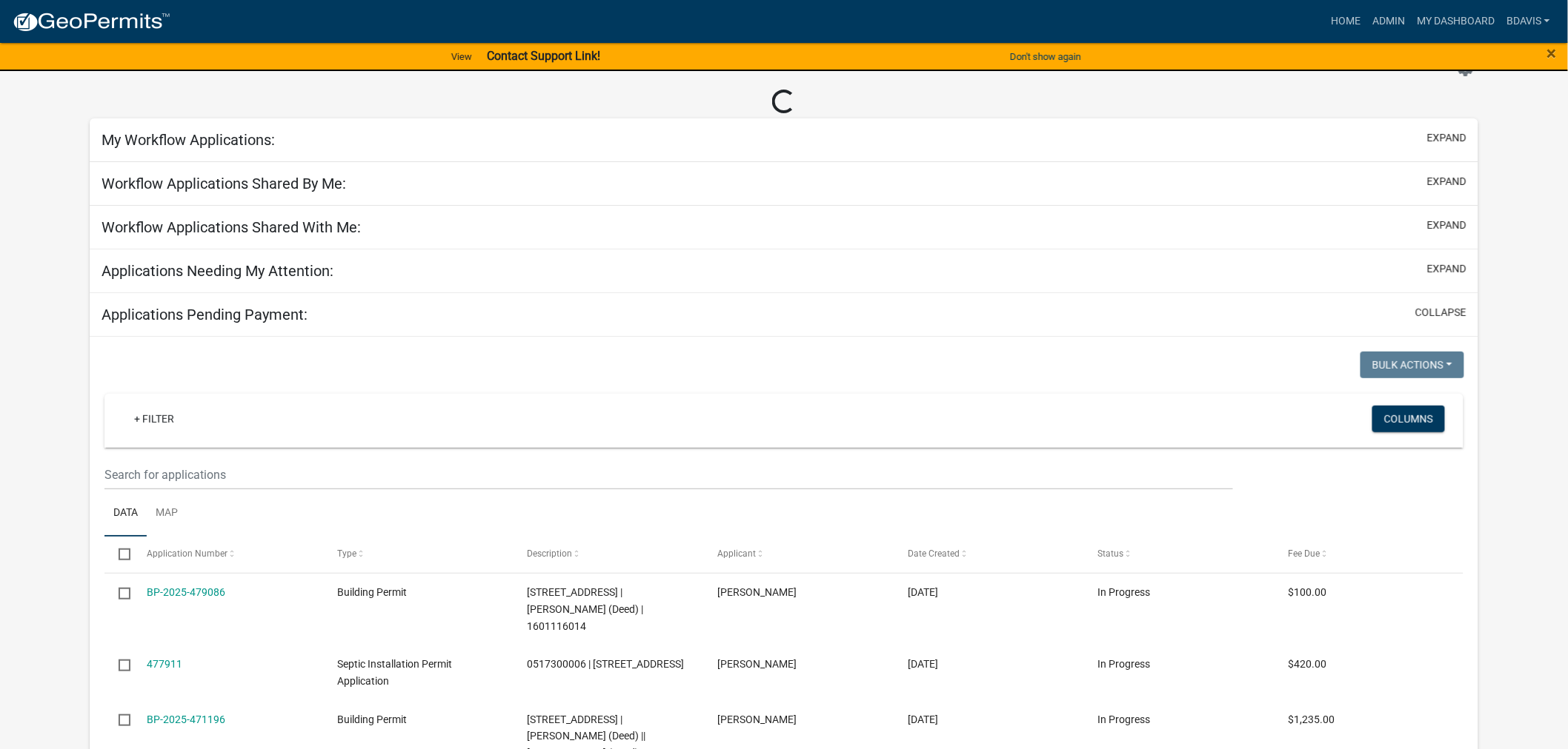
scroll to position [82, 0]
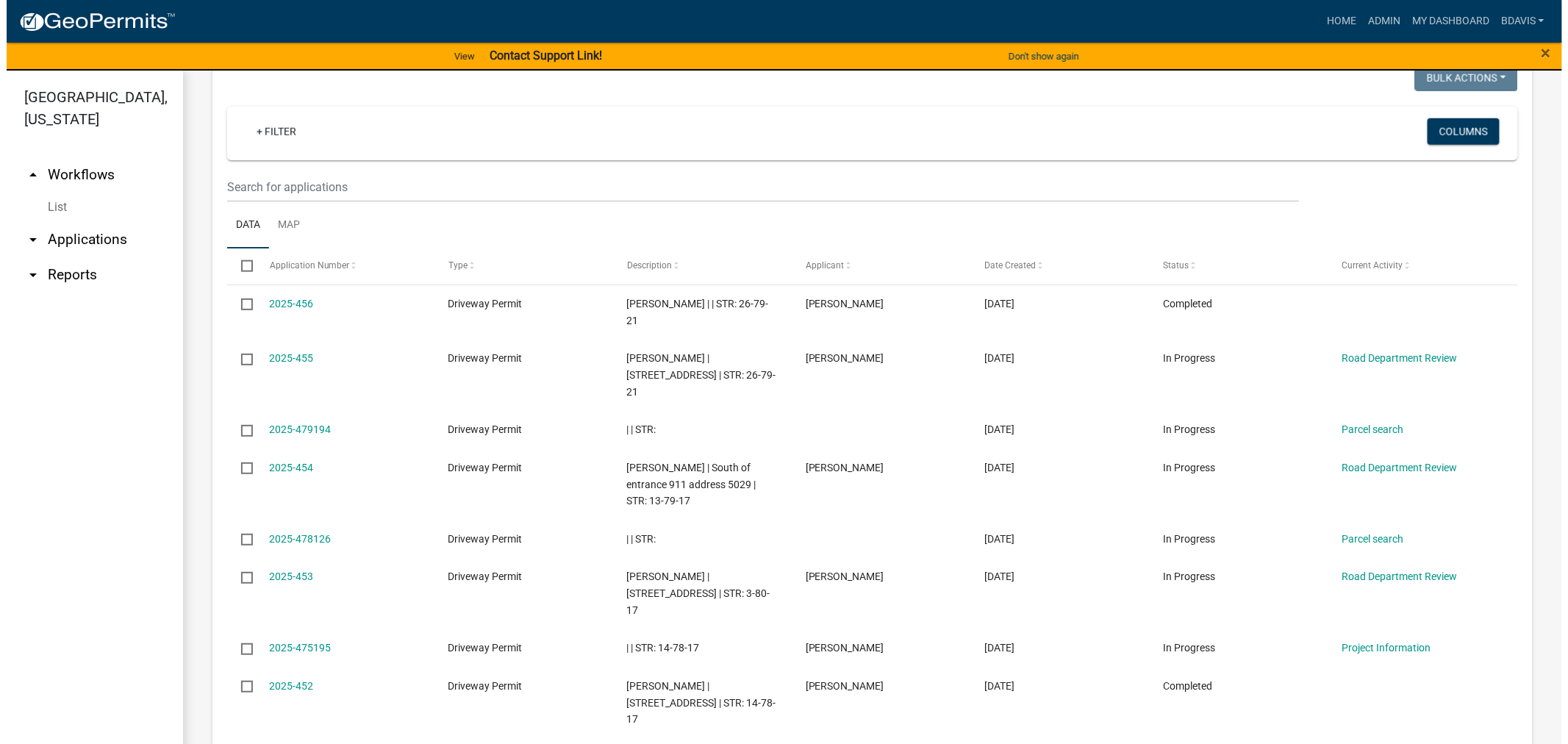
scroll to position [641, 0]
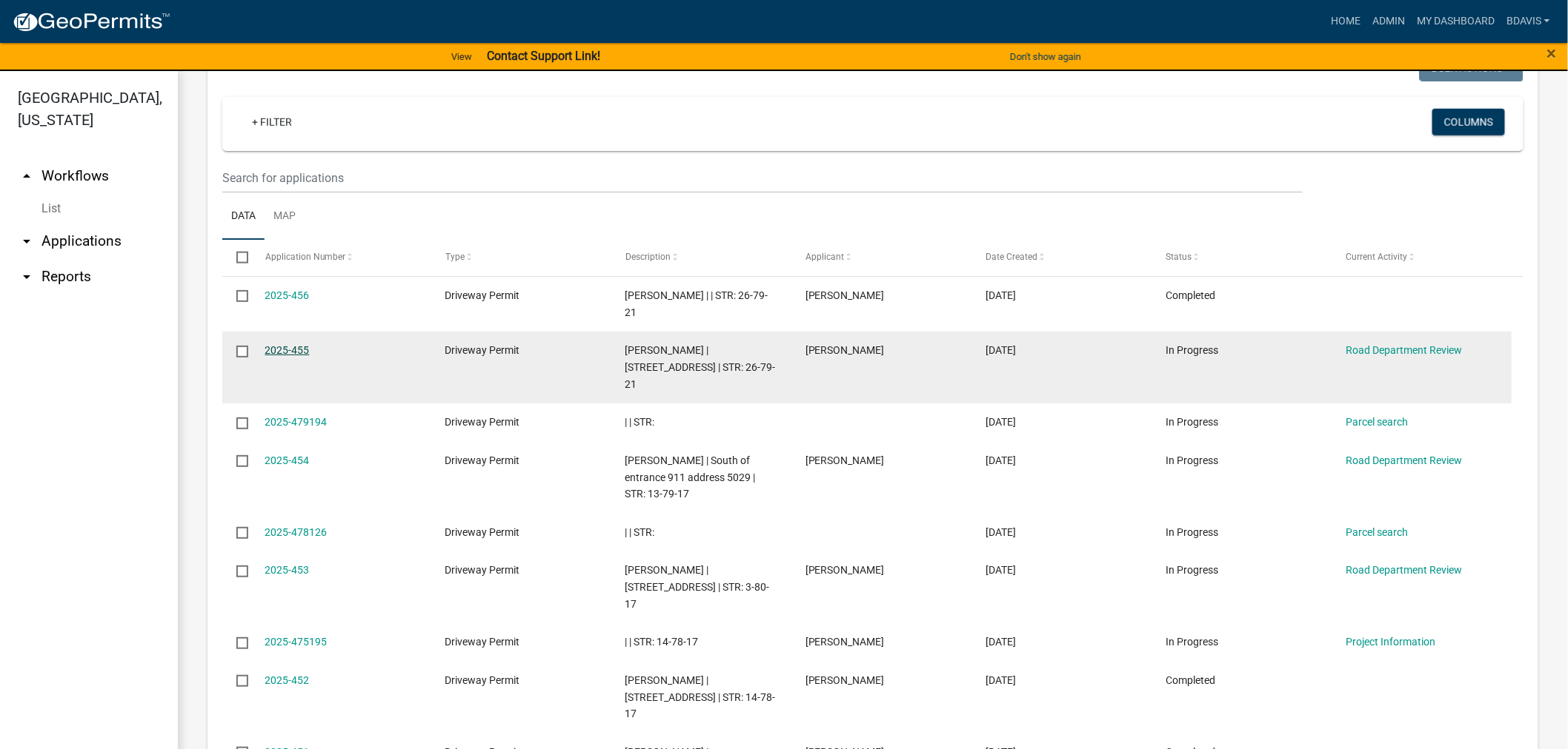
click at [291, 344] on link "2025-455" at bounding box center [287, 350] width 44 height 12
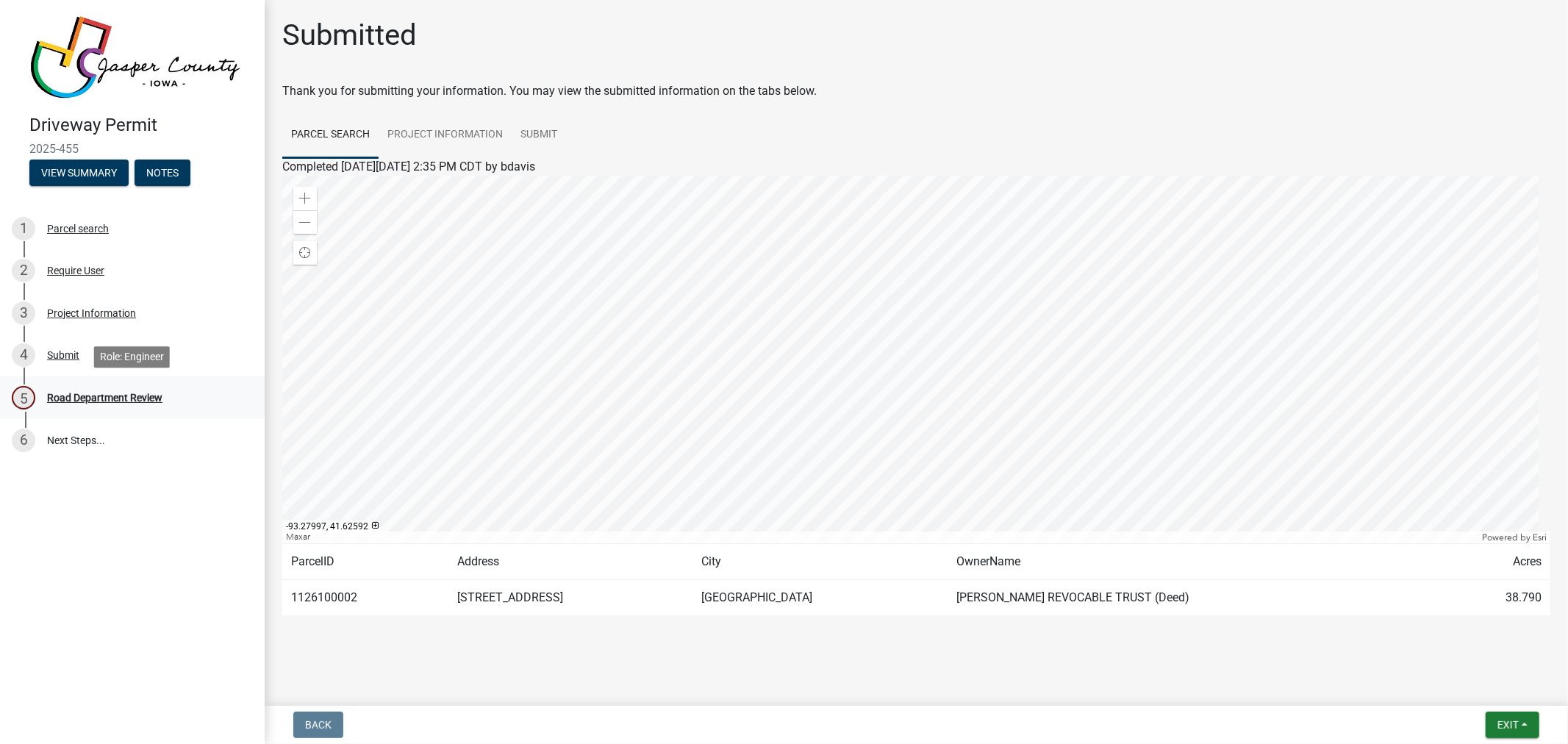
click at [151, 398] on div "Road Department Review" at bounding box center [105, 398] width 116 height 10
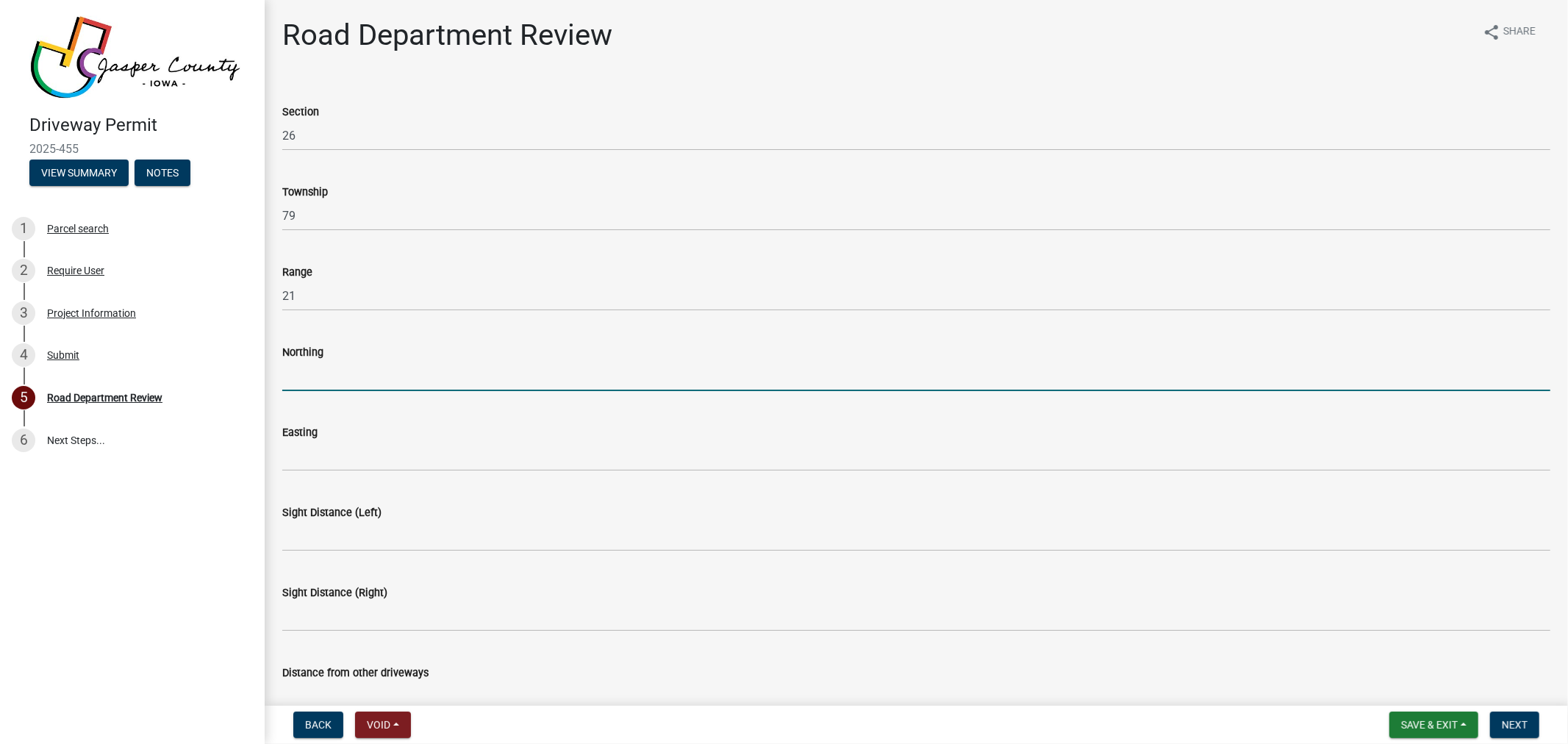
click at [361, 380] on input "Northing" at bounding box center [916, 376] width 1269 height 30
type input "41.630055"
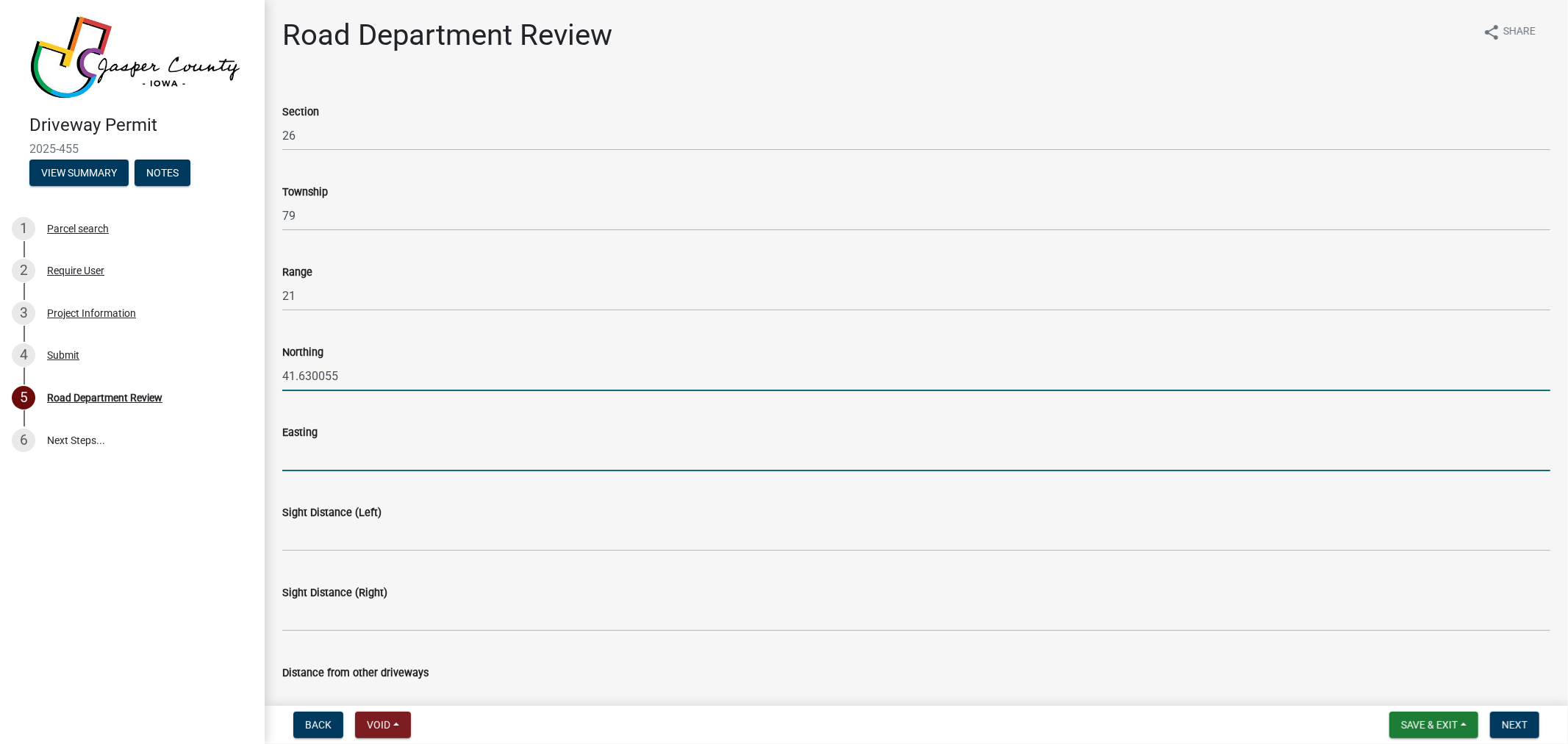
click at [372, 449] on input "Easting" at bounding box center [916, 456] width 1269 height 30
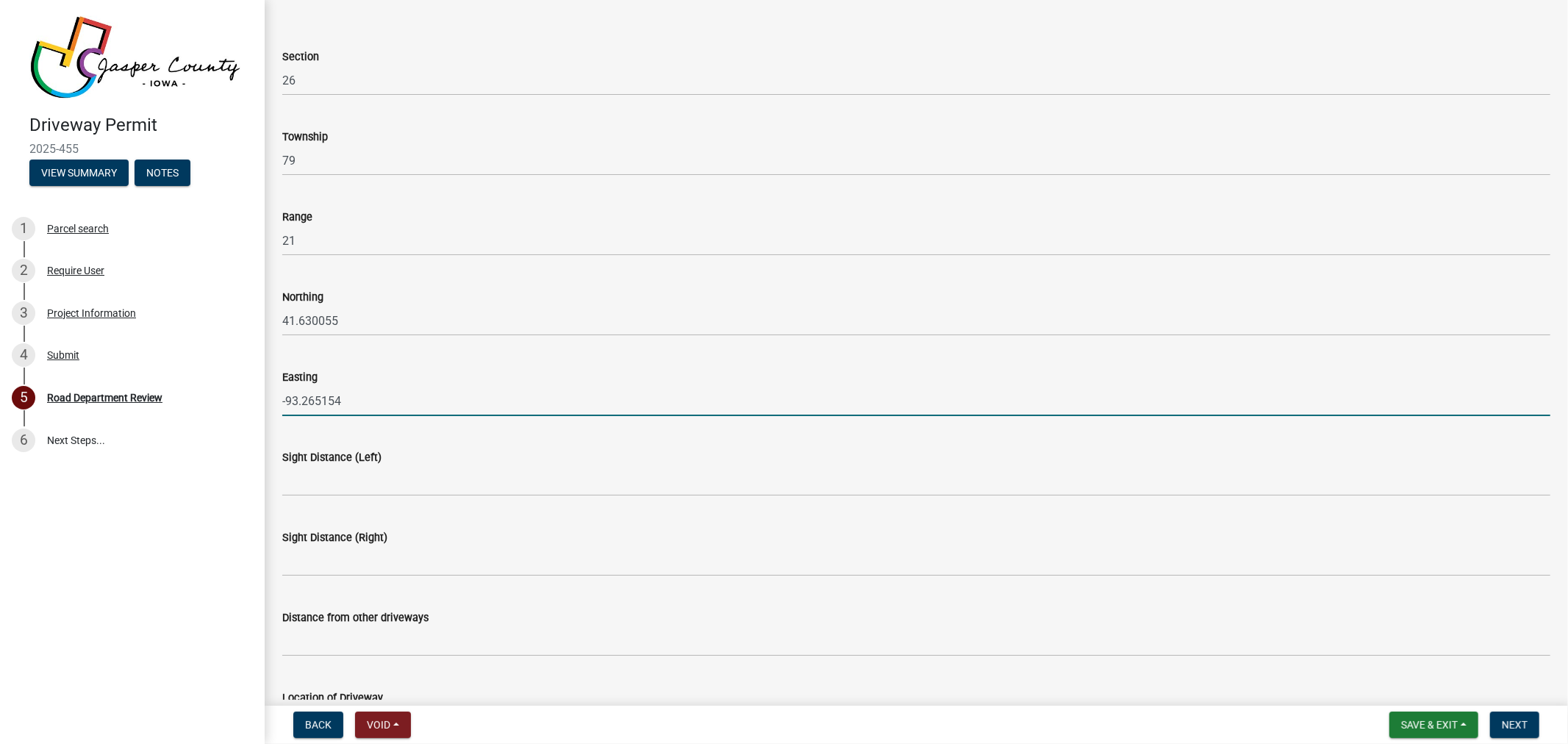
scroll to position [163, 0]
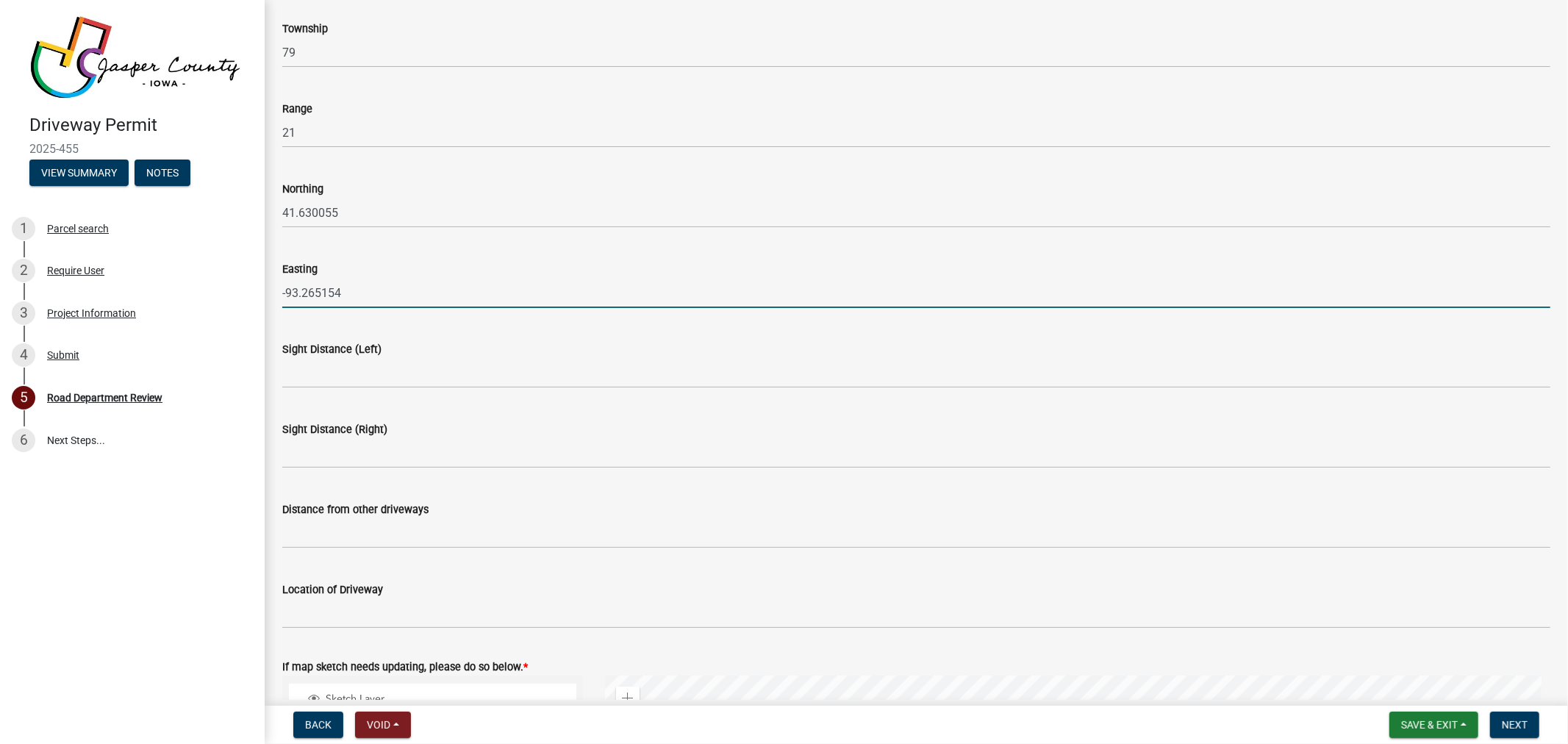
type input "-93.265154"
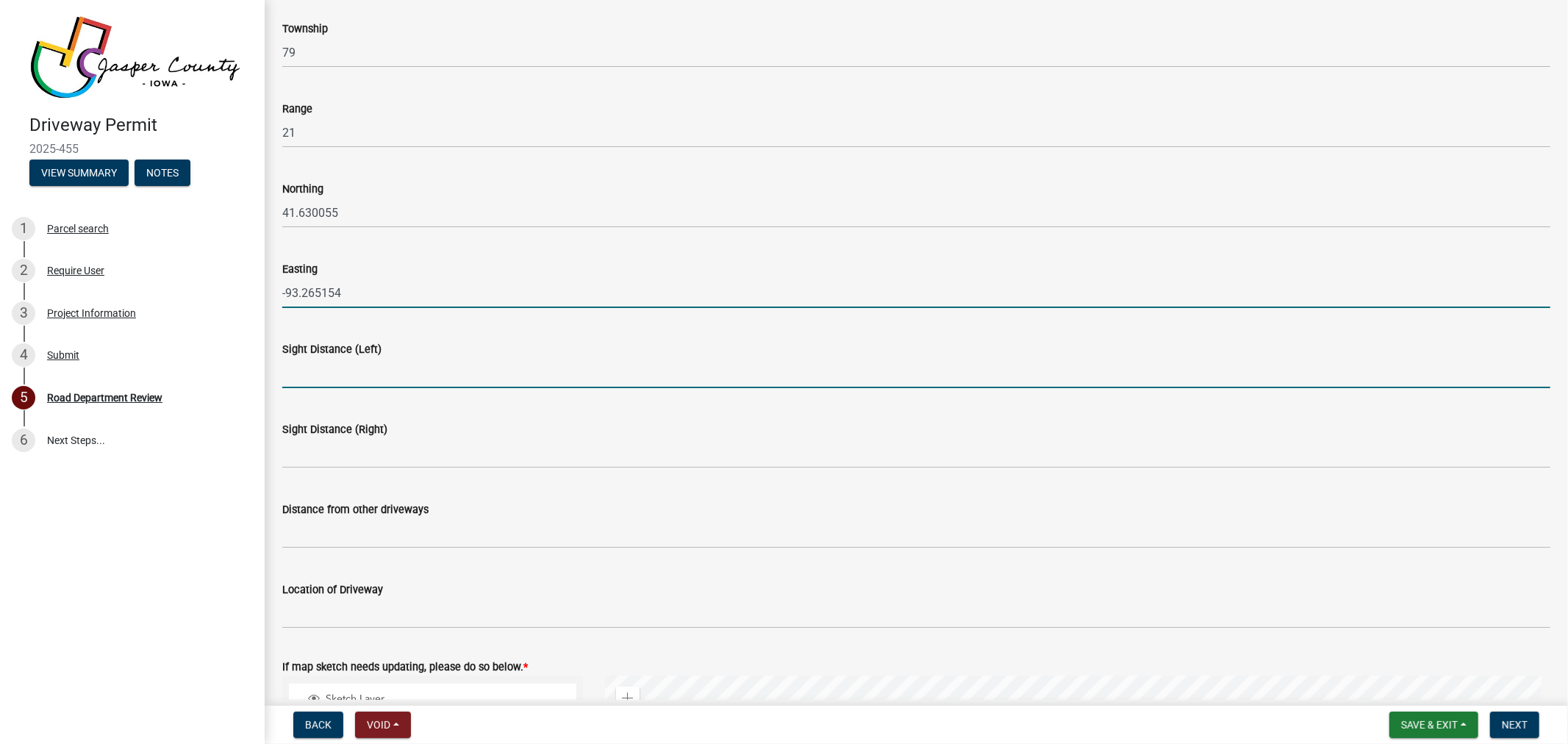
click at [358, 376] on input "Sight Distance (Left)" at bounding box center [916, 373] width 1269 height 30
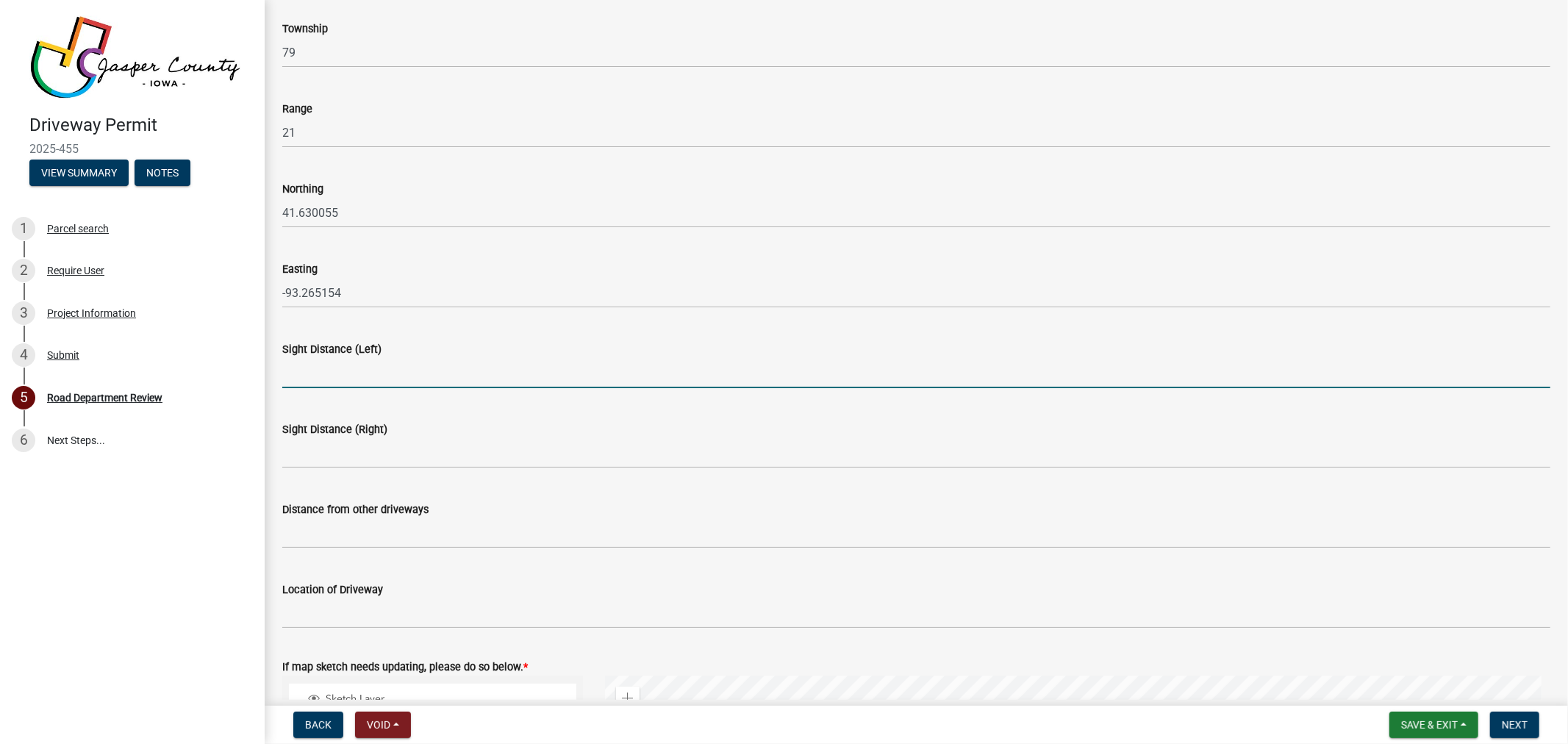
type input "Plus 500 ft"
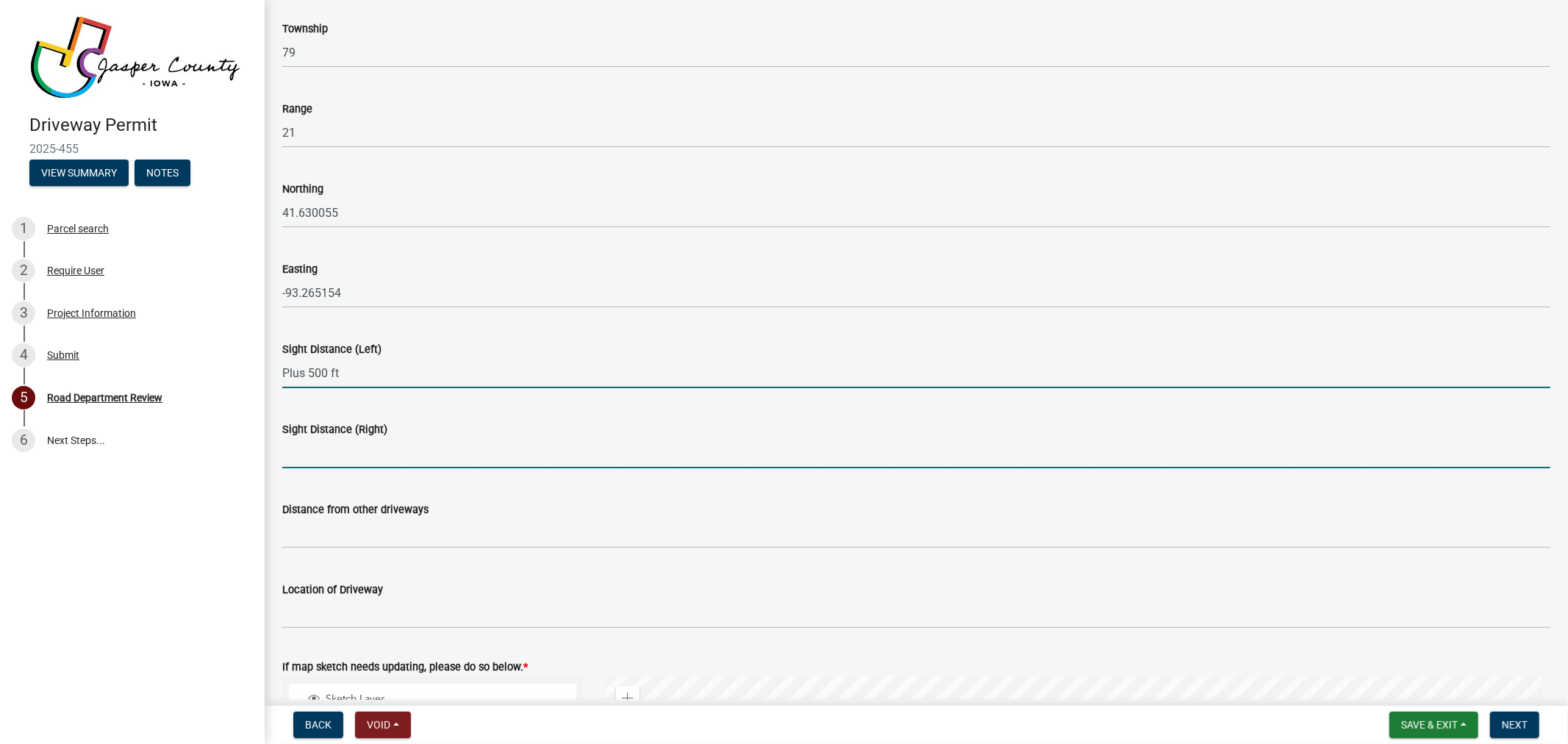
click at [371, 445] on input "Sight Distance (Right)" at bounding box center [916, 453] width 1269 height 30
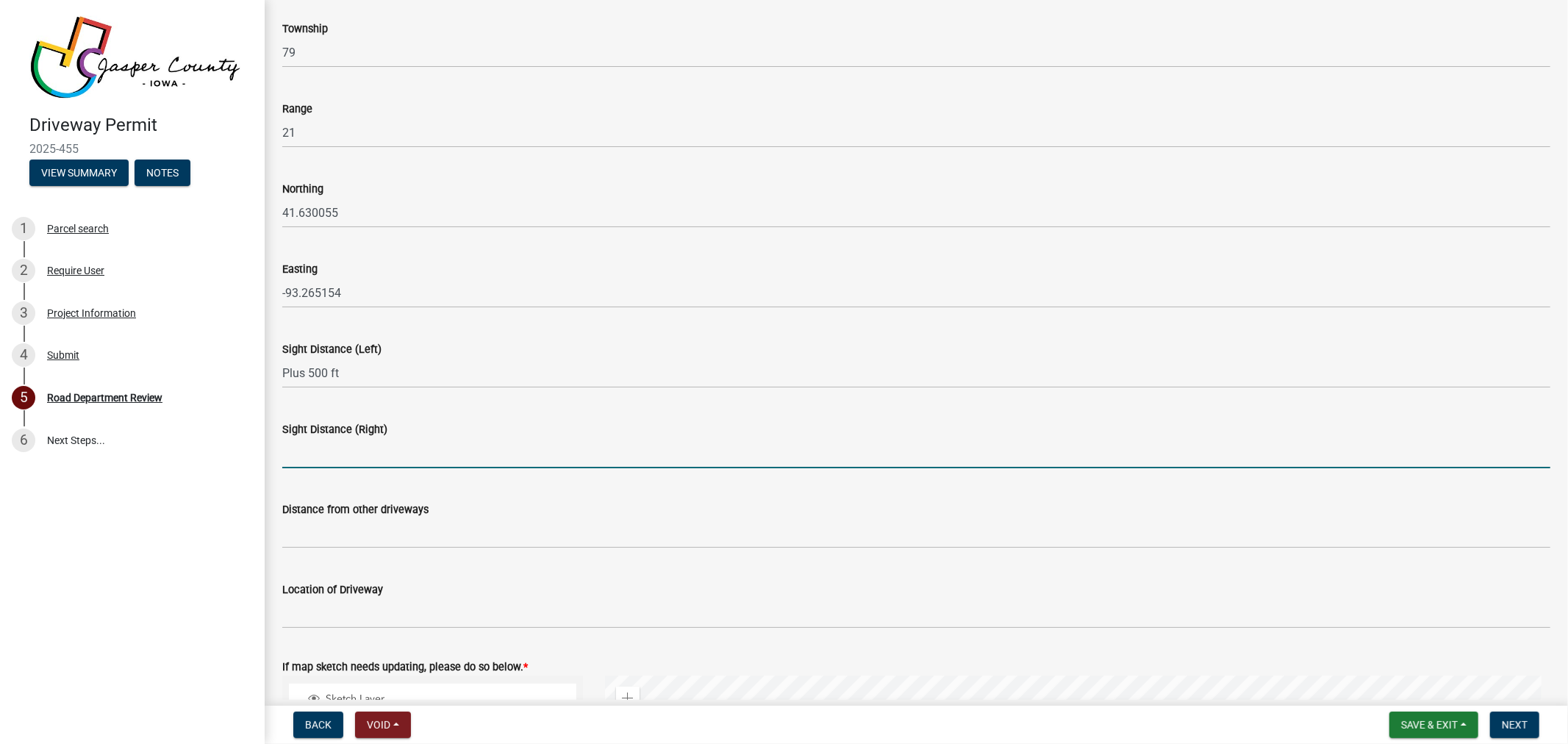
type input "Plus 500 ft"
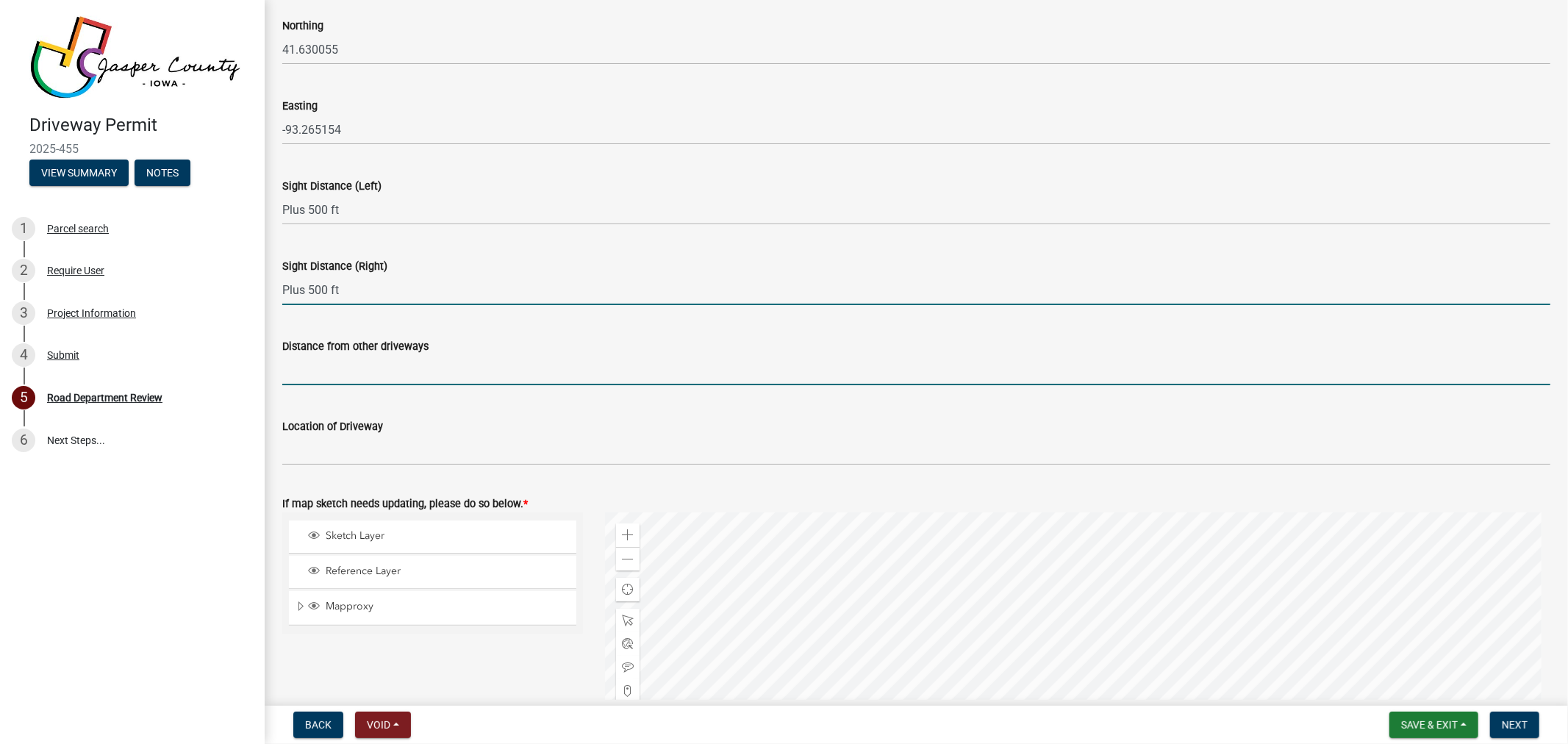
click at [390, 377] on input "Distance from other driveways" at bounding box center [916, 370] width 1269 height 30
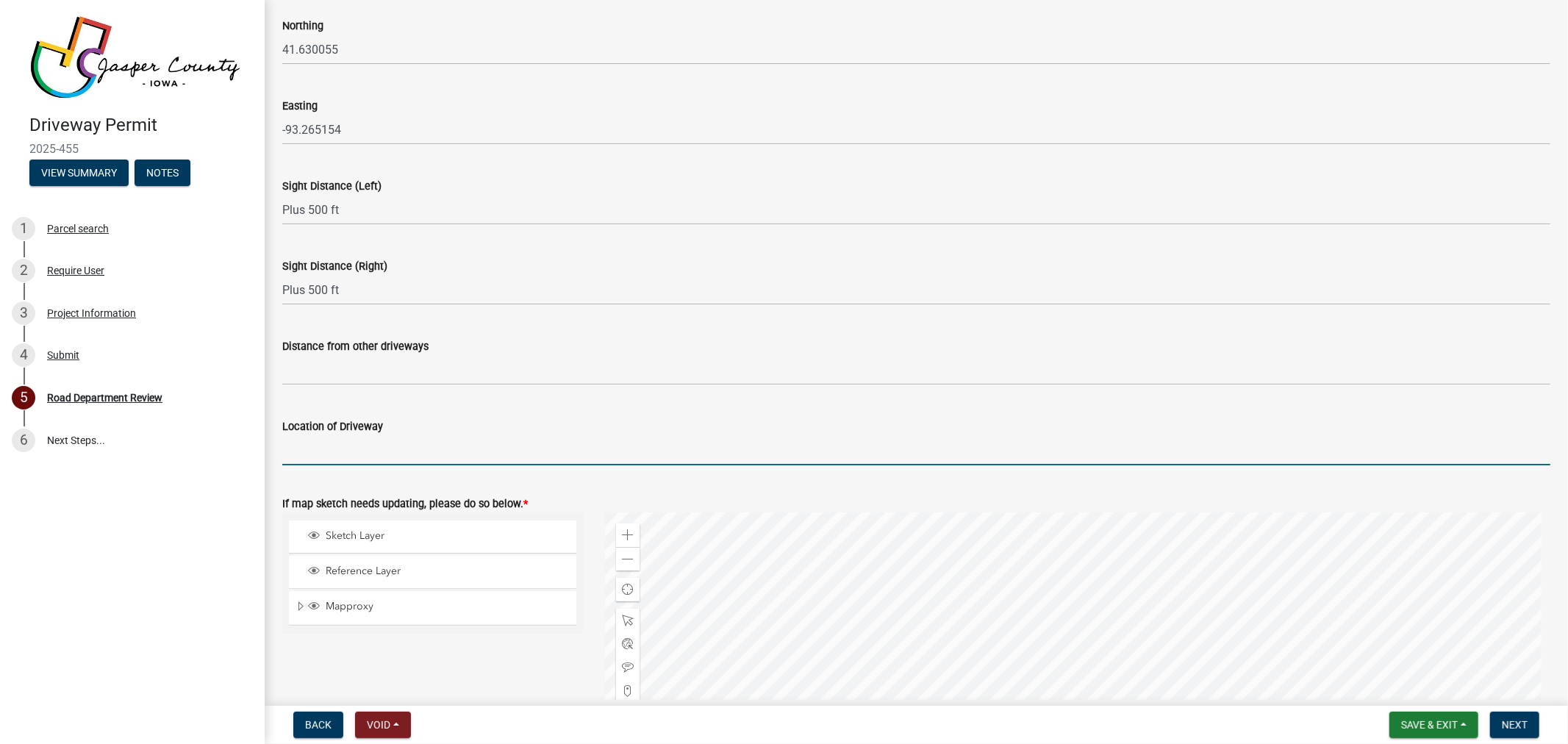
click at [383, 450] on input "Location of Driveway" at bounding box center [916, 451] width 1269 height 30
click at [517, 436] on input "Location of Driveway" at bounding box center [916, 451] width 1269 height 30
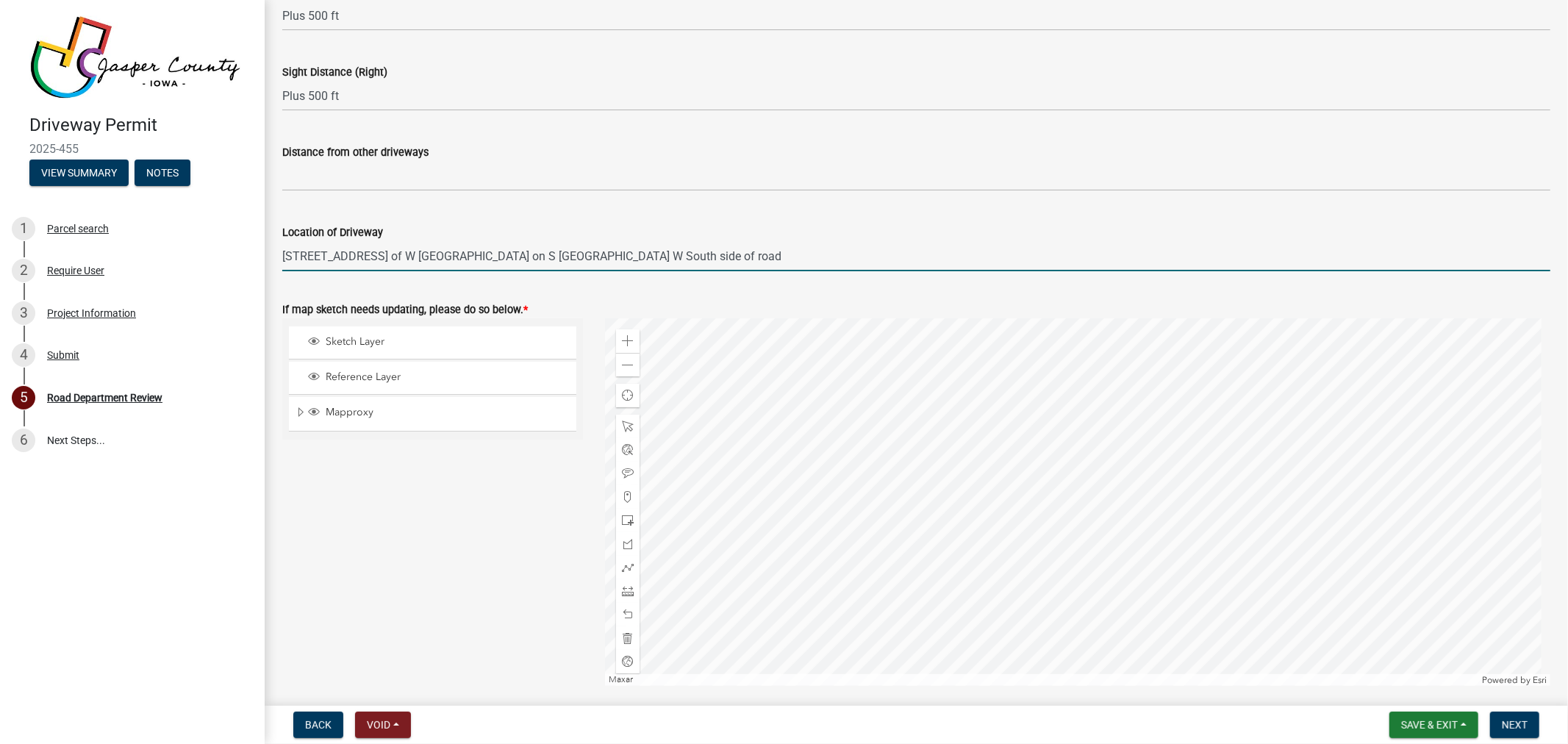
scroll to position [571, 0]
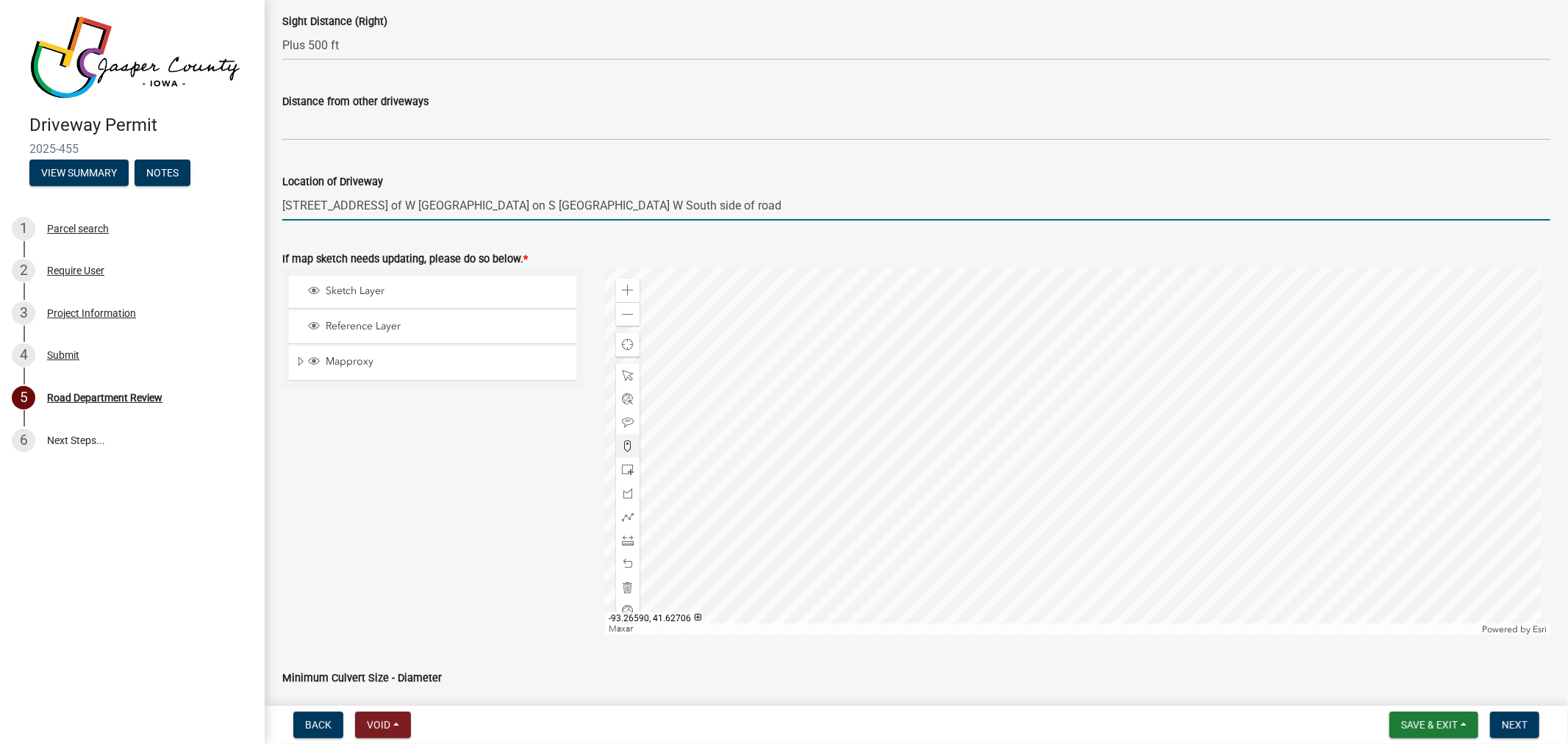
type input "1446 Ft East of W 116th St S on S 60th Ave W South side of road"
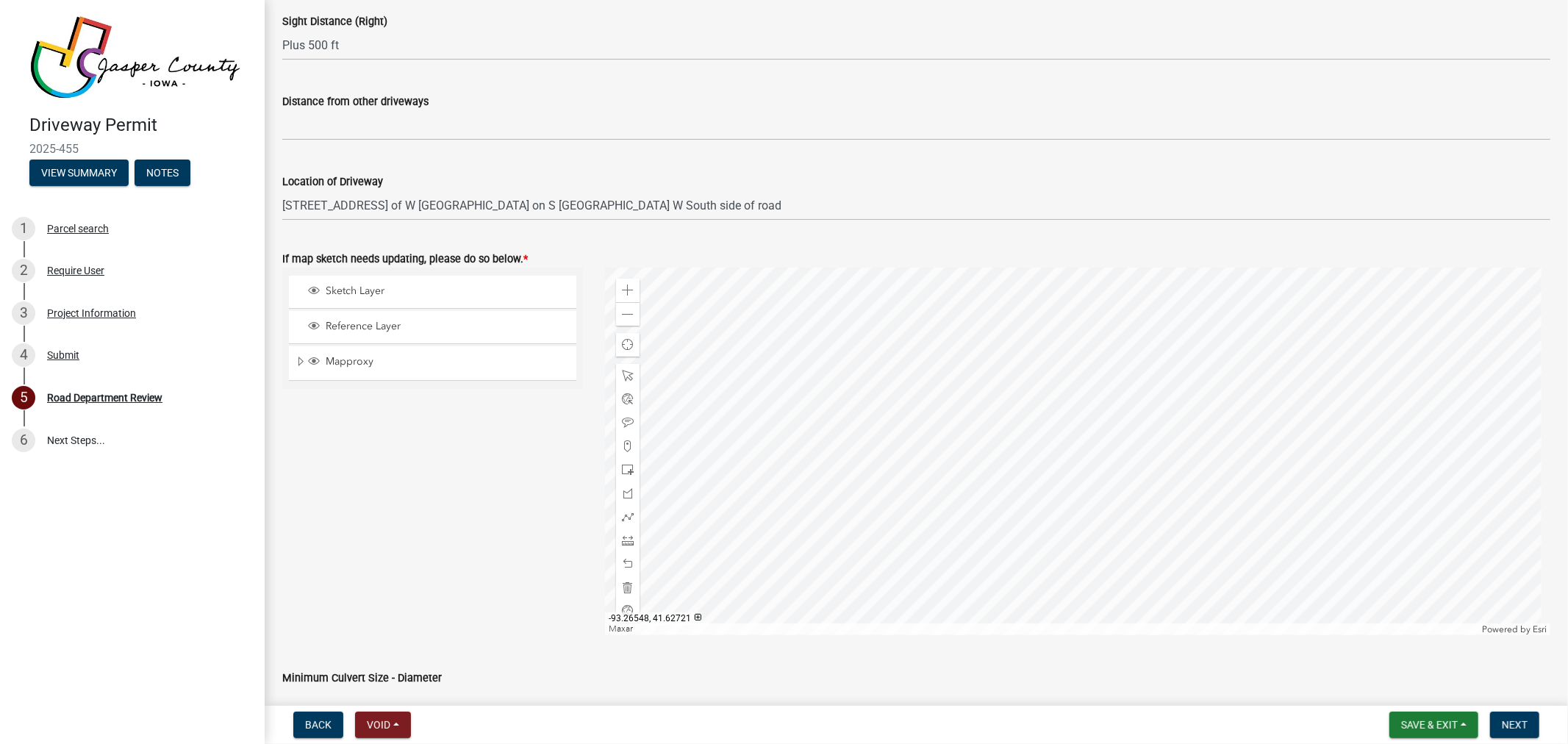
click at [692, 457] on div at bounding box center [1078, 452] width 946 height 368
click at [626, 292] on span at bounding box center [628, 291] width 12 height 12
click at [1032, 519] on div at bounding box center [1078, 452] width 946 height 368
click at [622, 445] on span at bounding box center [628, 447] width 12 height 12
click at [741, 357] on div at bounding box center [1078, 452] width 946 height 368
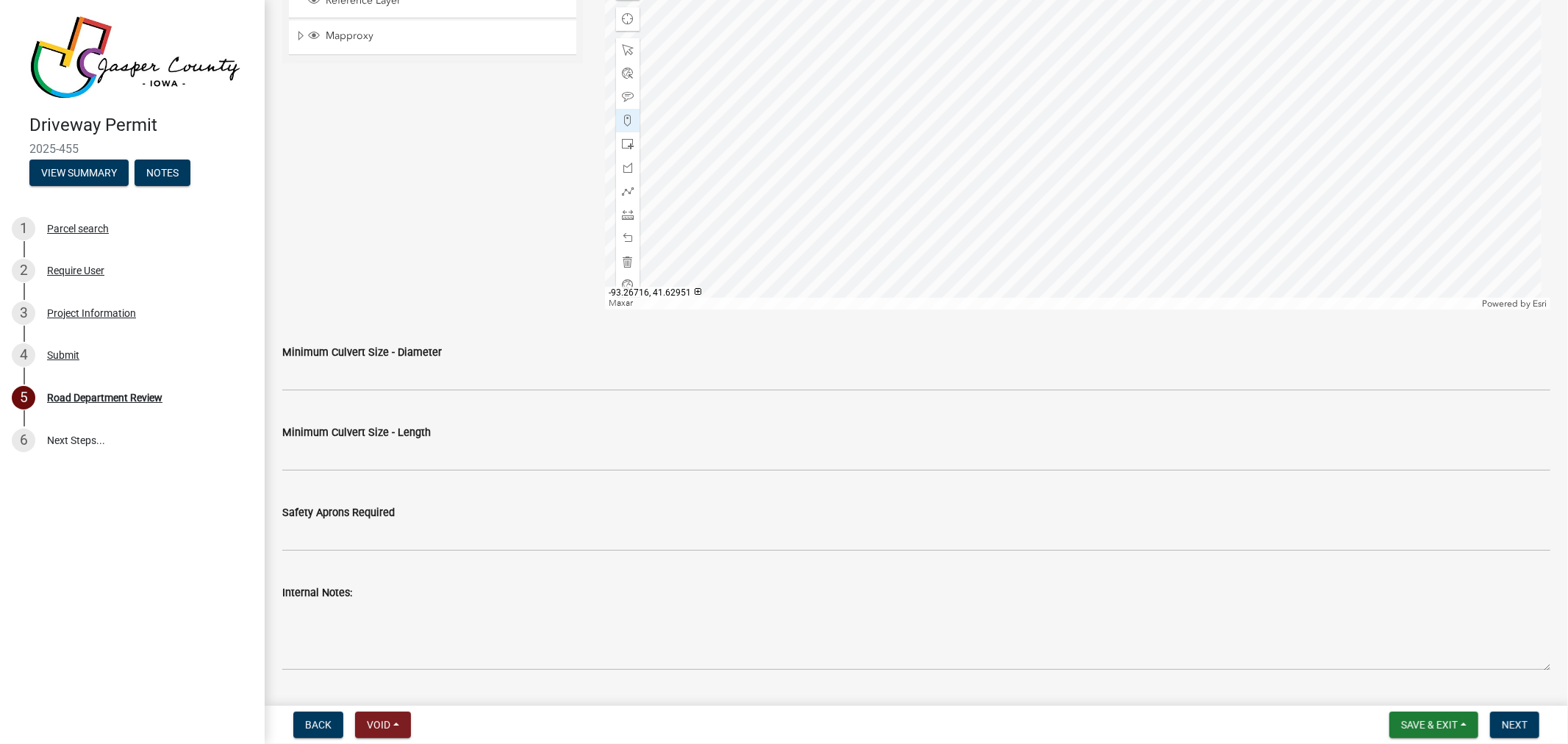
scroll to position [899, 0]
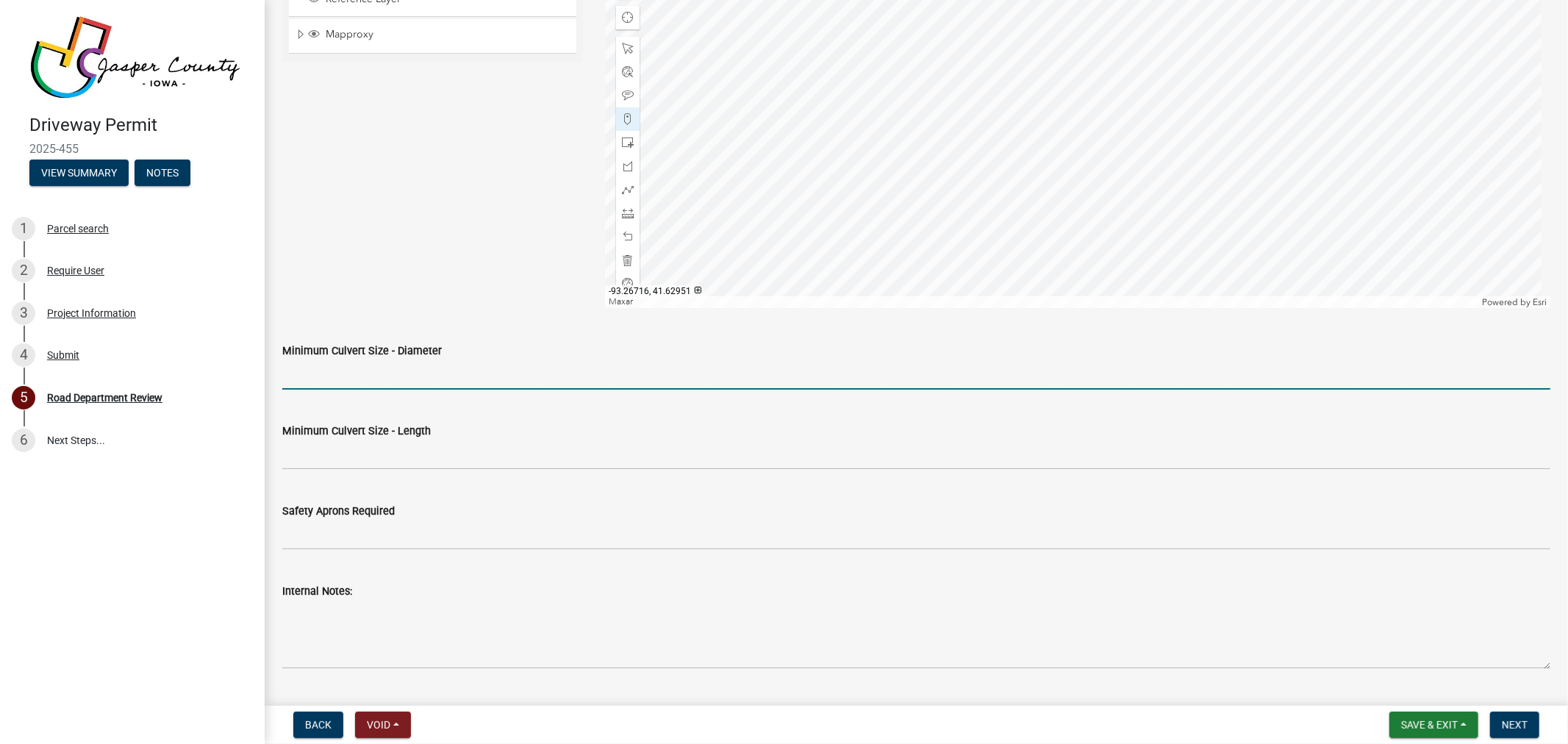
click at [480, 377] on input "Minimum Culvert Size - Diameter" at bounding box center [916, 374] width 1269 height 30
type input "15 in"
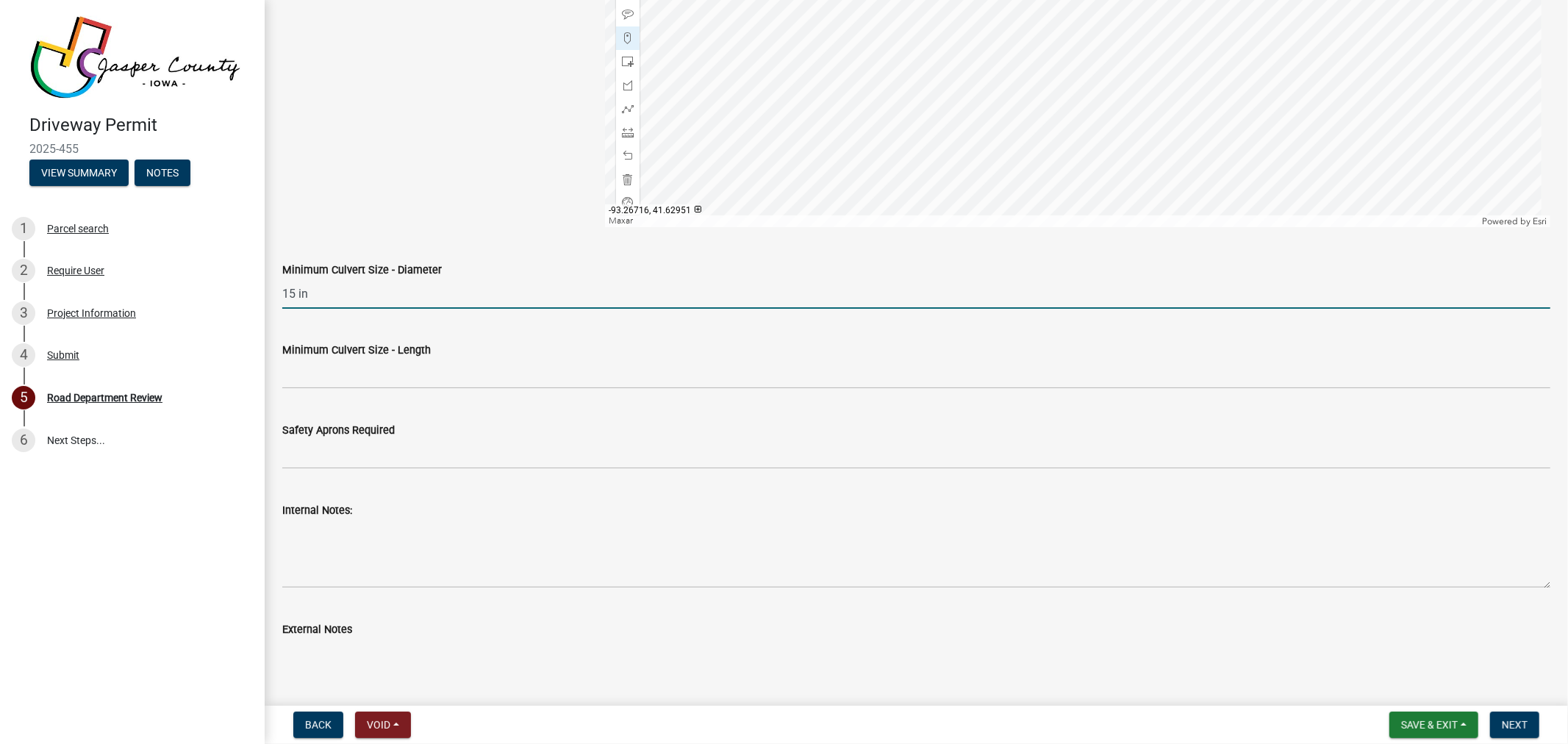
scroll to position [981, 0]
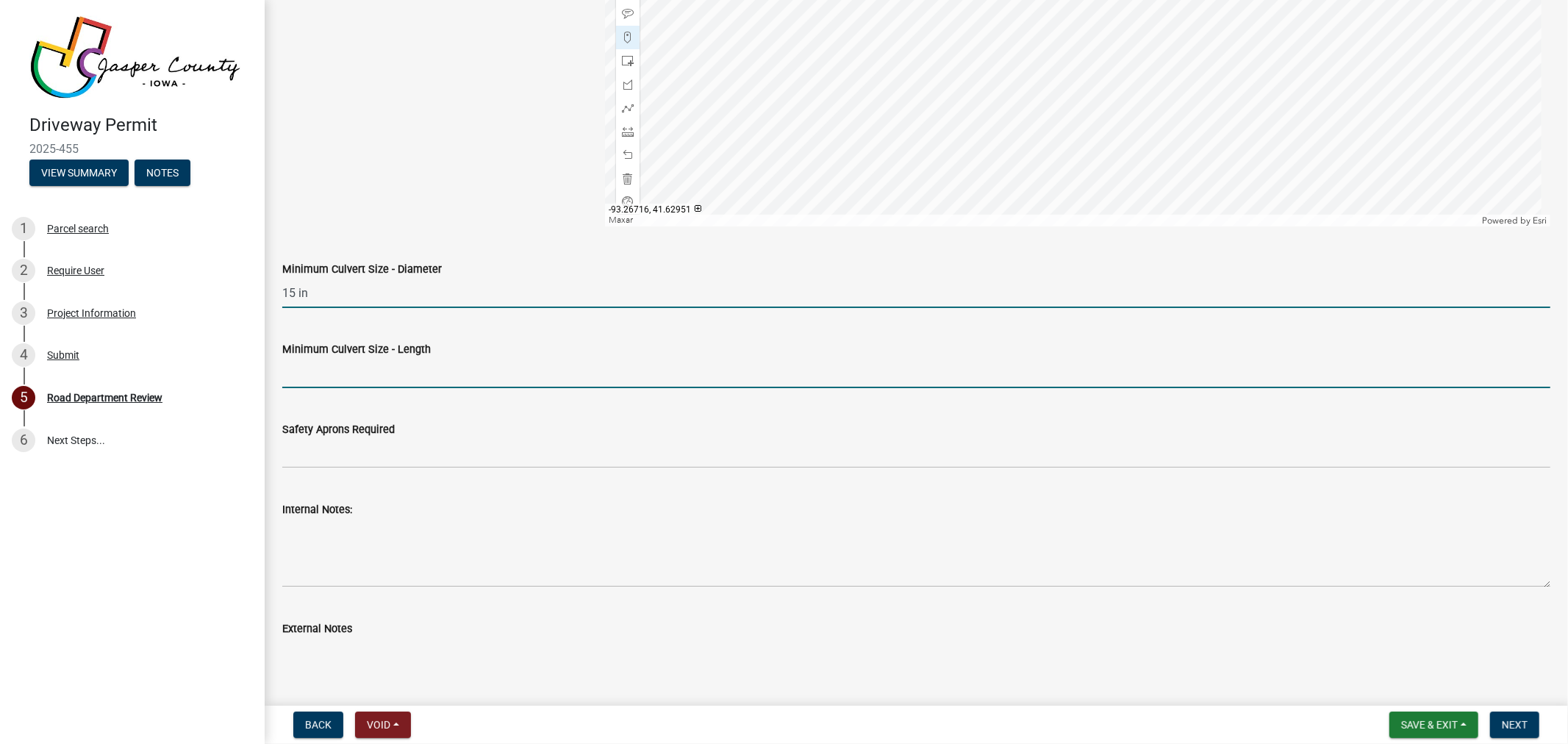
click at [468, 376] on input "Minimum Culvert Size - Length" at bounding box center [916, 373] width 1269 height 30
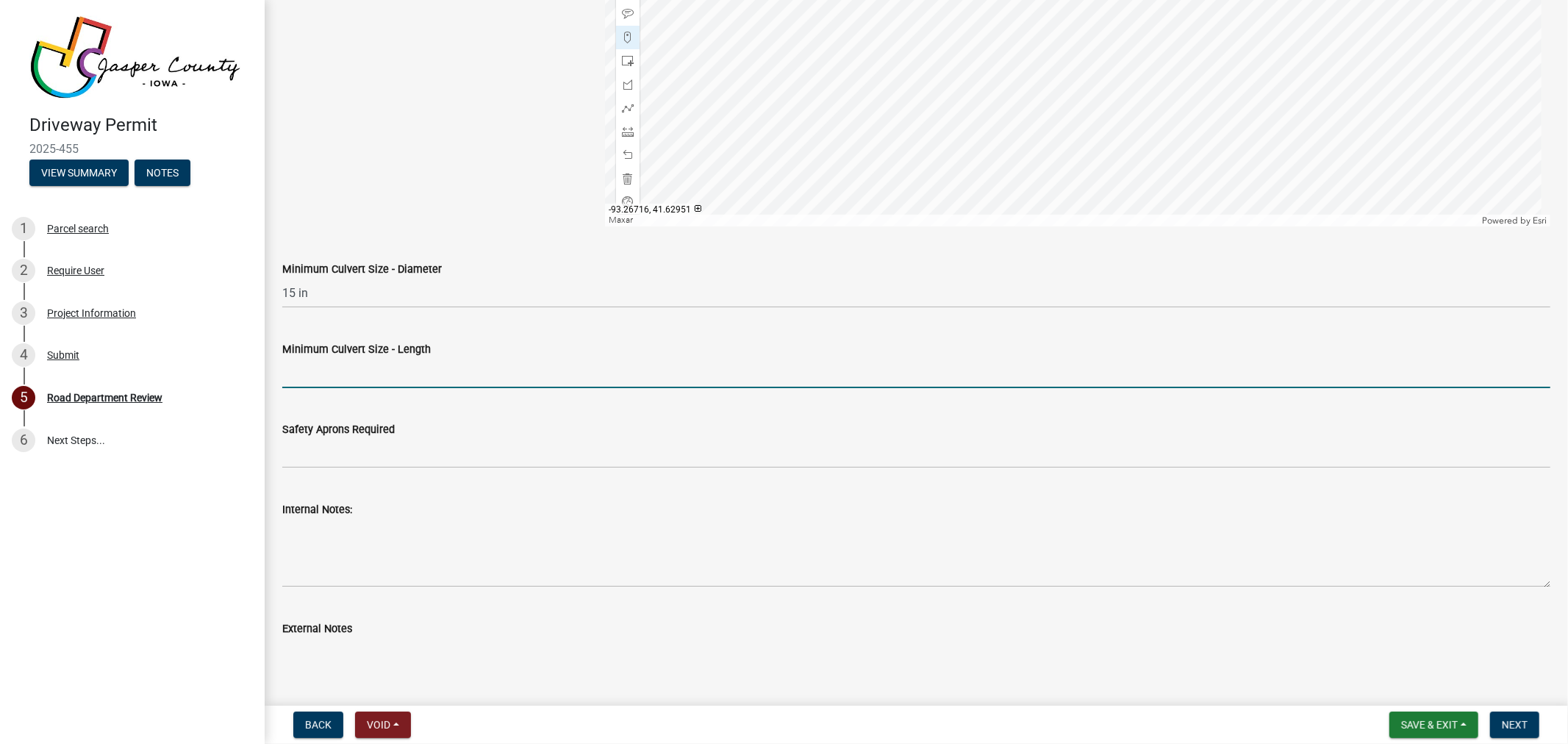
type input "60 ft"
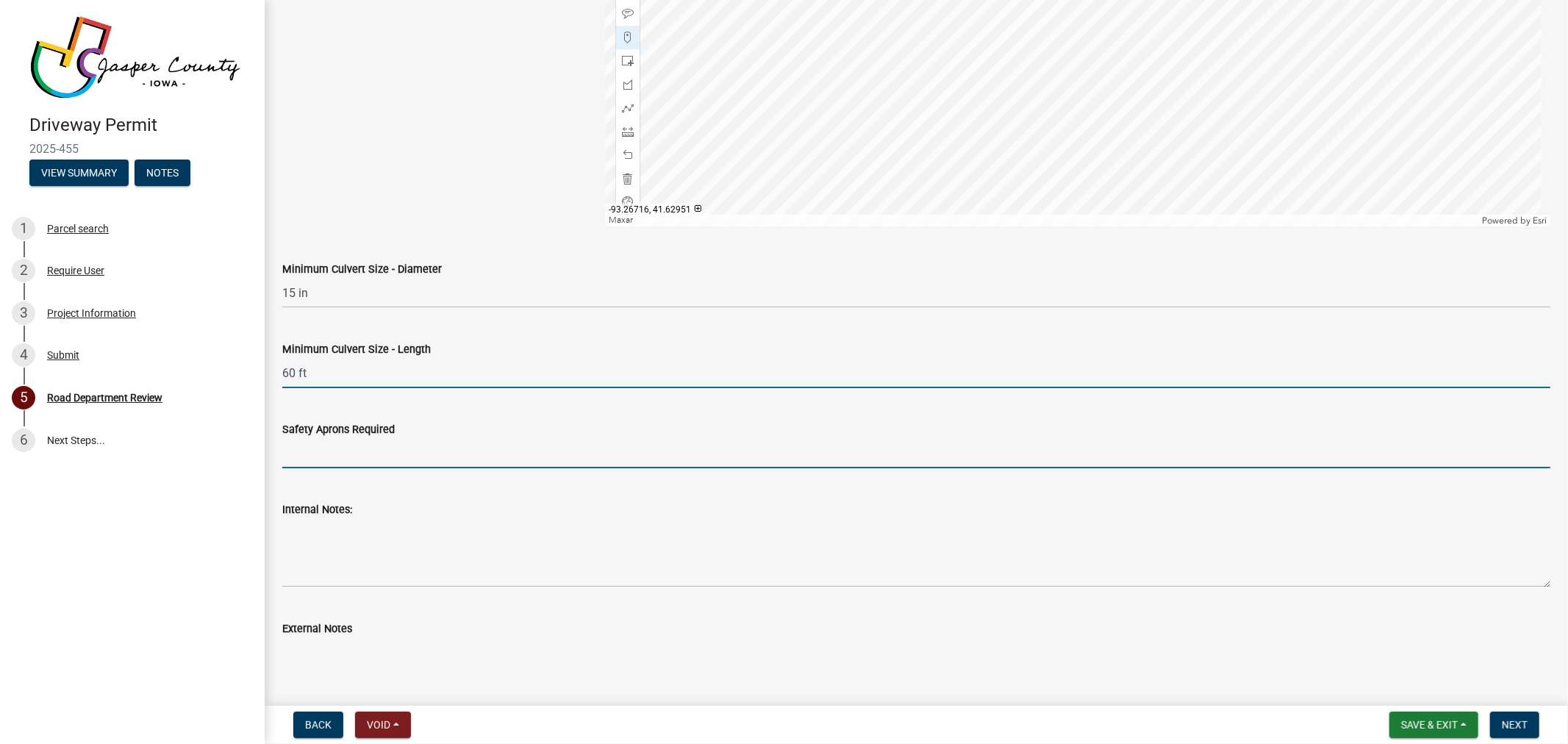
click at [377, 459] on input "Safety Aprons Required" at bounding box center [916, 453] width 1269 height 30
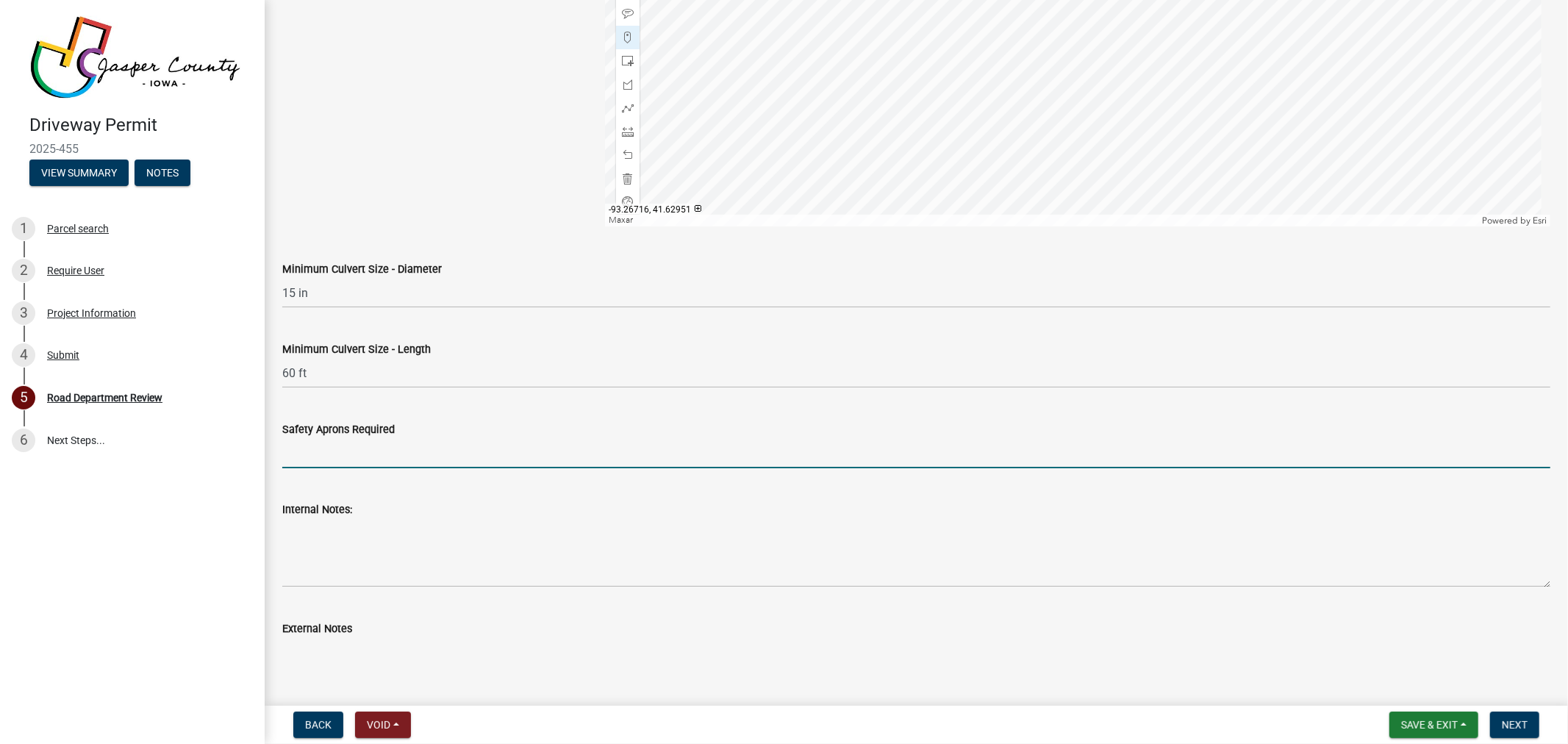
type input "No"
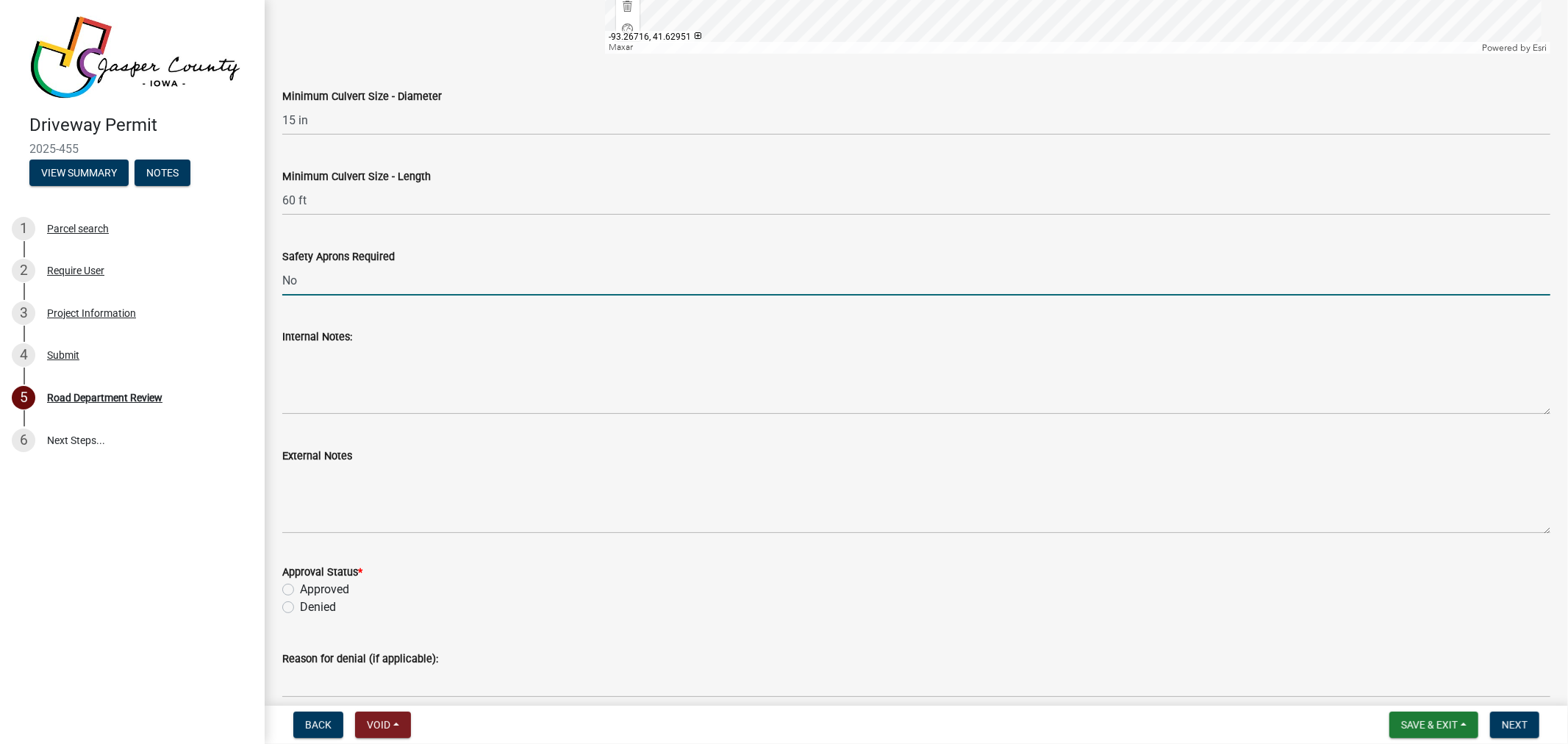
scroll to position [1225, 0]
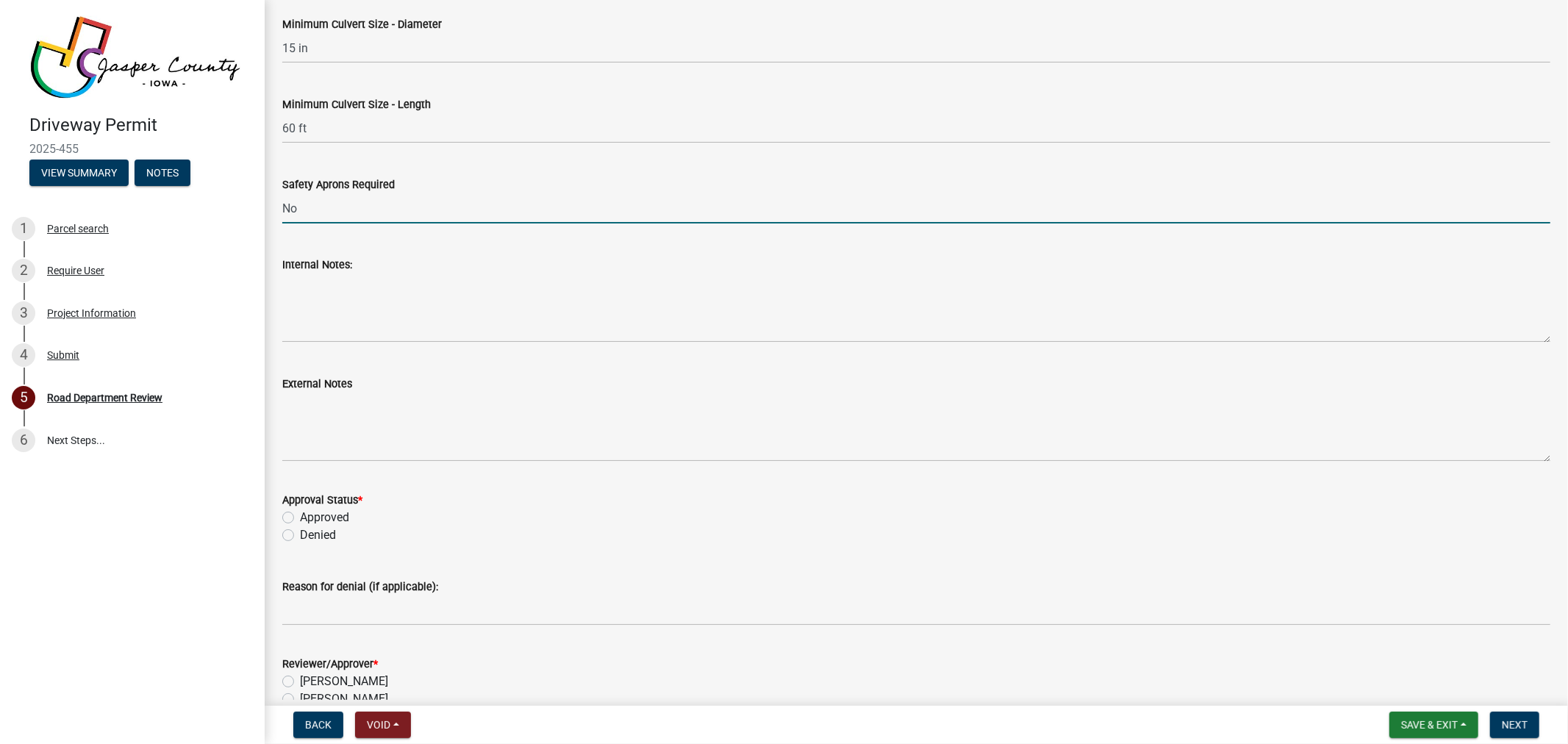
click at [300, 515] on label "Approved" at bounding box center [325, 518] width 49 height 18
click at [300, 515] on input "Approved" at bounding box center [305, 514] width 10 height 10
radio input "true"
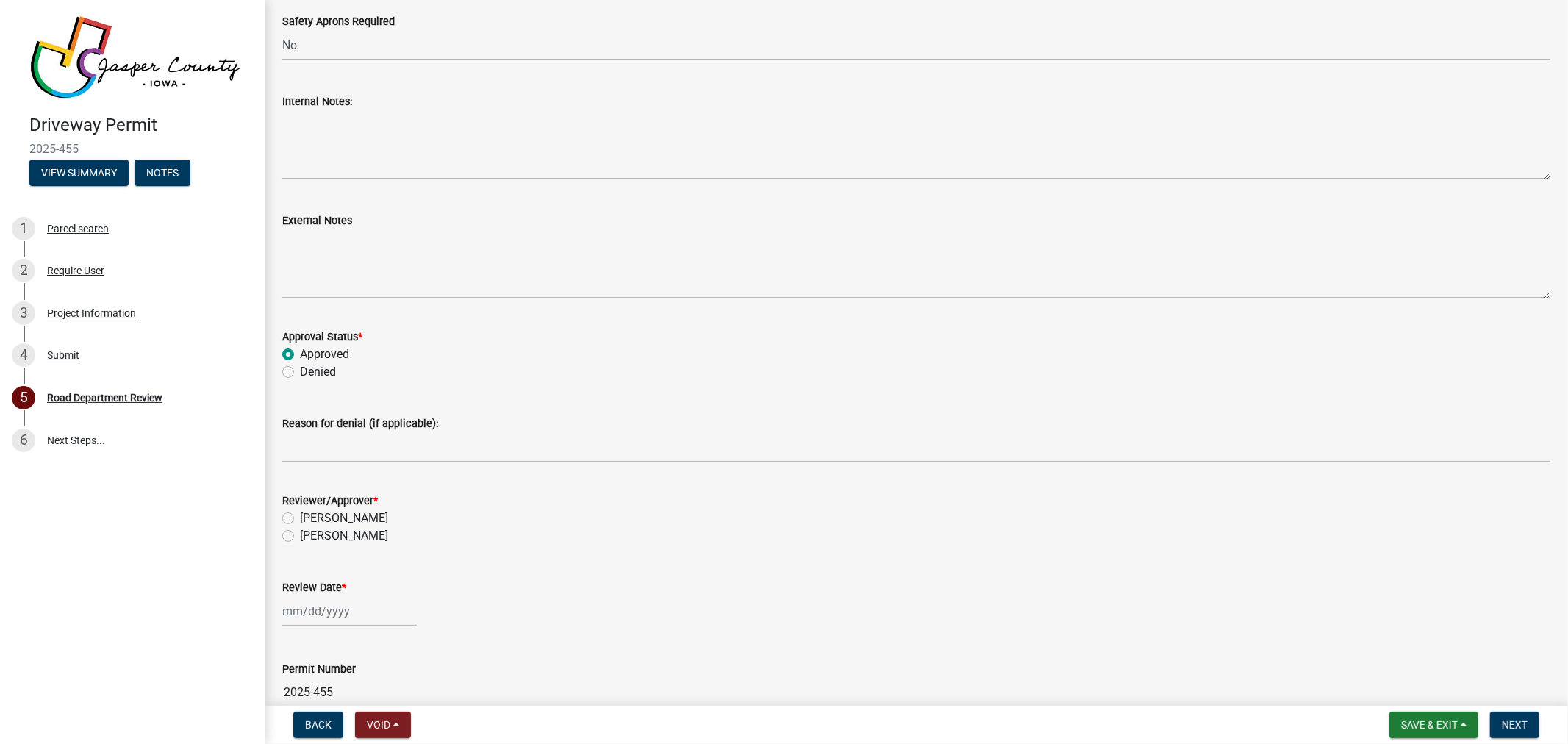
scroll to position [1464, 0]
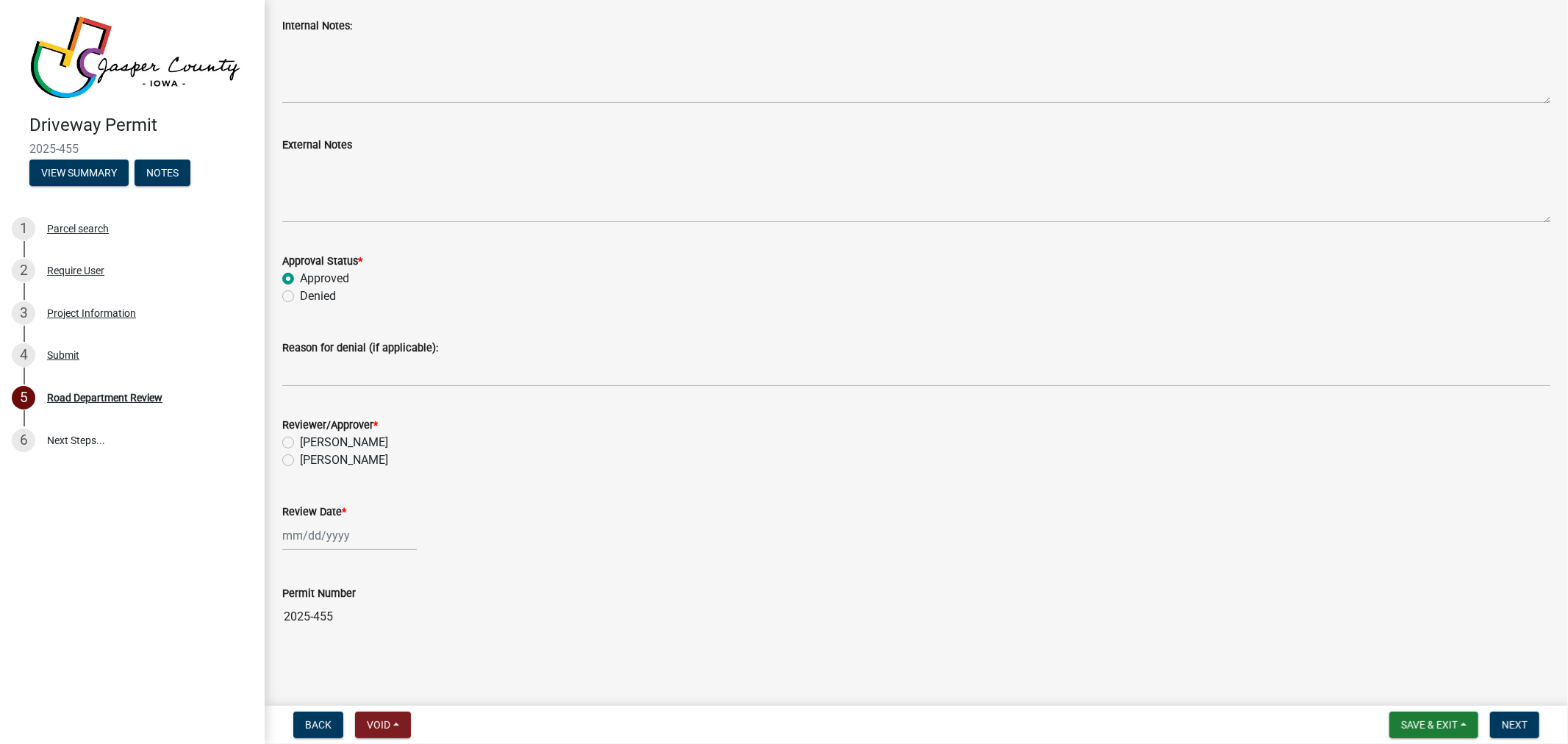
click at [300, 459] on label "[PERSON_NAME]" at bounding box center [344, 460] width 88 height 18
click at [300, 459] on input "[PERSON_NAME]" at bounding box center [305, 456] width 10 height 10
radio input "true"
click at [300, 459] on label "[PERSON_NAME]" at bounding box center [344, 460] width 88 height 18
click at [300, 459] on input "[PERSON_NAME]" at bounding box center [305, 456] width 10 height 10
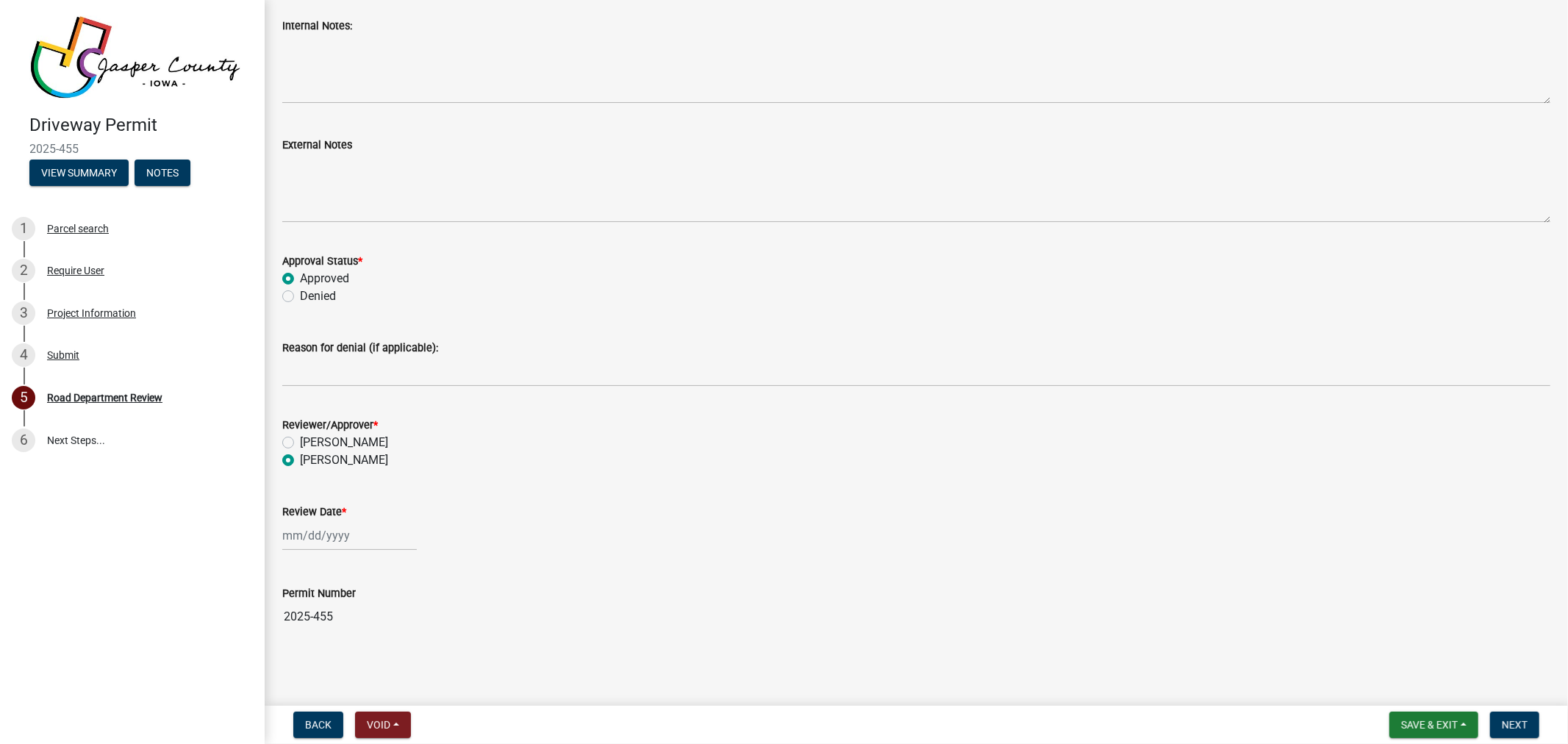
click at [300, 442] on label "[PERSON_NAME]" at bounding box center [344, 443] width 88 height 18
click at [300, 442] on input "[PERSON_NAME]" at bounding box center [305, 439] width 10 height 10
radio input "true"
click at [344, 534] on div at bounding box center [349, 536] width 134 height 30
select select "9"
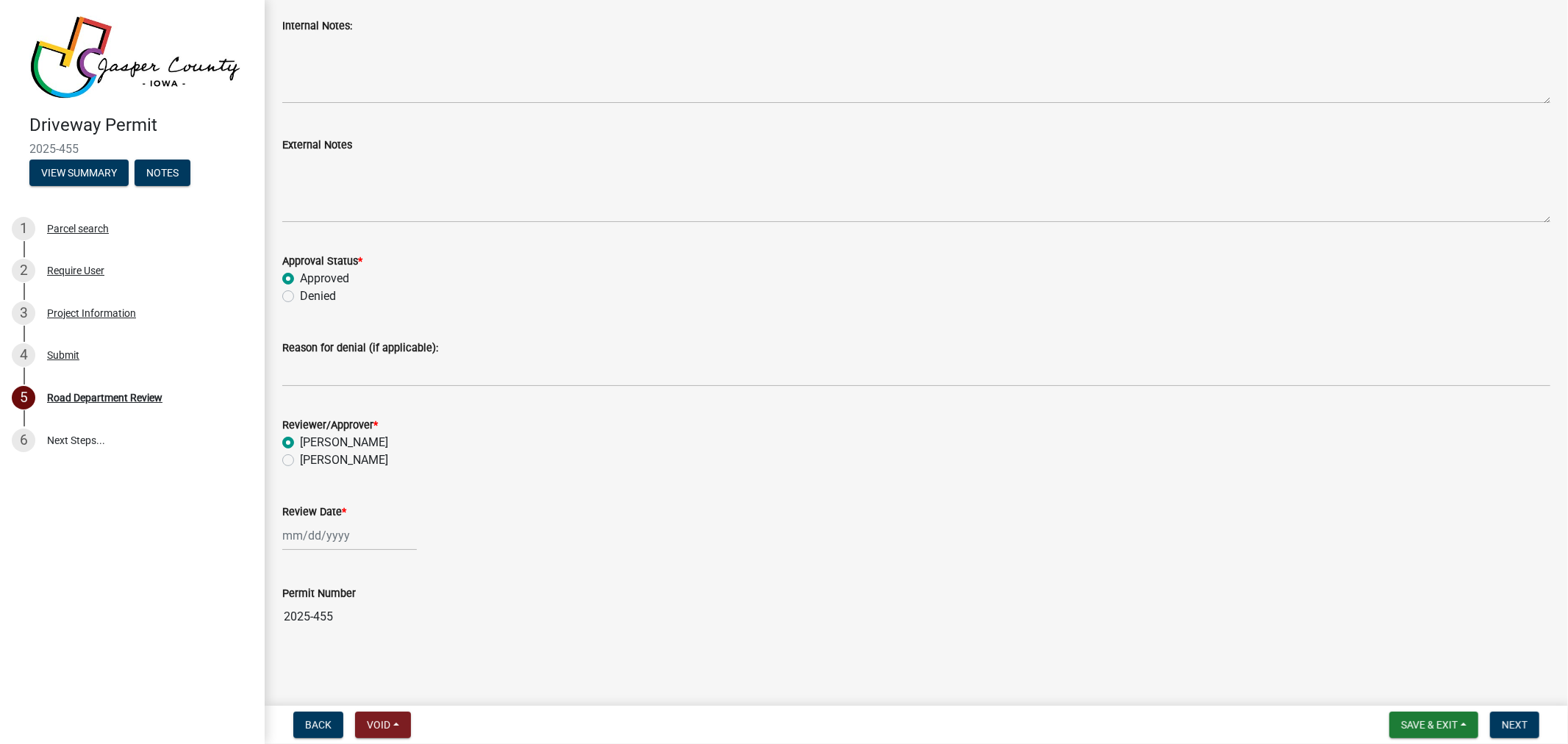
select select "2025"
click at [325, 438] on div "16" at bounding box center [321, 434] width 24 height 24
type input "[DATE]"
click at [1510, 723] on span "Next" at bounding box center [1515, 725] width 26 height 12
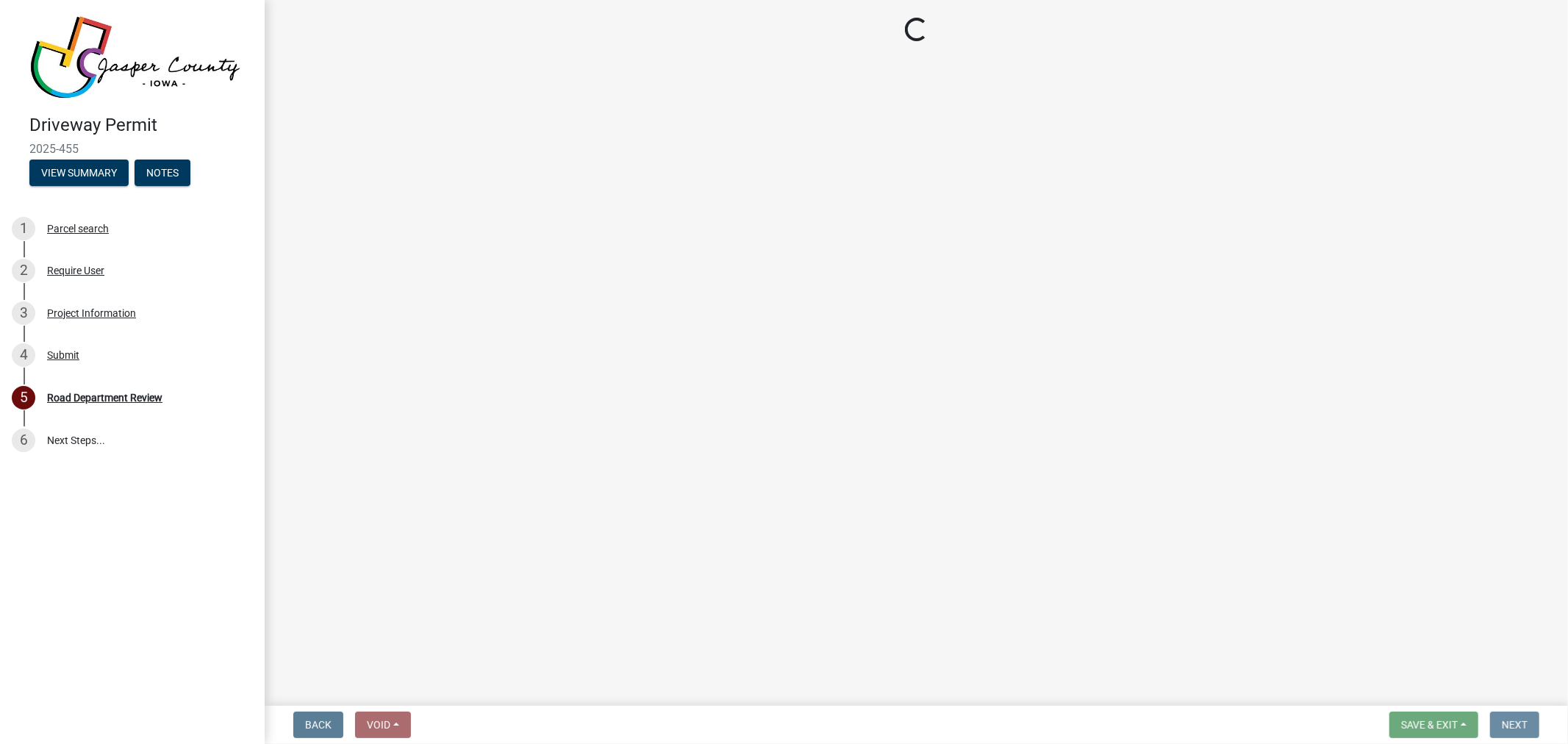
scroll to position [0, 0]
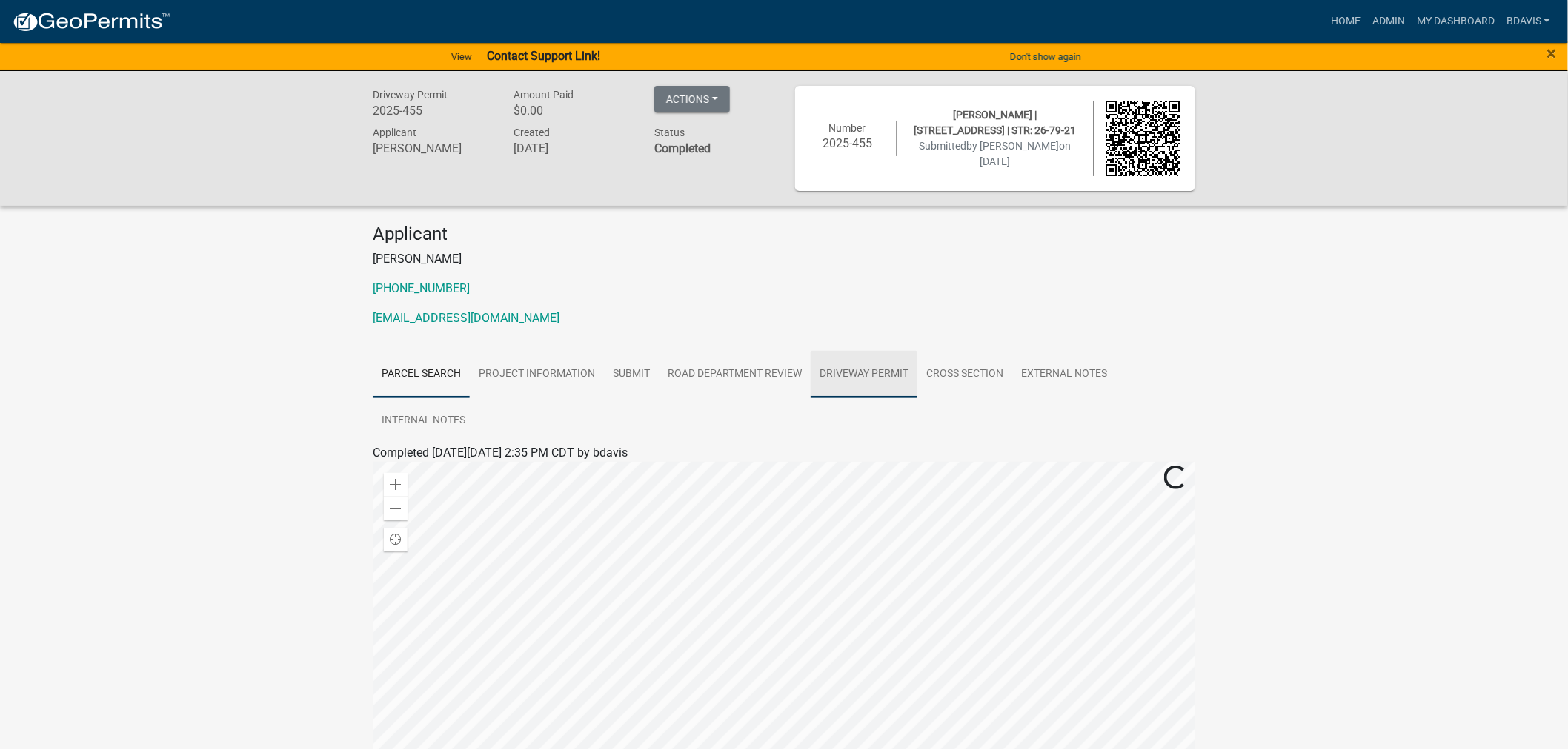
click at [847, 378] on link "Driveway Permit" at bounding box center [864, 374] width 107 height 47
click at [418, 468] on link "Driveway Permit" at bounding box center [422, 470] width 85 height 14
